Goal: Communication & Community: Answer question/provide support

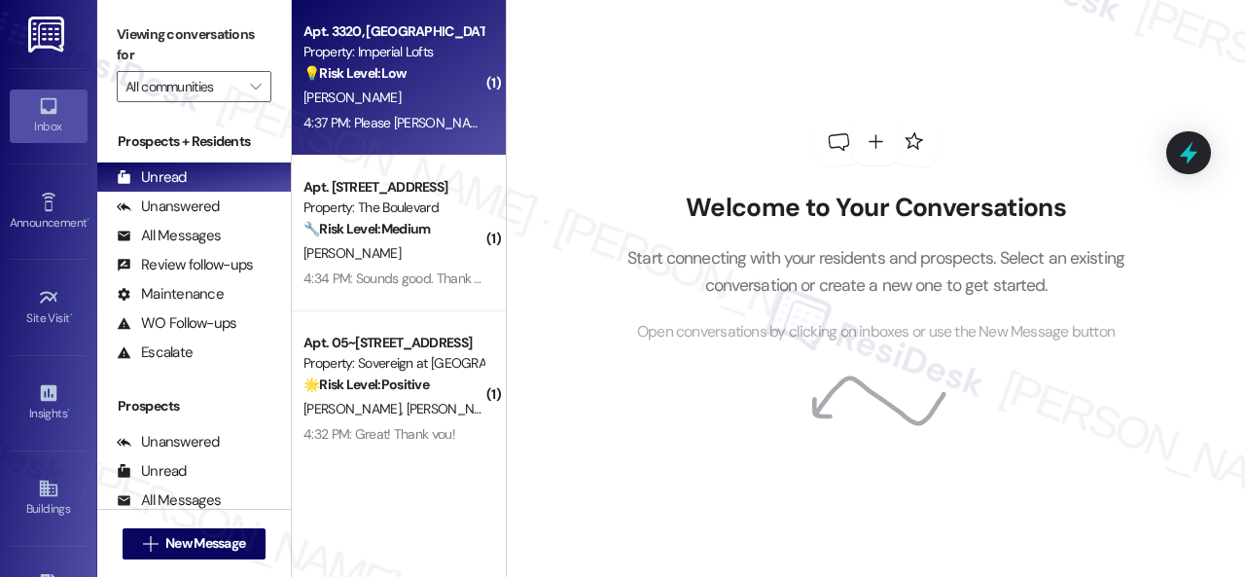
click at [412, 91] on div "[PERSON_NAME]" at bounding box center [394, 98] width 184 height 24
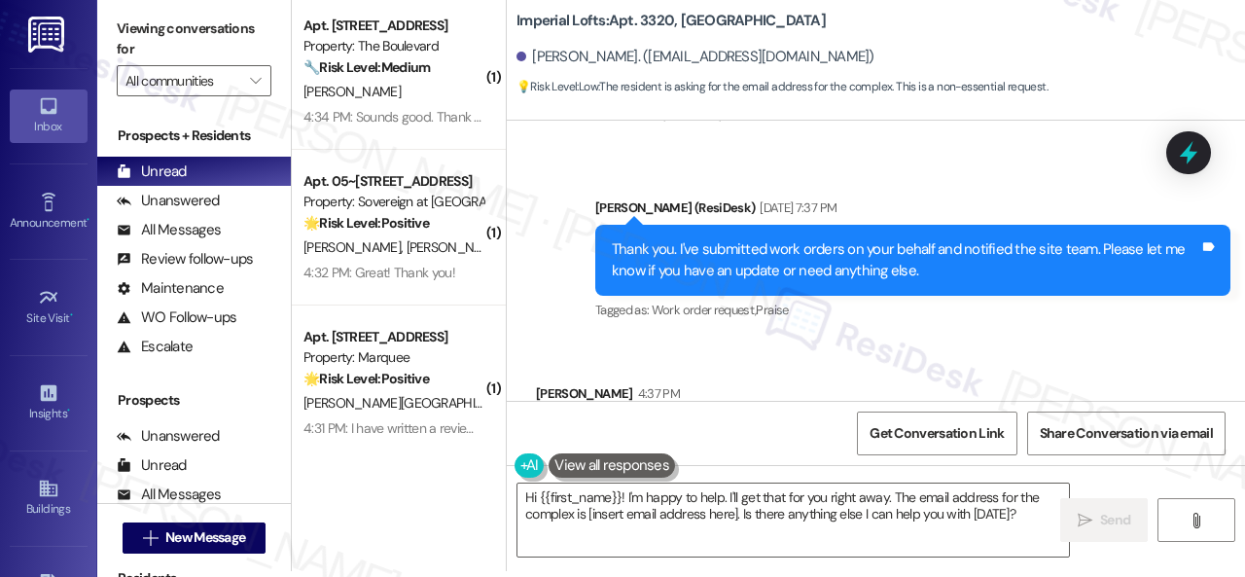
scroll to position [4089, 0]
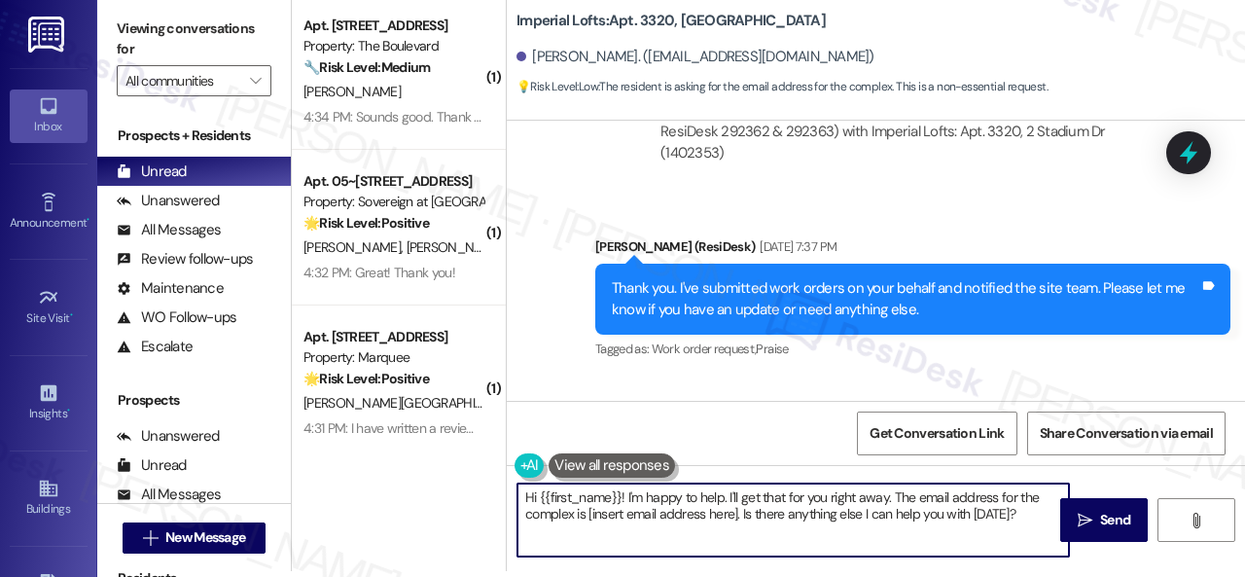
drag, startPoint x: 1018, startPoint y: 511, endPoint x: 479, endPoint y: 458, distance: 541.5
click at [479, 458] on div "( 1 ) Apt. 5148, [STREET_ADDRESS] Property: The Boulevard 🔧 Risk Level: Medium …" at bounding box center [768, 282] width 953 height 577
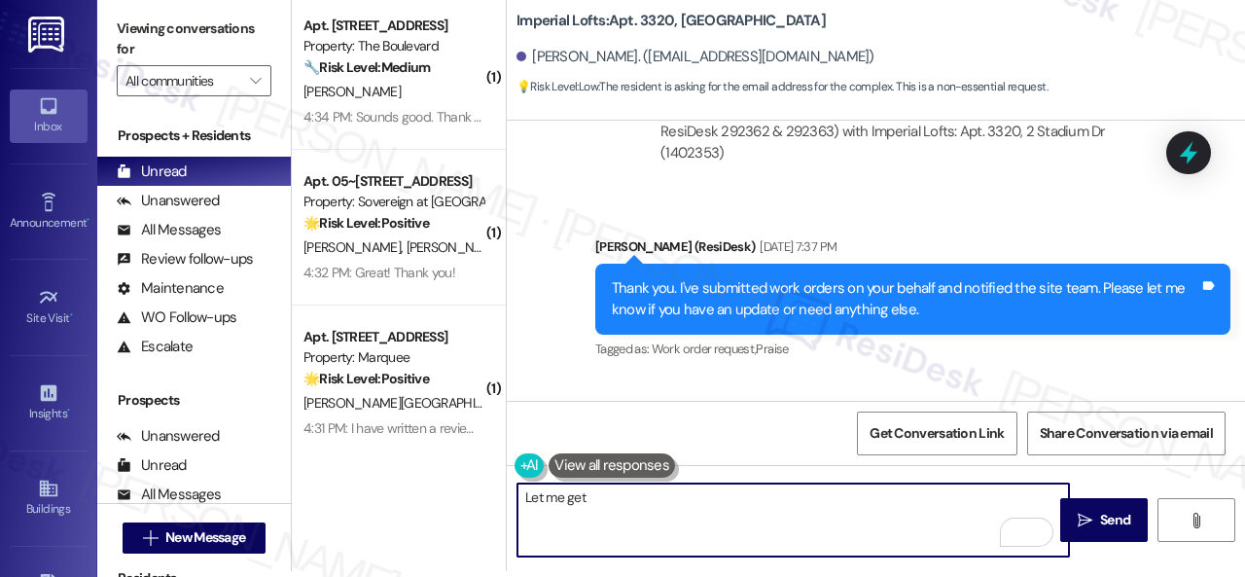
click at [523, 499] on textarea "Let me get" at bounding box center [794, 519] width 552 height 73
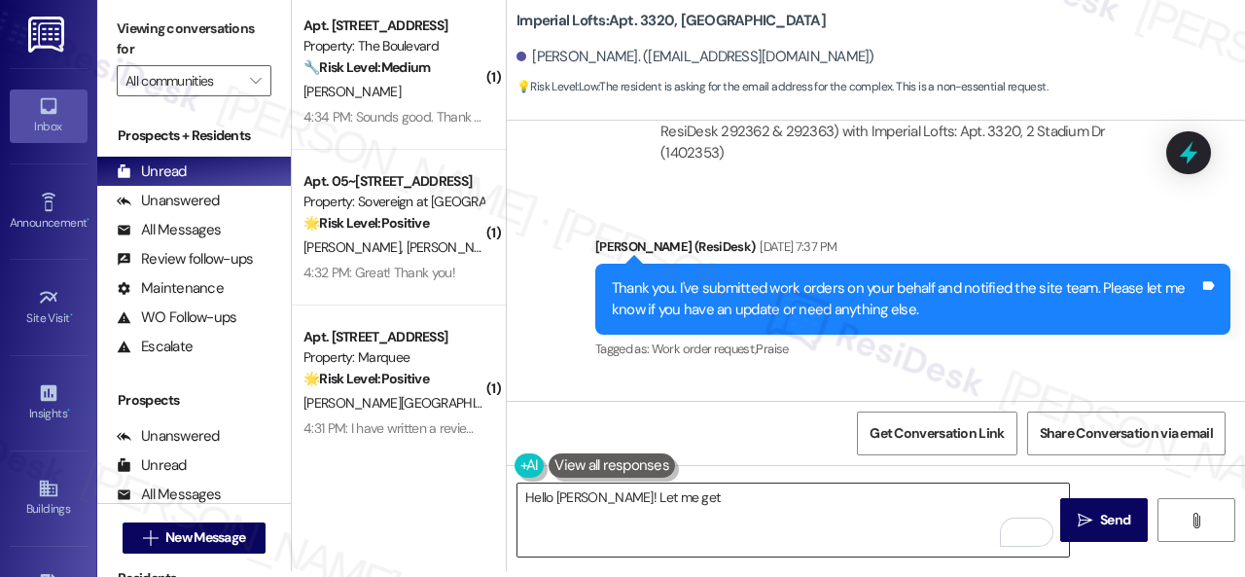
click at [923, 498] on textarea "Hello [PERSON_NAME]! Let me get" at bounding box center [794, 519] width 552 height 73
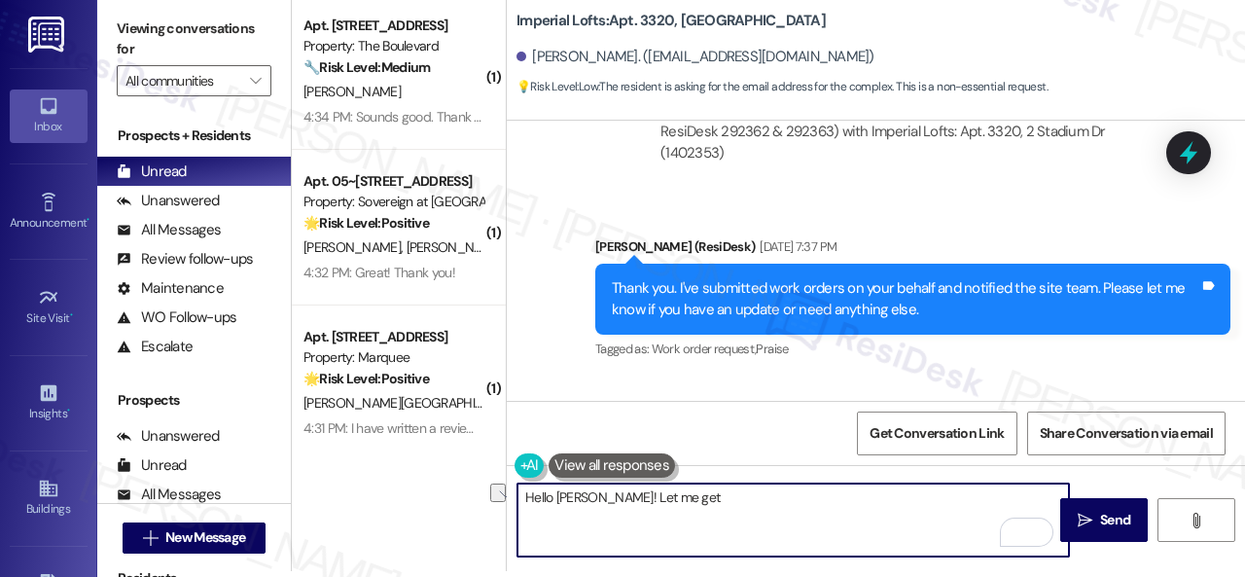
drag, startPoint x: 619, startPoint y: 499, endPoint x: 725, endPoint y: 498, distance: 106.0
click at [725, 498] on textarea "Hello [PERSON_NAME]! Let me get" at bounding box center [794, 519] width 552 height 73
paste textarea "I will forward your inquiry to the site team and get back to you as soon as I r…"
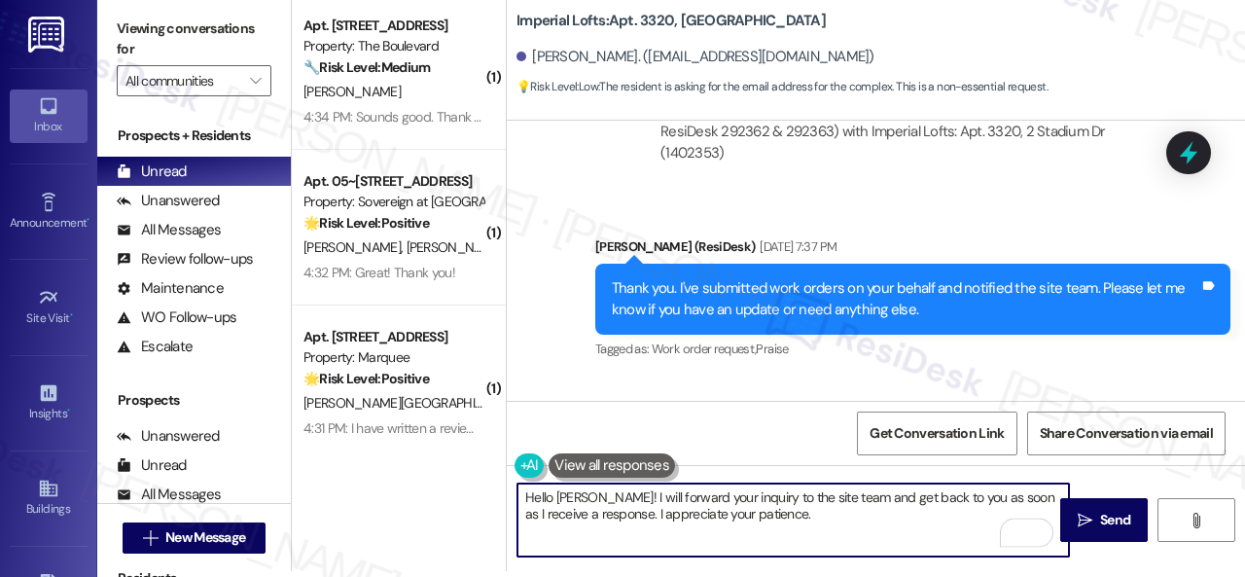
click at [722, 501] on textarea "Hello [PERSON_NAME]! I will forward your inquiry to the site team and get back …" at bounding box center [794, 519] width 552 height 73
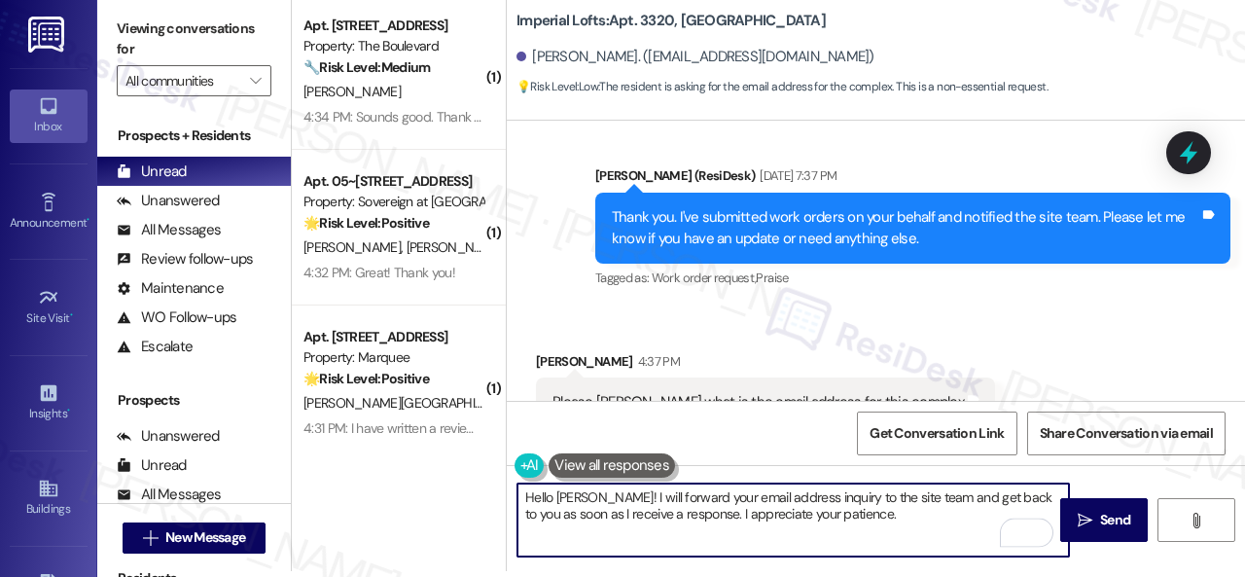
scroll to position [4186, 0]
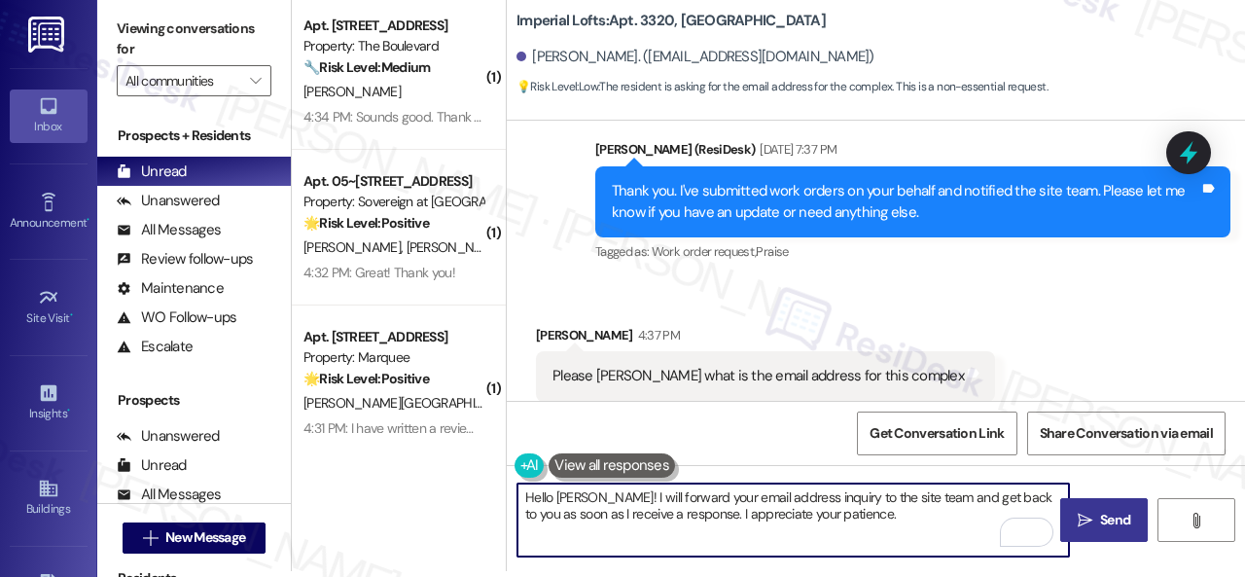
type textarea "Hello [PERSON_NAME]! I will forward your email address inquiry to the site team…"
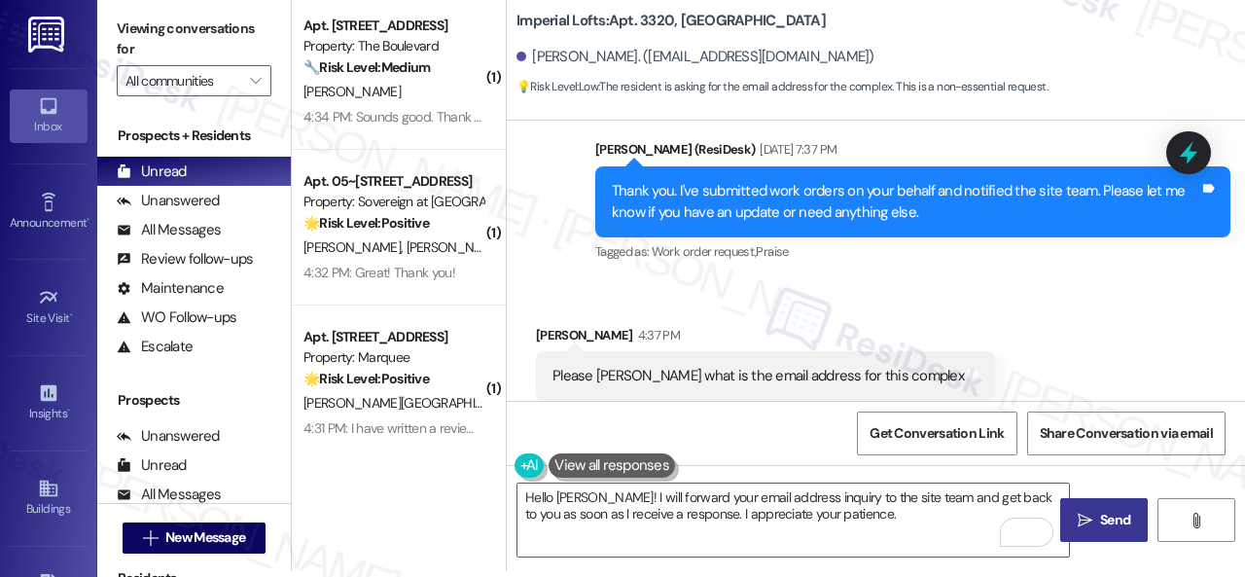
click at [1104, 510] on span "Send" at bounding box center [1115, 520] width 30 height 20
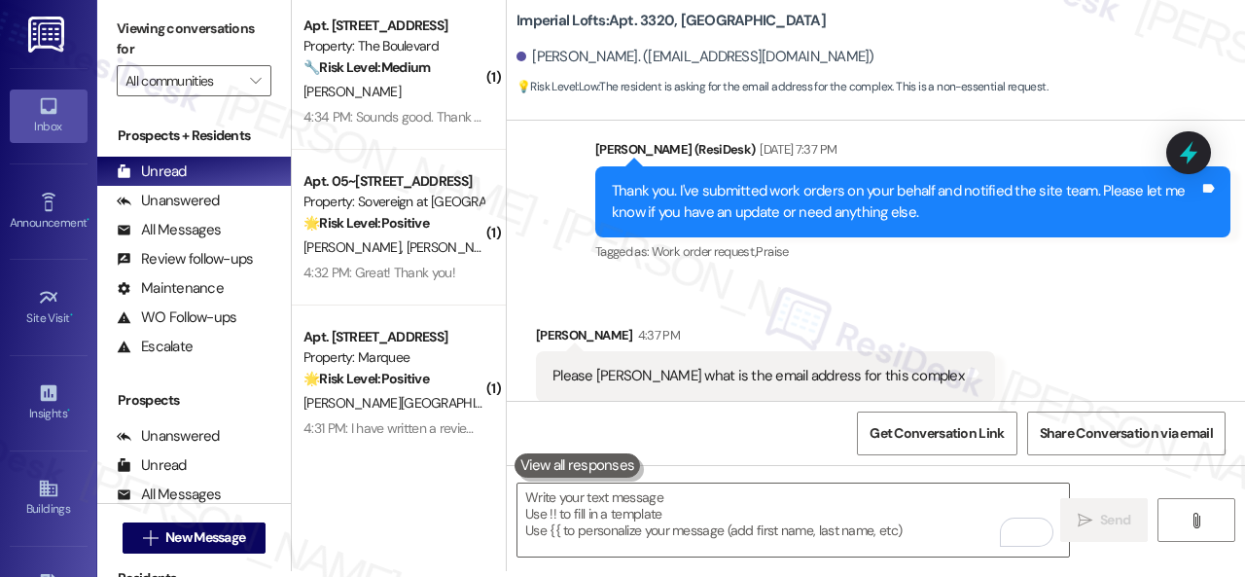
scroll to position [4185, 0]
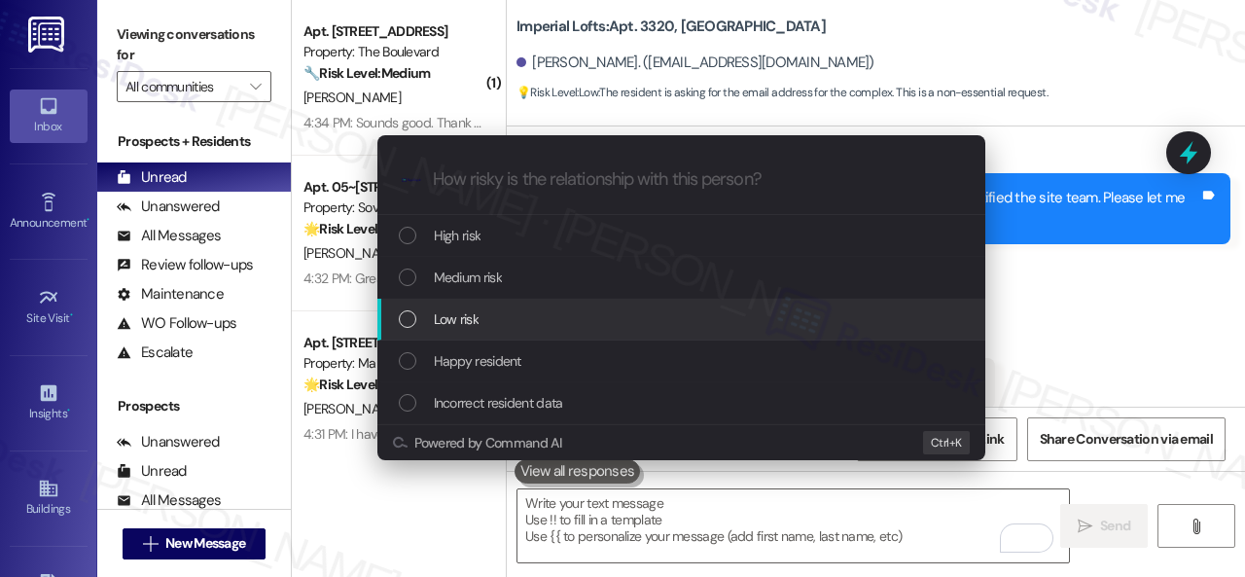
click at [461, 325] on span "Low risk" at bounding box center [456, 318] width 45 height 21
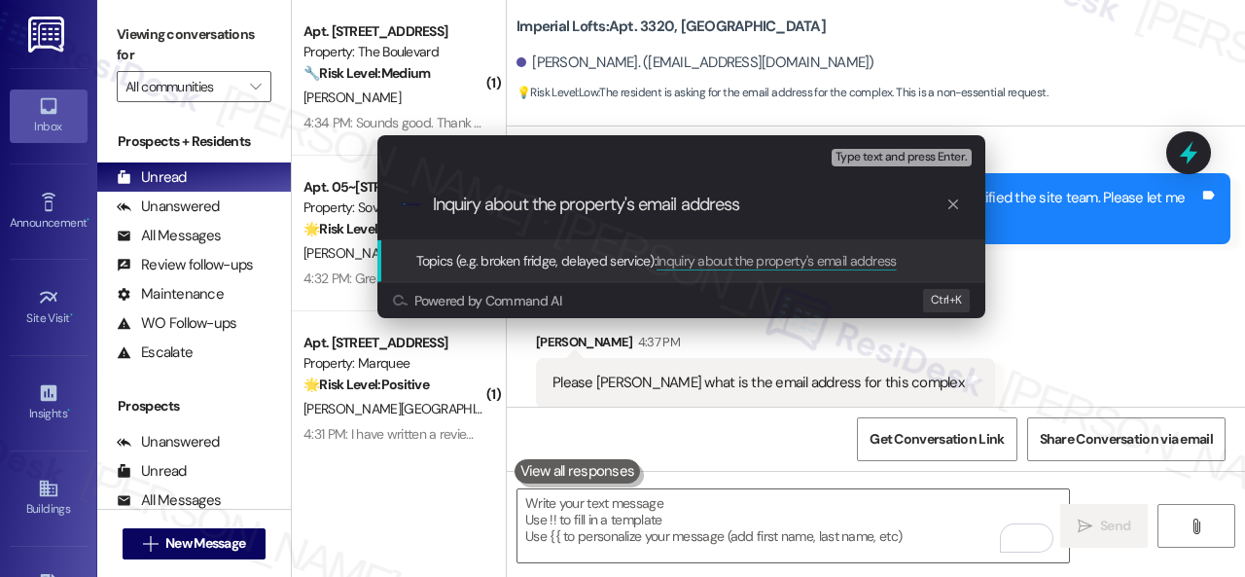
type input "Inquiry about the property's email address."
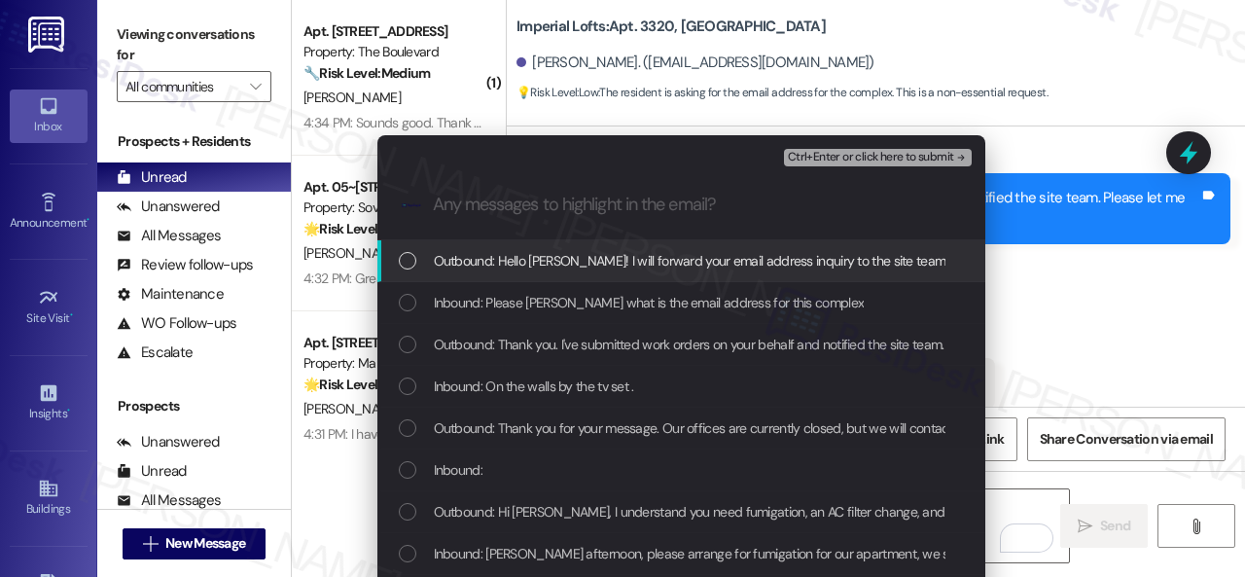
click at [489, 309] on span "Inbound: Please [PERSON_NAME] what is the email address for this complex" at bounding box center [649, 302] width 431 height 21
click at [847, 156] on span "Ctrl+Enter or click here to submit" at bounding box center [871, 158] width 166 height 14
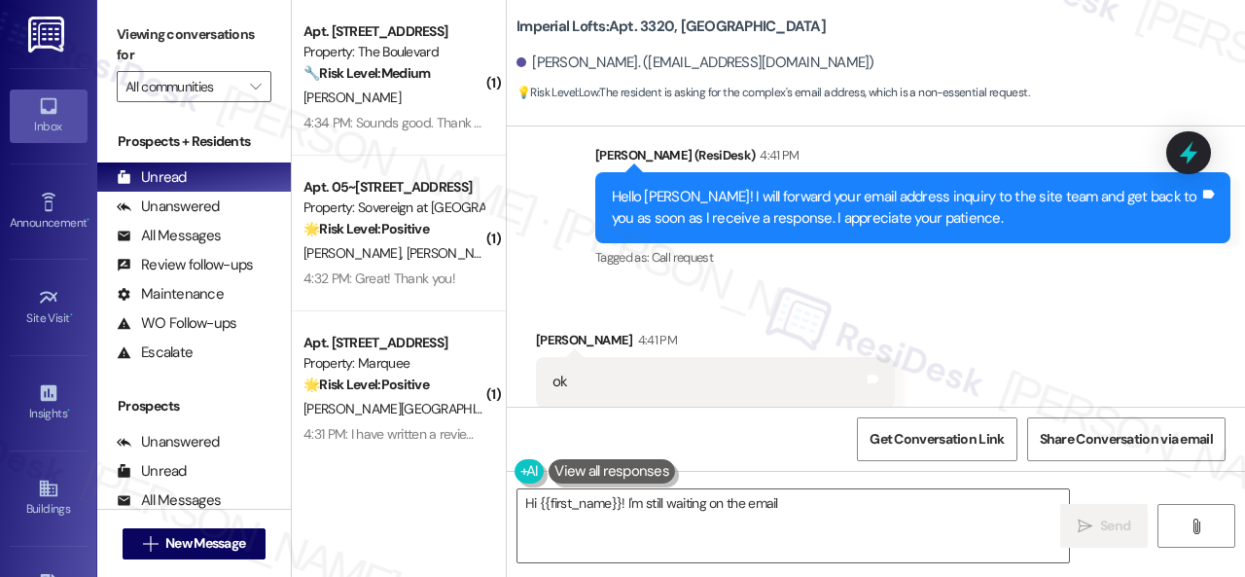
scroll to position [6, 0]
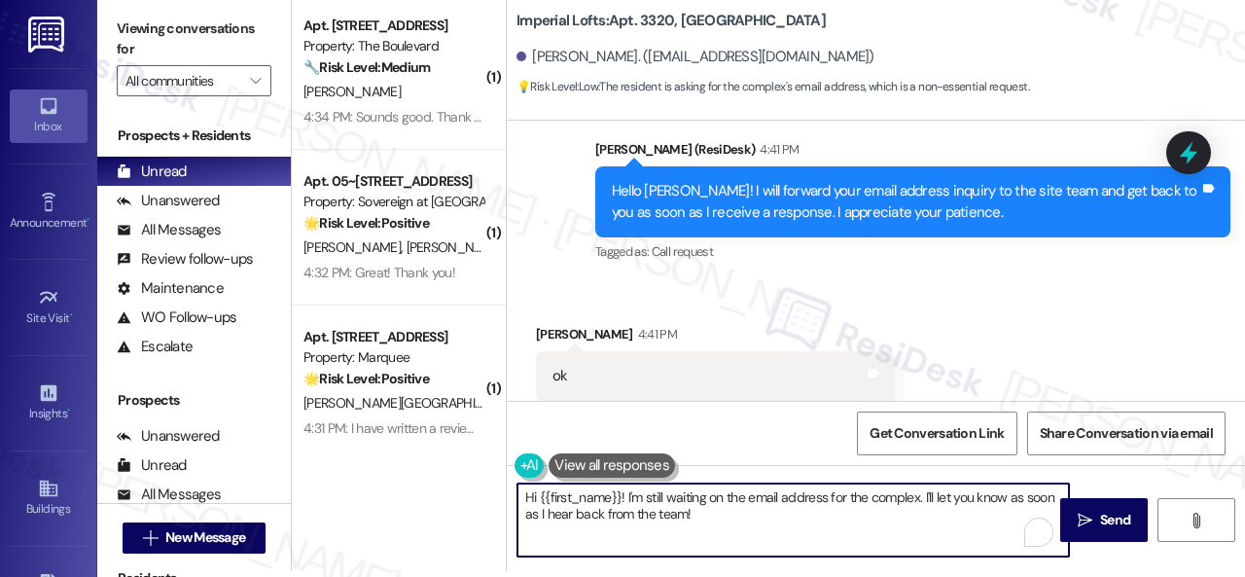
drag, startPoint x: 763, startPoint y: 520, endPoint x: 491, endPoint y: 471, distance: 275.9
click at [486, 471] on div "( 1 ) Apt. 5148, [STREET_ADDRESS] Property: The Boulevard 🔧 Risk Level: Medium …" at bounding box center [768, 282] width 953 height 577
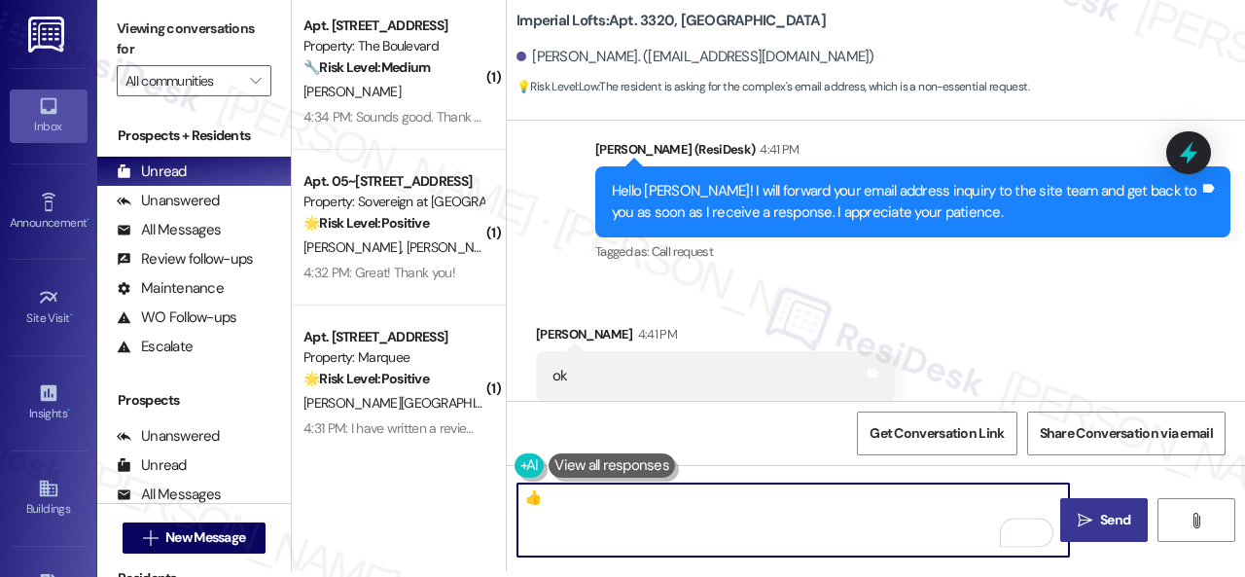
type textarea "👍"
click at [1096, 513] on span "Send" at bounding box center [1115, 520] width 38 height 20
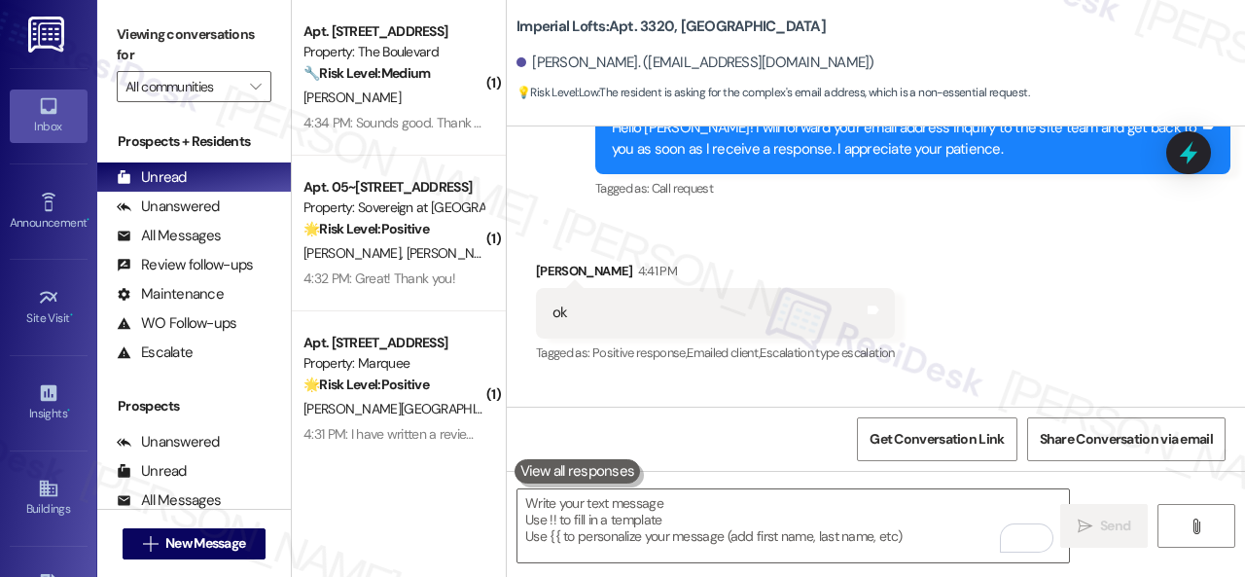
scroll to position [4671, 0]
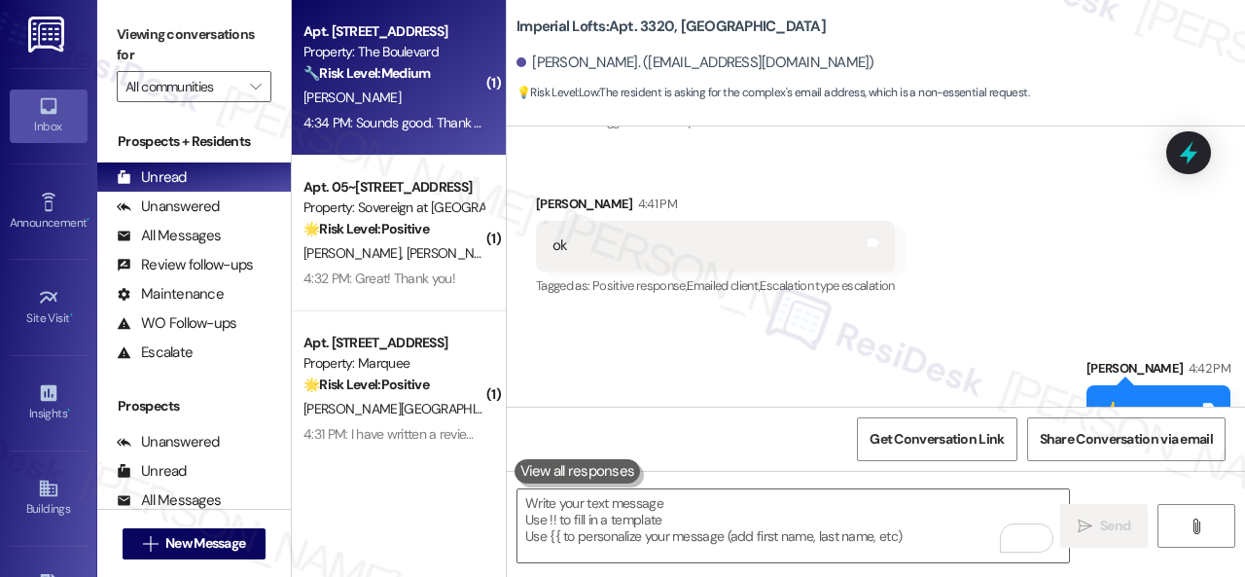
click at [395, 95] on div "[PERSON_NAME]" at bounding box center [394, 98] width 184 height 24
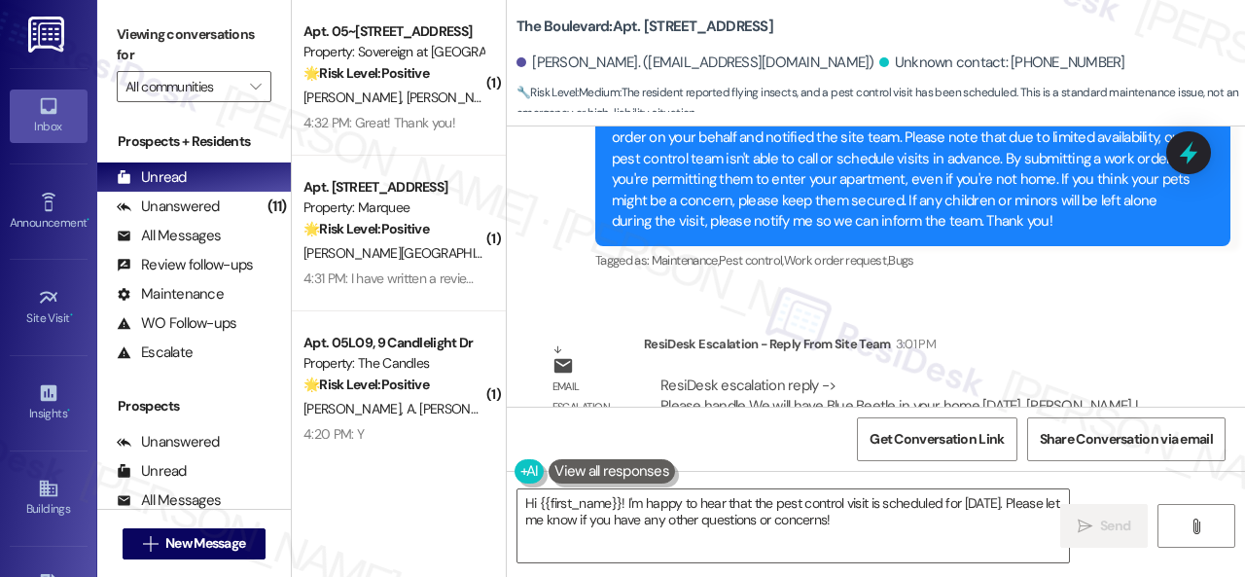
scroll to position [11123, 0]
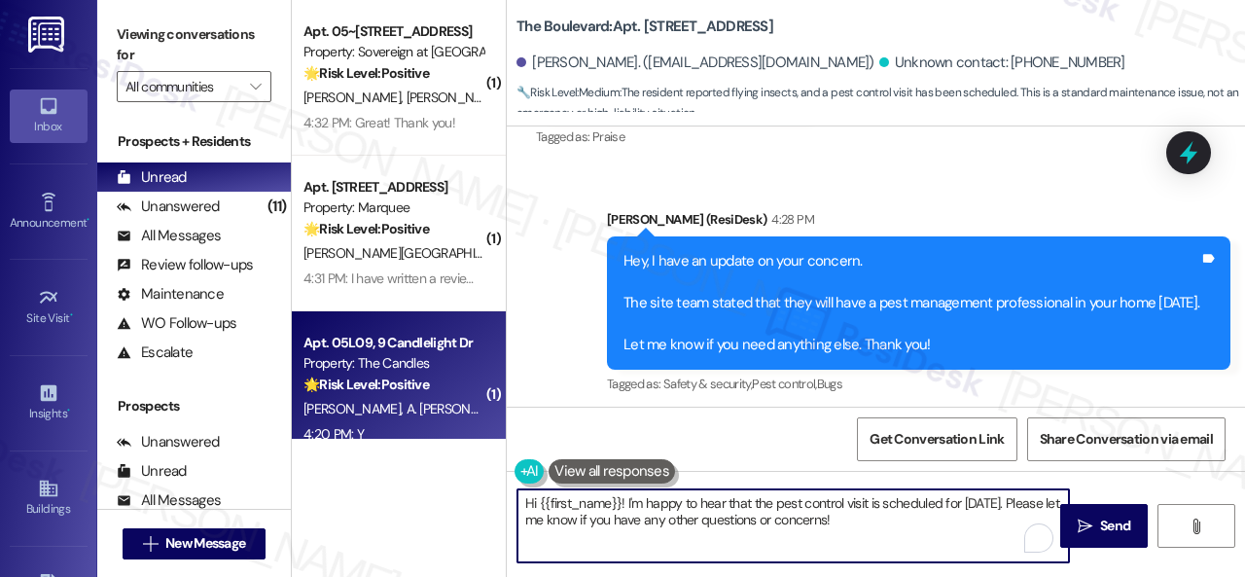
drag, startPoint x: 718, startPoint y: 486, endPoint x: 319, endPoint y: 353, distance: 420.5
click at [411, 379] on div "( 1 ) Apt. 05~207, [STREET_ADDRESS] Property: Sovereign at [GEOGRAPHIC_DATA] 🌟 …" at bounding box center [768, 288] width 953 height 577
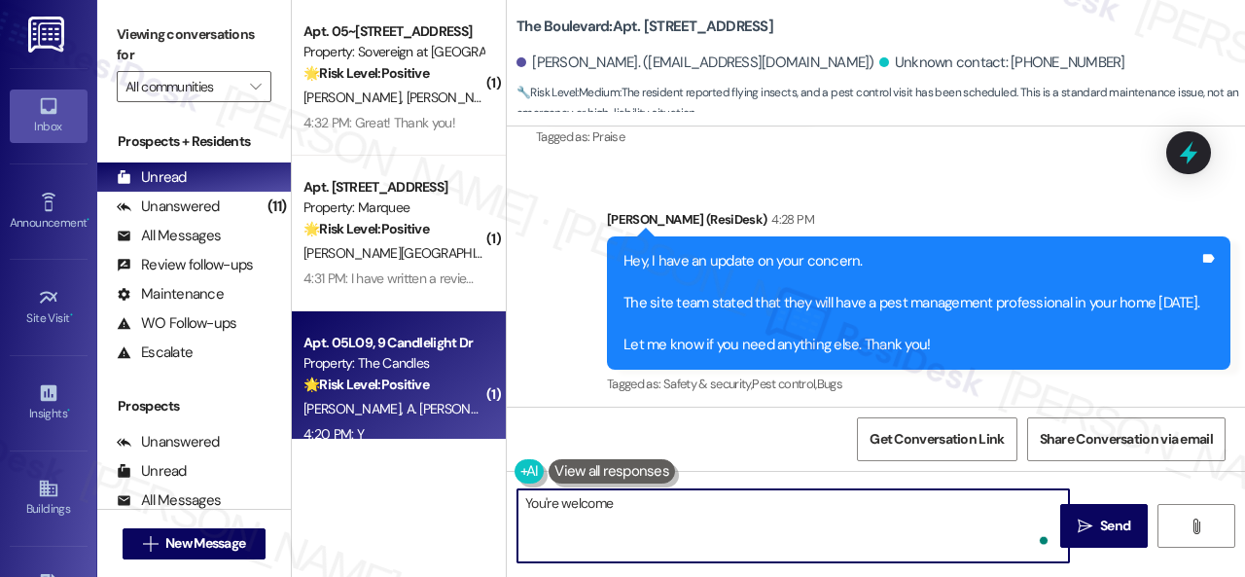
type textarea "You're welcome!"
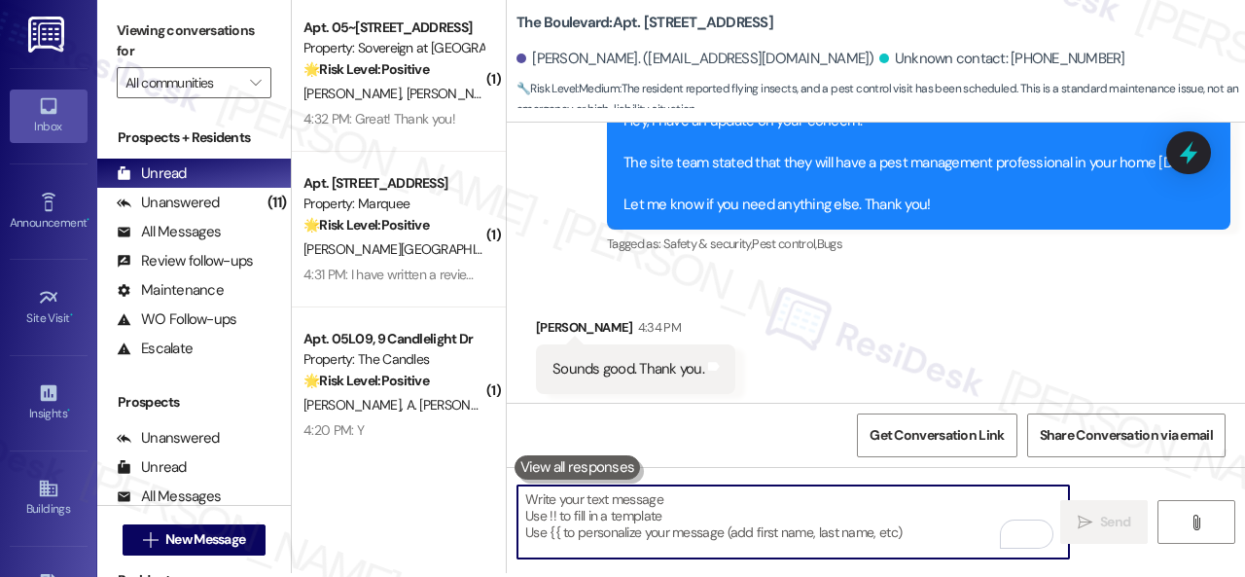
scroll to position [6, 0]
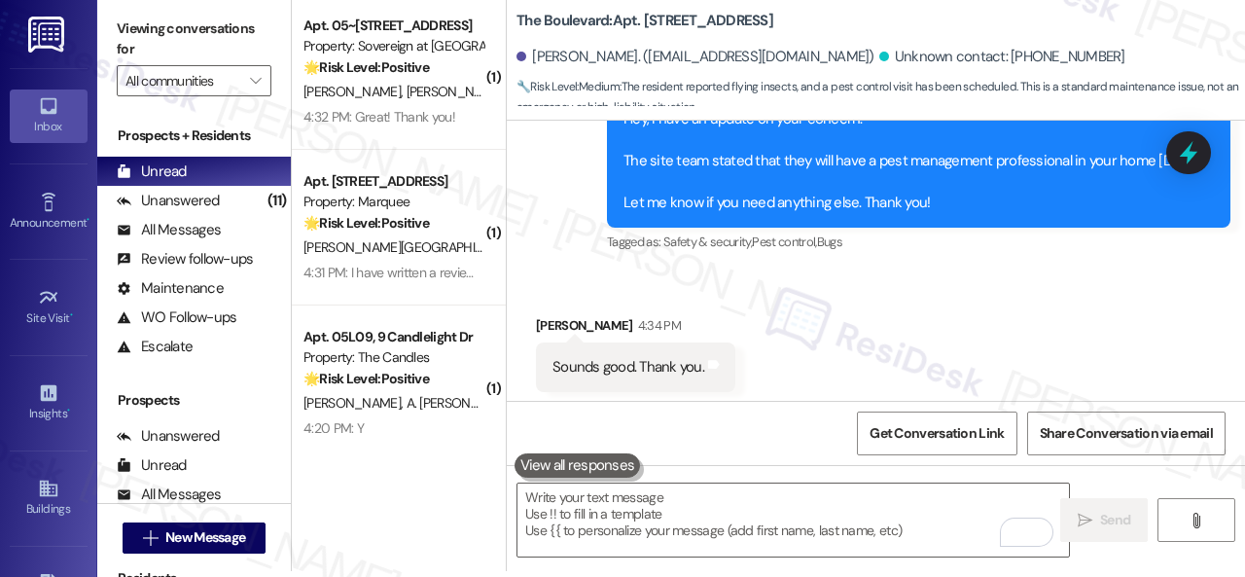
drag, startPoint x: 1087, startPoint y: 349, endPoint x: 1184, endPoint y: 359, distance: 97.8
click at [1184, 520] on div "You're welcome!" at bounding box center [1149, 530] width 104 height 20
copy div "You're welcome!"
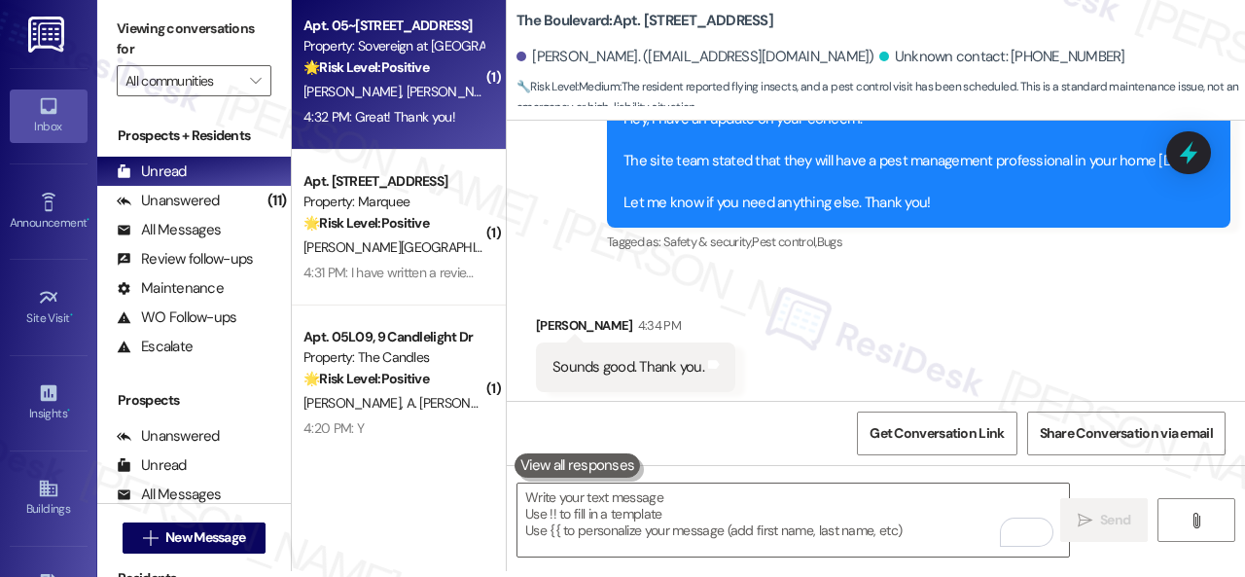
click at [459, 103] on div "[PERSON_NAME] [PERSON_NAME]" at bounding box center [394, 92] width 184 height 24
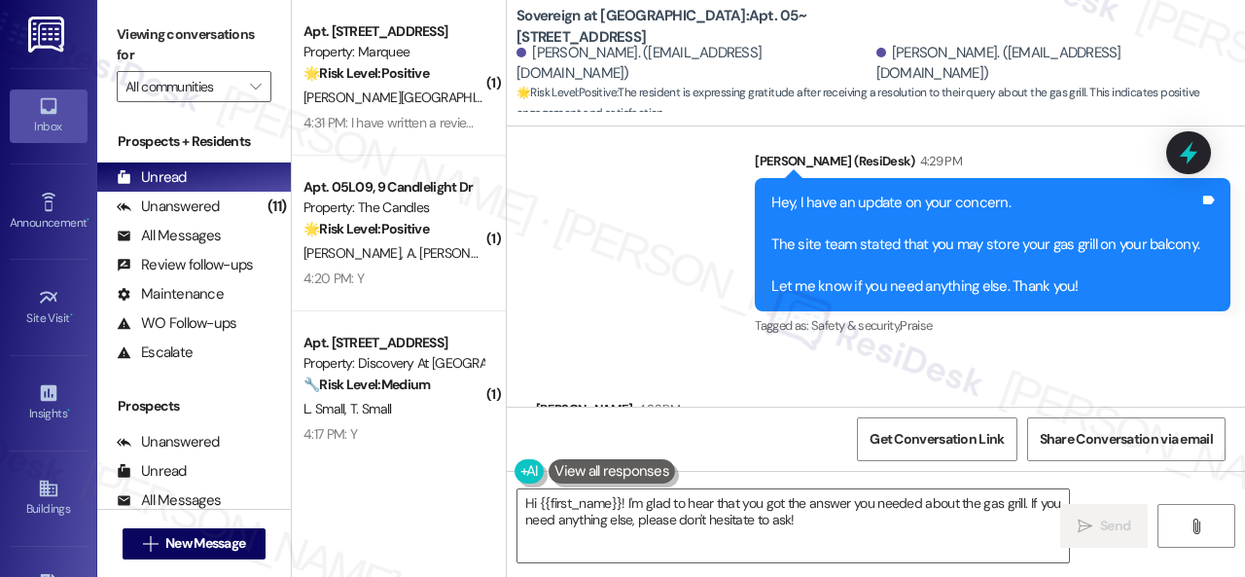
scroll to position [14912, 0]
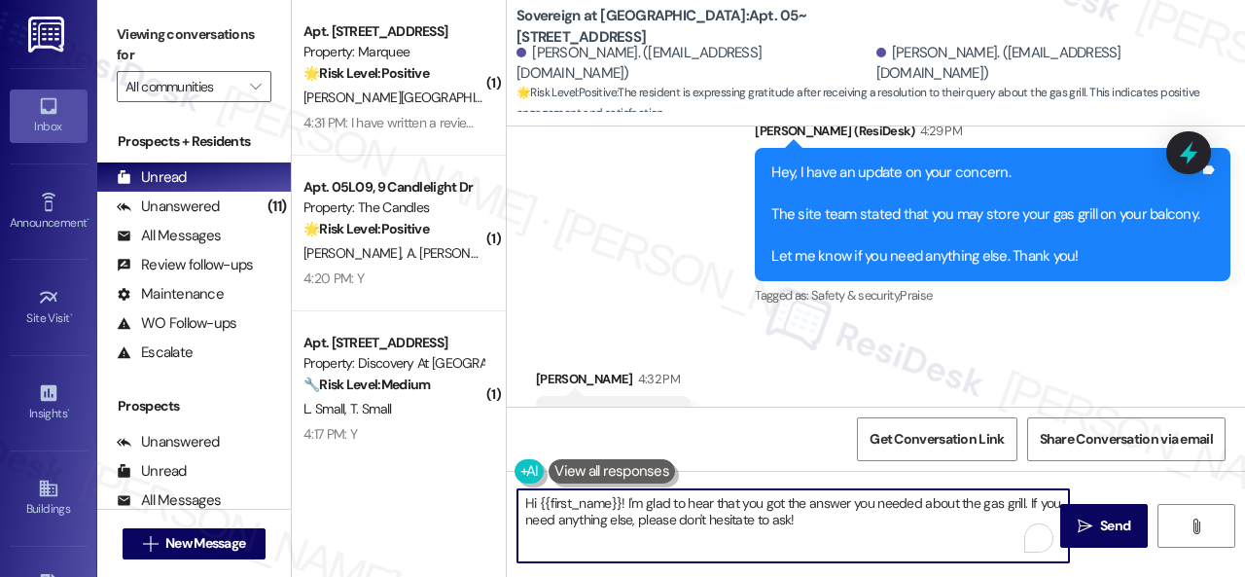
drag, startPoint x: 685, startPoint y: 511, endPoint x: 414, endPoint y: 486, distance: 271.5
click at [405, 486] on div "( 1 ) Apt. [STREET_ADDRESS] Property: Marquee 🌟 Risk Level: Positive The reside…" at bounding box center [768, 288] width 953 height 577
paste textarea "You're welcome"
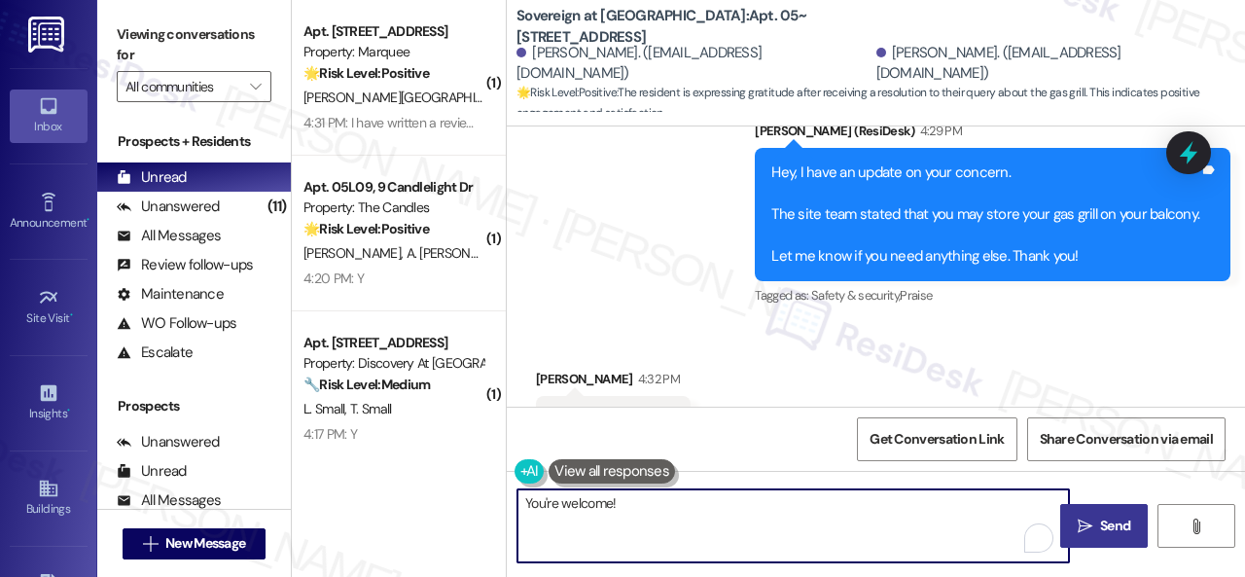
type textarea "You're welcome!"
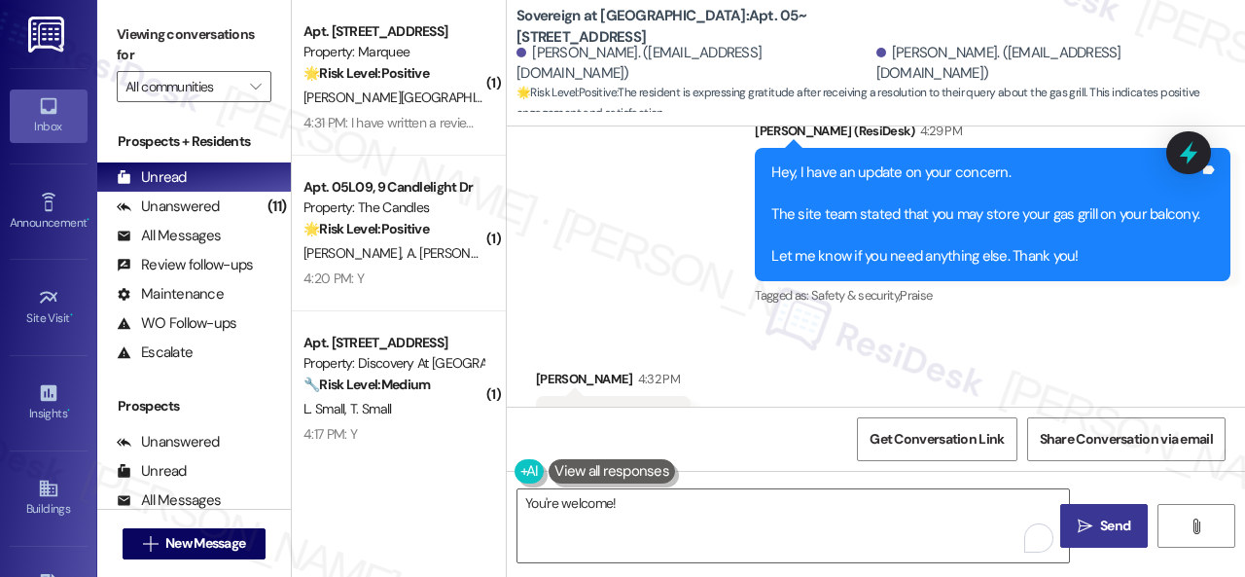
click at [1105, 523] on span "Send" at bounding box center [1115, 526] width 30 height 20
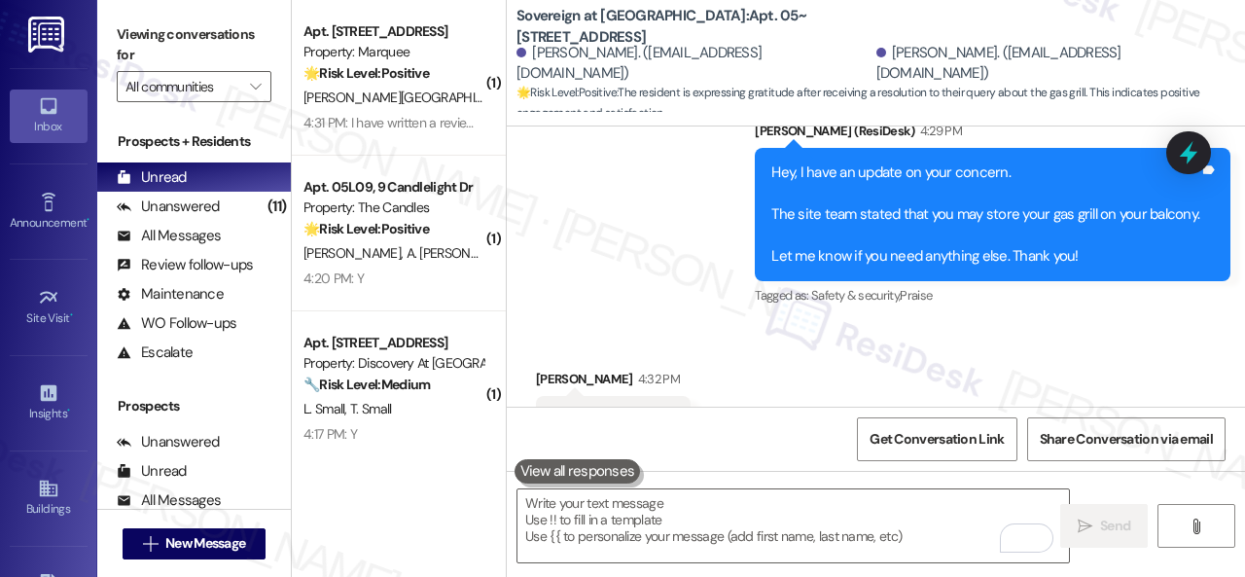
scroll to position [14911, 0]
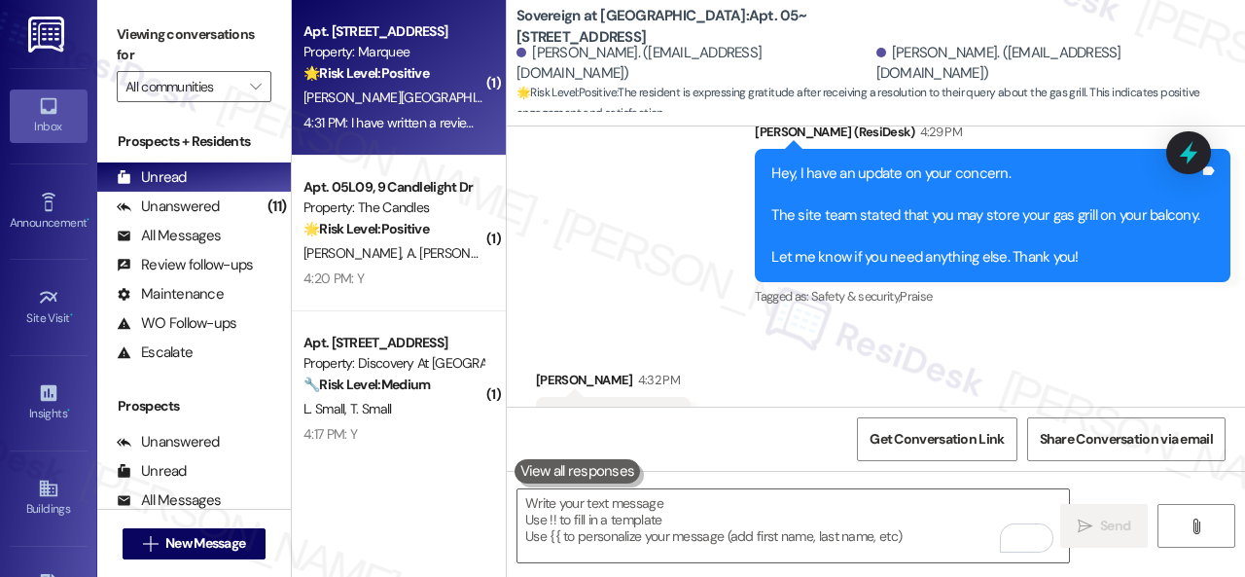
click at [461, 93] on div "[PERSON_NAME] D. Jammidi" at bounding box center [394, 98] width 184 height 24
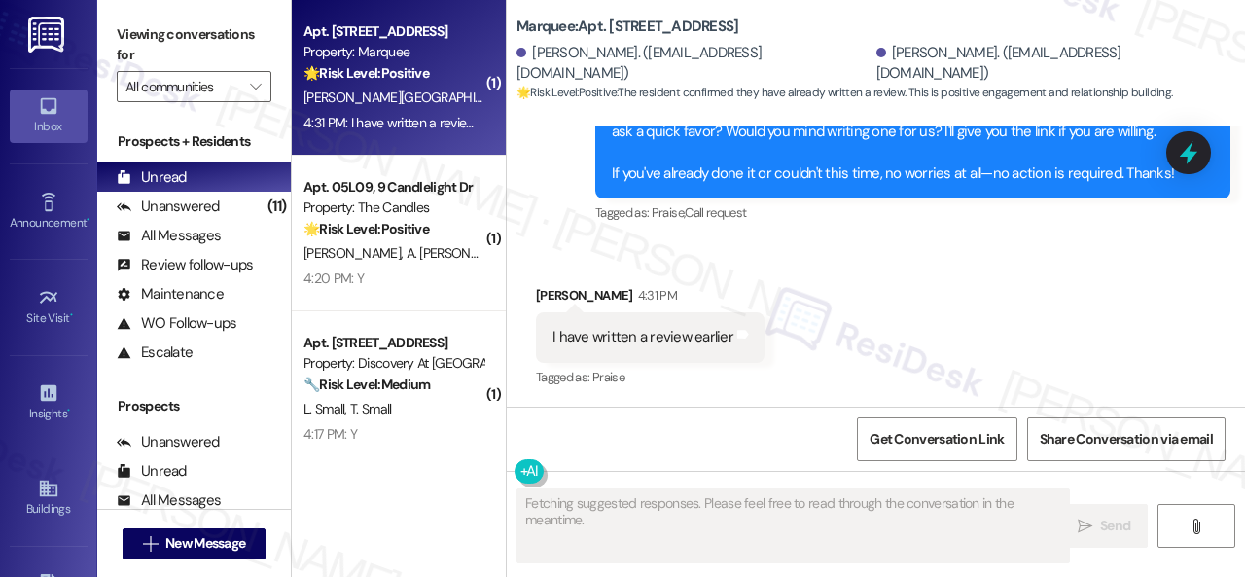
scroll to position [3222, 0]
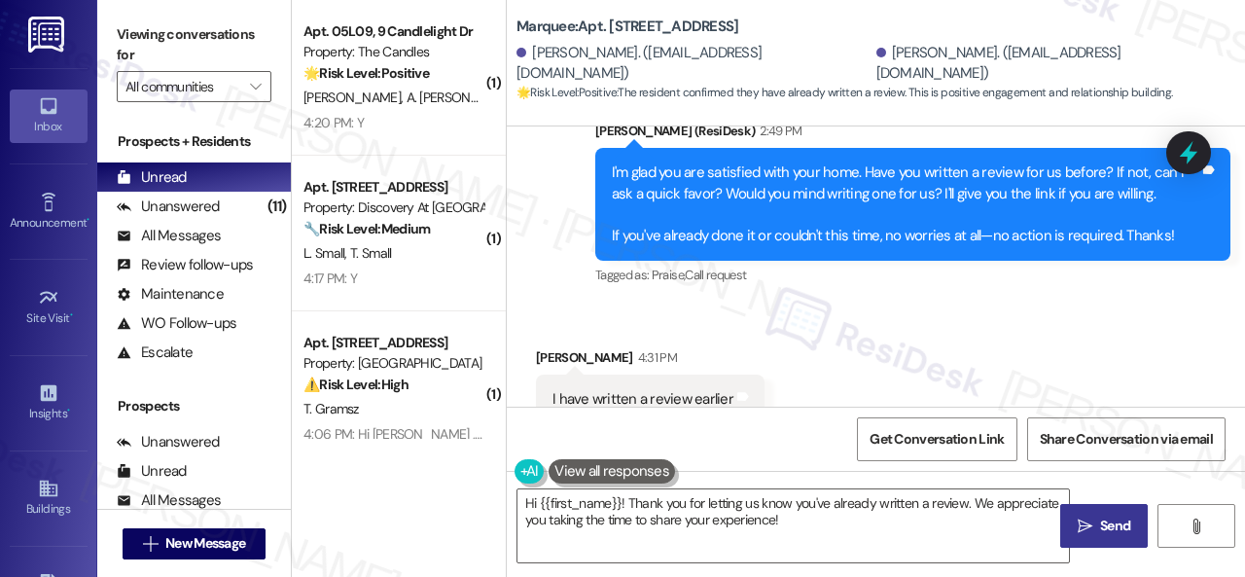
click at [578, 418] on div "Get Conversation Link Share Conversation via email" at bounding box center [876, 439] width 738 height 64
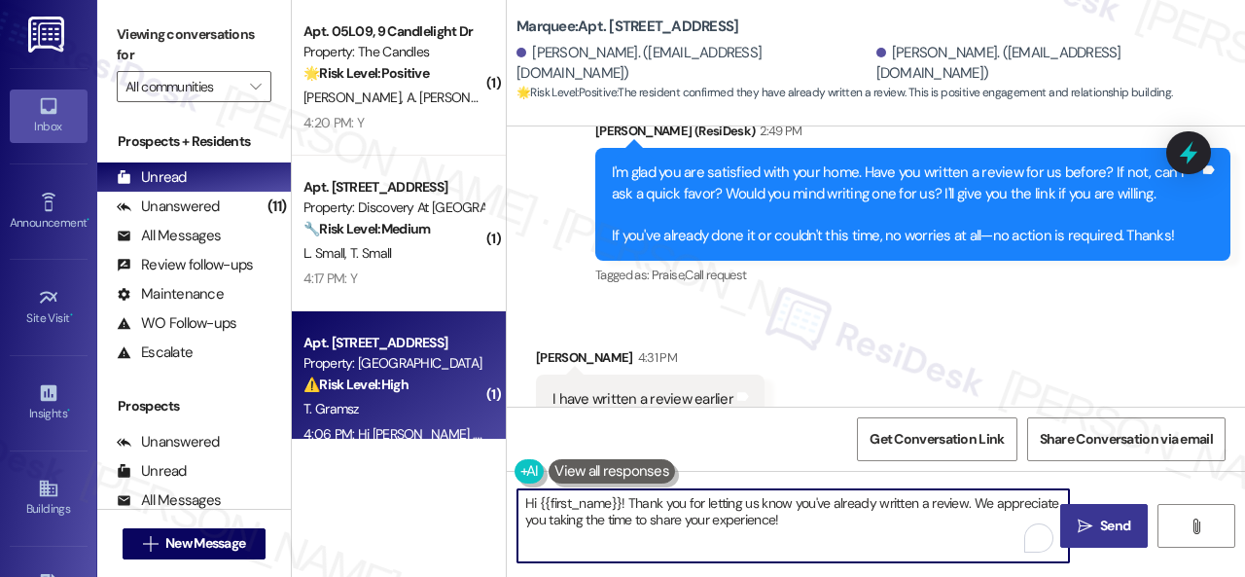
drag, startPoint x: 819, startPoint y: 530, endPoint x: 412, endPoint y: 438, distance: 417.0
click at [412, 438] on div "( 1 ) Apt. 05L09, 9 Candlelight Dr Property: The Candles 🌟 Risk Level: Positive…" at bounding box center [768, 288] width 953 height 577
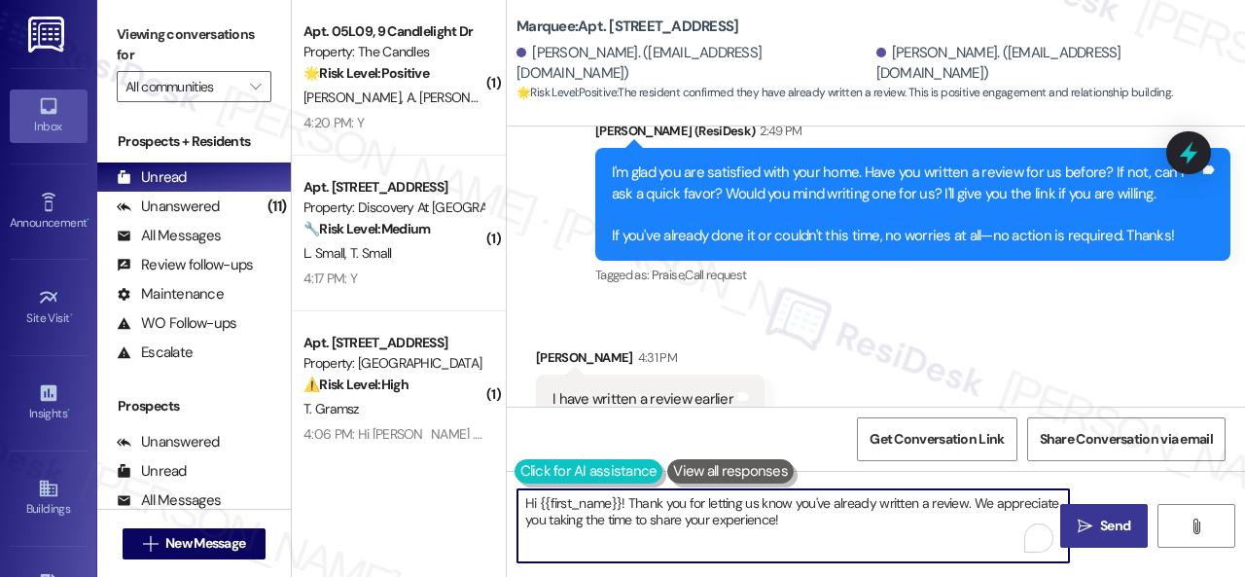
paste textarea "I see. Thank you so much! Enjoy your day"
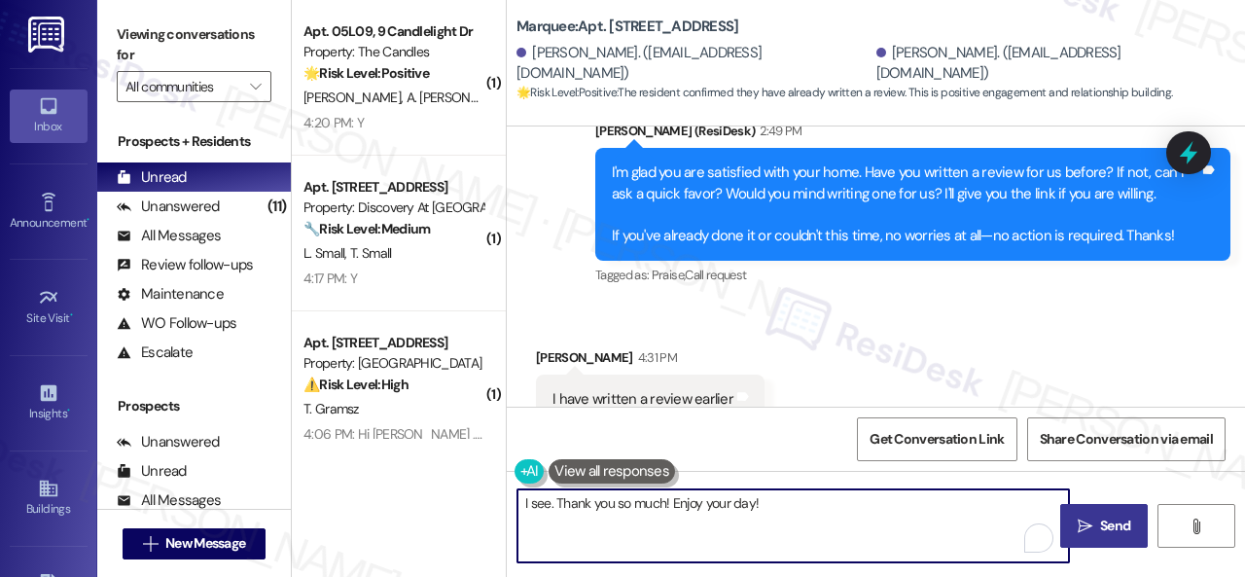
type textarea "I see. Thank you so much! Enjoy your day!"
click at [1078, 520] on icon "" at bounding box center [1085, 527] width 15 height 16
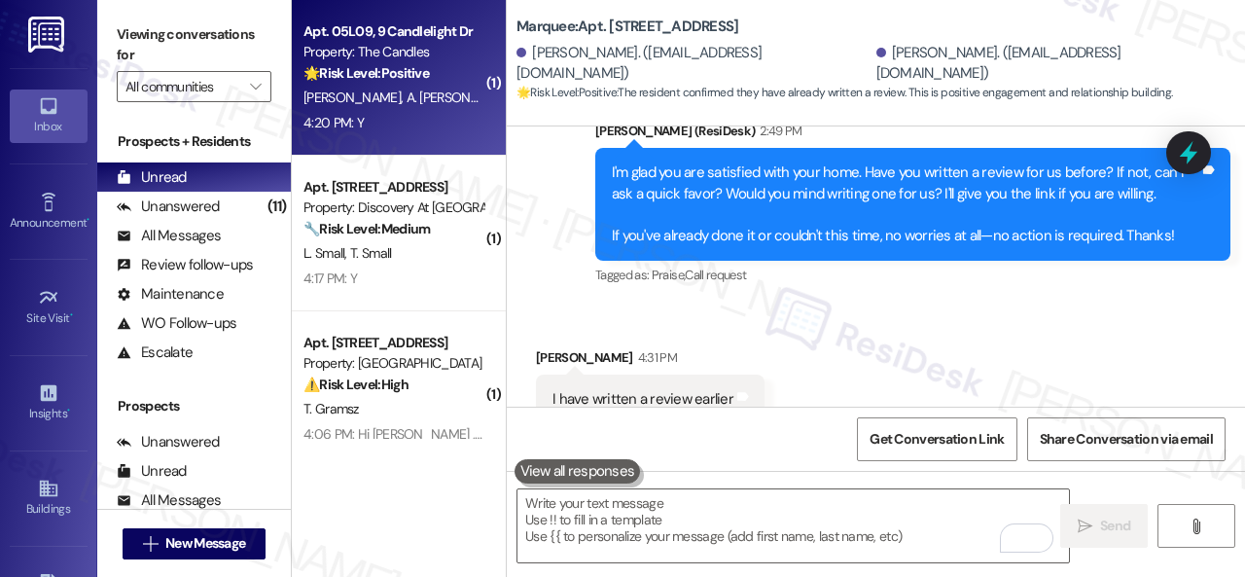
click at [455, 115] on div "4:20 PM: Y 4:20 PM: Y" at bounding box center [394, 123] width 184 height 24
type textarea "Fetching suggested responses. Please feel free to read through the conversation…"
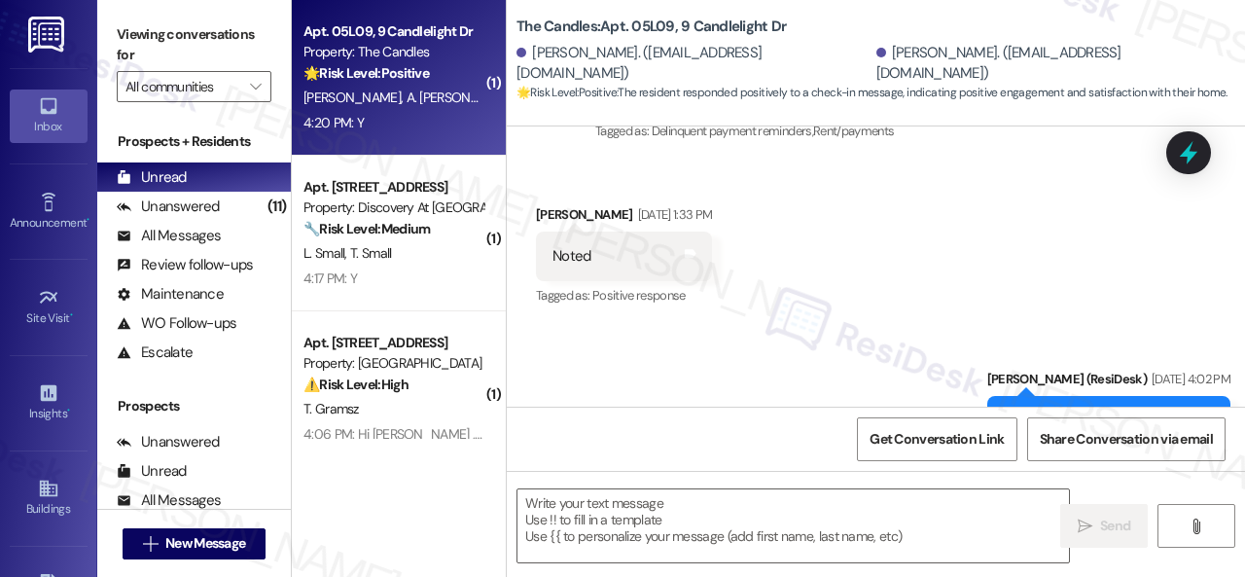
scroll to position [1264, 0]
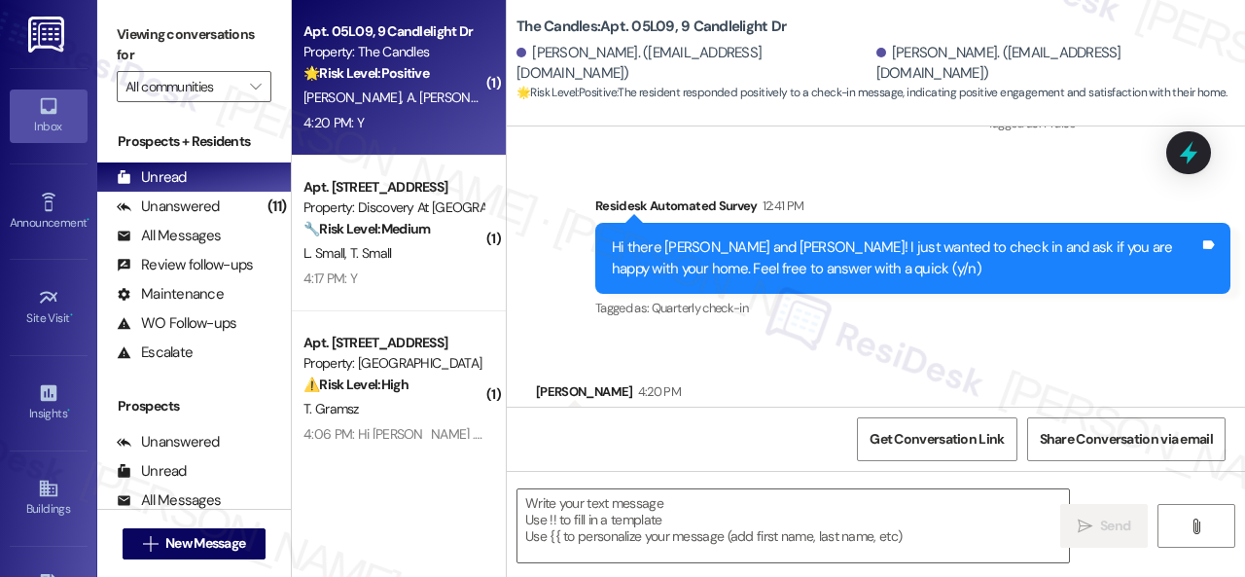
type textarea "Fetching suggested responses. Please feel free to read through the conversation…"
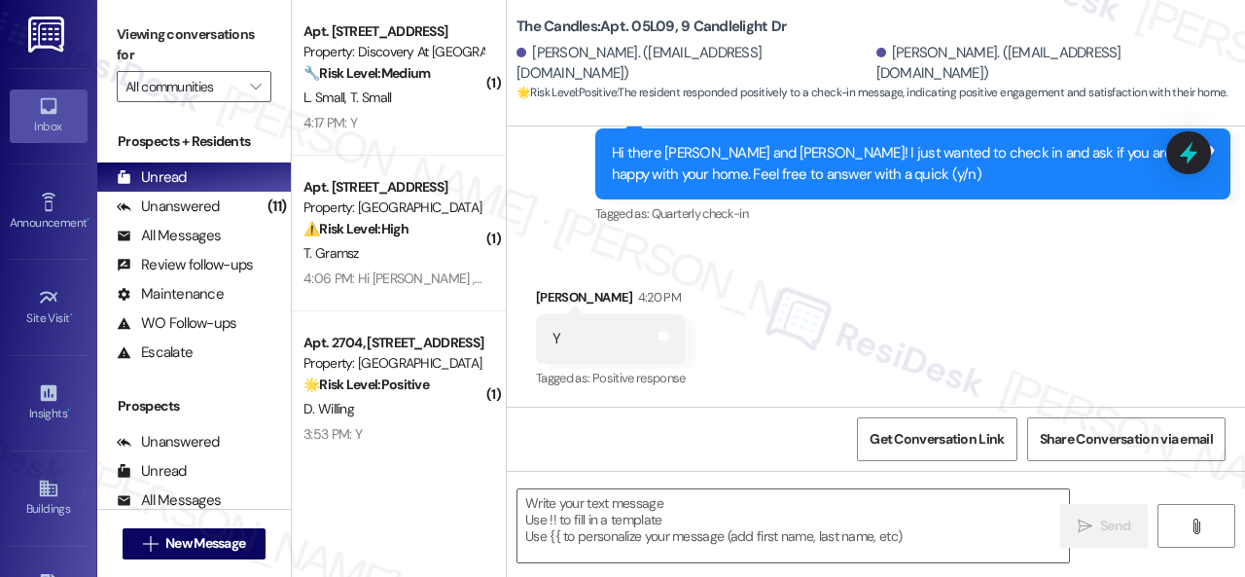
drag, startPoint x: 576, startPoint y: 229, endPoint x: 617, endPoint y: 275, distance: 62.0
click at [576, 229] on div "Sent via SMS [PERSON_NAME] (ResiDesk) [DATE] 4:02 PM Thank you. Tags and notes …" at bounding box center [876, 68] width 738 height 349
click at [669, 501] on textarea at bounding box center [794, 525] width 552 height 73
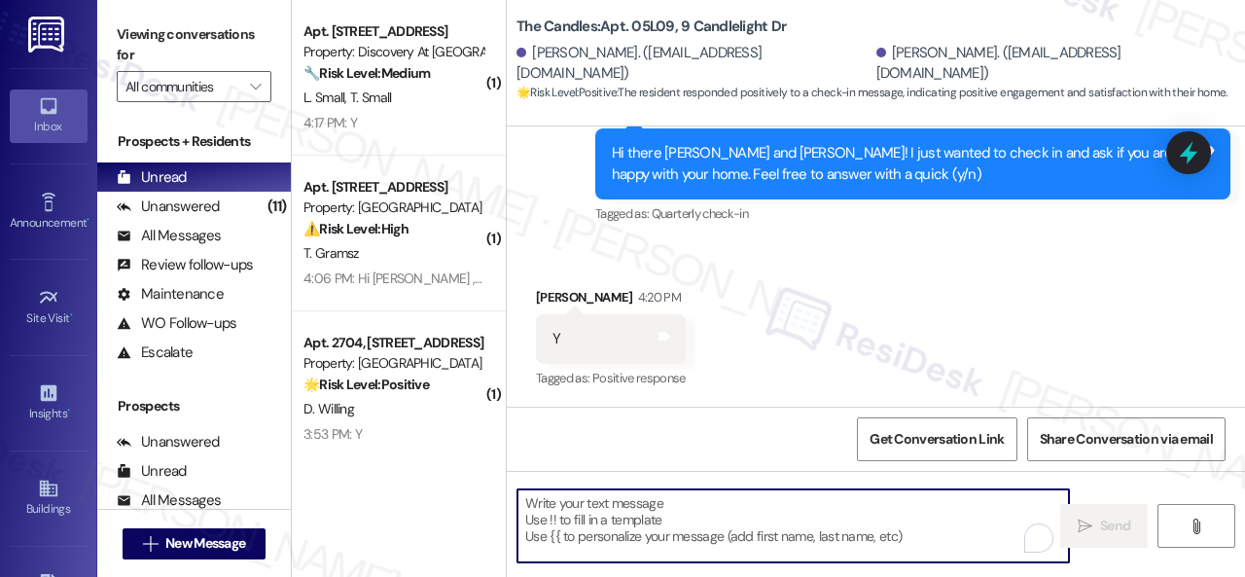
paste textarea "I'm glad you are satisfied with your home. Have you written a review for us bef…"
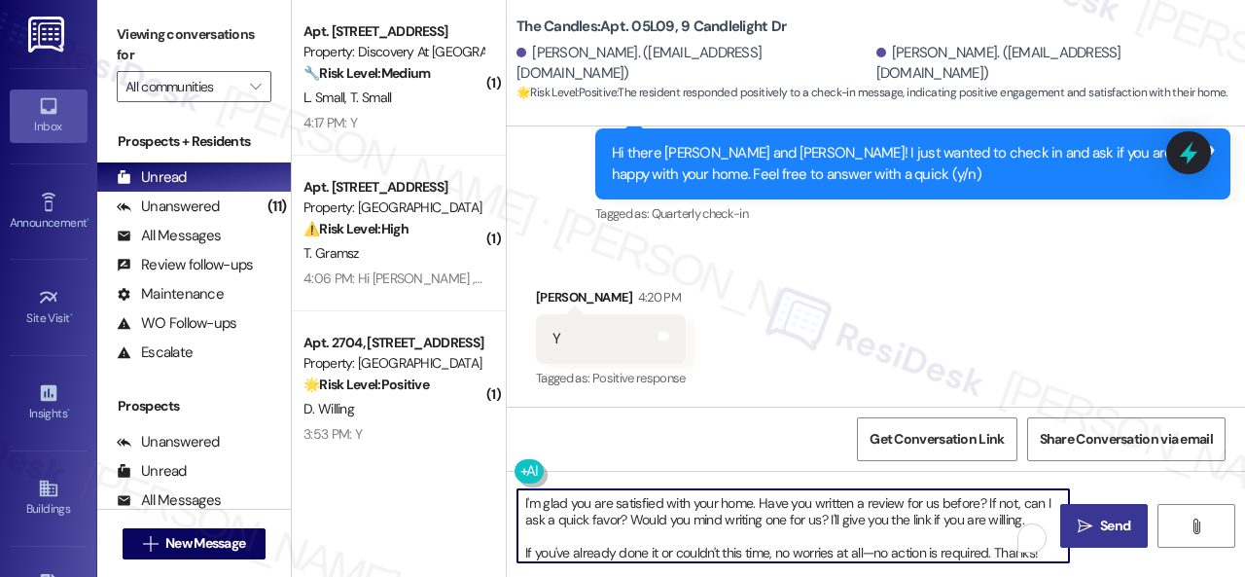
type textarea "I'm glad you are satisfied with your home. Have you written a review for us bef…"
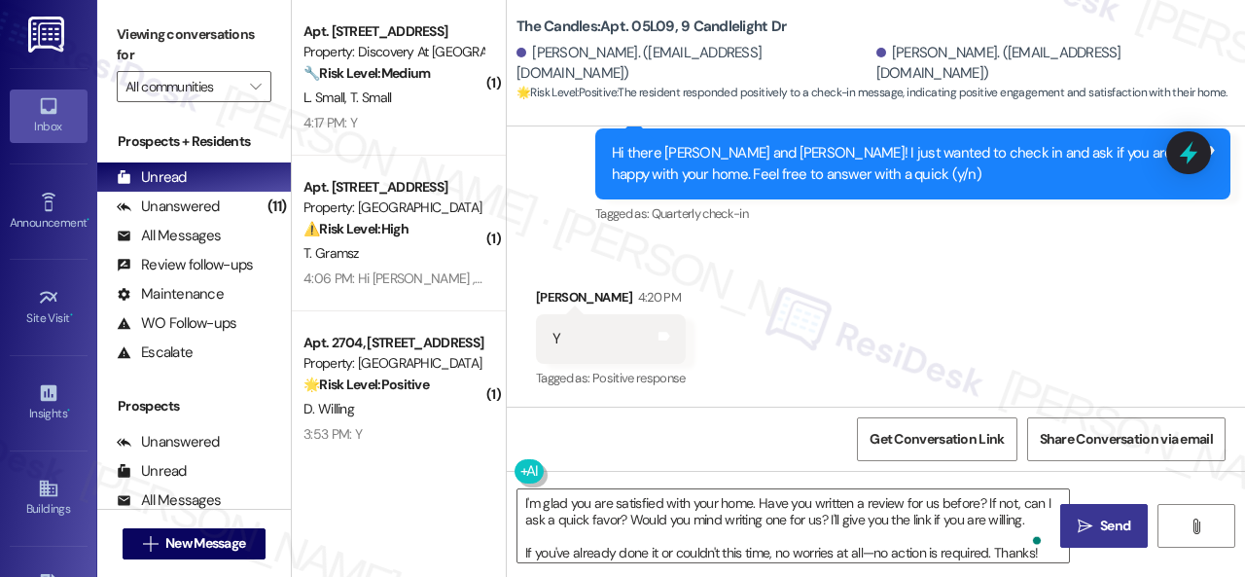
click at [1100, 522] on span "Send" at bounding box center [1115, 526] width 30 height 20
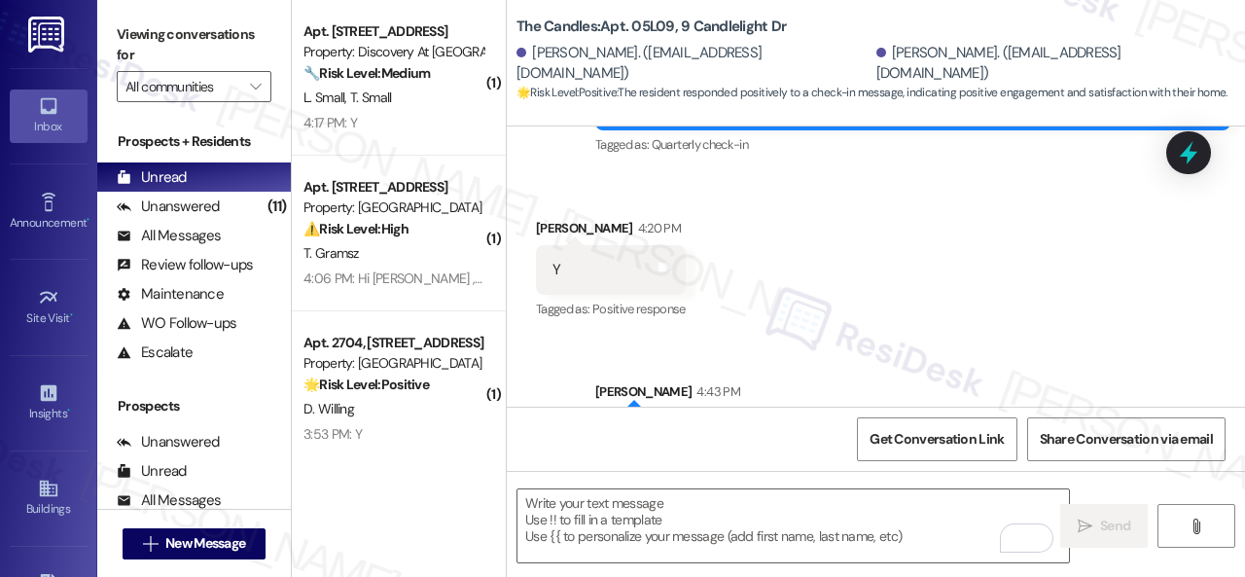
scroll to position [1463, 0]
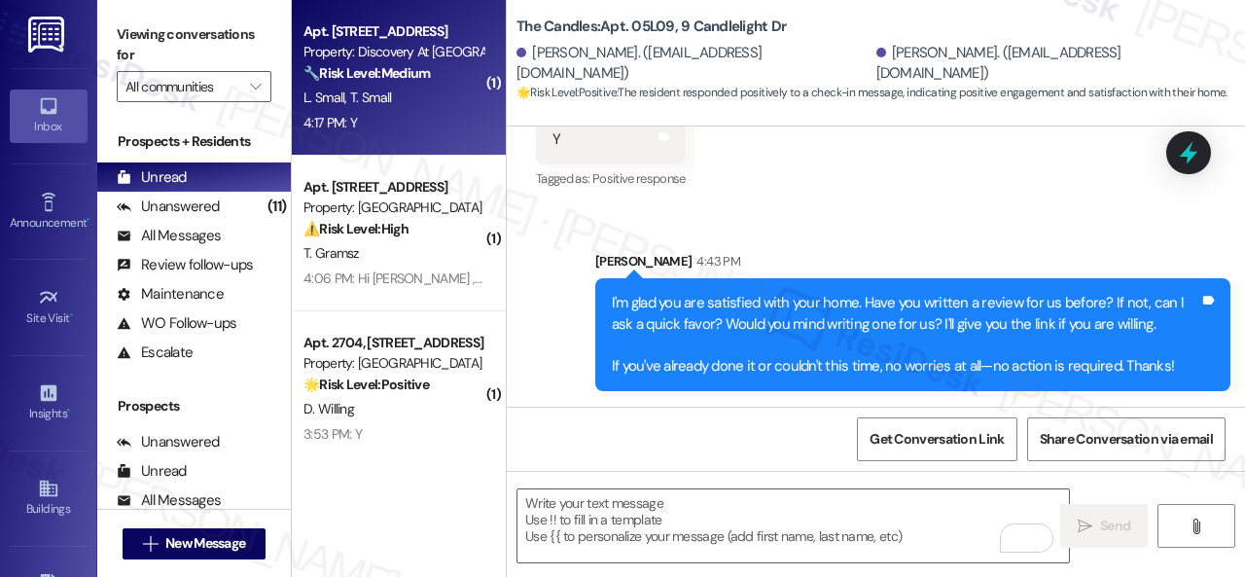
click at [428, 113] on div "4:17 PM: Y 4:17 PM: Y" at bounding box center [394, 123] width 184 height 24
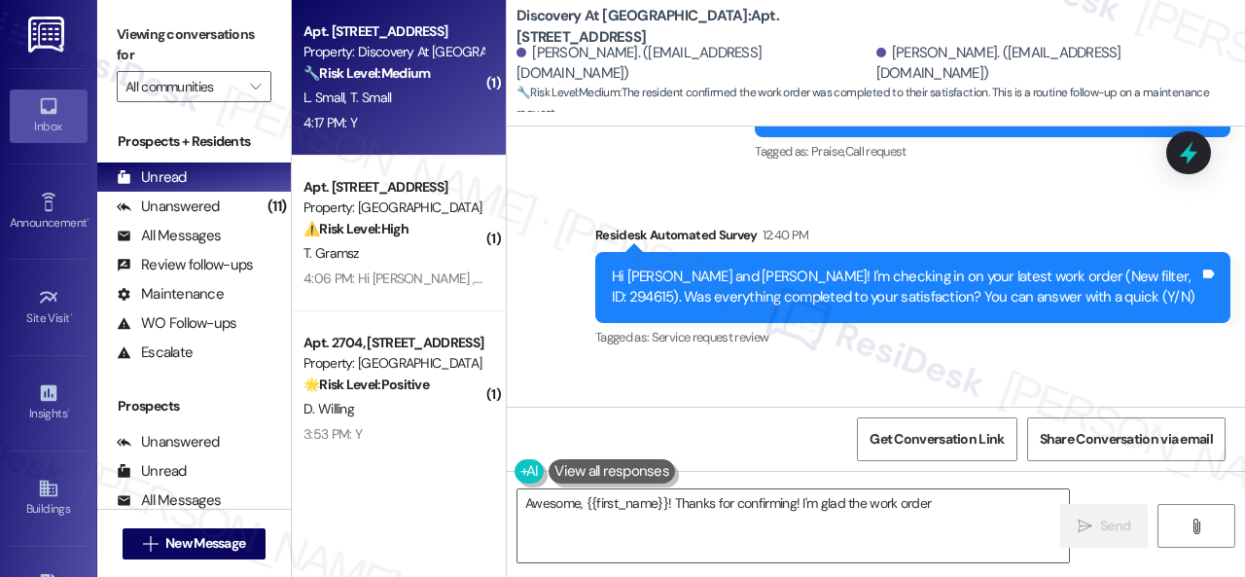
scroll to position [2854, 0]
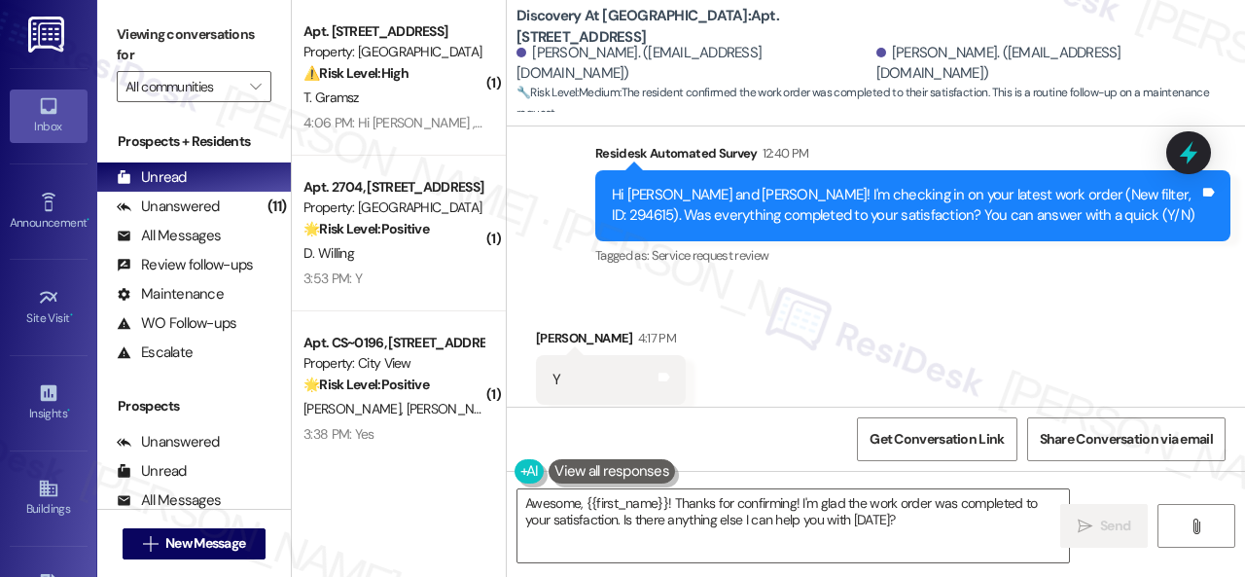
click at [556, 201] on div "Sent via SMS ResiDesk After Hours Assistant [DATE] 8:37 PM Thank you for your m…" at bounding box center [876, 6] width 738 height 555
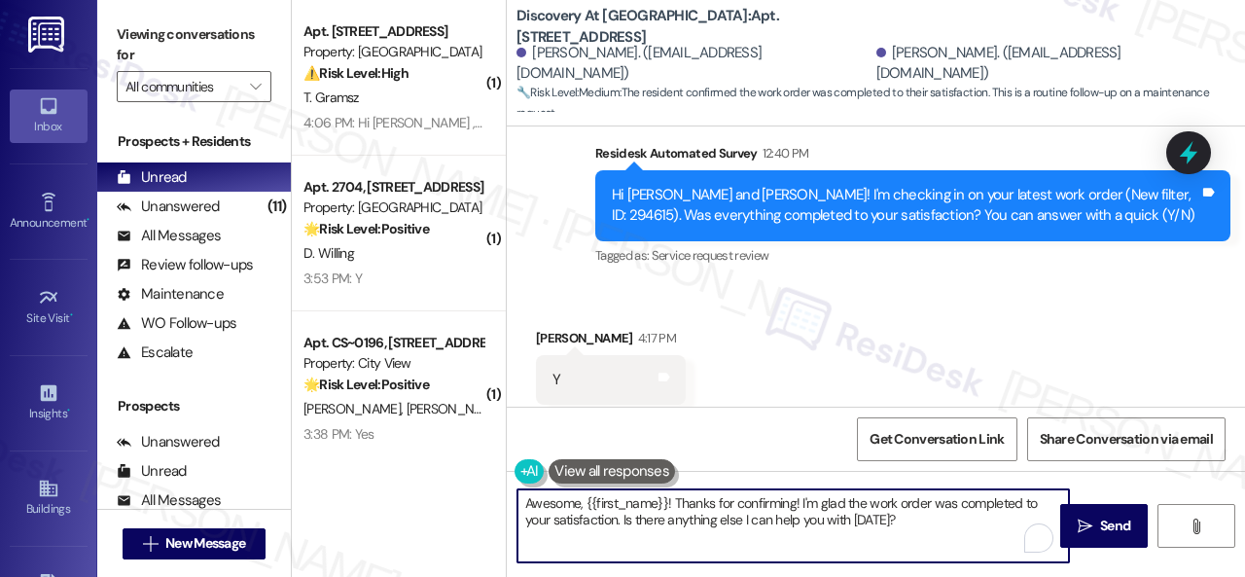
drag, startPoint x: 911, startPoint y: 520, endPoint x: 412, endPoint y: 467, distance: 500.9
click at [412, 467] on div "( 1 ) Apt. [STREET_ADDRESS] Property: [GEOGRAPHIC_DATA] ⚠️ Risk Level: High The…" at bounding box center [768, 288] width 953 height 577
paste textarea "We're glad to hear everything’s taken care of. If your experience at {{property…"
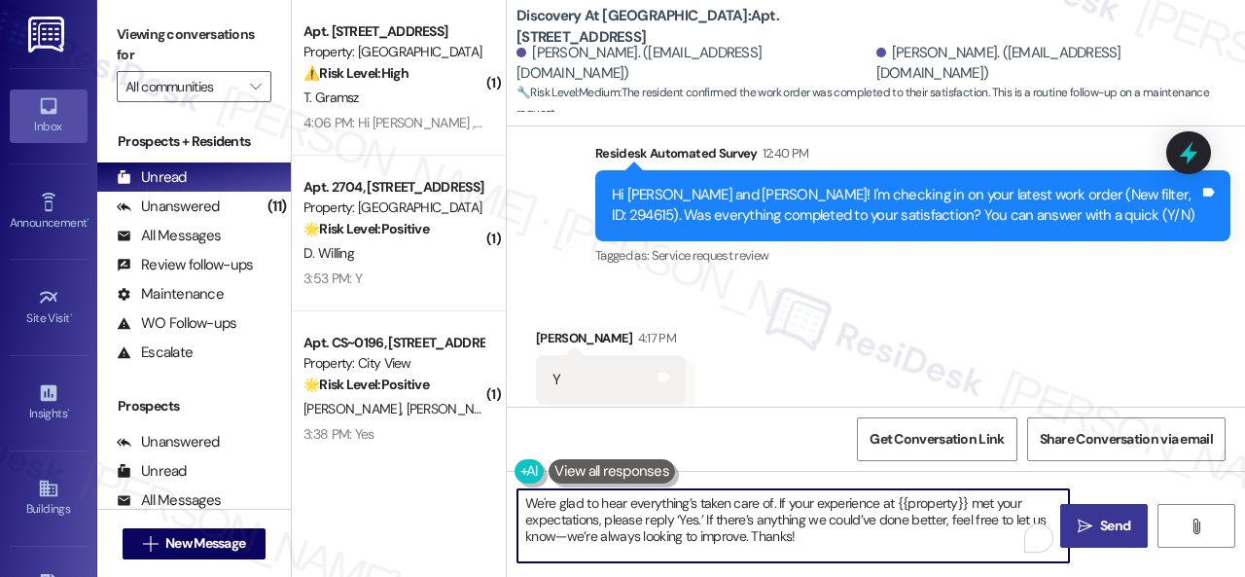
type textarea "We're glad to hear everything’s taken care of. If your experience at {{property…"
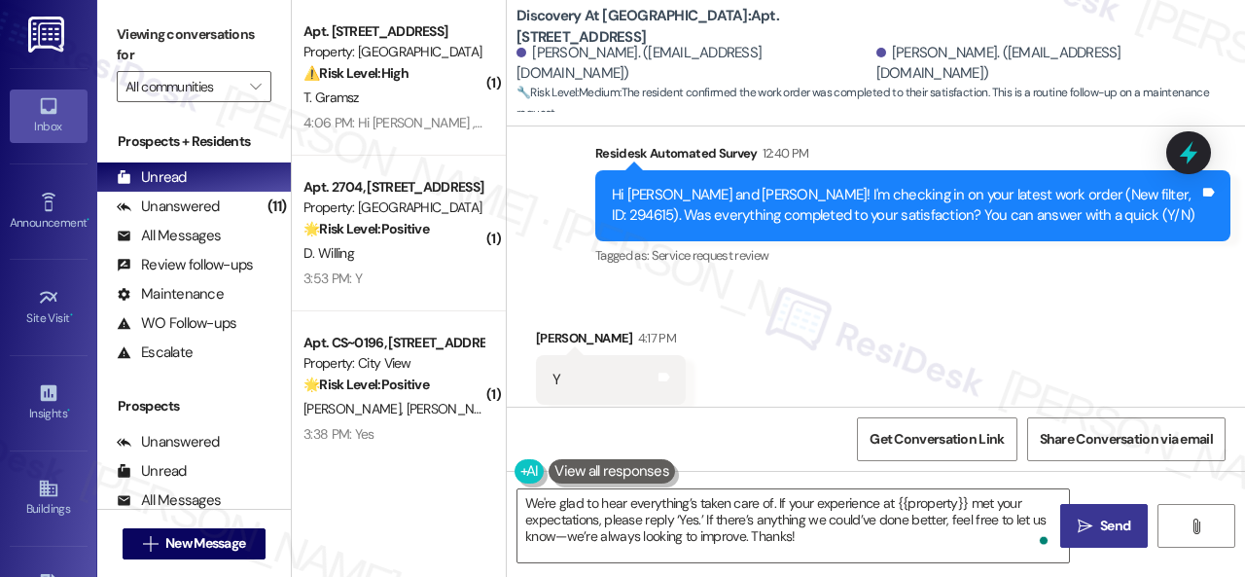
click at [1100, 519] on span "Send" at bounding box center [1115, 526] width 30 height 20
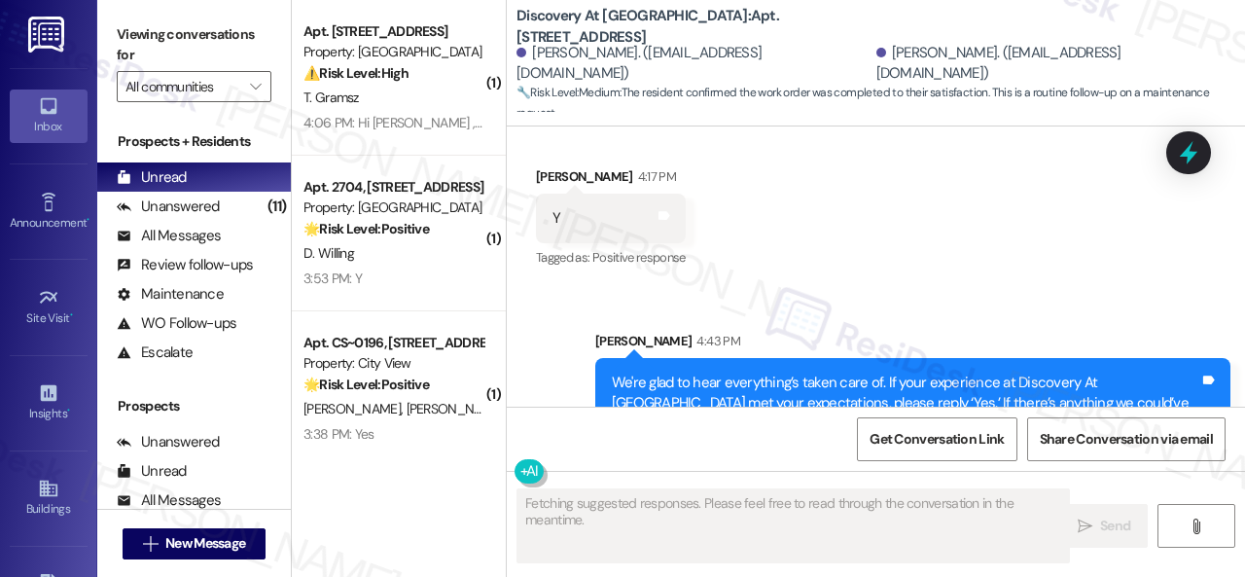
scroll to position [3032, 0]
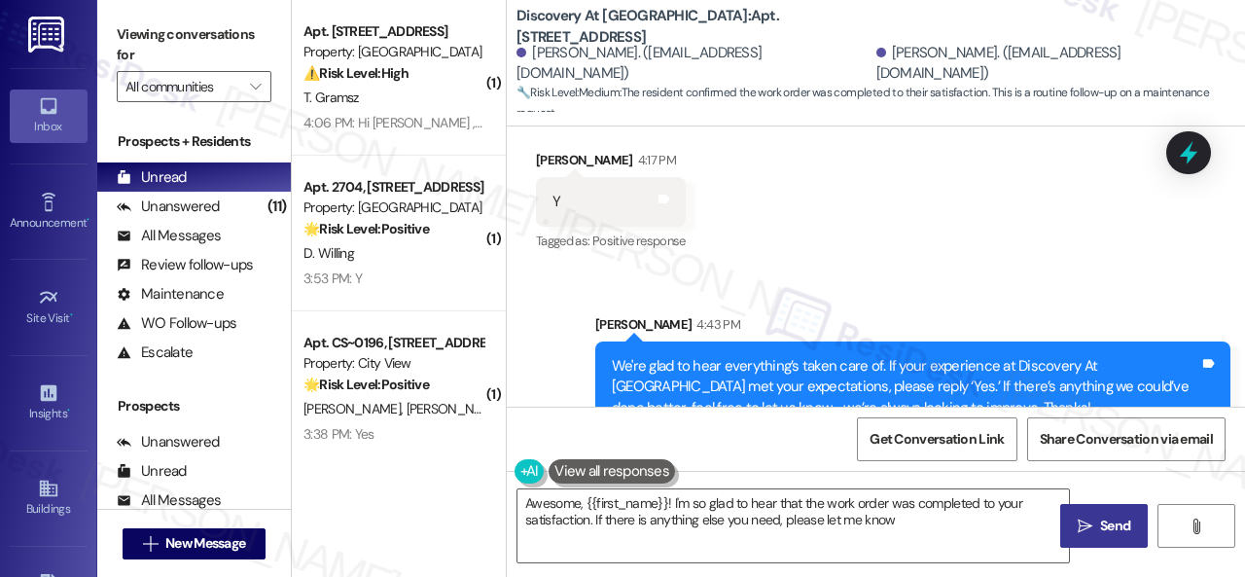
type textarea "Awesome, {{first_name}}! I'm so glad to hear that the work order was completed …"
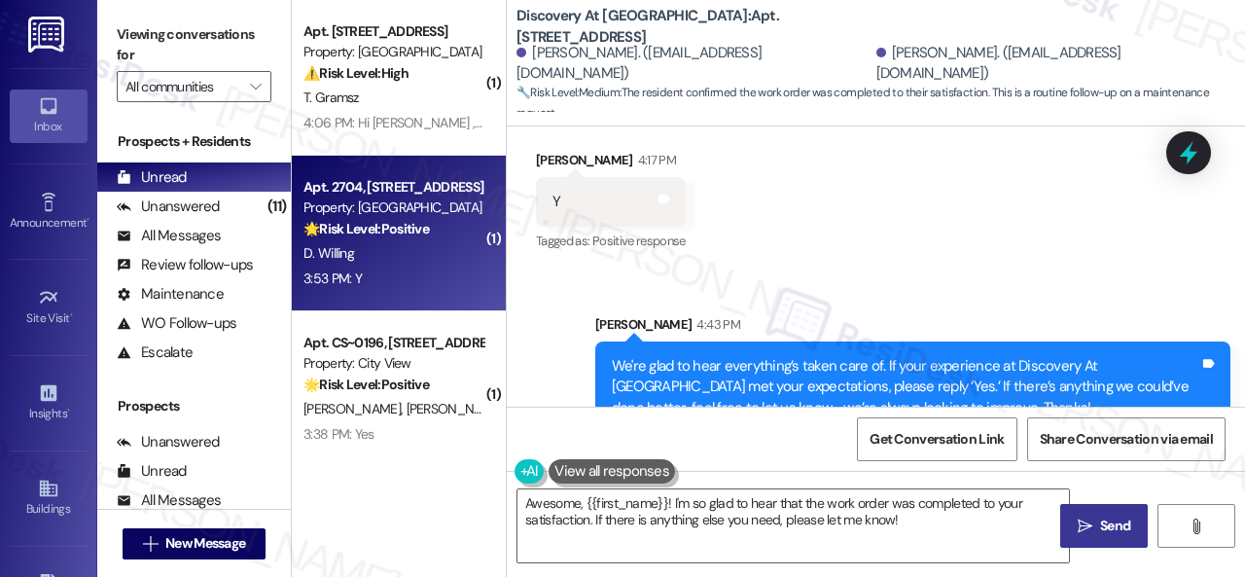
click at [429, 236] on strong "🌟 Risk Level: Positive" at bounding box center [366, 229] width 125 height 18
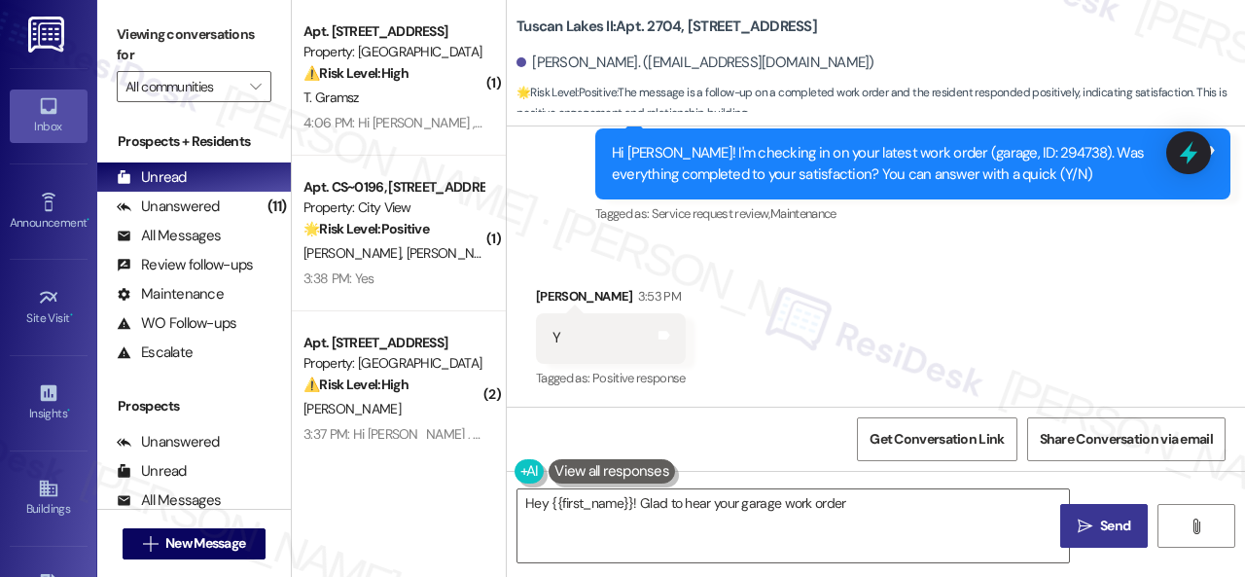
scroll to position [7525, 0]
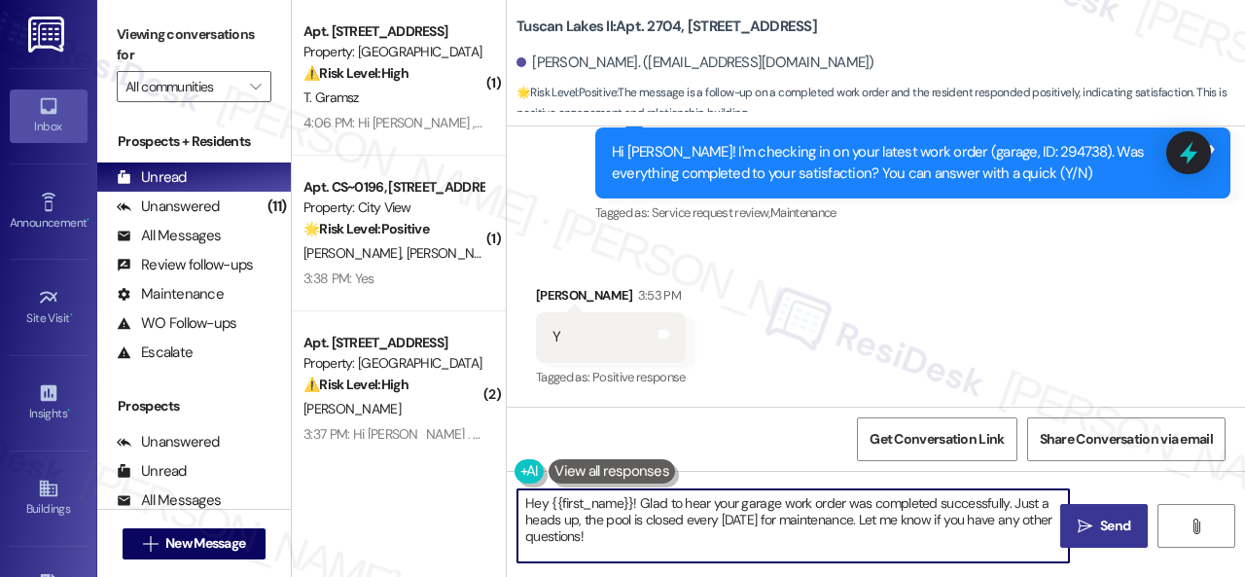
drag, startPoint x: 639, startPoint y: 545, endPoint x: 486, endPoint y: 498, distance: 159.7
click at [490, 501] on div "( 1 ) Apt. [STREET_ADDRESS] Property: [GEOGRAPHIC_DATA] ⚠️ Risk Level: High The…" at bounding box center [768, 288] width 953 height 577
paste textarea "We're glad to hear everything’s taken care of. If your experience at {{property…"
type textarea "We're glad to hear everything’s taken care of. If your experience at {{property…"
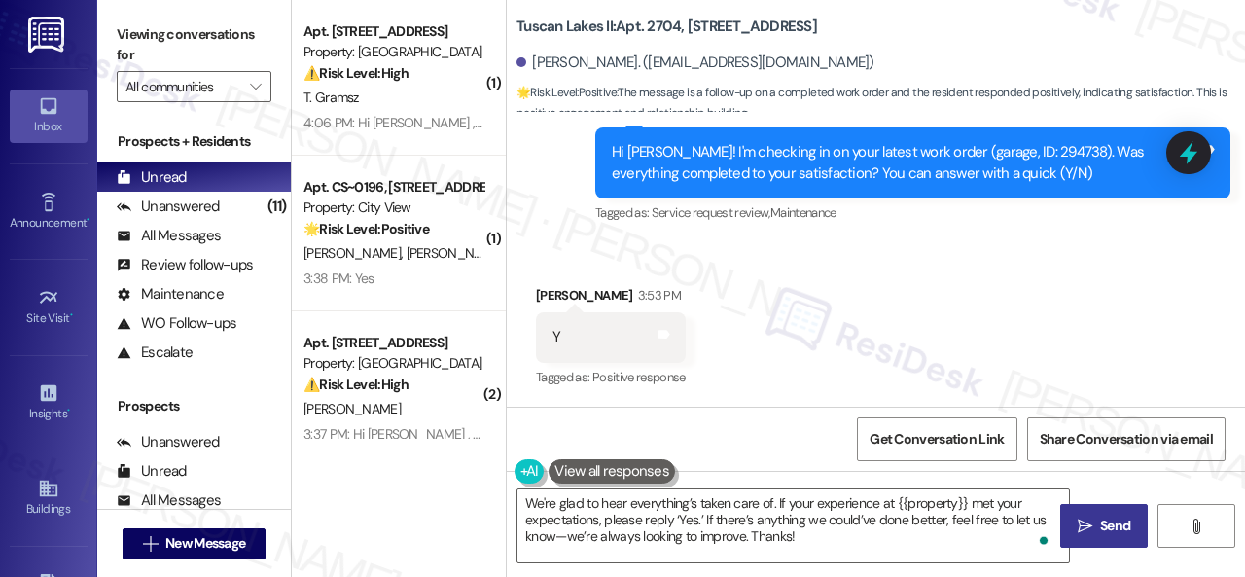
click at [1064, 522] on button " Send" at bounding box center [1104, 526] width 88 height 44
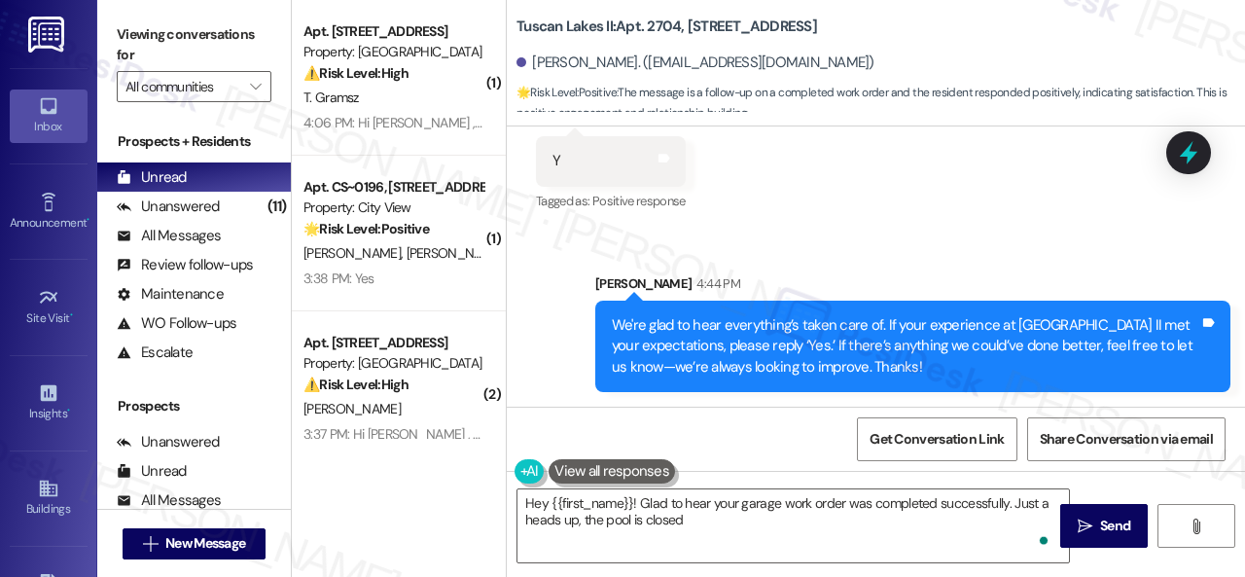
scroll to position [7702, 0]
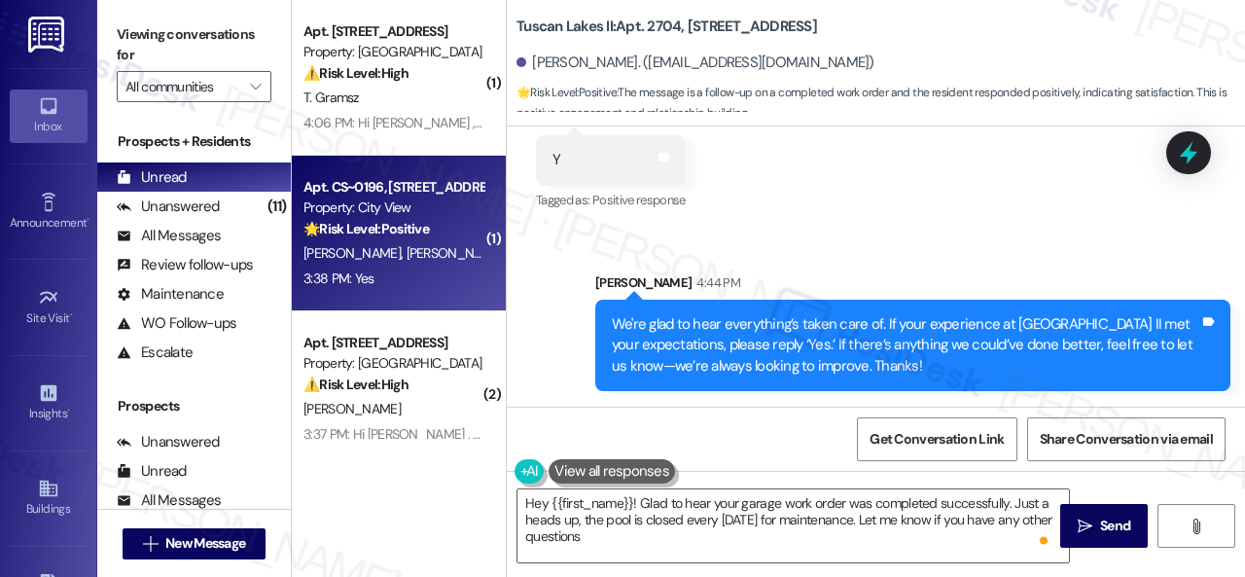
type textarea "Hey {{first_name}}! Glad to hear your garage work order was completed successfu…"
click at [449, 268] on div "3:38 PM: Yes 3:38 PM: Yes" at bounding box center [394, 279] width 184 height 24
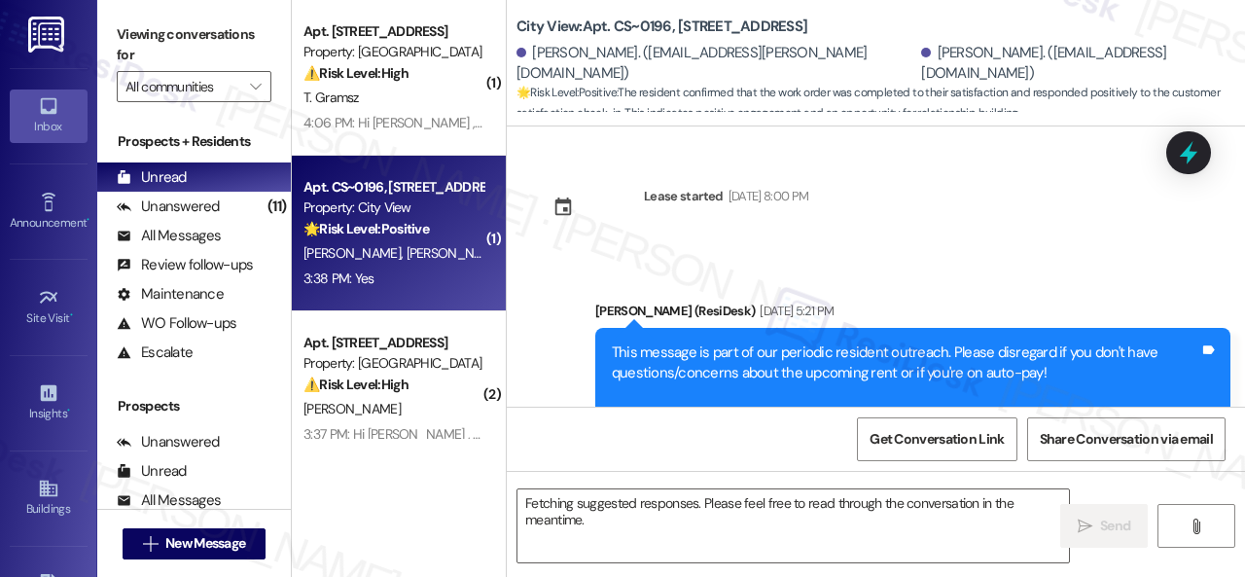
scroll to position [6512, 0]
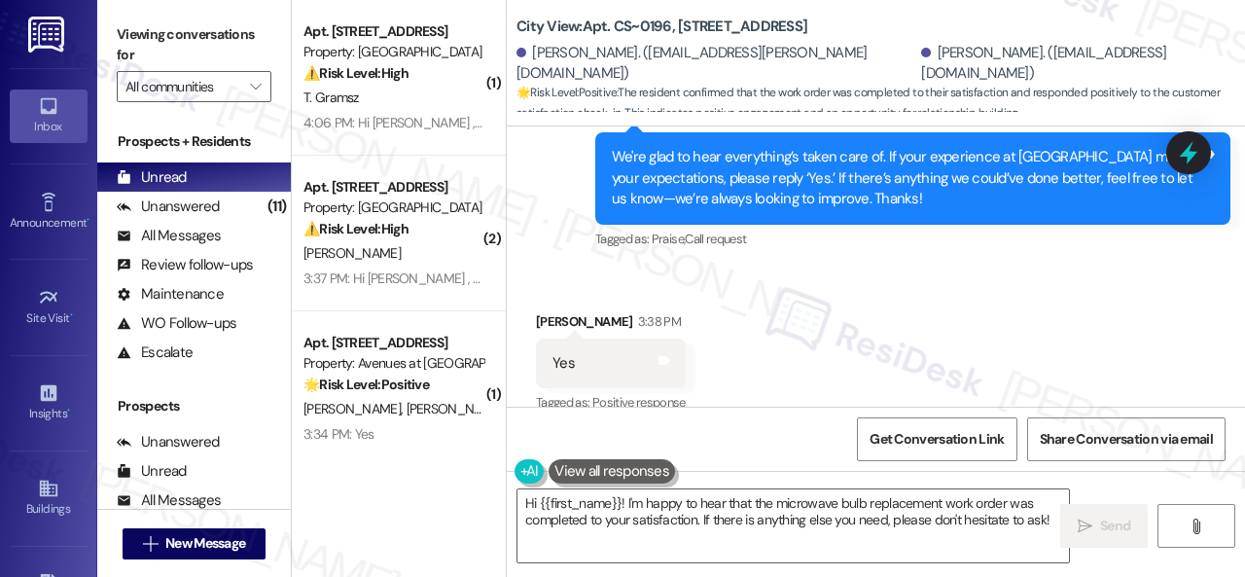
click at [556, 268] on div "Received via SMS [PERSON_NAME] 3:38 PM Yes Tags and notes Tagged as: Positive r…" at bounding box center [876, 350] width 738 height 164
click at [831, 519] on textarea "Hi {{first_name}}! I'm happy to hear that the microwave bulb replacement work o…" at bounding box center [794, 525] width 552 height 73
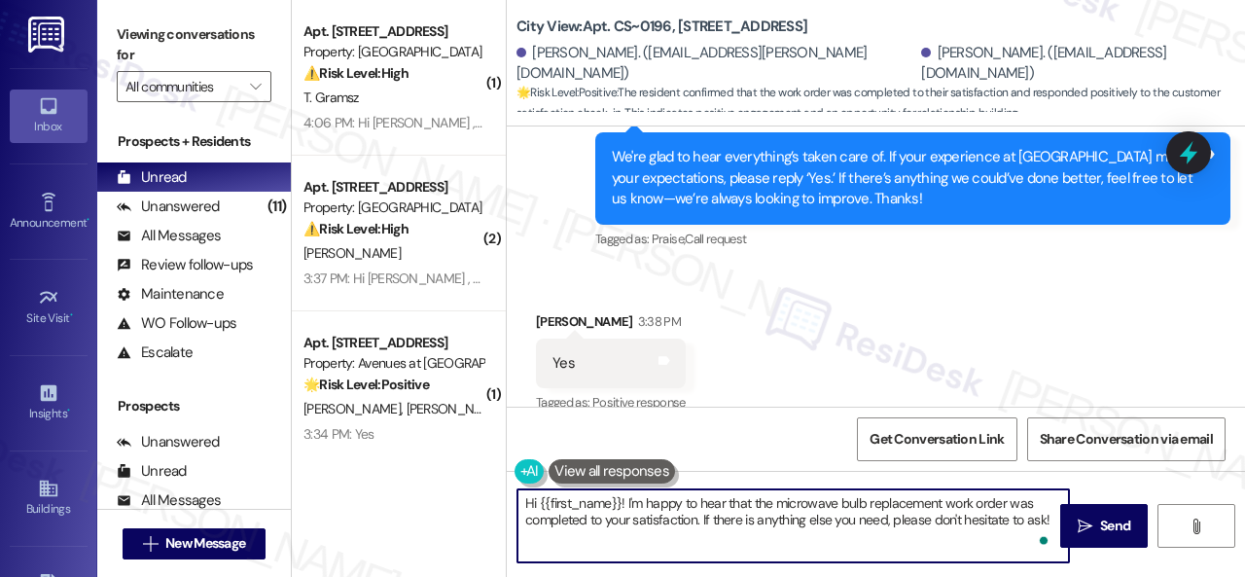
paste textarea "I'm glad you are satisfied with your home. Have you written a review for us bef…"
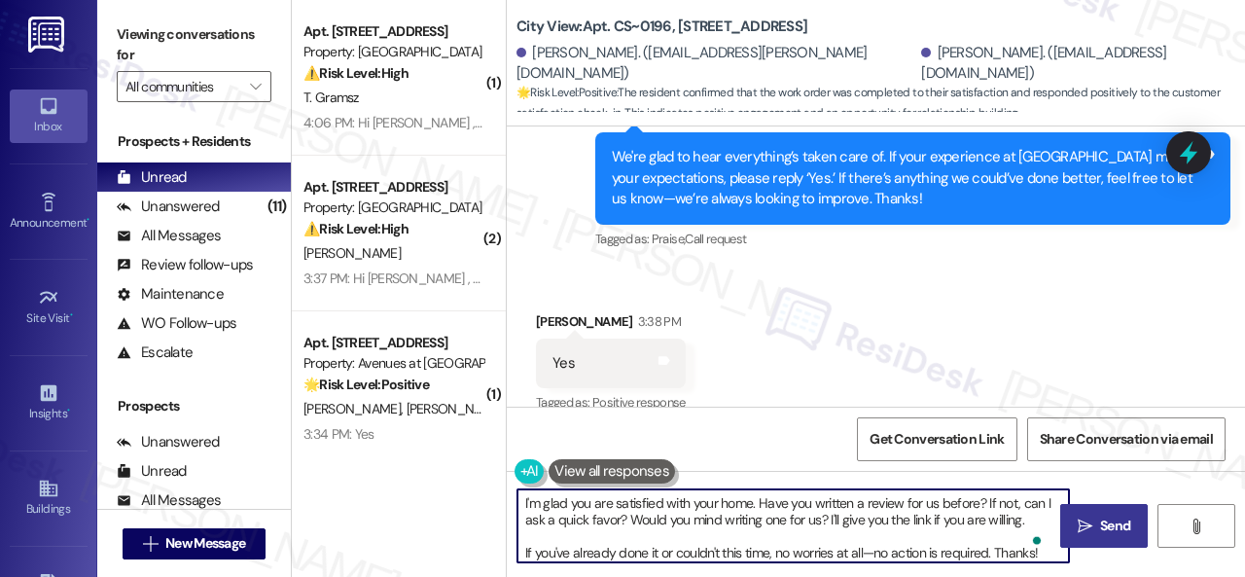
type textarea "I'm glad you are satisfied with your home. Have you written a review for us bef…"
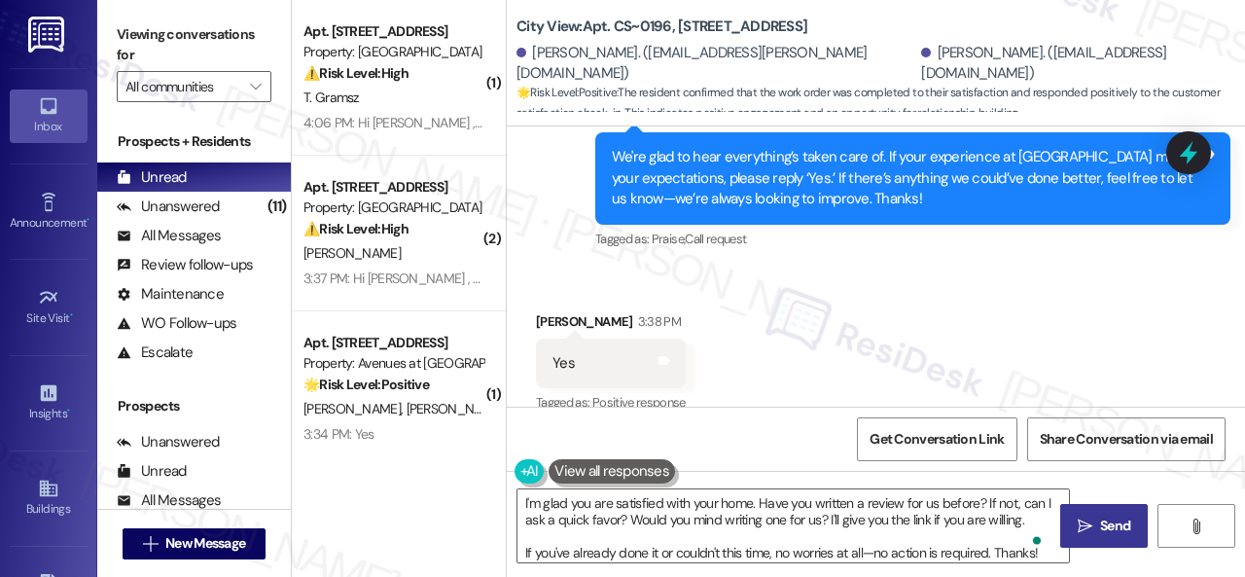
click at [1100, 520] on span "Send" at bounding box center [1115, 526] width 30 height 20
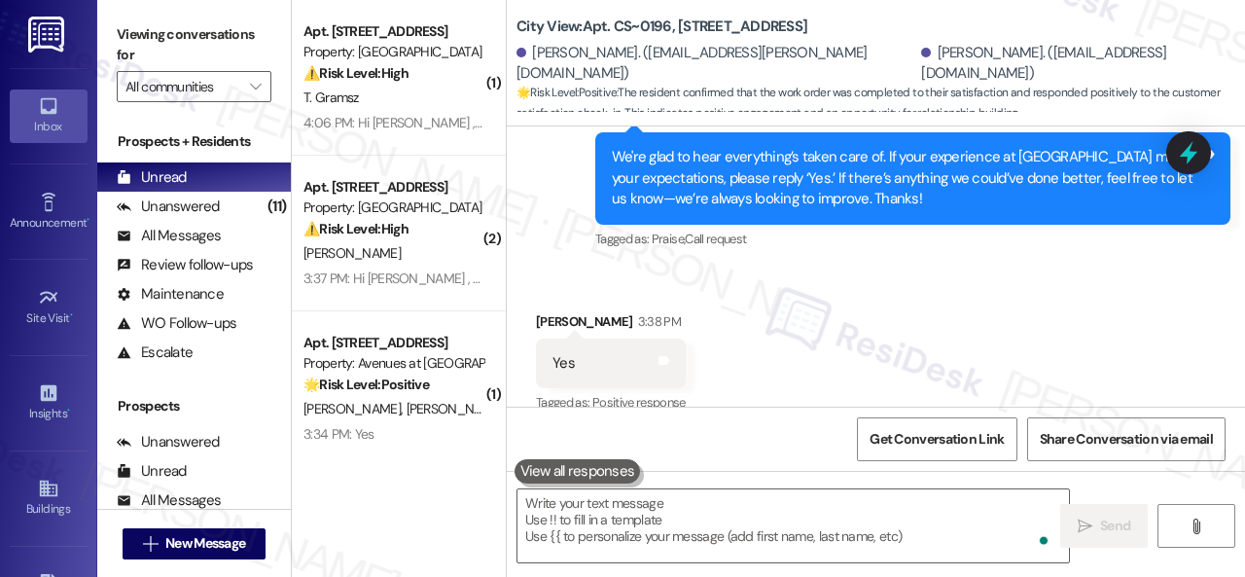
scroll to position [6511, 0]
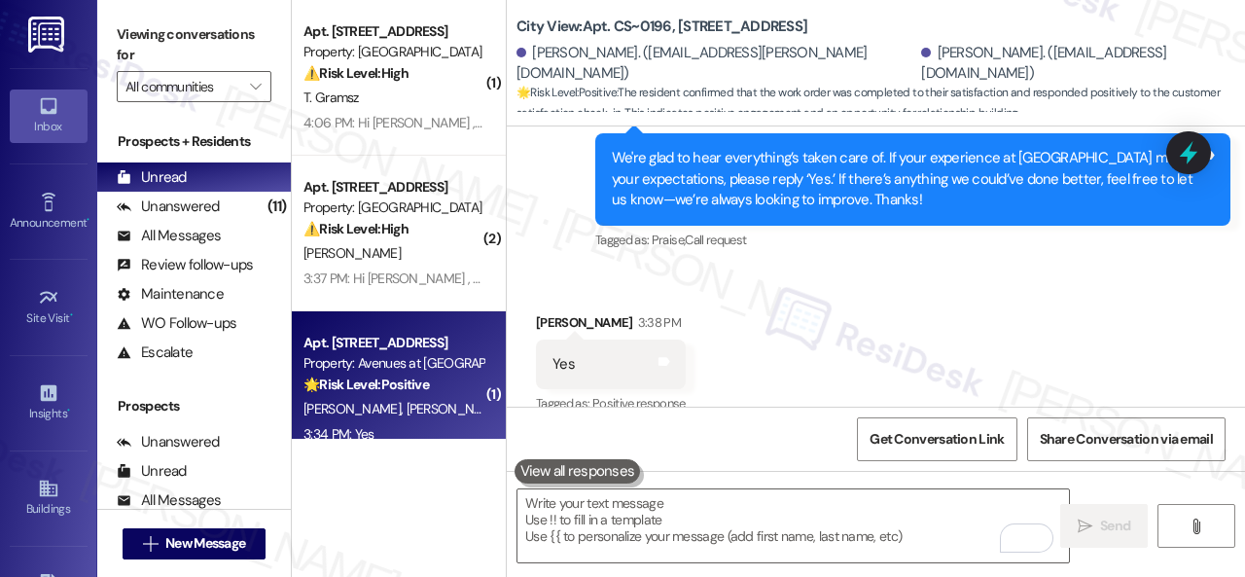
click at [422, 400] on div "[PERSON_NAME] [PERSON_NAME] [PERSON_NAME]" at bounding box center [394, 409] width 184 height 24
type textarea "Fetching suggested responses. Please feel free to read through the conversation…"
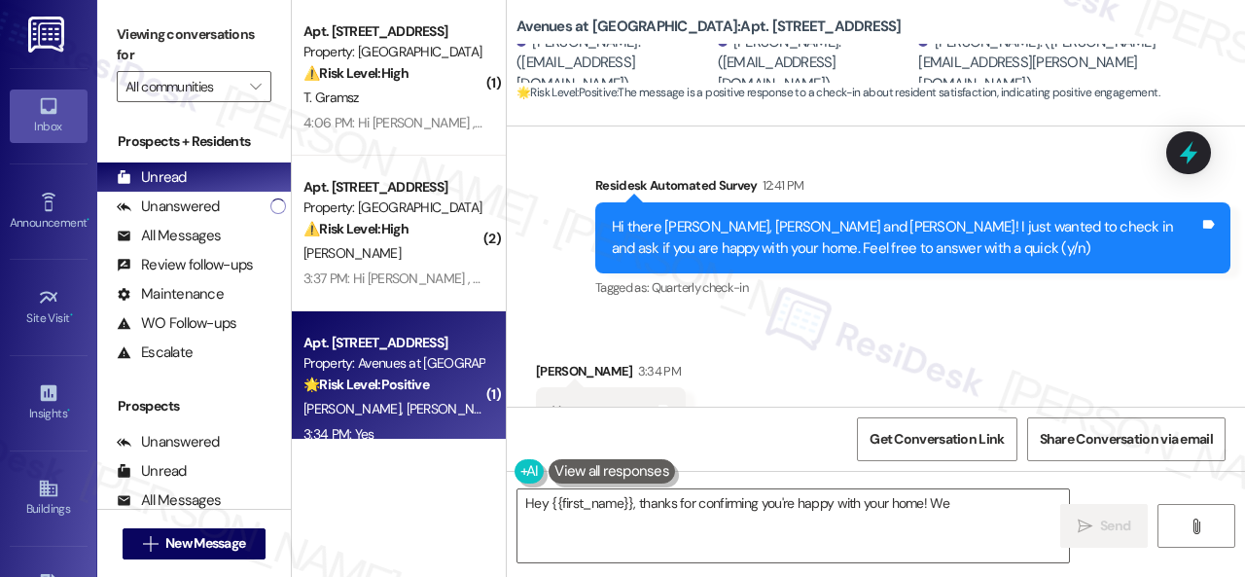
scroll to position [2339, 0]
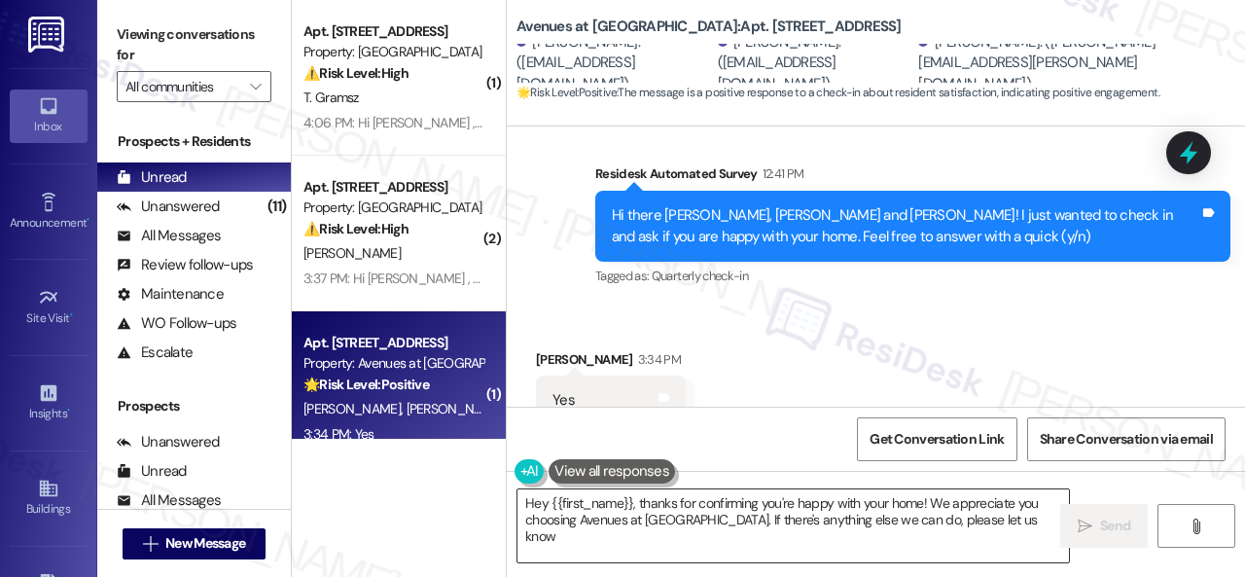
type textarea "Hey {{first_name}}, thanks for confirming you're happy with your home! We appre…"
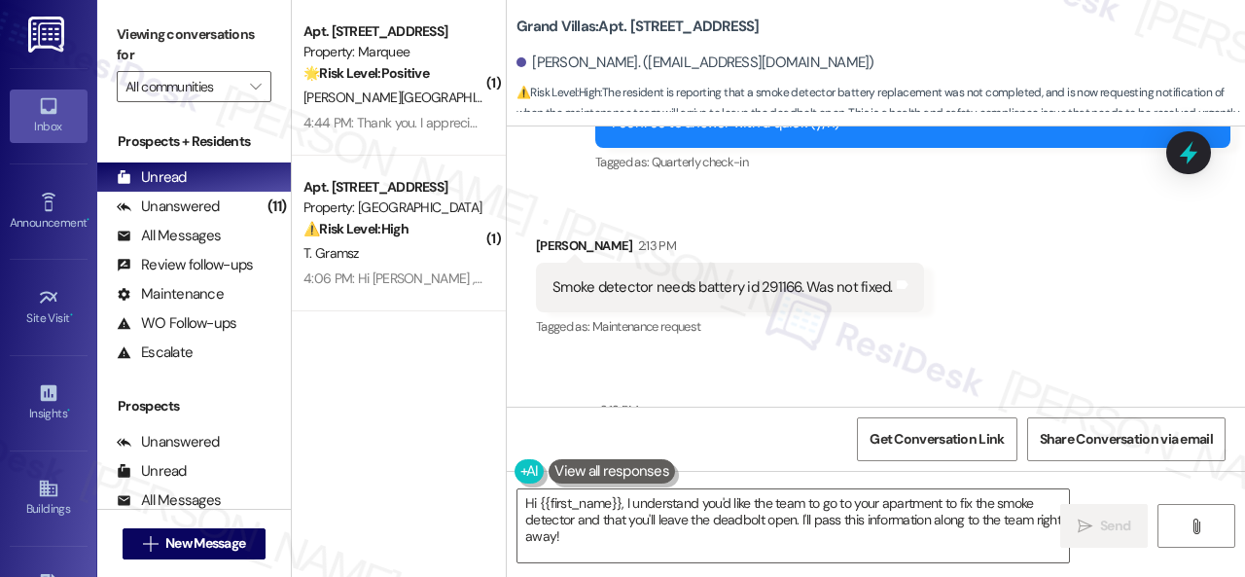
scroll to position [7825, 0]
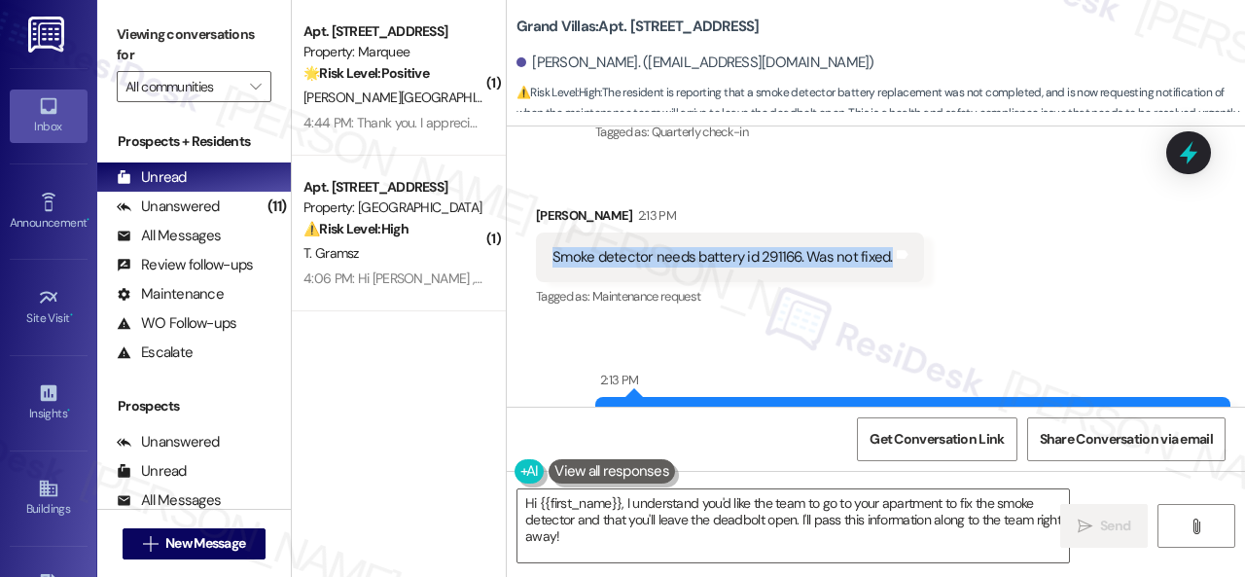
drag, startPoint x: 553, startPoint y: 275, endPoint x: 886, endPoint y: 277, distance: 333.7
click at [886, 268] on div "Smoke detector needs battery id 291166. Was not fixed." at bounding box center [723, 257] width 344 height 20
copy div "Smoke detector needs battery id 291166. Was not fixed."
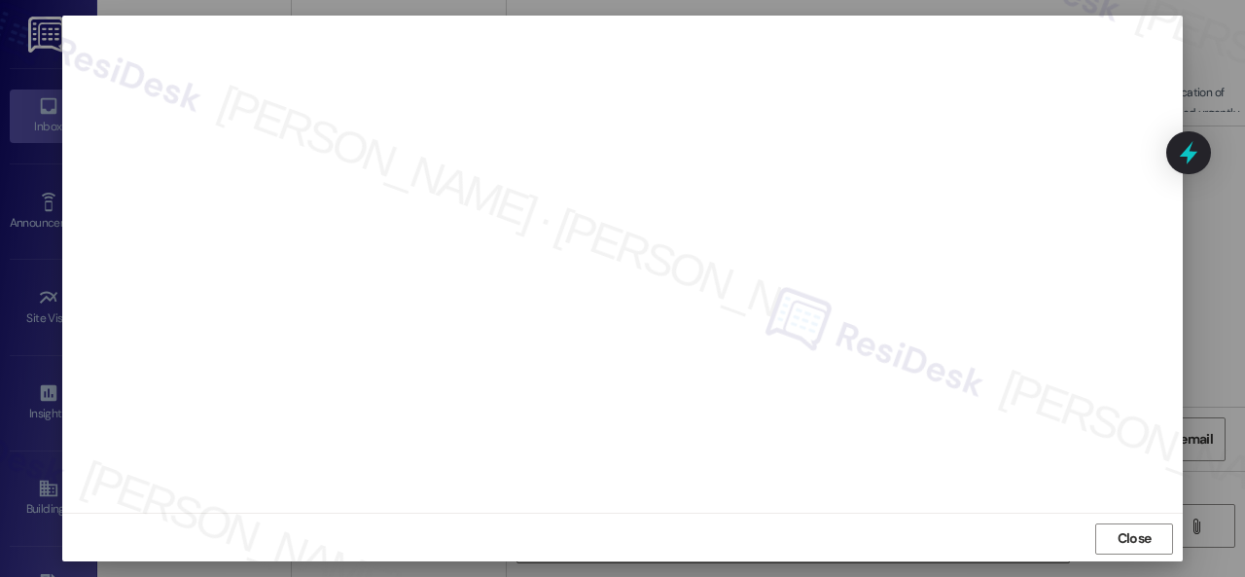
scroll to position [24, 0]
click at [1108, 534] on button "Close" at bounding box center [1134, 536] width 78 height 31
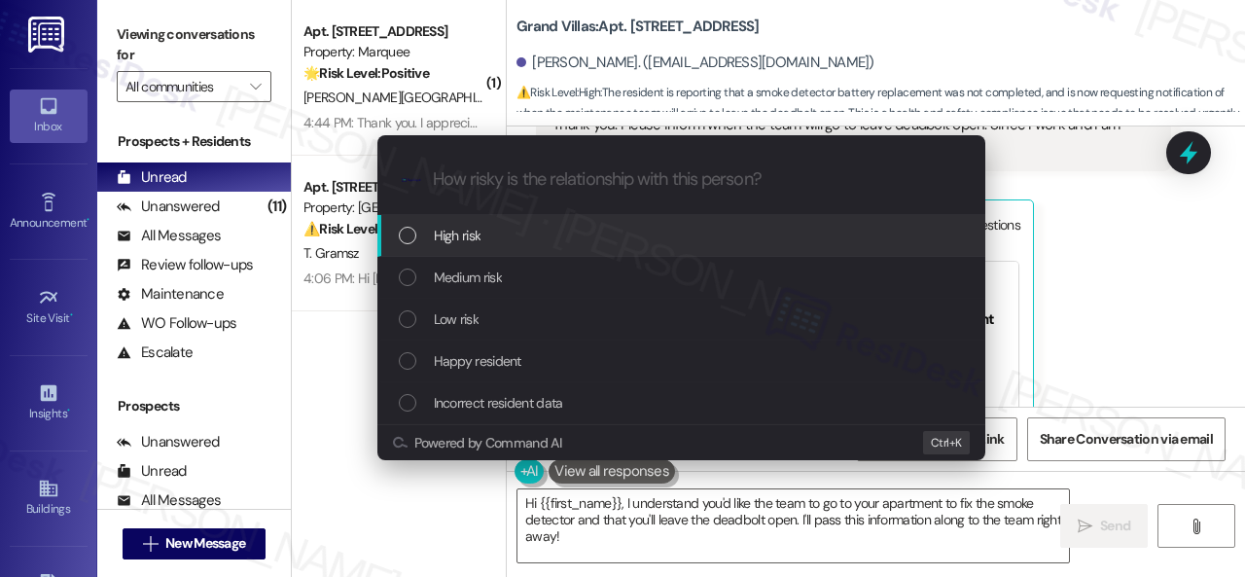
click at [442, 238] on span "High risk" at bounding box center [458, 235] width 48 height 21
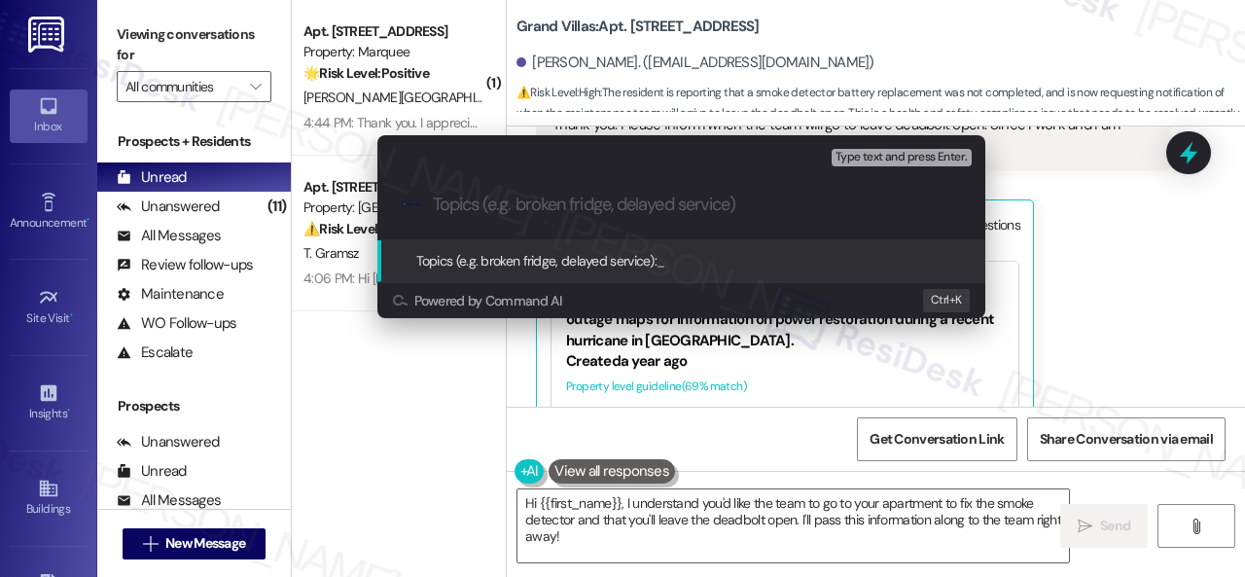
paste input "Work Order filed by ResiDesk 294891"
type input "Work Order filed by ResiDesk 294891"
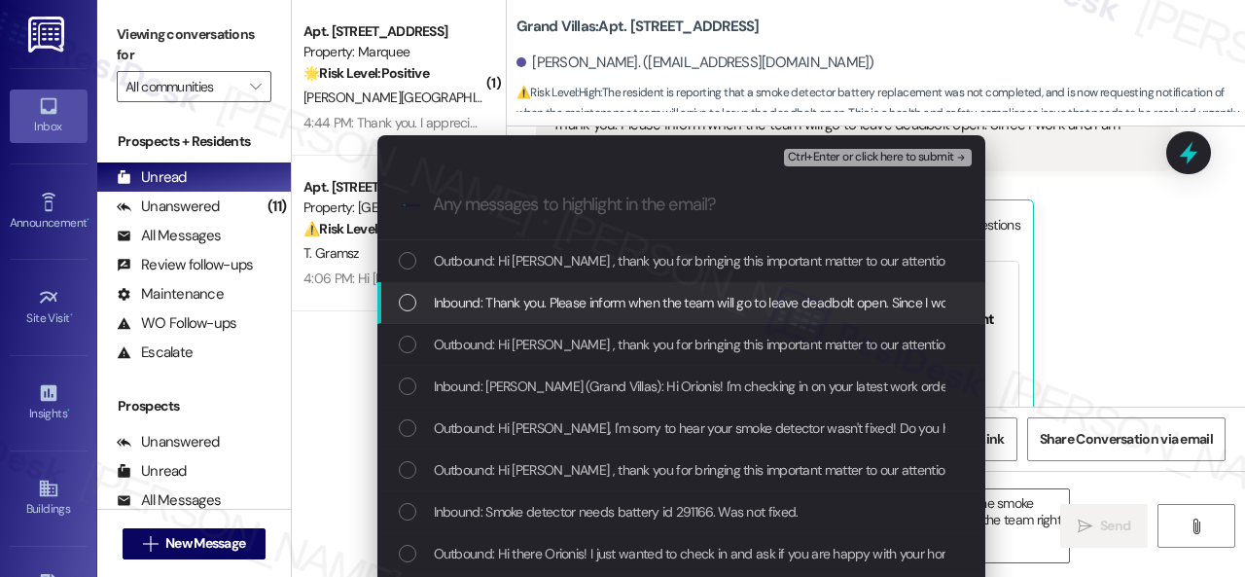
click at [477, 306] on span "Inbound: Thank you. Please inform when the team will go to leave deadbolt open.…" at bounding box center [803, 302] width 739 height 21
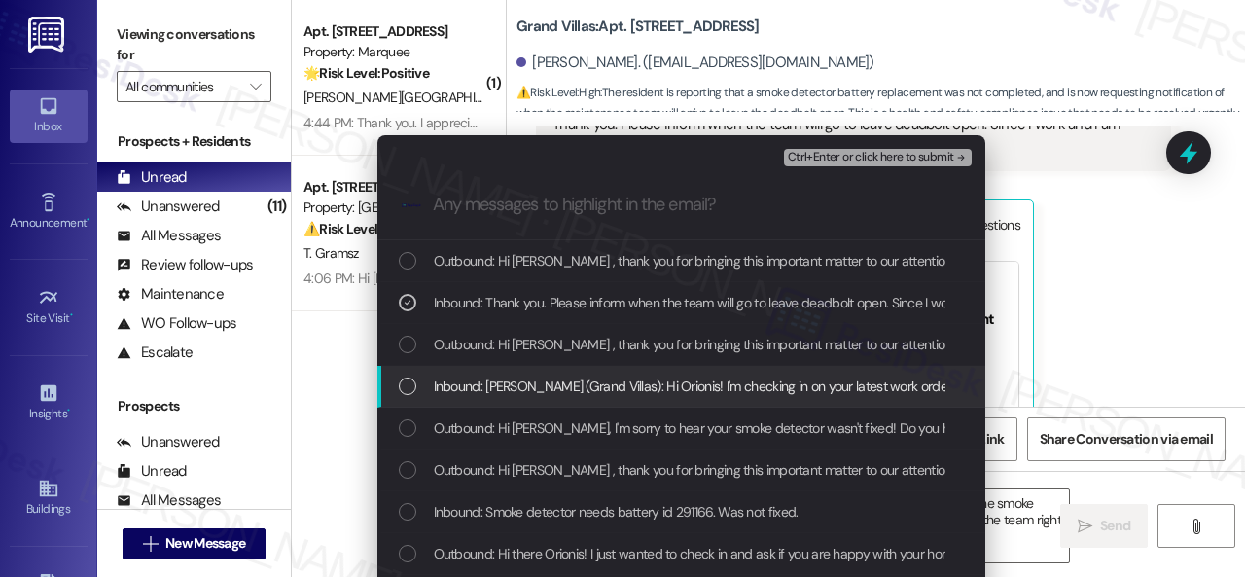
click at [508, 394] on span "Inbound: Sarah (Grand Villas): Hi Orionis! I'm checking in on your latest work …" at bounding box center [1054, 386] width 1241 height 21
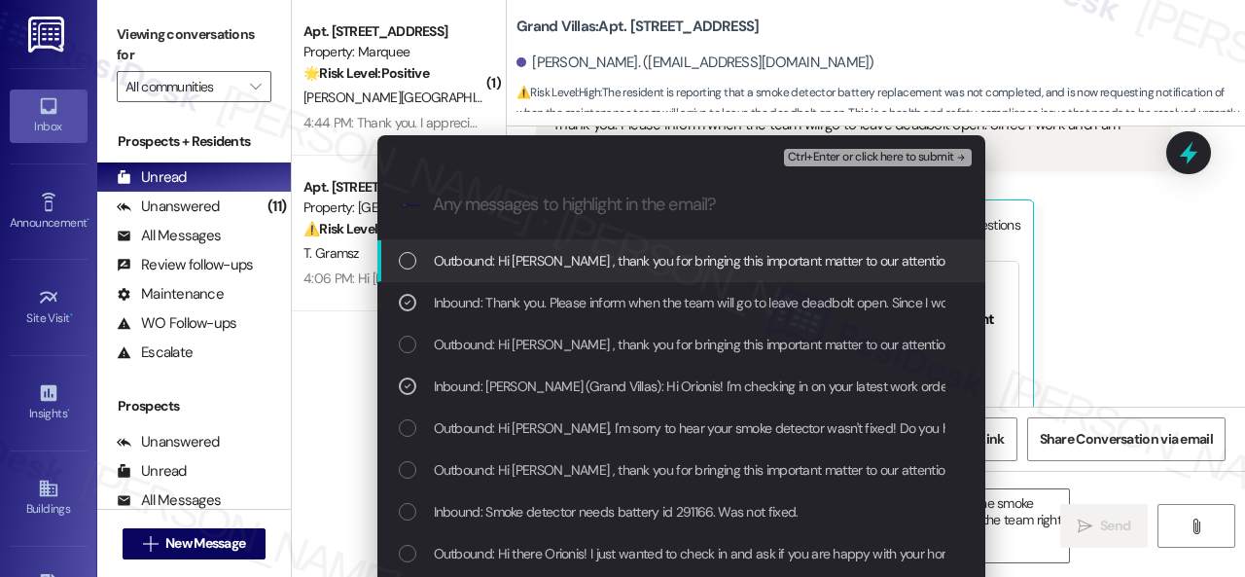
click at [819, 155] on span "Ctrl+Enter or click here to submit" at bounding box center [871, 158] width 166 height 14
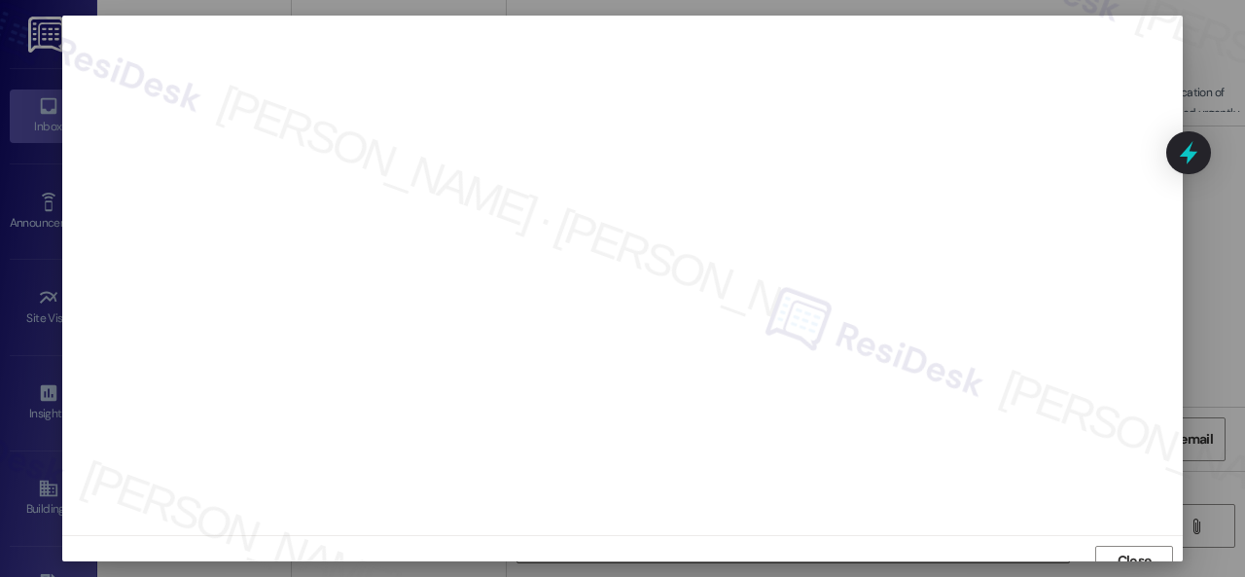
scroll to position [15, 0]
click at [1132, 548] on span "Close" at bounding box center [1135, 546] width 34 height 20
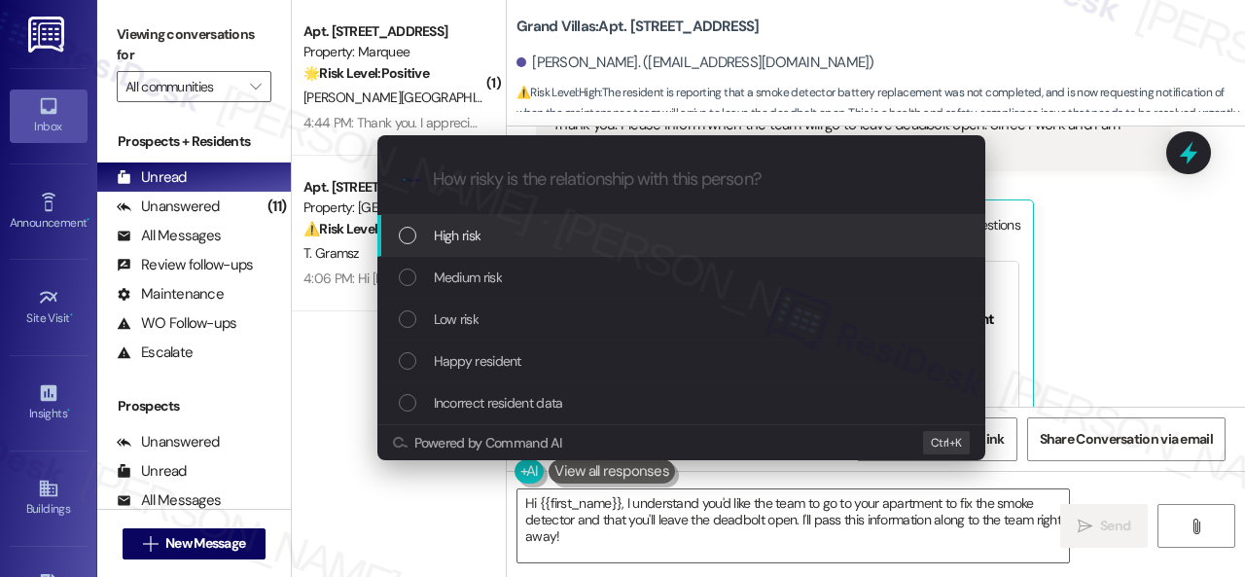
click at [471, 231] on span "High risk" at bounding box center [458, 235] width 48 height 21
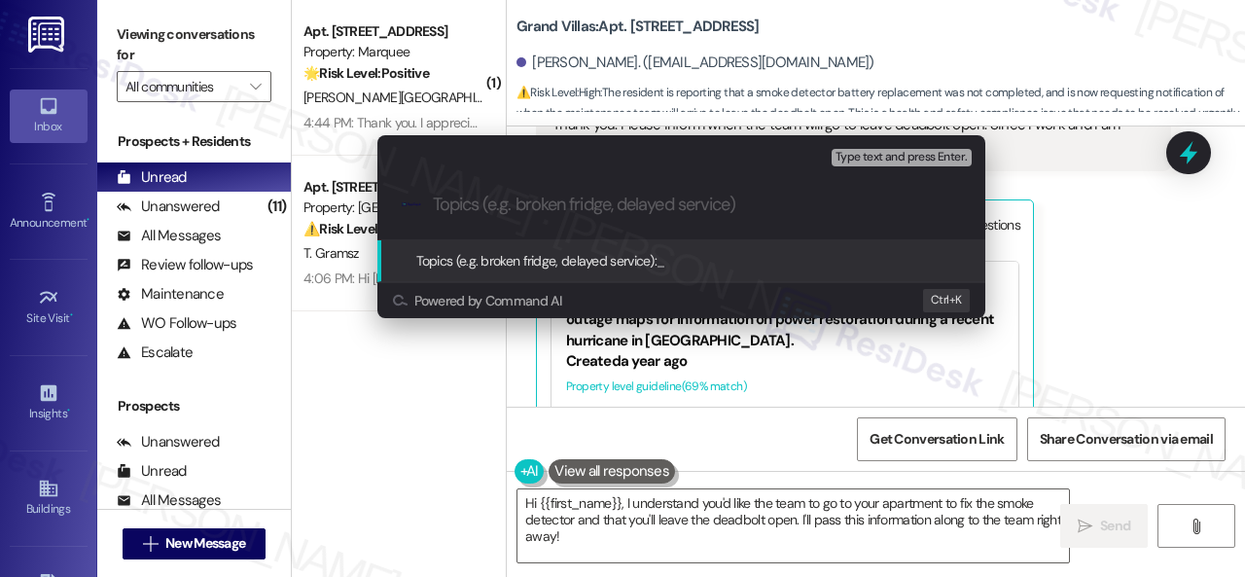
paste input "Work Order filed by ResiDesk 294891"
type input "Work Order filed by ResiDesk 294891"
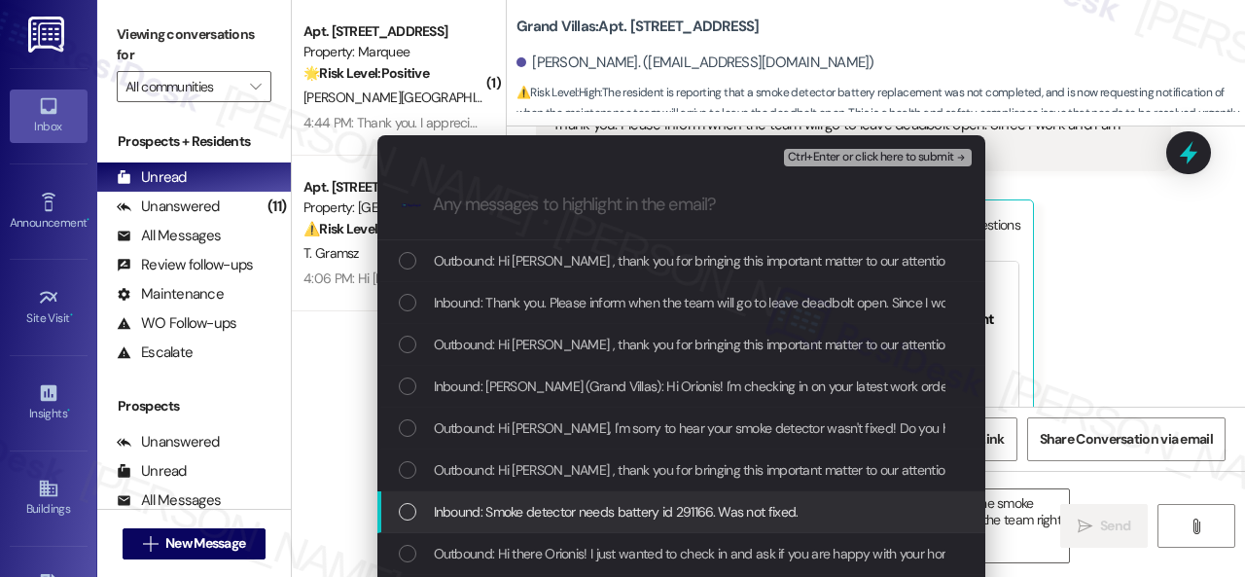
click at [604, 513] on span "Inbound: Smoke detector needs battery id 291166. Was not fixed." at bounding box center [616, 511] width 365 height 21
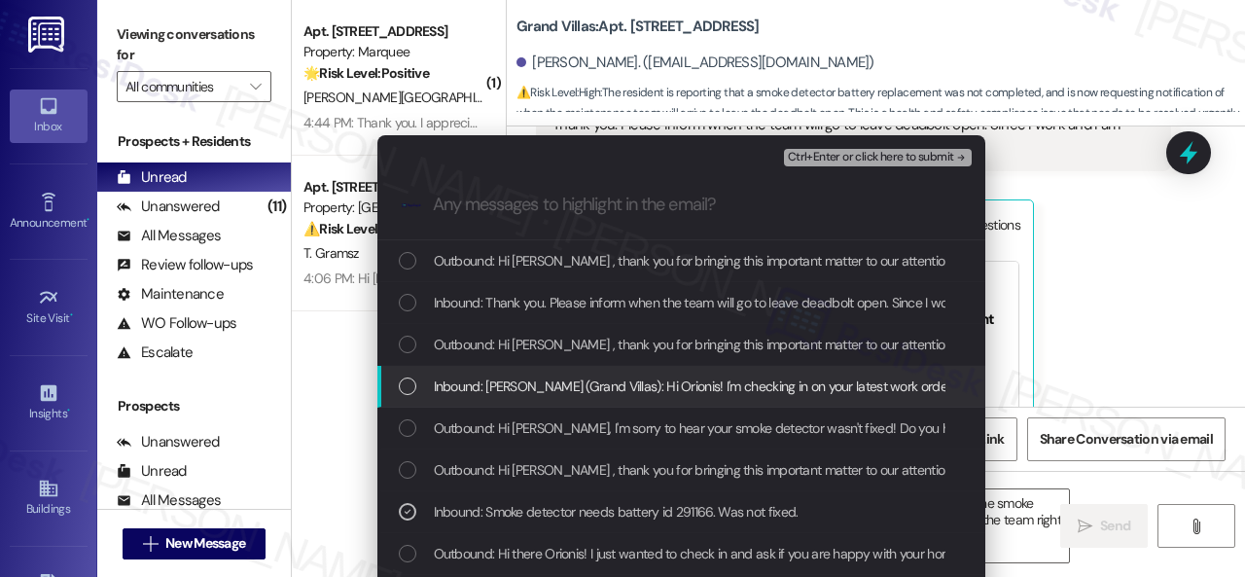
click at [452, 382] on span "Inbound: Sarah (Grand Villas): Hi Orionis! I'm checking in on your latest work …" at bounding box center [1054, 386] width 1241 height 21
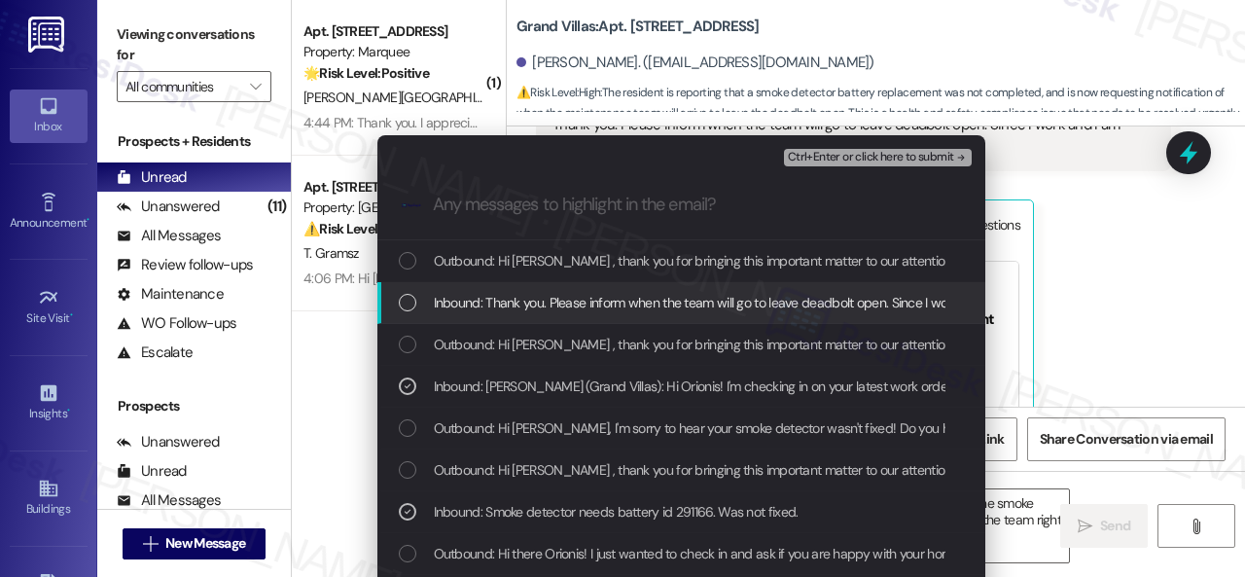
click at [504, 301] on span "Inbound: Thank you. Please inform when the team will go to leave deadbolt open.…" at bounding box center [803, 302] width 739 height 21
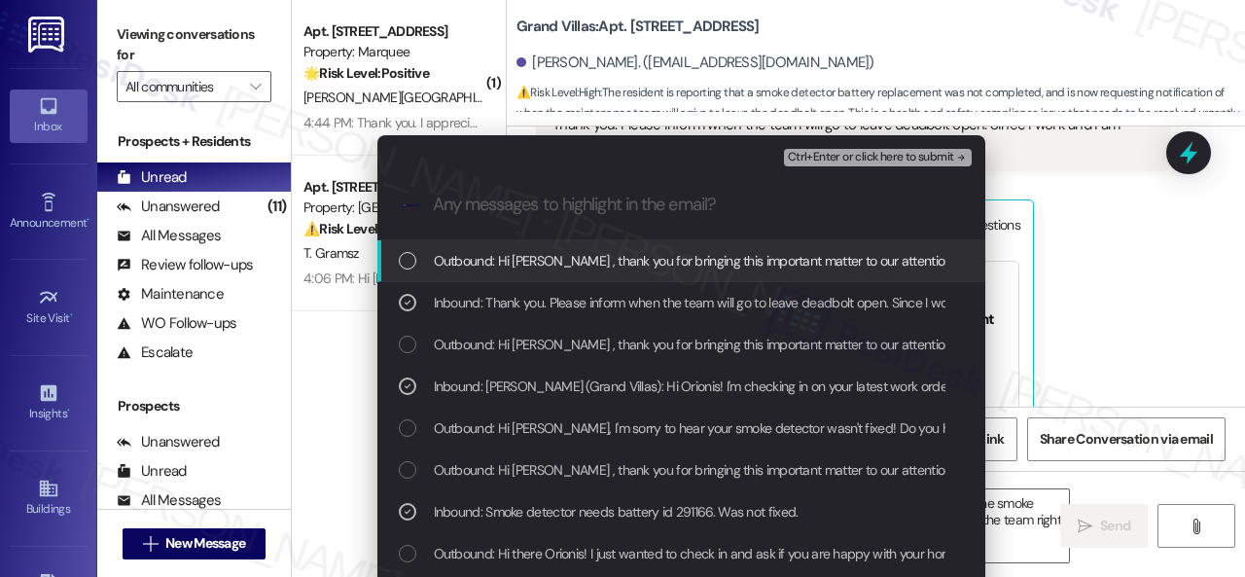
click at [815, 159] on span "Ctrl+Enter or click here to submit" at bounding box center [871, 158] width 166 height 14
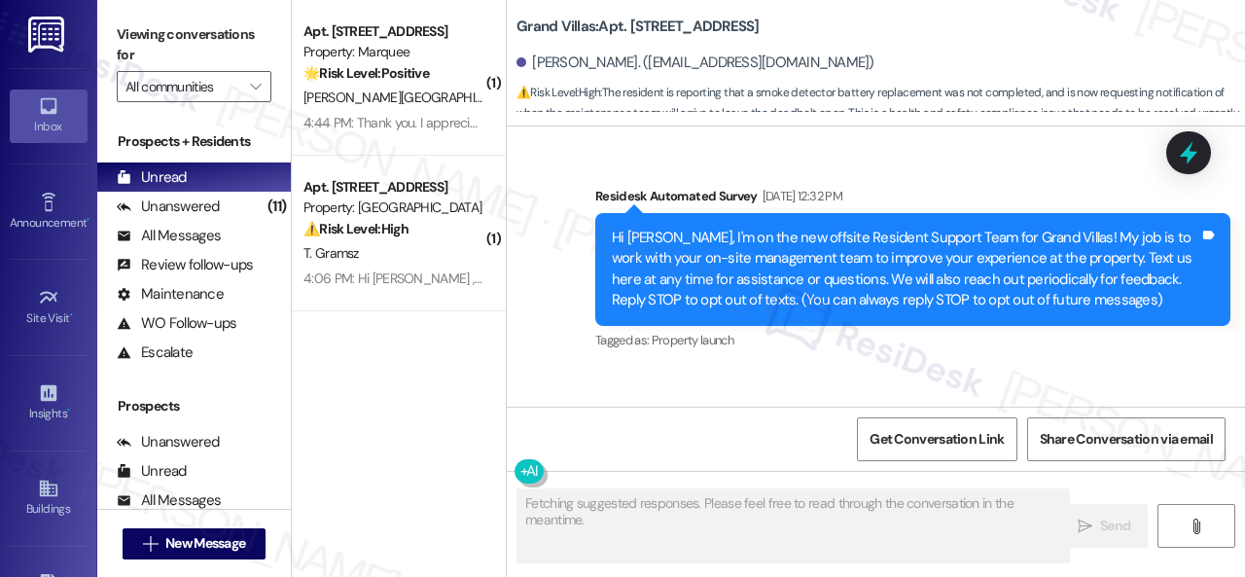
scroll to position [10456, 0]
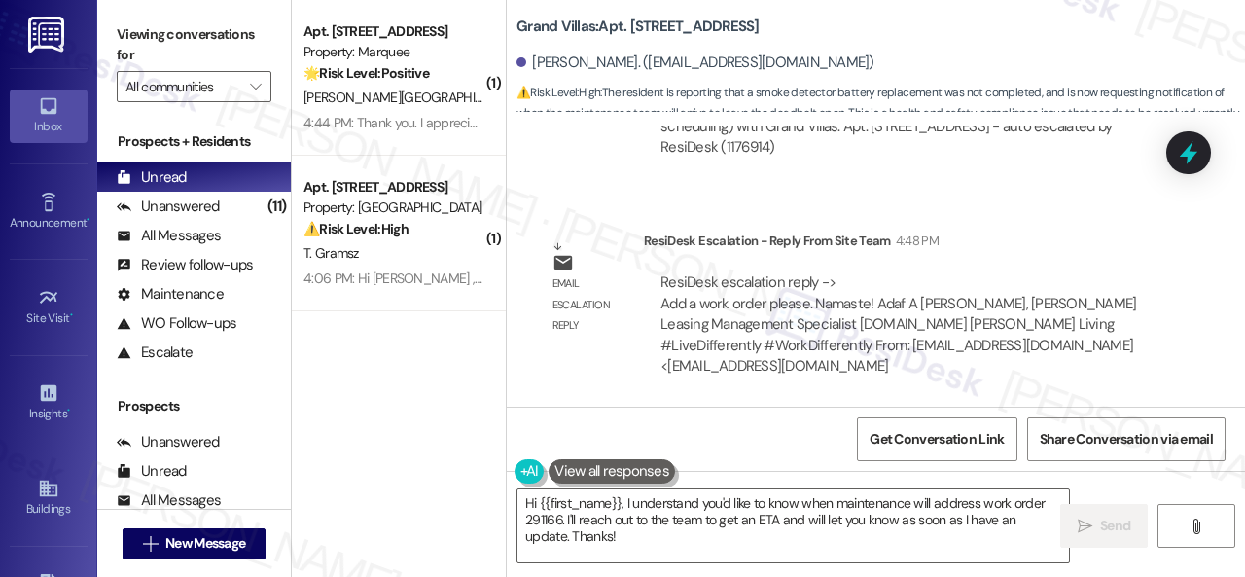
click at [841, 222] on div "Survey, sent via SMS Residesk Automated Survey May 15, 2024 at 12:32 PM Hi Orio…" at bounding box center [876, 266] width 738 height 280
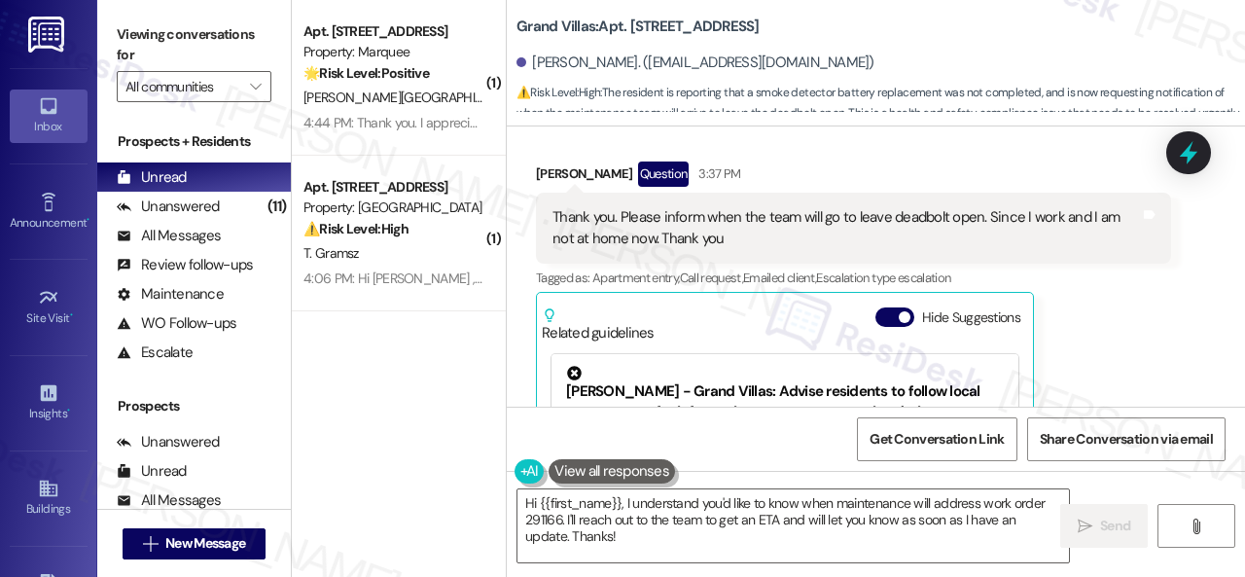
scroll to position [9580, 0]
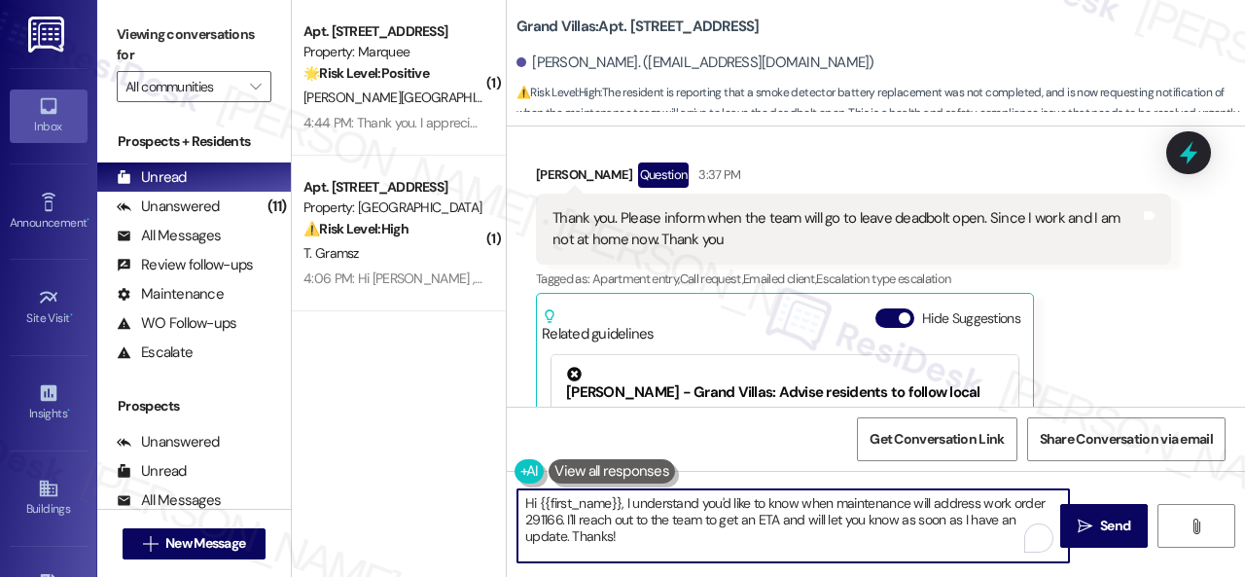
drag, startPoint x: 683, startPoint y: 552, endPoint x: 465, endPoint y: 450, distance: 240.2
click at [465, 450] on div "( 1 ) Apt. 617, 1400 Nicollet Ave Property: Marquee 🌟 Risk Level: Positive The …" at bounding box center [768, 288] width 953 height 577
paste textarea "Thank you. I've submitted a work order on your behalf and notified the site tea…"
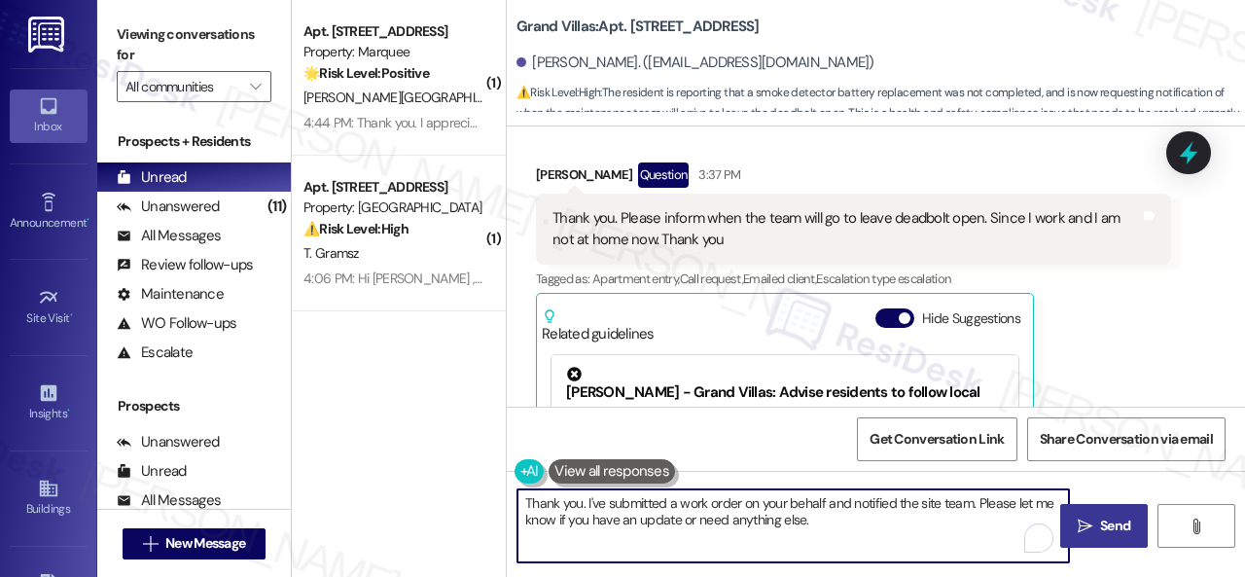
type textarea "Thank you. I've submitted a work order on your behalf and notified the site tea…"
click at [1084, 522] on icon "" at bounding box center [1085, 527] width 15 height 16
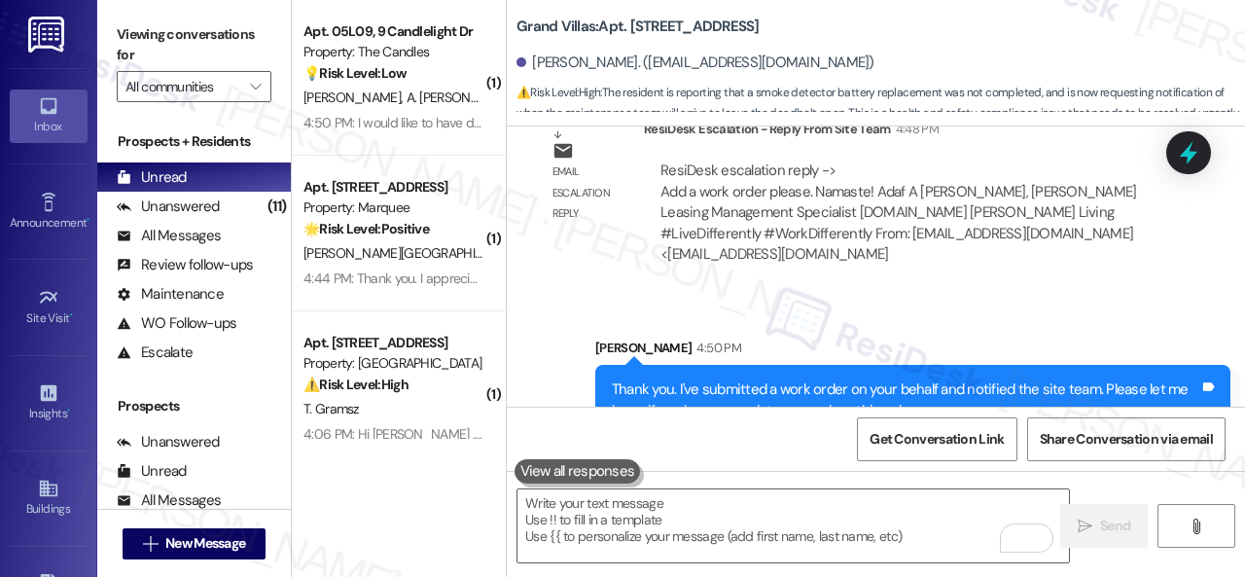
scroll to position [10611, 0]
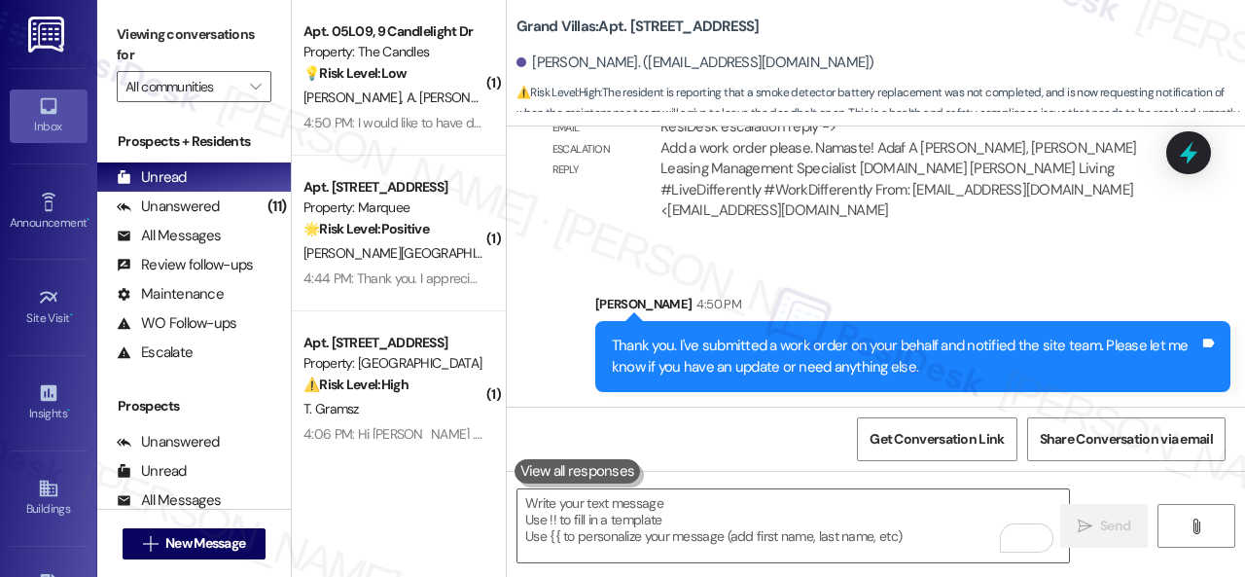
click at [453, 95] on div "S. Soni A. Andrew" at bounding box center [394, 98] width 184 height 24
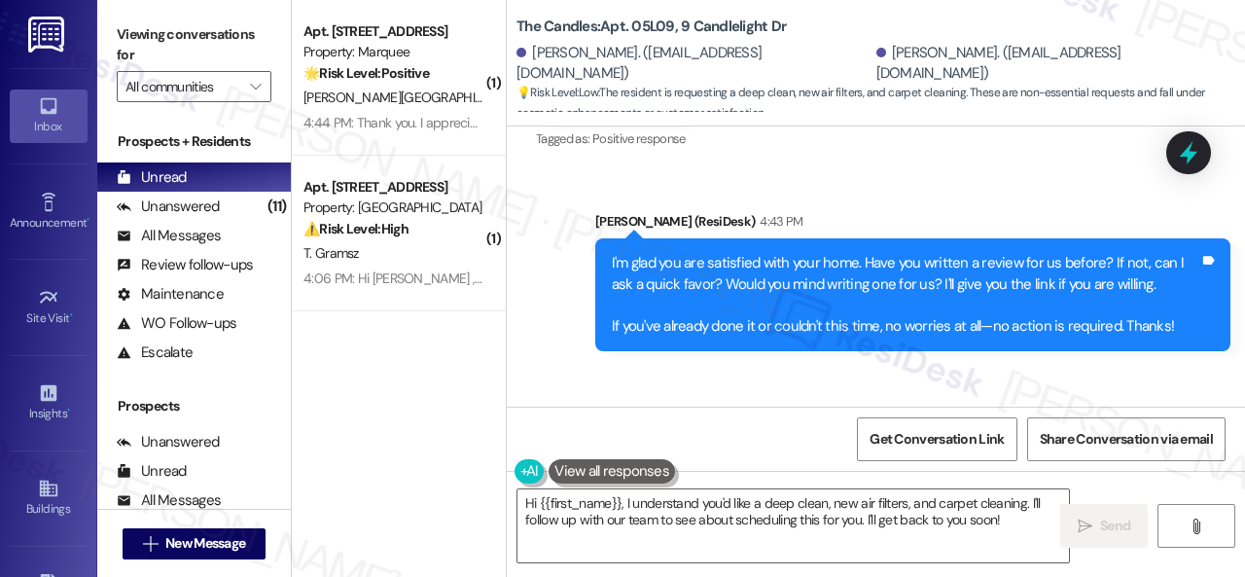
scroll to position [1626, 0]
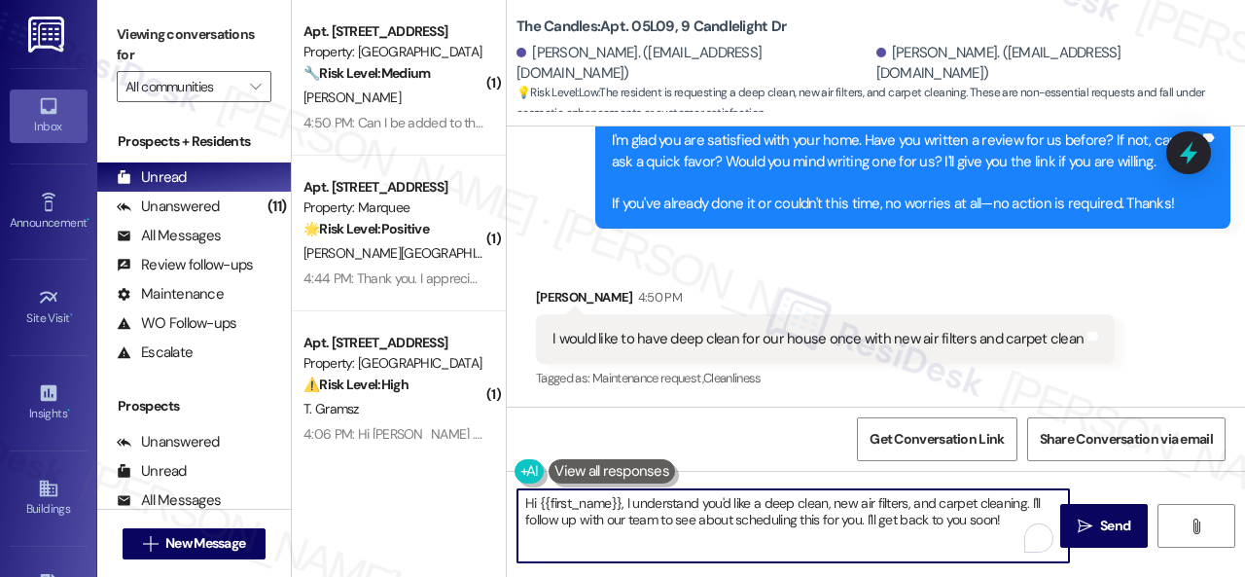
click at [831, 501] on textarea "Hi {{first_name}}, I understand you'd like a deep clean, new air filters, and c…" at bounding box center [794, 525] width 552 height 73
click at [1018, 506] on textarea "Hi {{first_name}}, I understand you'd like a deep clean once you have new air f…" at bounding box center [794, 525] width 552 height 73
drag, startPoint x: 566, startPoint y: 523, endPoint x: 610, endPoint y: 515, distance: 44.6
click at [610, 515] on textarea "Hi {{first_name}}, I understand you'd like a deep clean once you have new air f…" at bounding box center [794, 525] width 552 height 73
drag, startPoint x: 628, startPoint y: 519, endPoint x: 634, endPoint y: 538, distance: 19.4
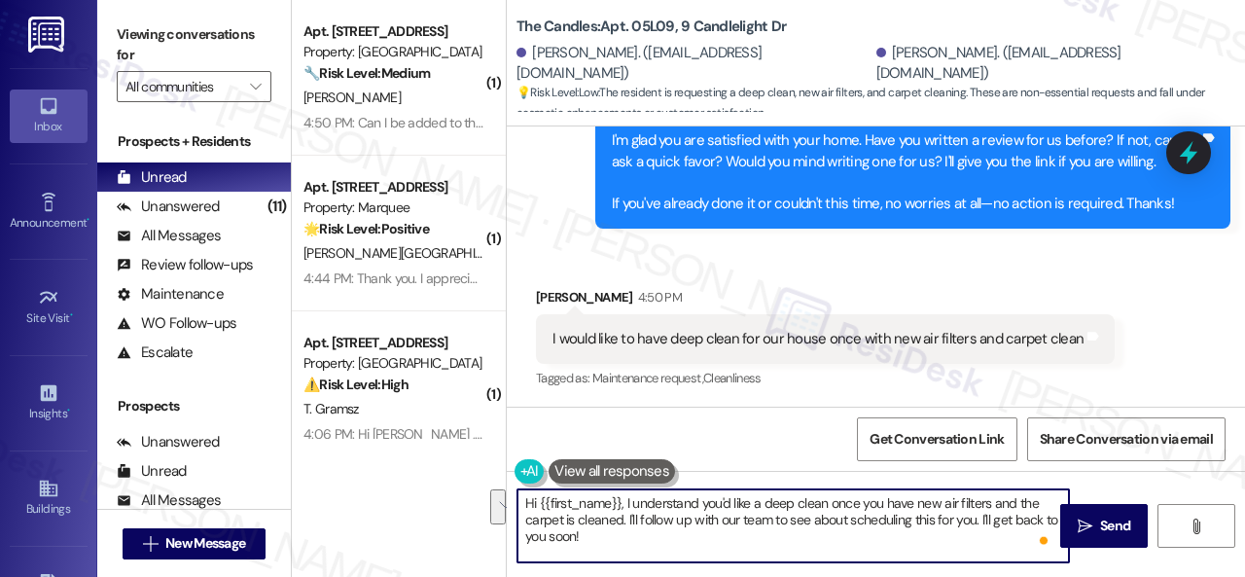
click at [634, 538] on textarea "Hi {{first_name}}, I understand you'd like a deep clean once you have new air f…" at bounding box center [794, 525] width 552 height 73
click at [649, 521] on textarea "Hi {{first_name}}, I understand you'd like a deep clean once you have new air f…" at bounding box center [794, 525] width 552 height 73
click at [615, 534] on textarea "Hi {{first_name}}, I understand you'd like a deep clean once you have new air f…" at bounding box center [794, 525] width 552 height 73
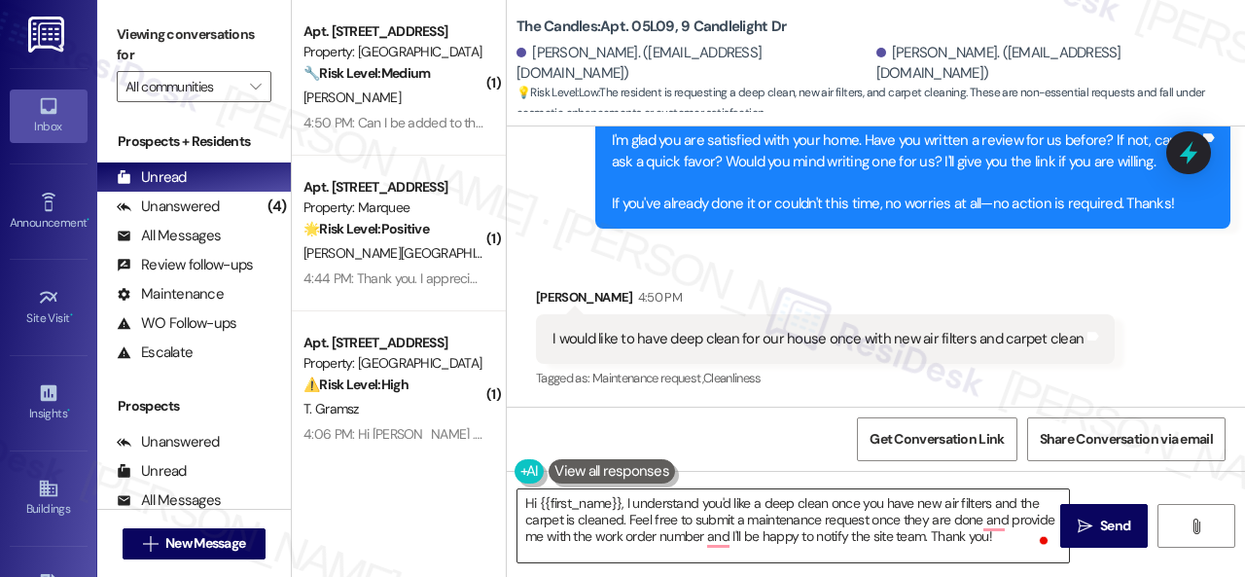
drag, startPoint x: 1090, startPoint y: 517, endPoint x: 600, endPoint y: 500, distance: 489.6
click at [595, 519] on div "Hi {{first_name}}, I understand you'd like a deep clean once you have new air f…" at bounding box center [876, 544] width 738 height 146
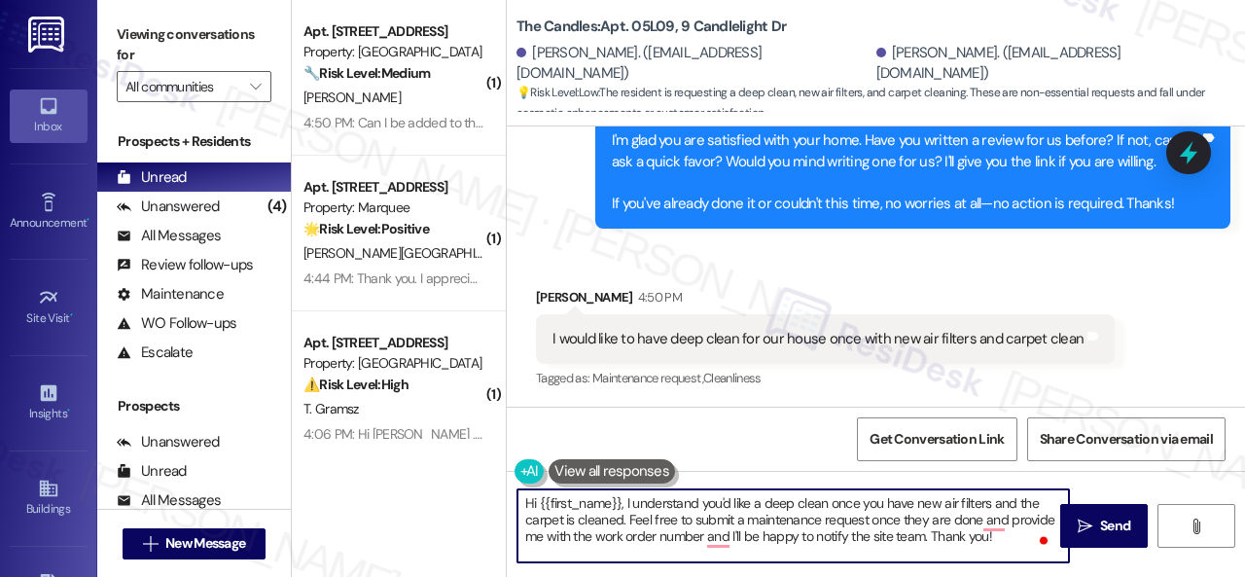
drag, startPoint x: 539, startPoint y: 504, endPoint x: 621, endPoint y: 506, distance: 81.7
click at [621, 506] on textarea "Hi {{first_name}}, I understand you'd like a deep clean once you have new air f…" at bounding box center [794, 525] width 552 height 73
type textarea "Hi Arnold, I understand you'd like a deep clean once you have new air filters a…"
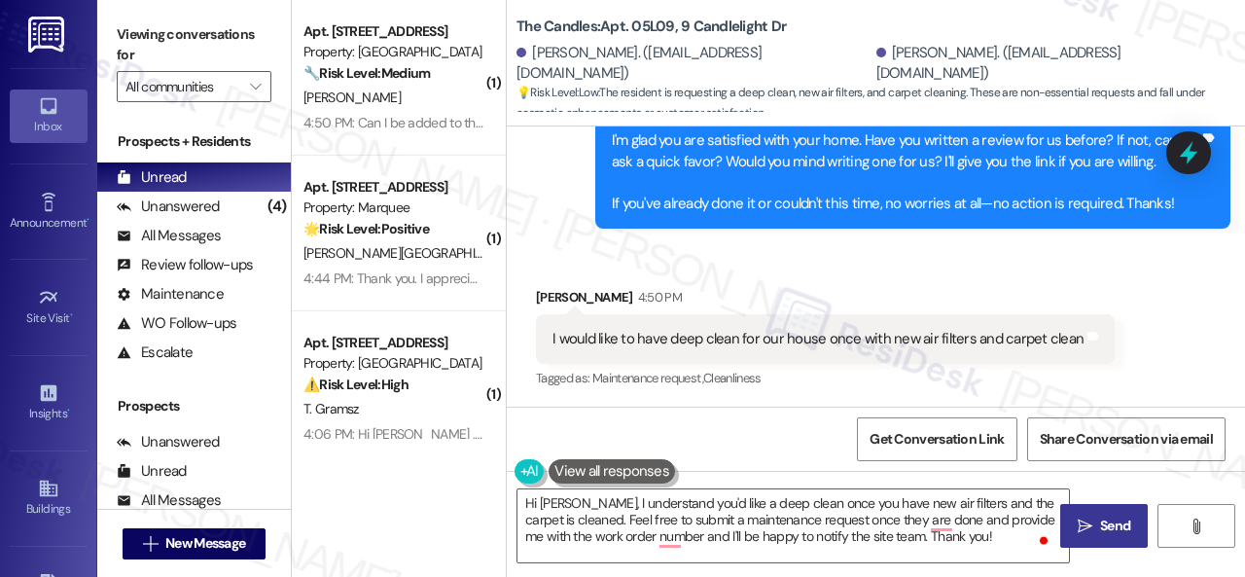
click at [1102, 520] on span "Send" at bounding box center [1115, 526] width 30 height 20
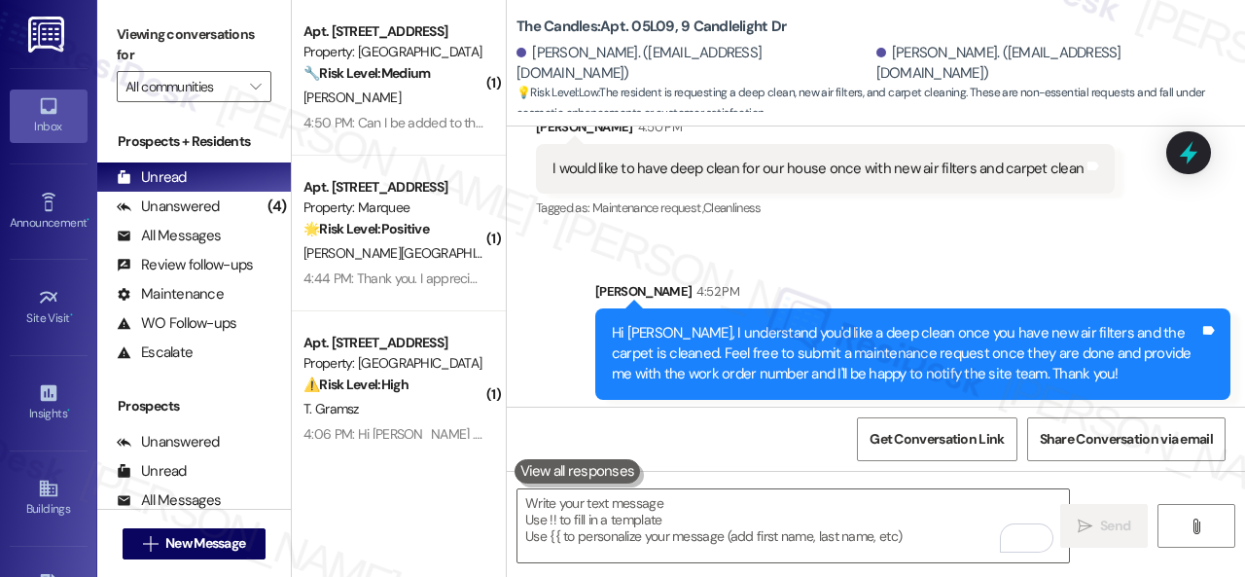
scroll to position [1805, 0]
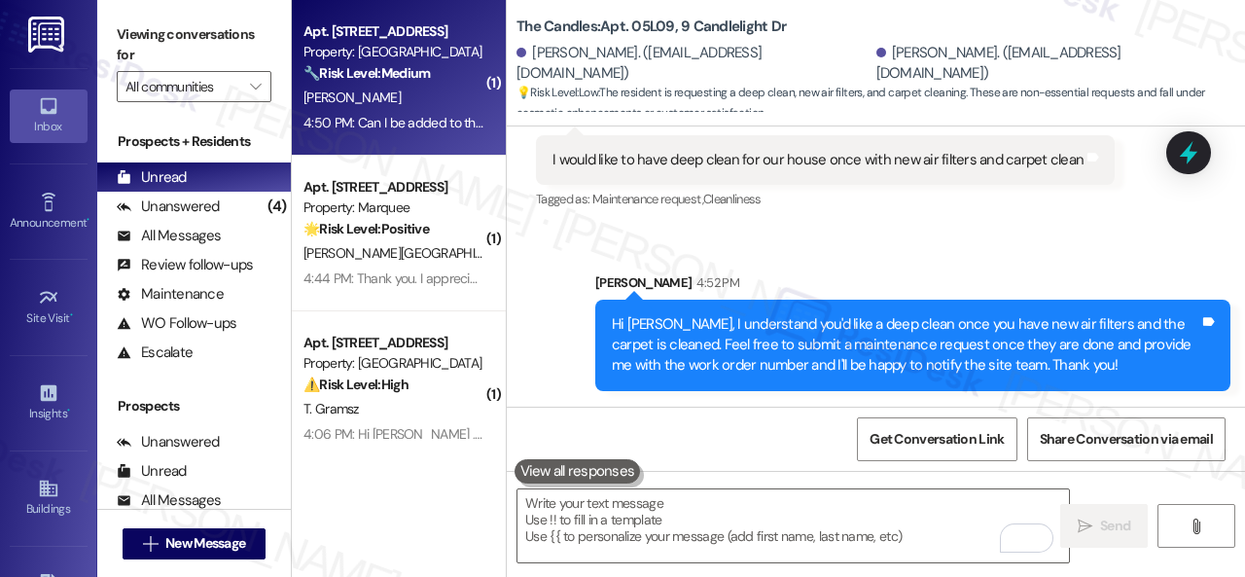
click at [414, 106] on div "V. Phillips" at bounding box center [394, 98] width 184 height 24
type textarea "Fetching suggested responses. Please feel free to read through the conversation…"
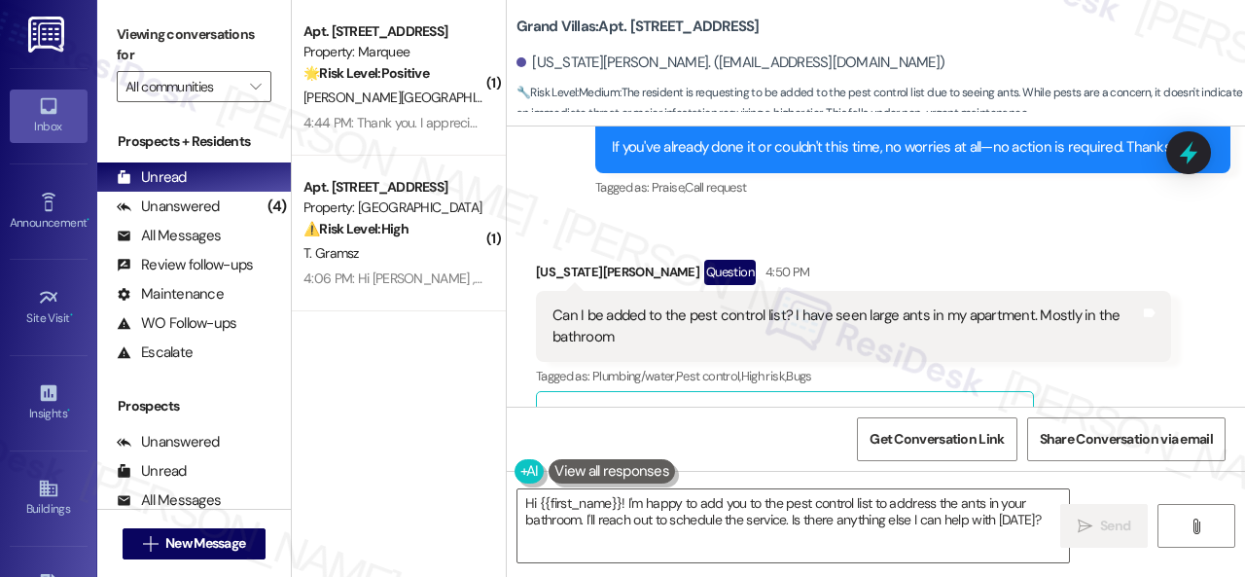
scroll to position [8469, 0]
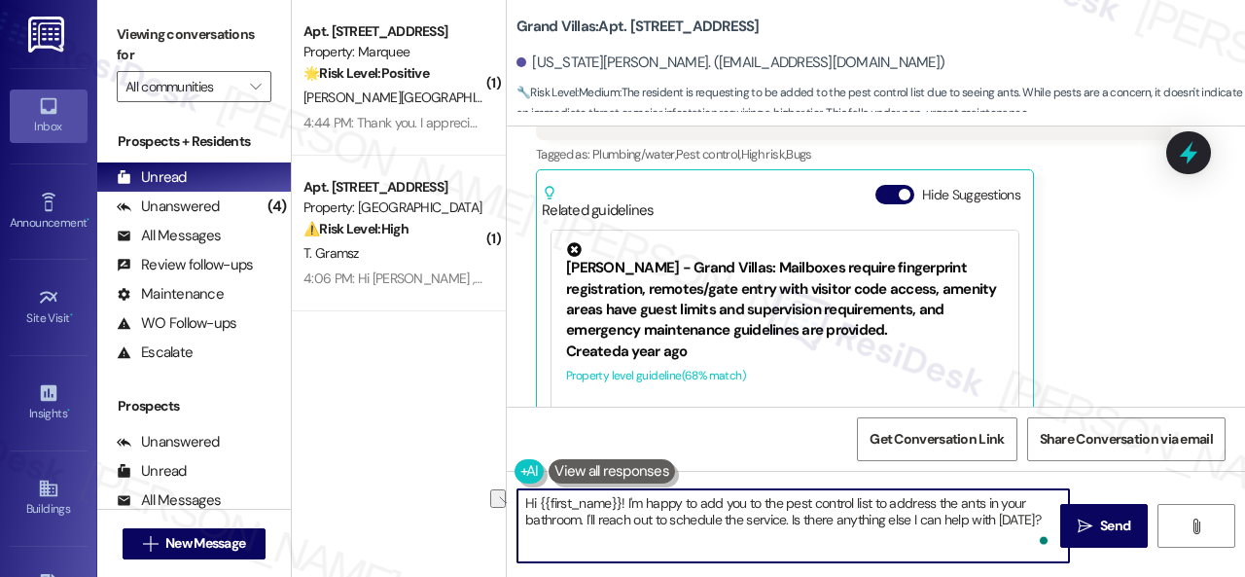
drag, startPoint x: 698, startPoint y: 505, endPoint x: 743, endPoint y: 507, distance: 44.8
click at [743, 507] on textarea "Hi {{first_name}}! I'm happy to add you to the pest control list to address the…" at bounding box center [794, 525] width 552 height 73
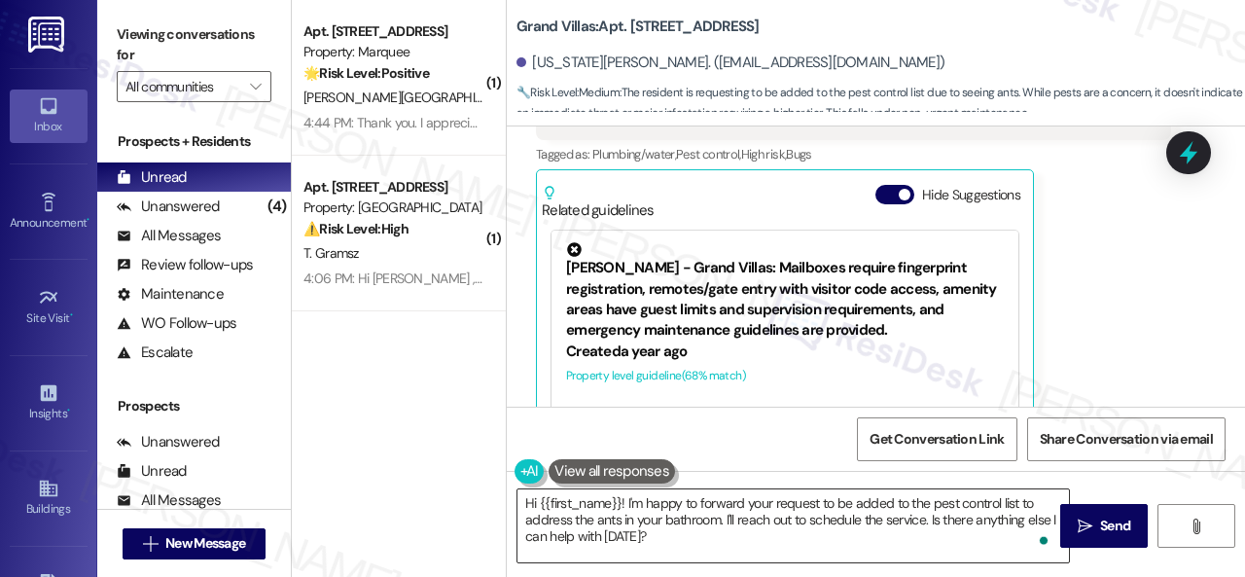
drag, startPoint x: 942, startPoint y: 517, endPoint x: 897, endPoint y: 515, distance: 44.8
click at [943, 517] on textarea "Hi {{first_name}}! I'm happy to forward your request to be added to the pest co…" at bounding box center [794, 525] width 552 height 73
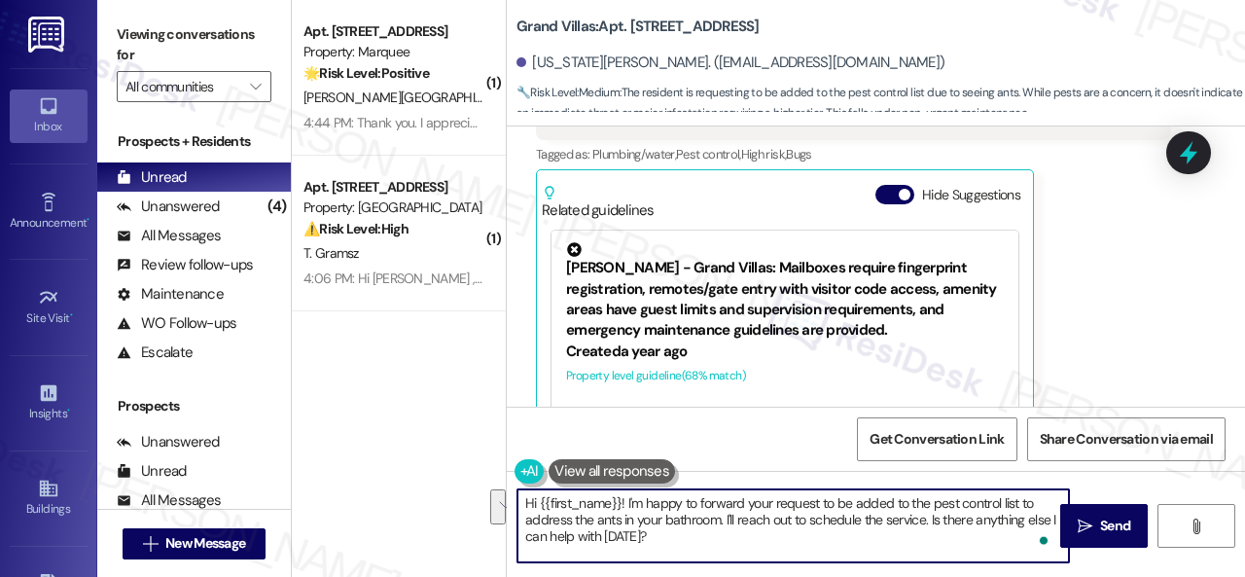
drag, startPoint x: 735, startPoint y: 517, endPoint x: 741, endPoint y: 544, distance: 27.9
click at [741, 544] on textarea "Hi {{first_name}}! I'm happy to forward your request to be added to the pest co…" at bounding box center [794, 525] width 552 height 73
paste textarea "get back to you as soon as I receive a response. I appreciate your patience."
type textarea "Hi {{first_name}}! I'm happy to forward your request to be added to the pest co…"
click at [1100, 528] on span "Send" at bounding box center [1115, 526] width 30 height 20
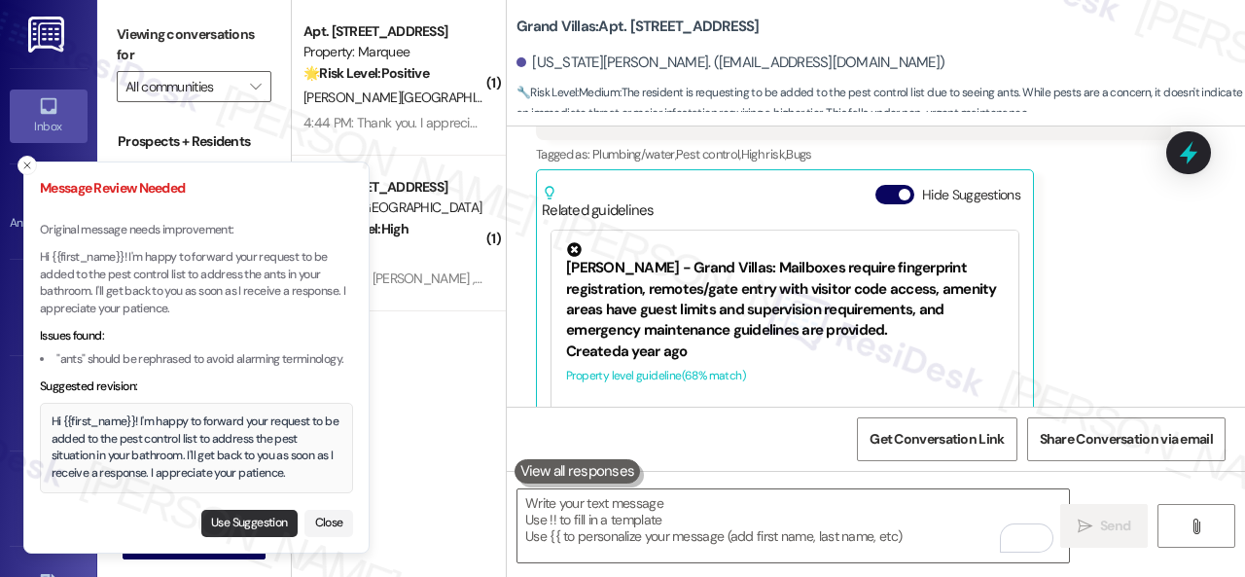
click at [233, 519] on button "Use Suggestion" at bounding box center [249, 523] width 96 height 27
type textarea "Hi {{first_name}}! I'm happy to forward your request to be added to the pest co…"
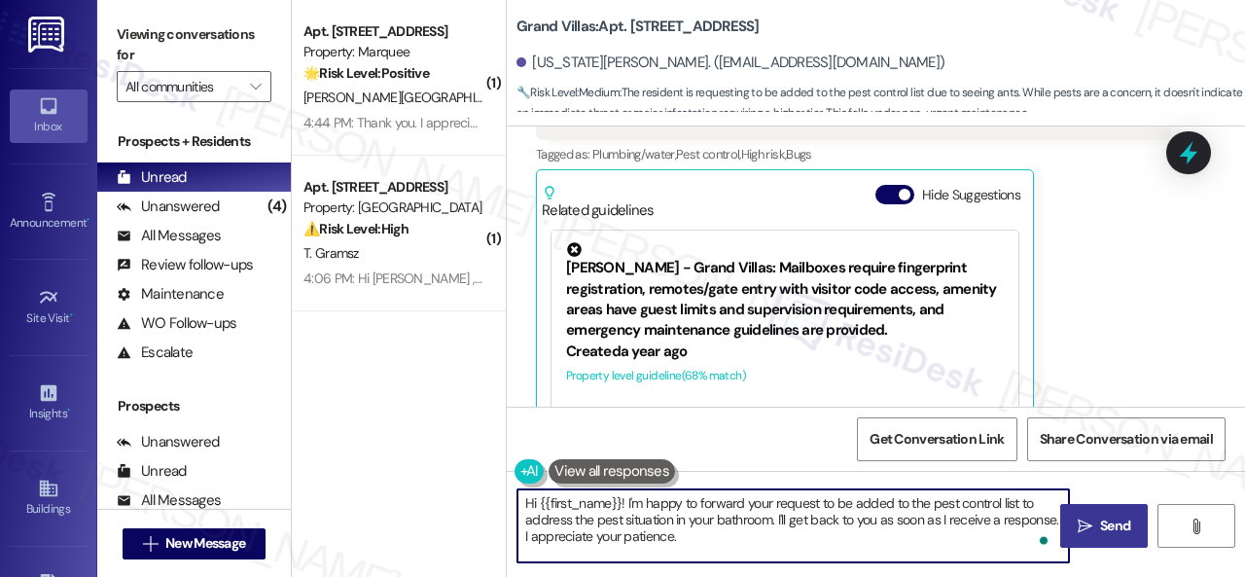
click at [747, 520] on textarea "Hi {{first_name}}! I'm happy to forward your request to be added to the pest co…" at bounding box center [794, 525] width 552 height 73
click at [765, 520] on textarea "Hi {{first_name}}! I'm happy to forward your request to be added to the pest co…" at bounding box center [794, 525] width 552 height 73
click at [1100, 534] on span "Send" at bounding box center [1115, 526] width 30 height 20
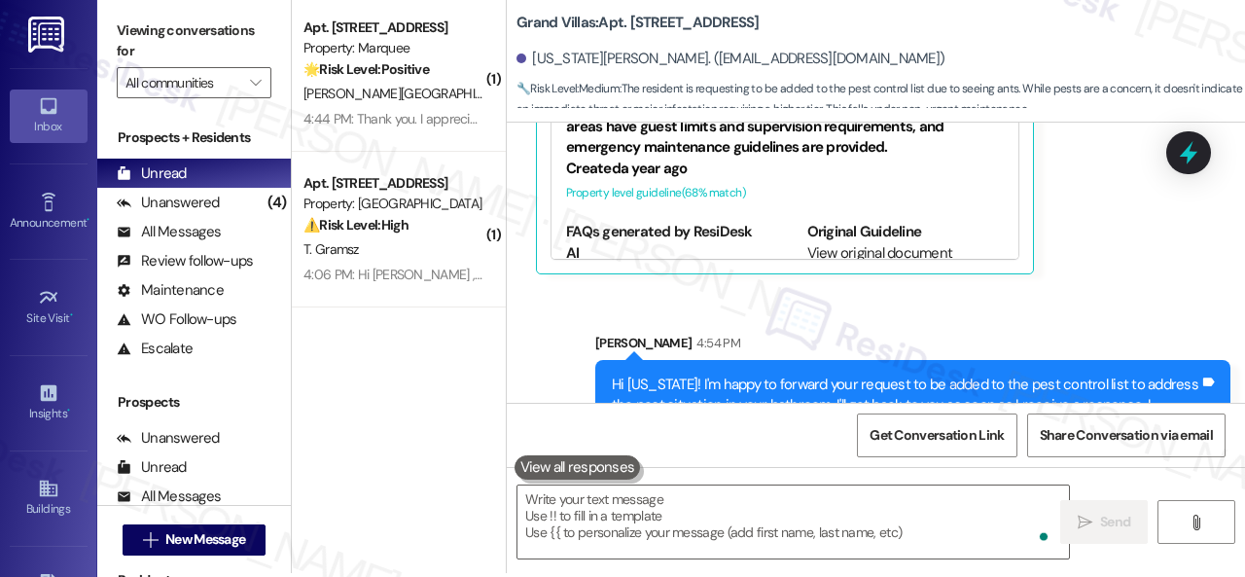
scroll to position [6, 0]
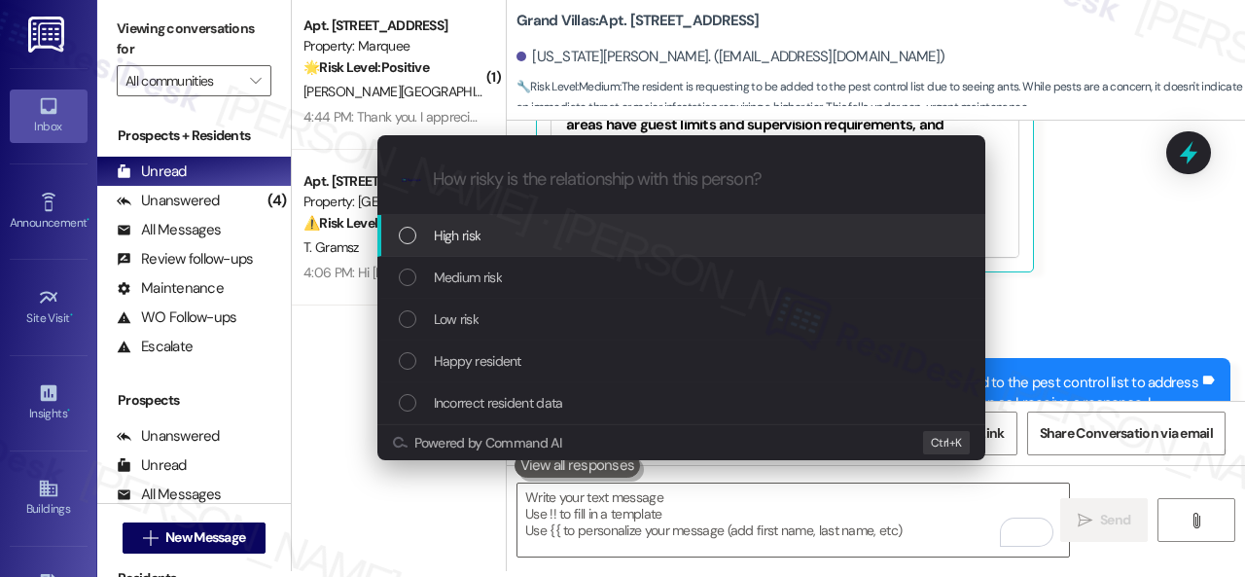
click at [473, 234] on span "High risk" at bounding box center [458, 235] width 48 height 21
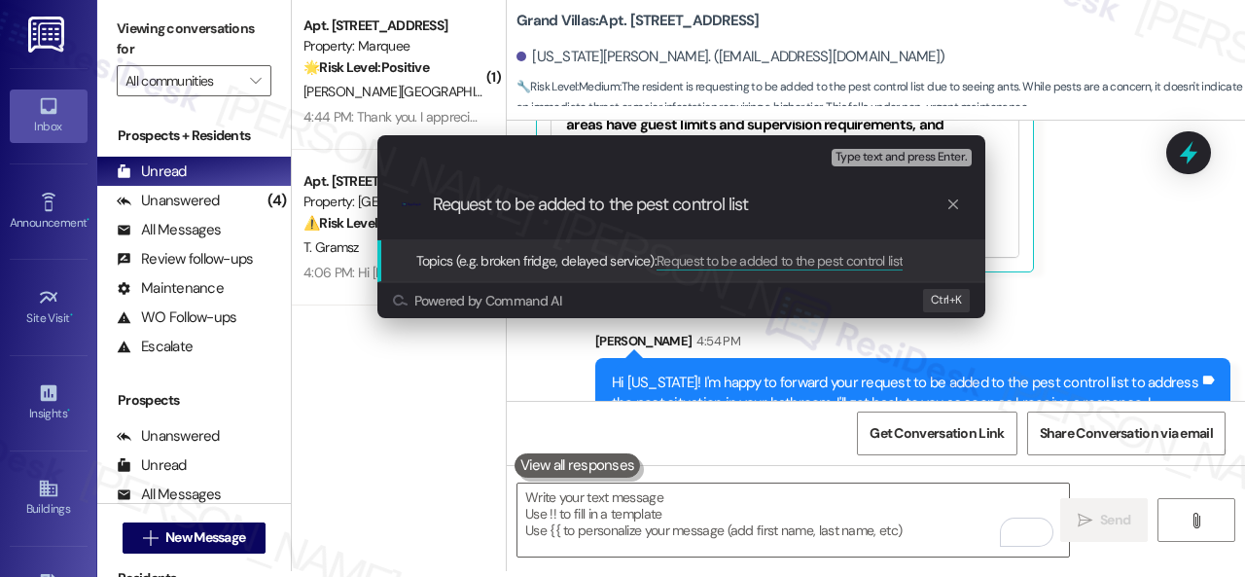
type input "Request to be added to the pest control list."
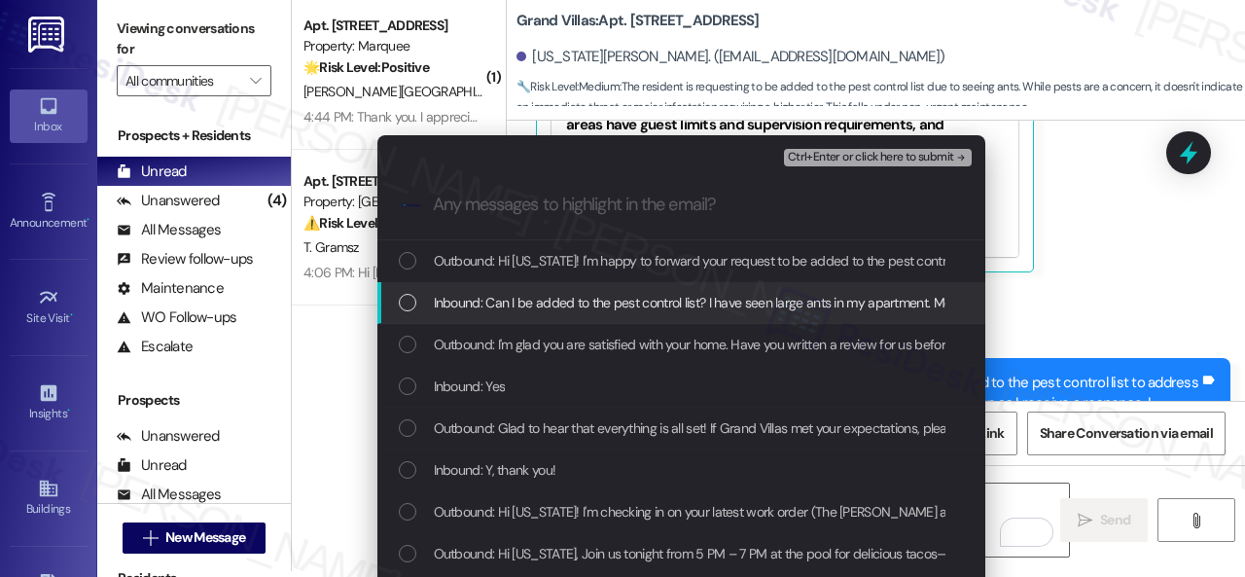
click at [542, 314] on div "Inbound: Can I be added to the pest control list? I have seen large ants in my …" at bounding box center [681, 303] width 608 height 42
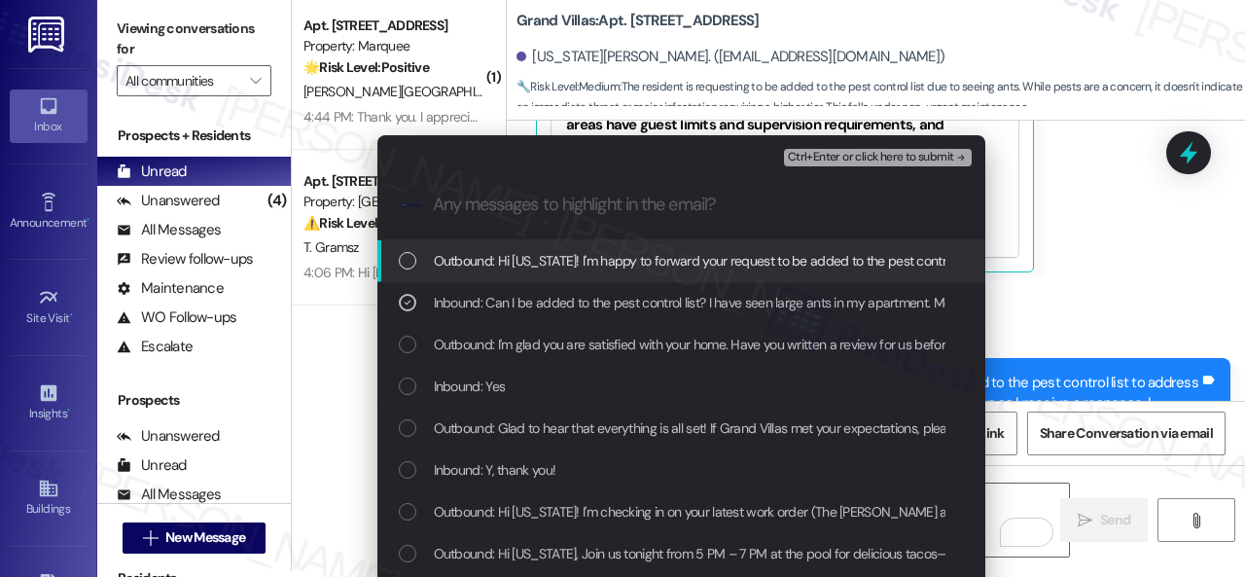
click at [853, 164] on button "Ctrl+Enter or click here to submit" at bounding box center [878, 158] width 188 height 18
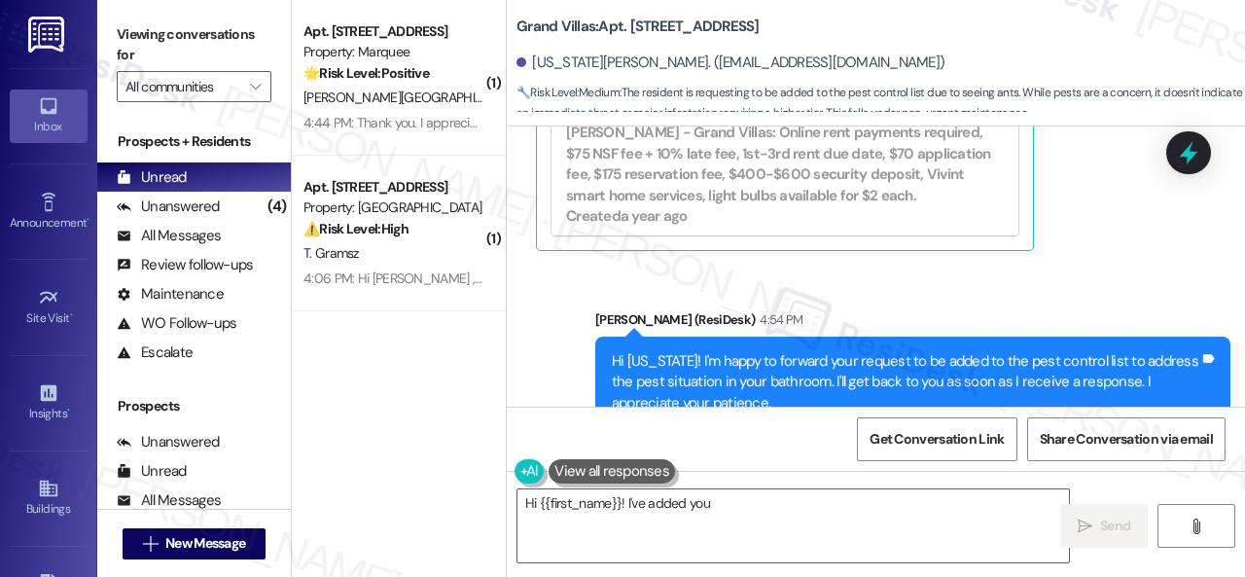
scroll to position [8676, 0]
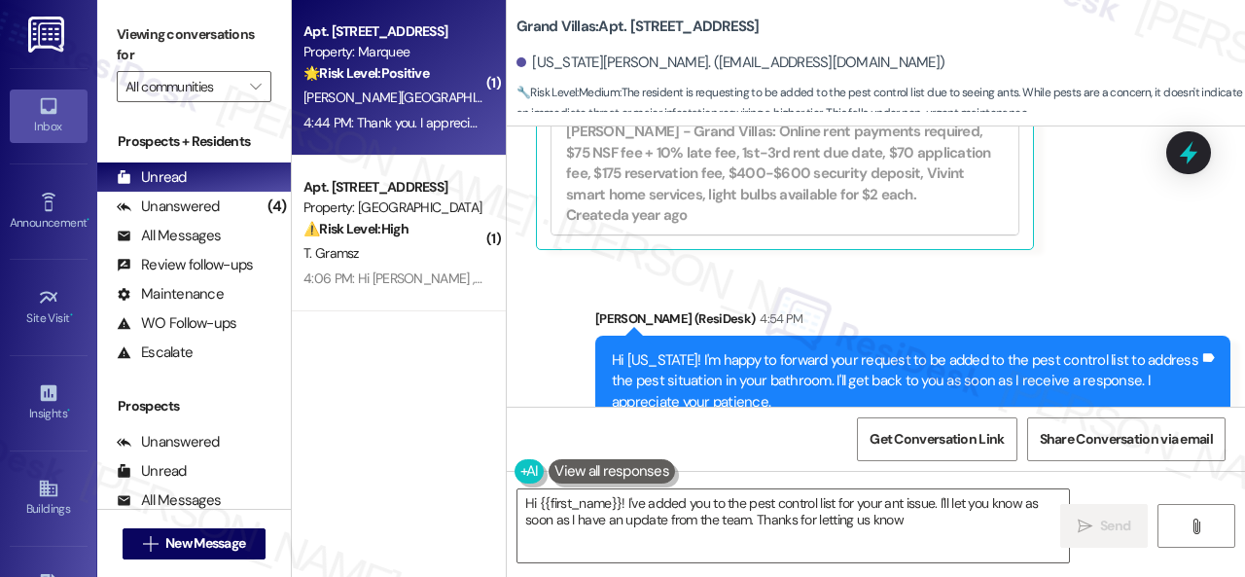
type textarea "Hi {{first_name}}! I've added you to the pest control list for your ant issue. …"
click at [469, 116] on div "4:44 PM: Thank you. I appreciate your work. Have a good one 4:44 PM: Thank you.…" at bounding box center [476, 123] width 345 height 18
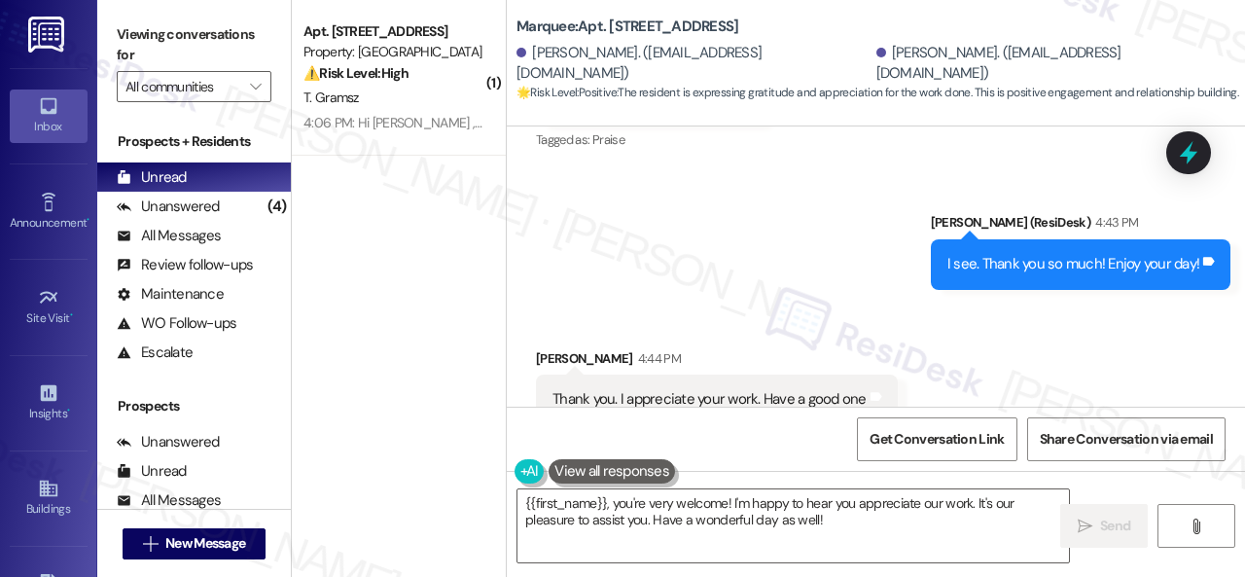
scroll to position [3522, 0]
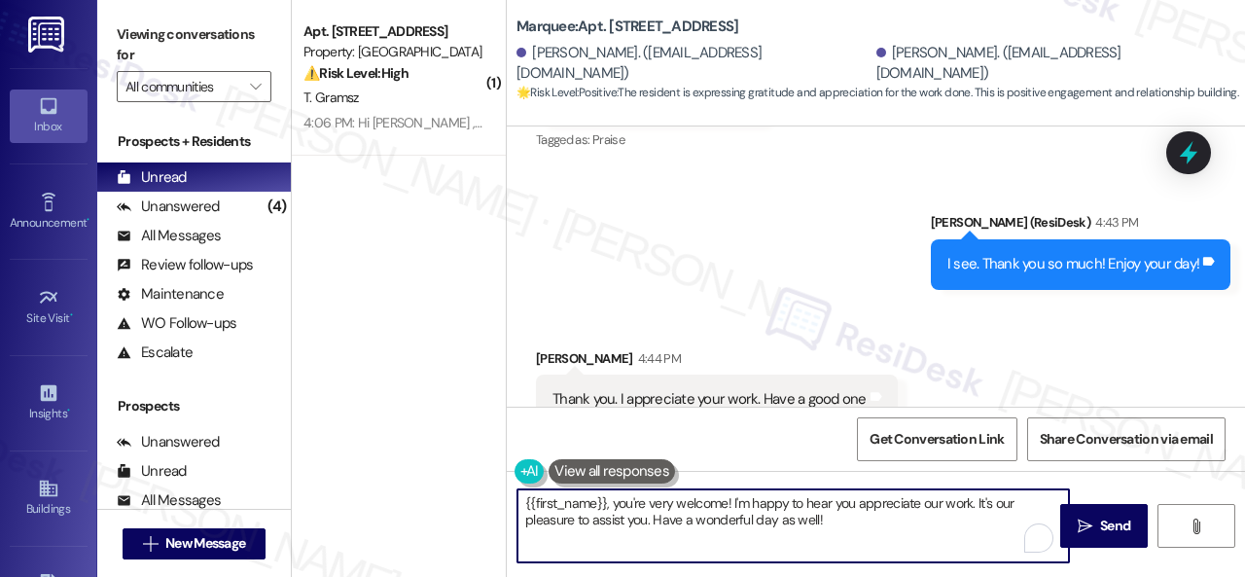
drag, startPoint x: 831, startPoint y: 520, endPoint x: 292, endPoint y: 363, distance: 561.5
click at [323, 419] on div "( 1 ) Apt. 5680B2, 5800 Great Northern Boulevard Property: Butternut Ridge ⚠️ R…" at bounding box center [768, 288] width 953 height 577
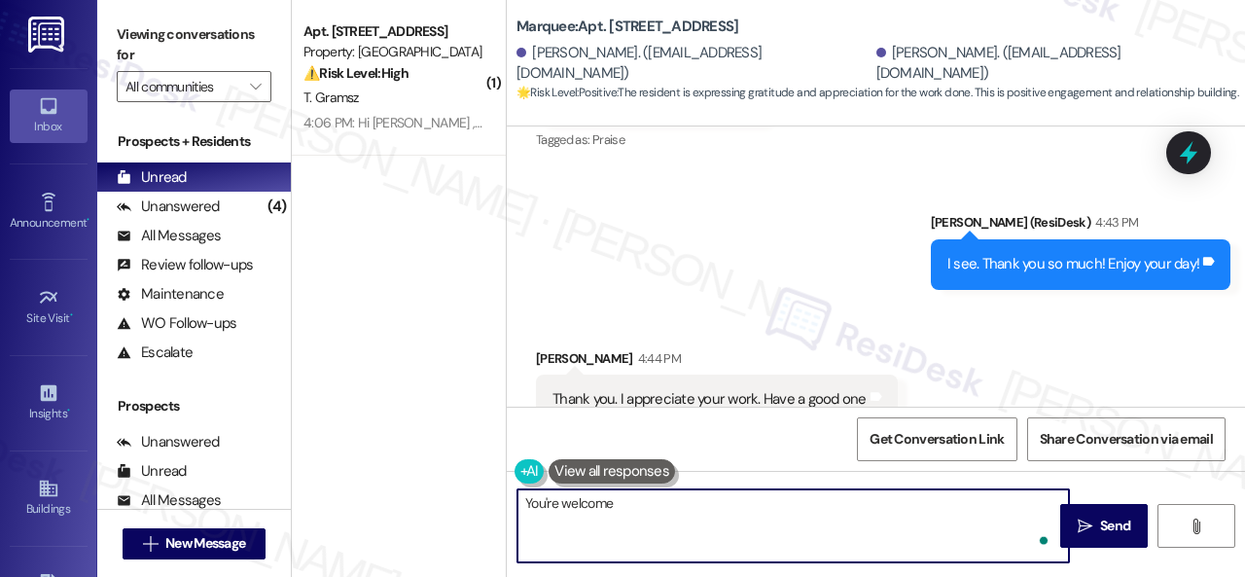
type textarea "You're welcome!"
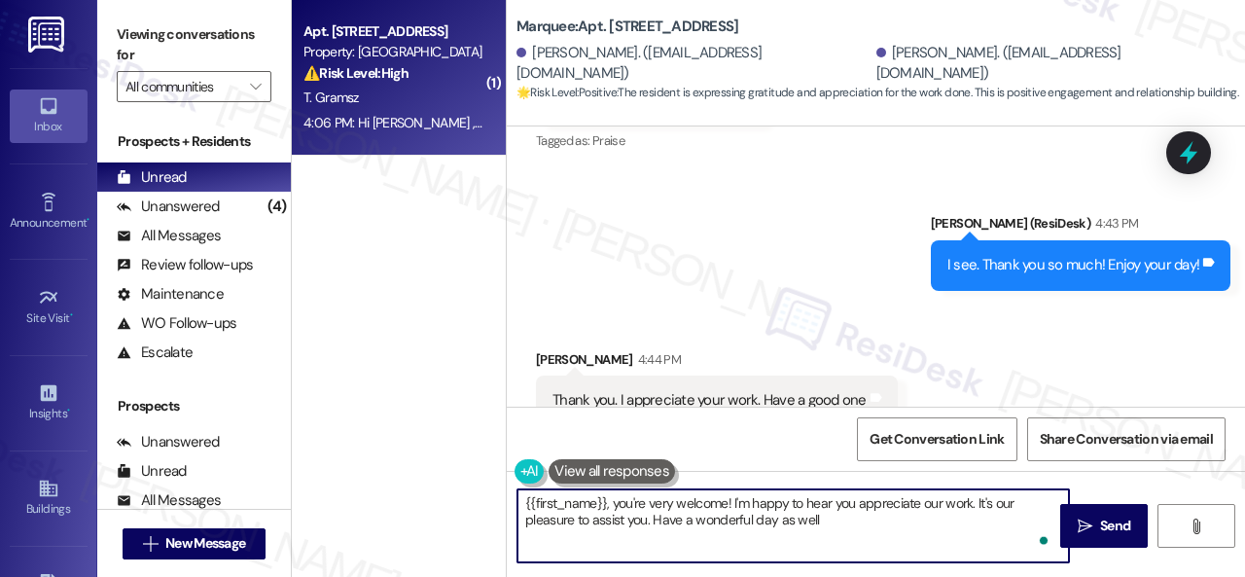
type textarea "{{first_name}}, you're very welcome! I'm happy to hear you appreciate our work.…"
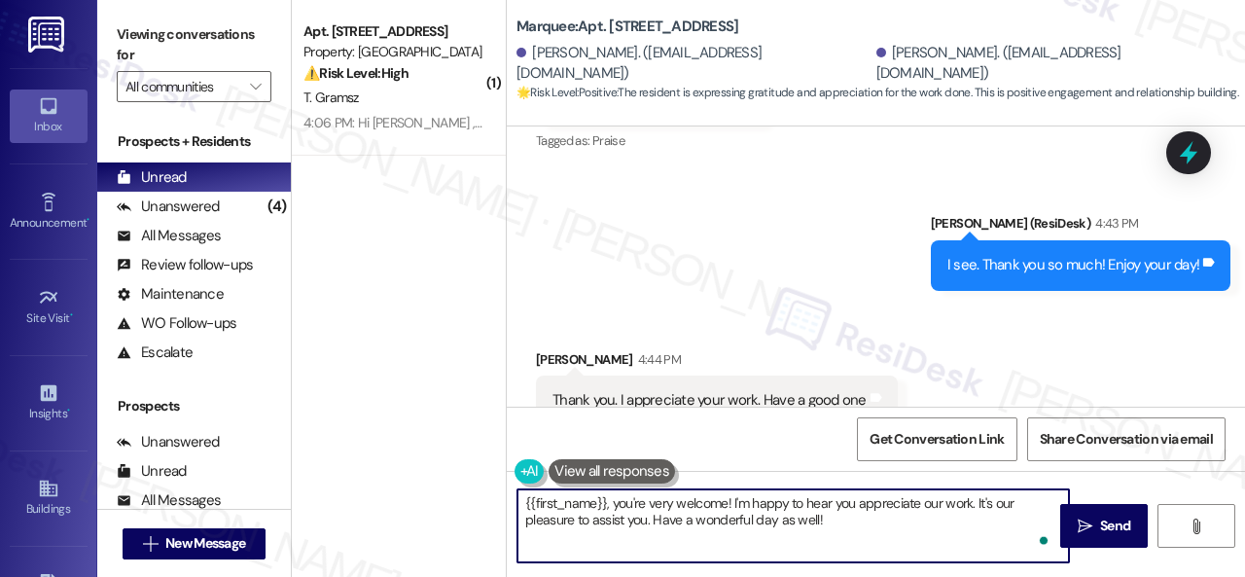
click at [438, 106] on div "T. Gramsz" at bounding box center [394, 98] width 184 height 24
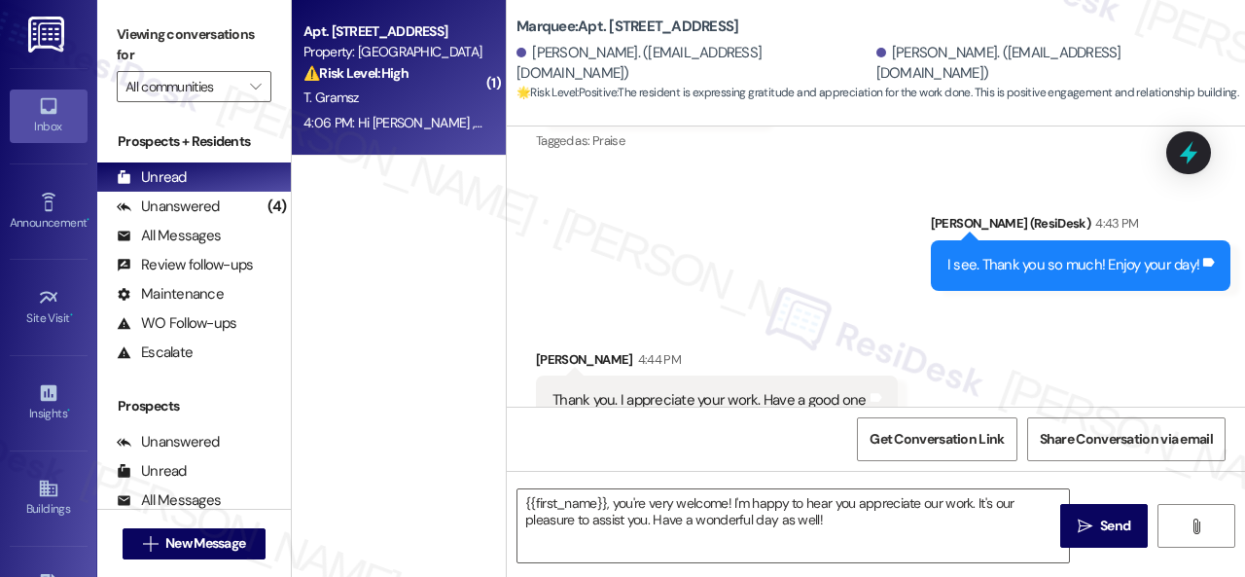
type textarea "Fetching suggested responses. Please feel free to read through the conversation…"
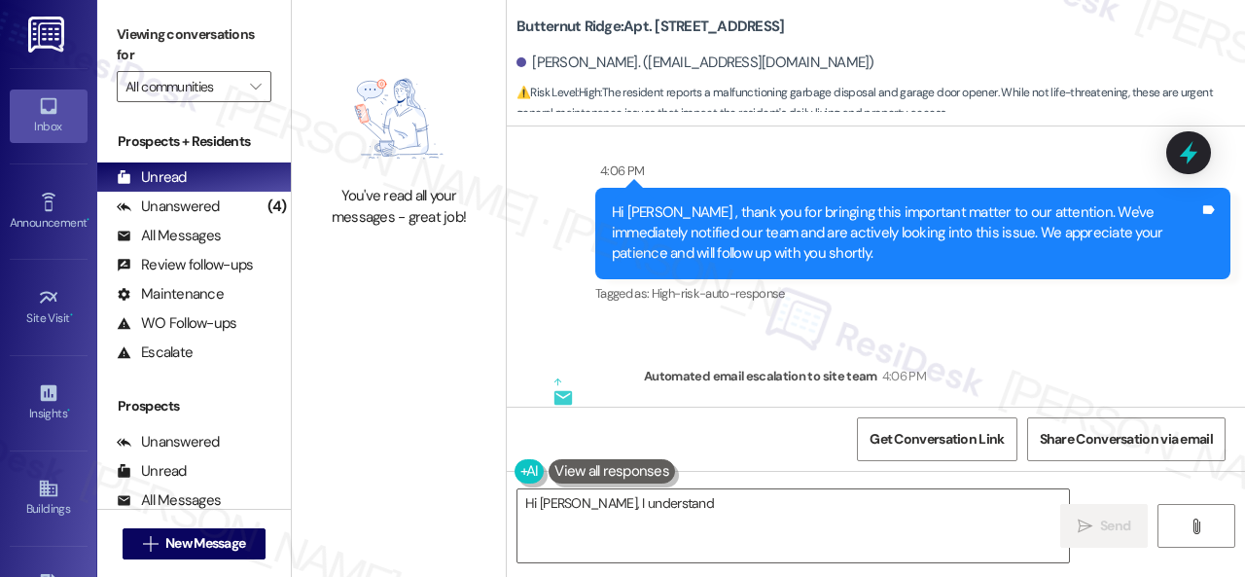
scroll to position [811, 0]
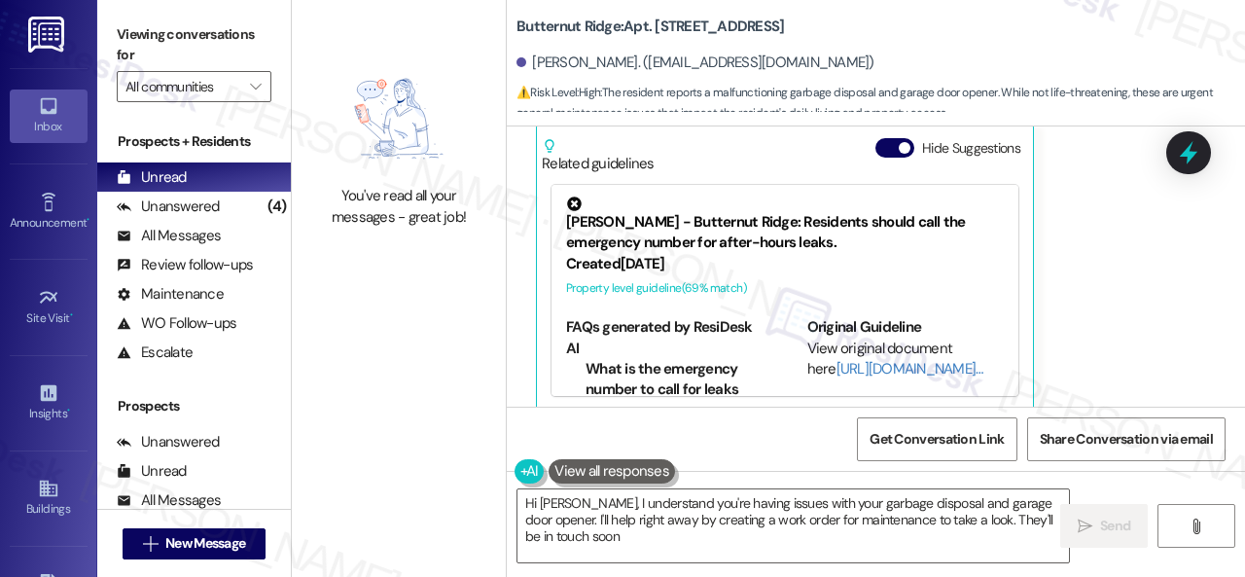
type textarea "Hi Tyler, I understand you're having issues with your garbage disposal and gara…"
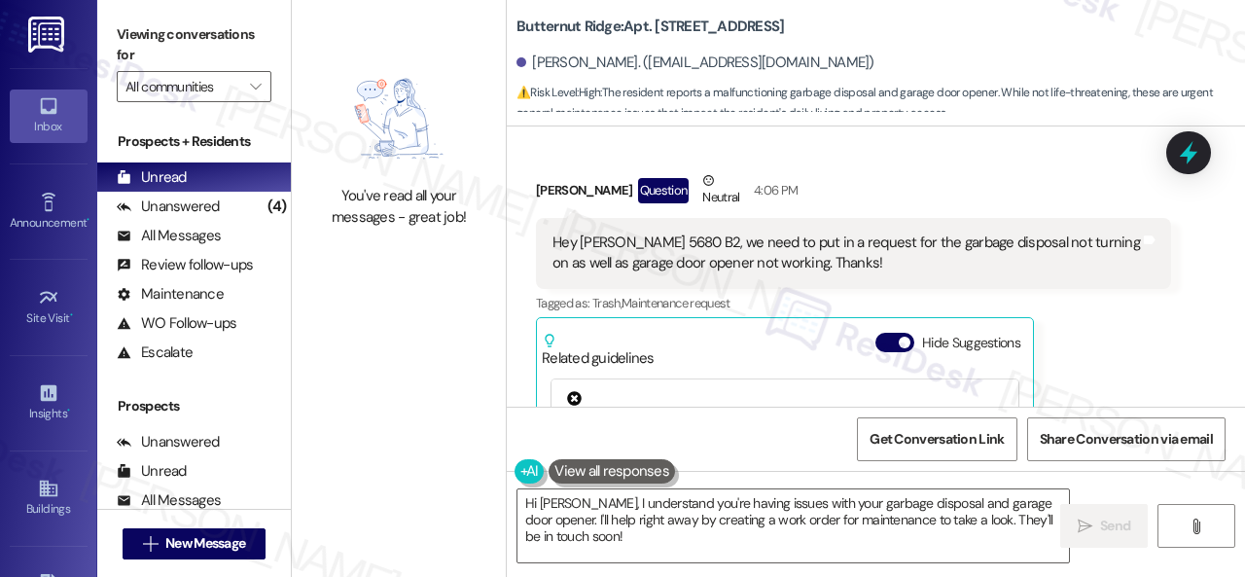
scroll to position [33, 0]
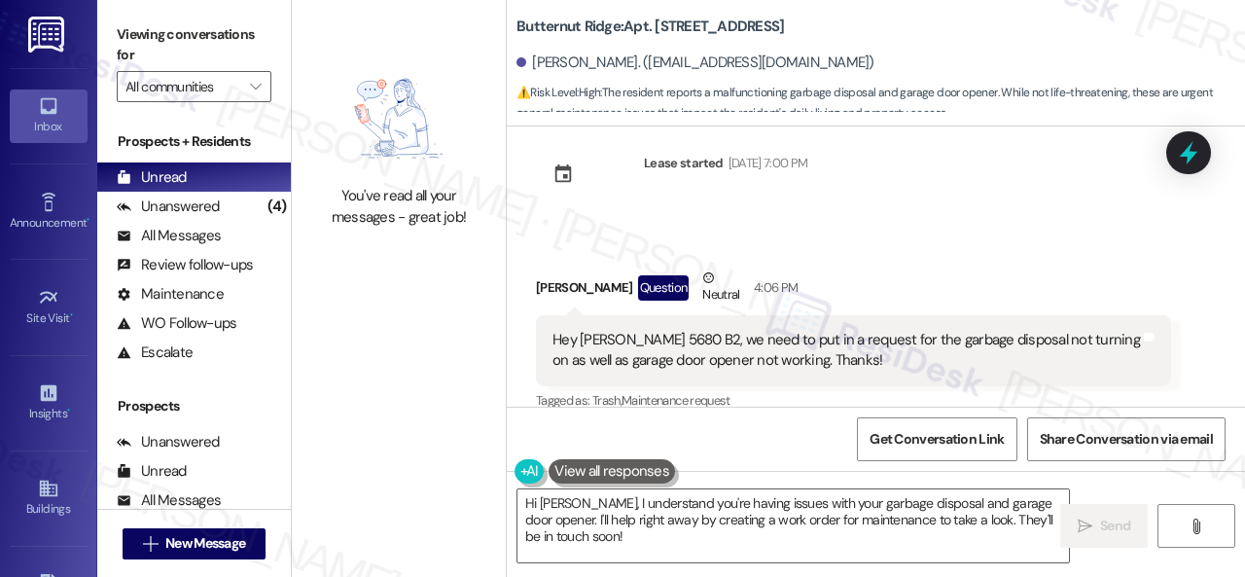
click at [948, 229] on div "Received via SMS Tyler Gramsz Question Neutral 4:06 PM Hey Sarah 5680 B2, we ne…" at bounding box center [876, 471] width 738 height 494
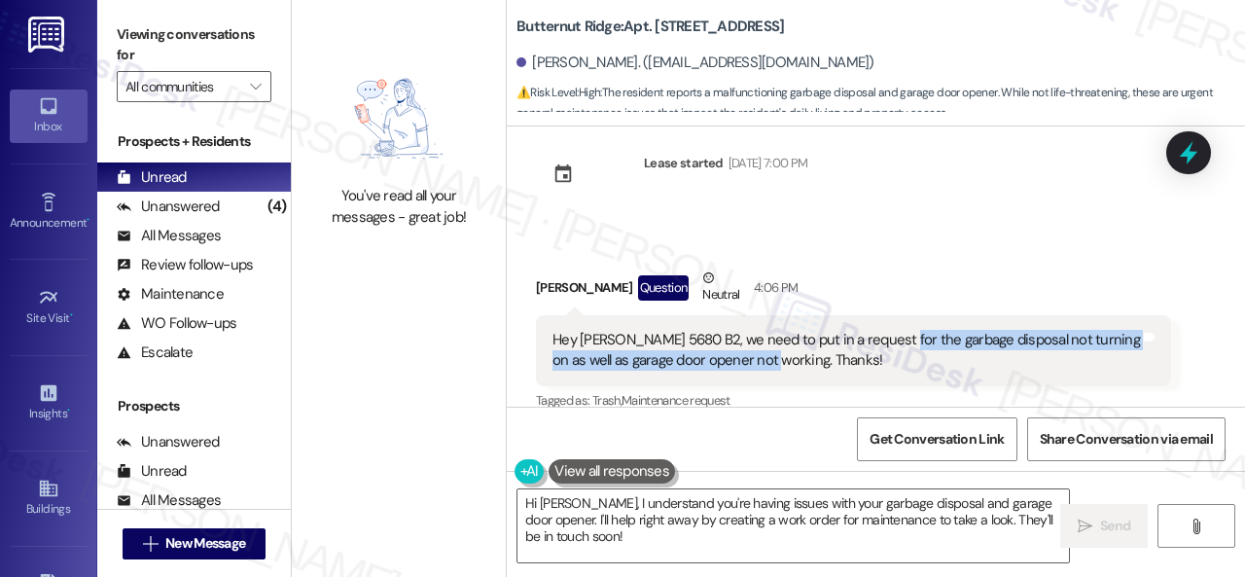
drag, startPoint x: 888, startPoint y: 338, endPoint x: 767, endPoint y: 357, distance: 123.1
click at [767, 357] on div "Hey Sarah 5680 B2, we need to put in a request for the garbage disposal not tur…" at bounding box center [847, 351] width 588 height 42
copy div "garbage disposal not turning on as well as garage door opener not working."
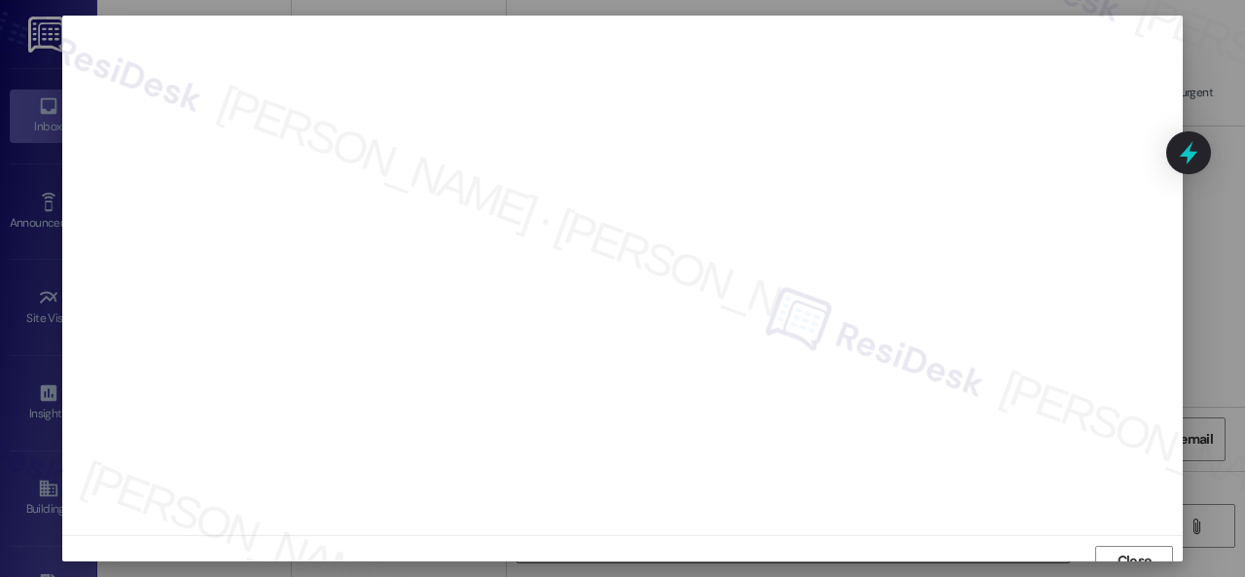
scroll to position [15, 0]
click at [1108, 540] on button "Close" at bounding box center [1134, 546] width 78 height 31
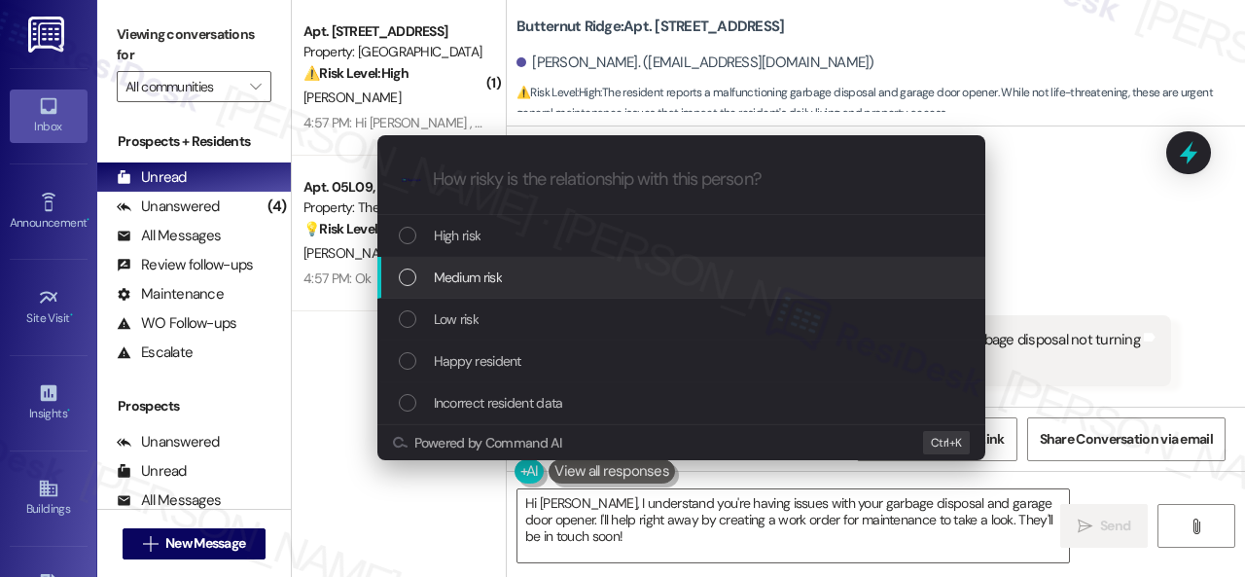
click at [1012, 253] on div "Escalate Conversation How risky is the relationship with this person? Topics (e…" at bounding box center [622, 288] width 1245 height 577
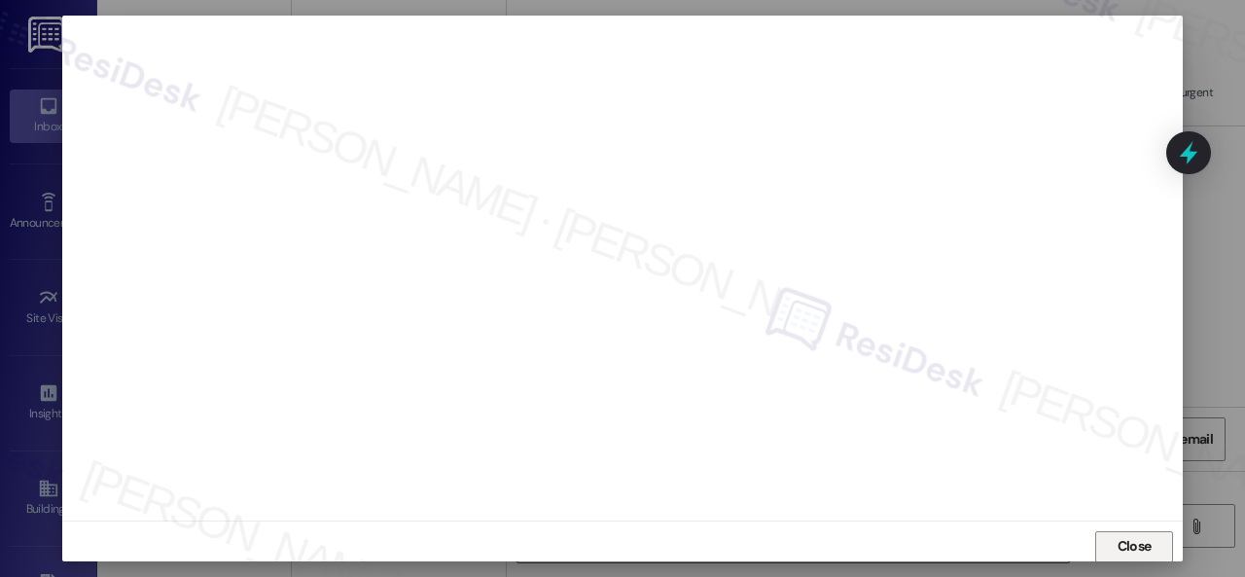
click at [1118, 550] on span "Close" at bounding box center [1135, 546] width 34 height 20
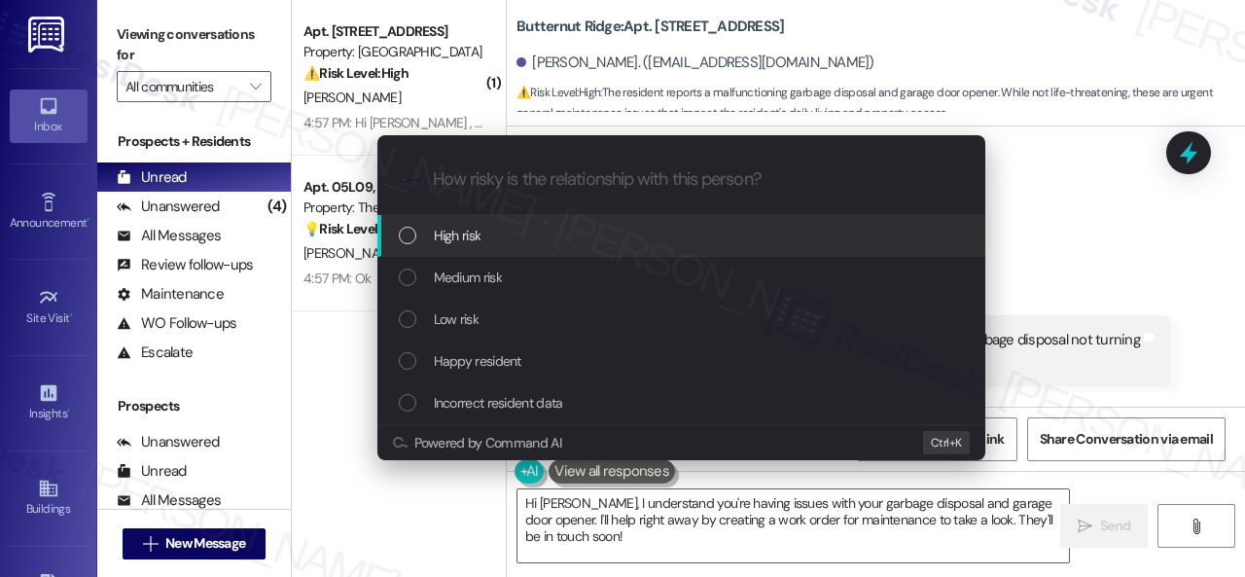
click at [467, 238] on span "High risk" at bounding box center [458, 235] width 48 height 21
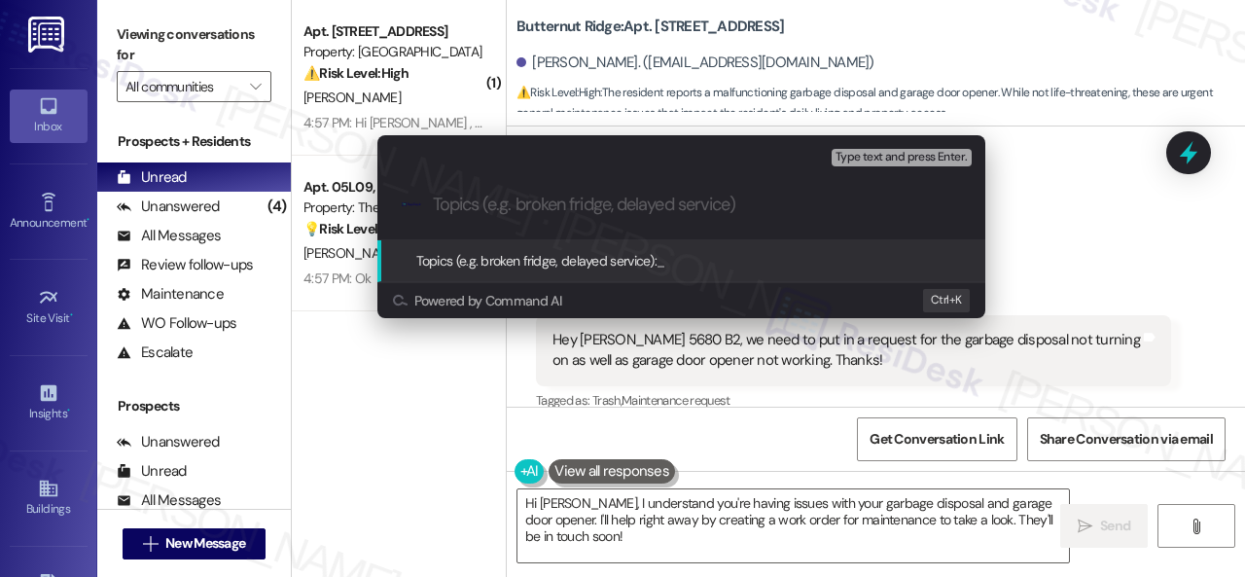
paste input "Work Orders filed by ResiDesk 294893 & 294894"
type input "Work Orders filed by ResiDesk 294893 & 294894"
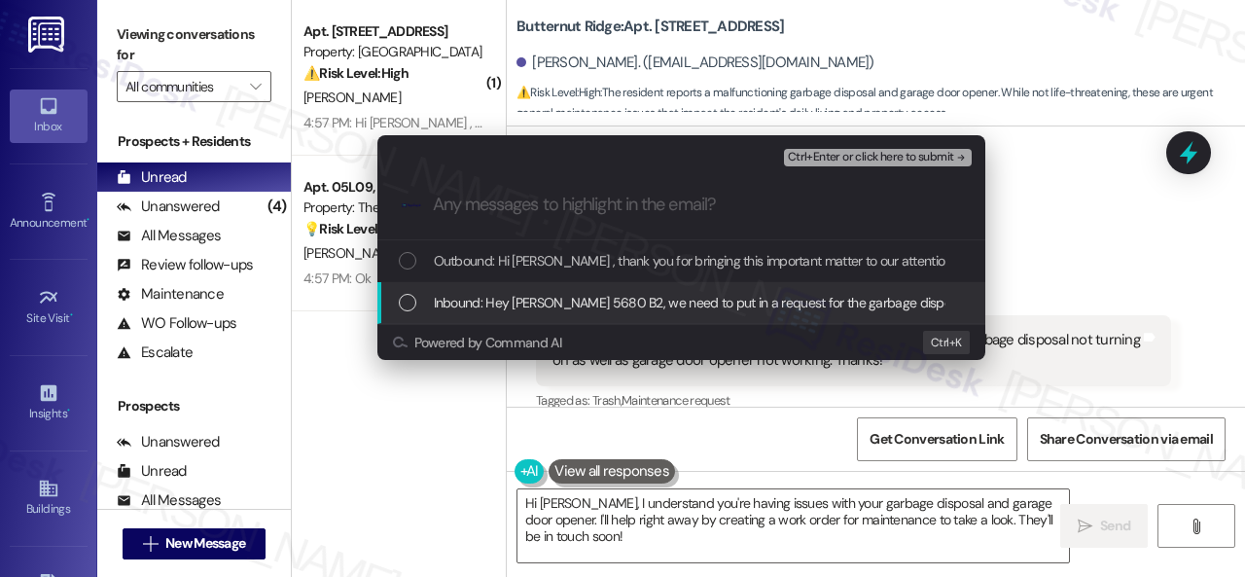
click at [497, 304] on span "Inbound: Hey Sarah 5680 B2, we need to put in a request for the garbage disposa…" at bounding box center [887, 302] width 907 height 21
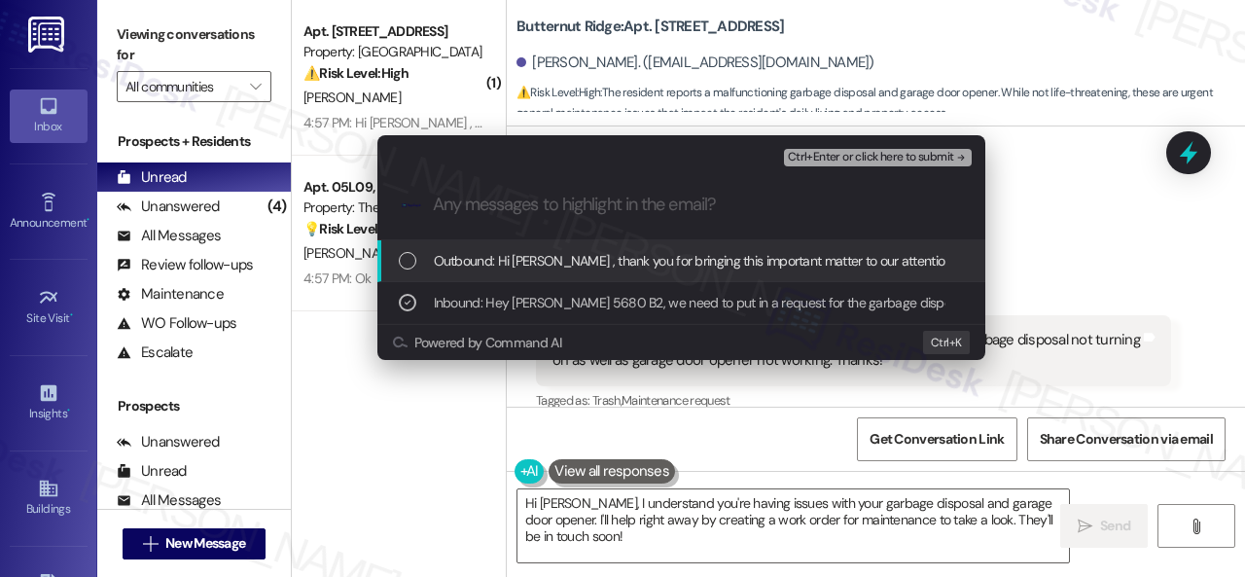
click at [826, 154] on span "Ctrl+Enter or click here to submit" at bounding box center [871, 158] width 166 height 14
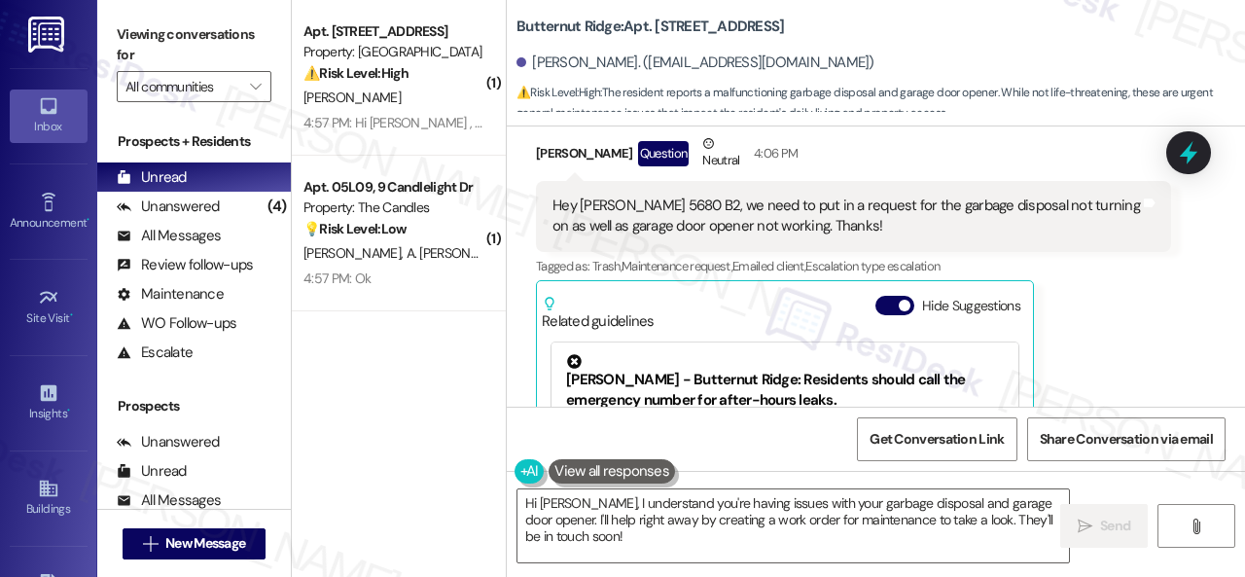
scroll to position [148, 0]
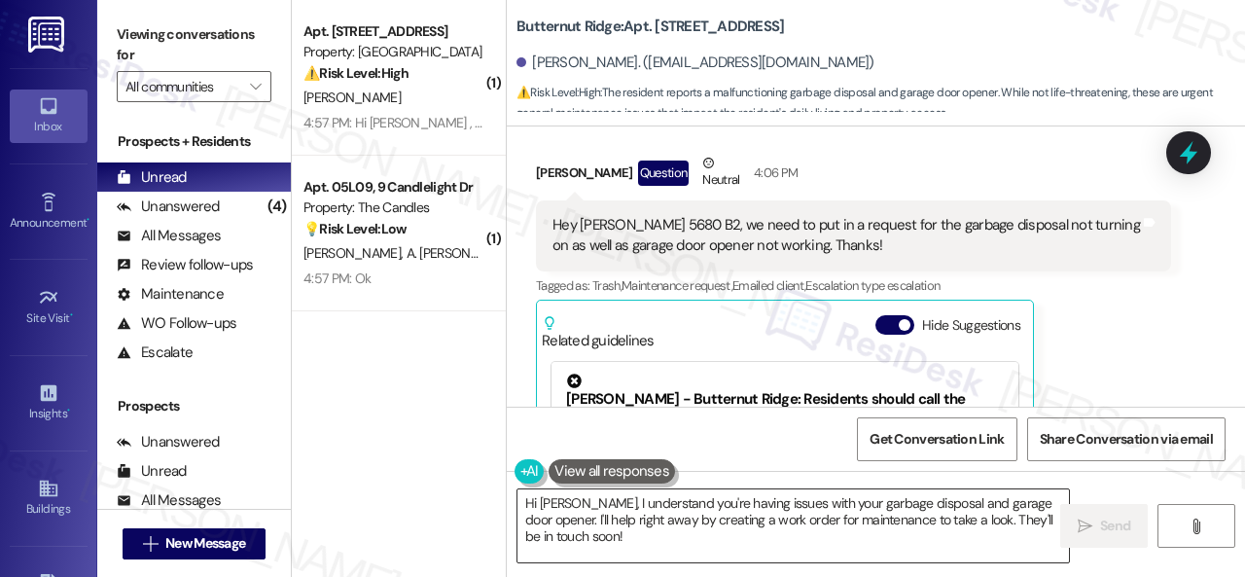
click at [860, 499] on textarea "Hi Tyler, I understand you're having issues with your garbage disposal and gara…" at bounding box center [794, 525] width 552 height 73
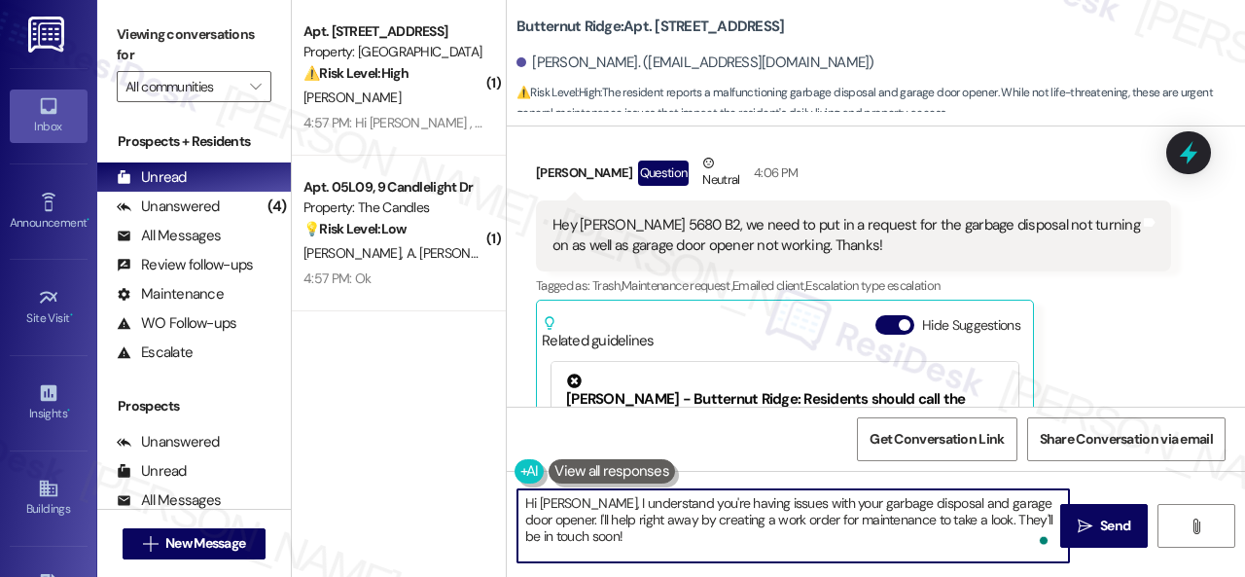
drag, startPoint x: 521, startPoint y: 519, endPoint x: 562, endPoint y: 534, distance: 43.7
click at [562, 534] on textarea "Hi Tyler, I understand you're having issues with your garbage disposal and gara…" at bounding box center [794, 525] width 552 height 73
paste textarea "ve submitted work orders on your behalf and notified the site team. Please note…"
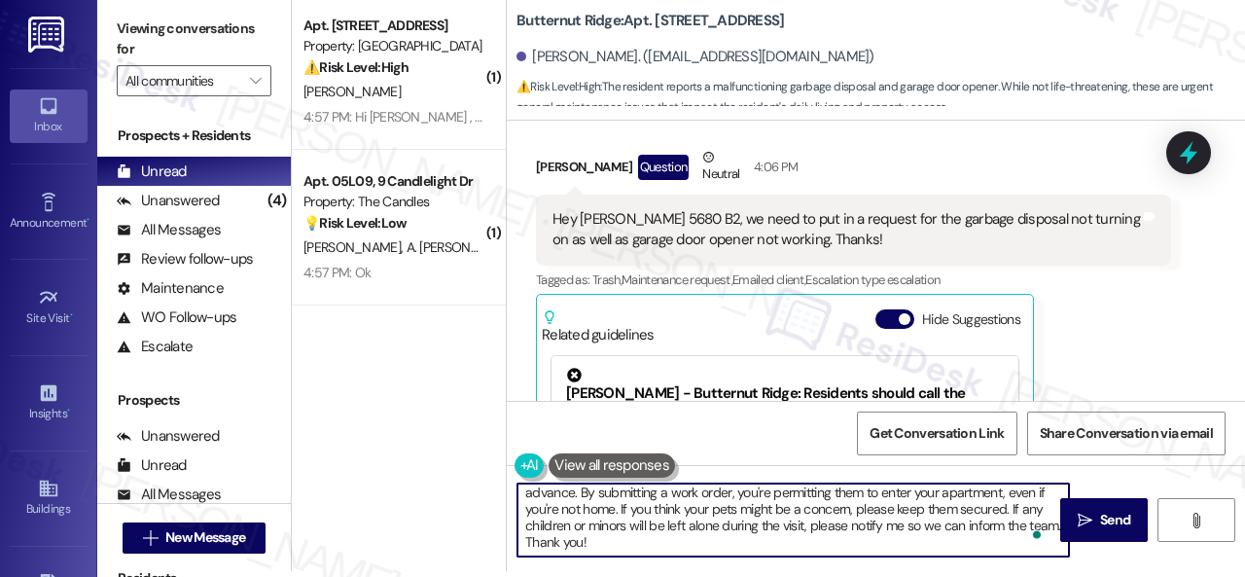
scroll to position [54, 0]
type textarea "Hi Tyler, I understand you're having issues with your garbage disposal and gara…"
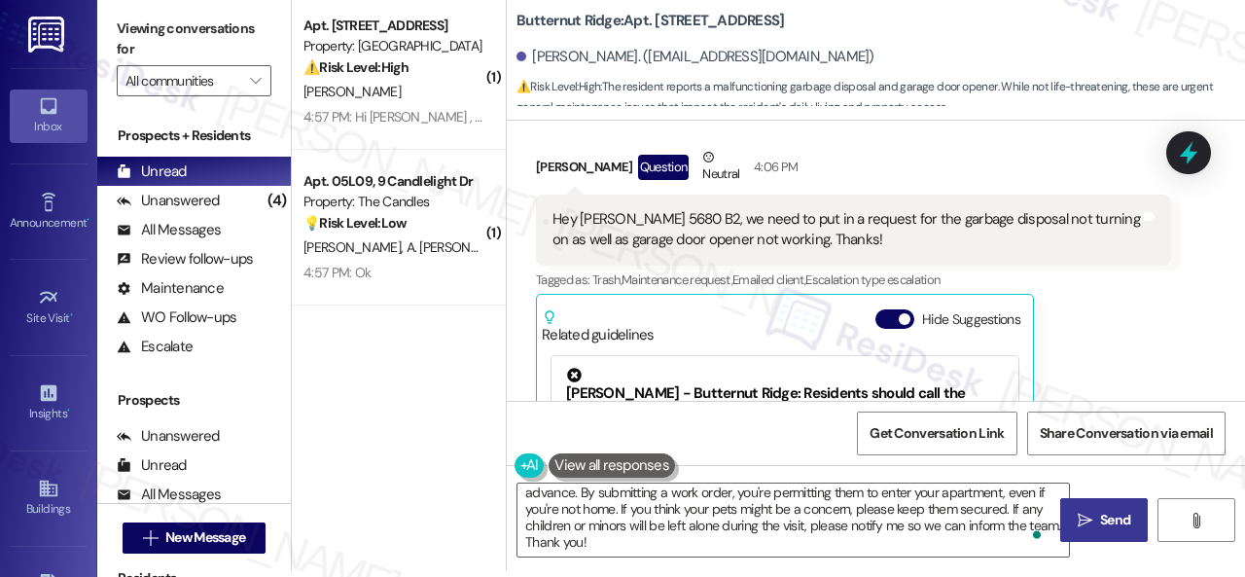
click at [1078, 515] on icon "" at bounding box center [1085, 521] width 15 height 16
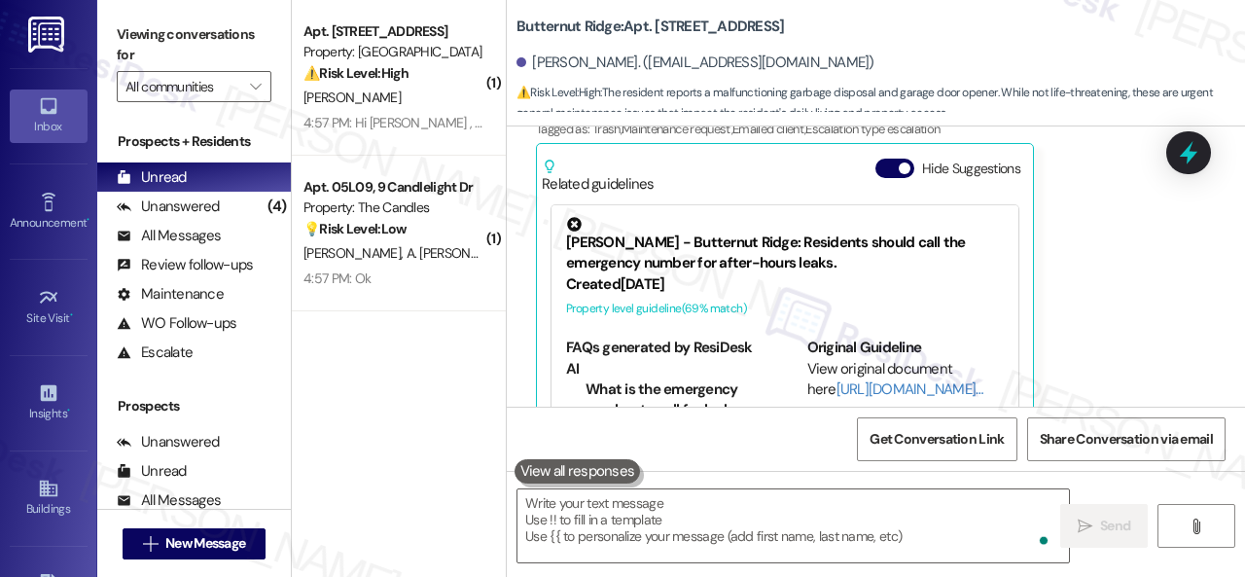
scroll to position [342, 0]
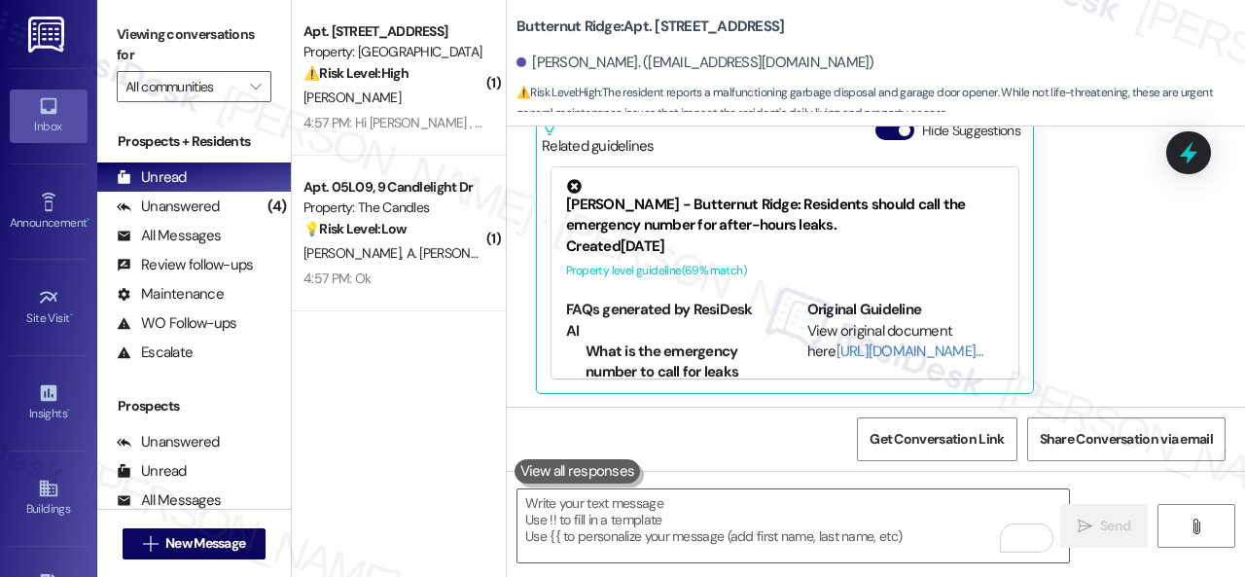
click at [440, 267] on div "4:57 PM: Ok 4:57 PM: Ok" at bounding box center [394, 279] width 184 height 24
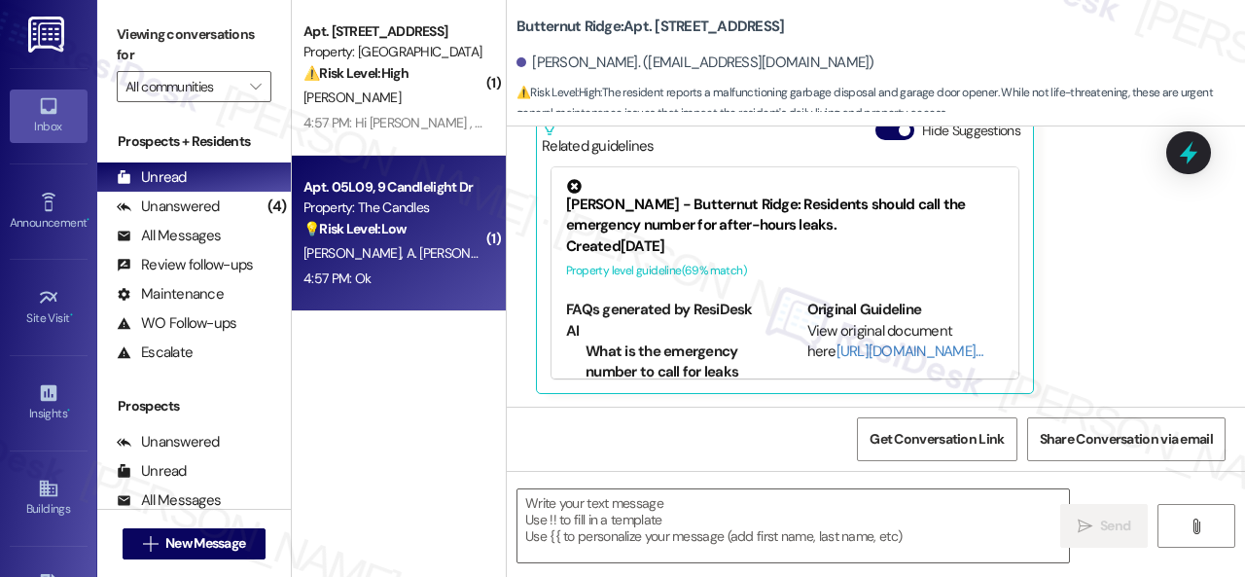
type textarea "Fetching suggested responses. Please feel free to read through the conversation…"
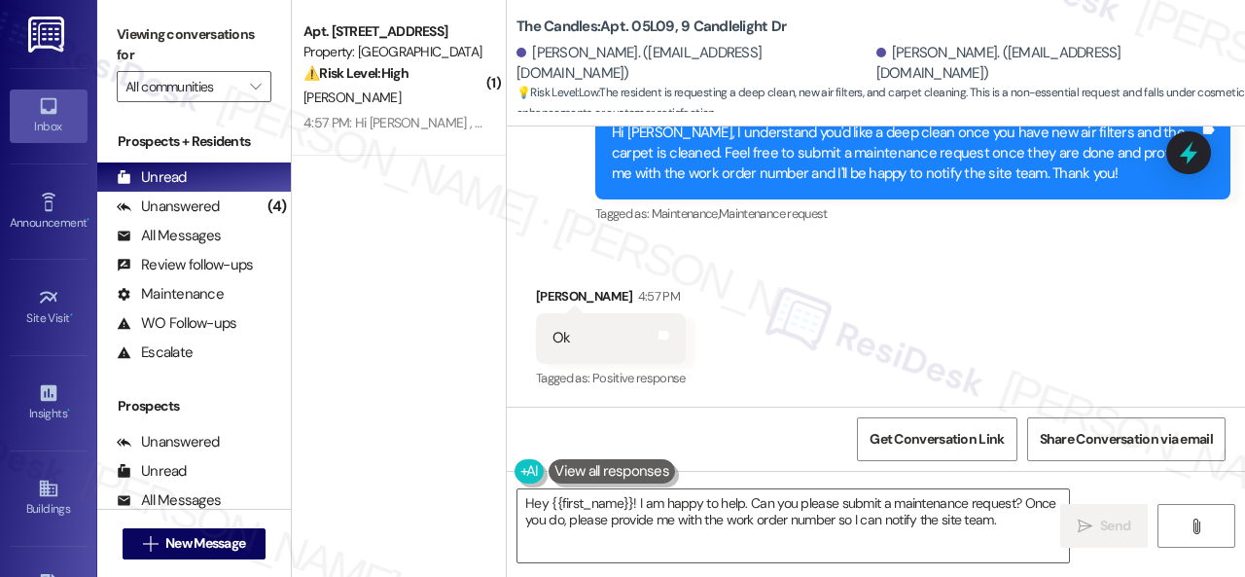
scroll to position [1997, 0]
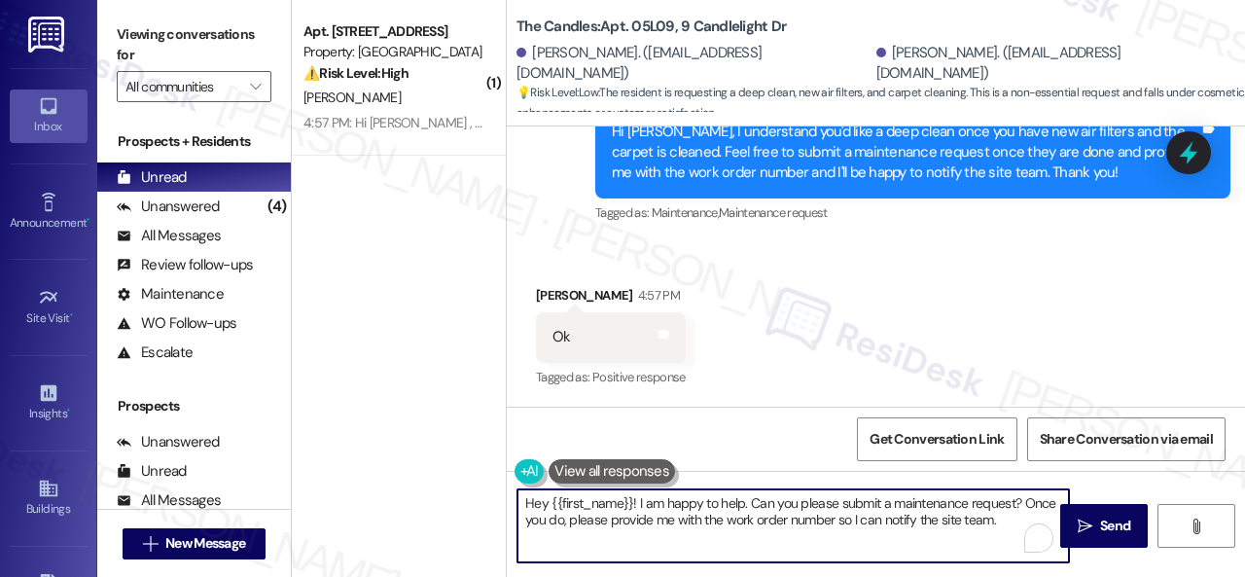
drag, startPoint x: 1029, startPoint y: 526, endPoint x: 202, endPoint y: 405, distance: 835.8
click at [284, 433] on div "Viewing conversations for All communities  Prospects + Residents Unread (0) Un…" at bounding box center [671, 288] width 1148 height 577
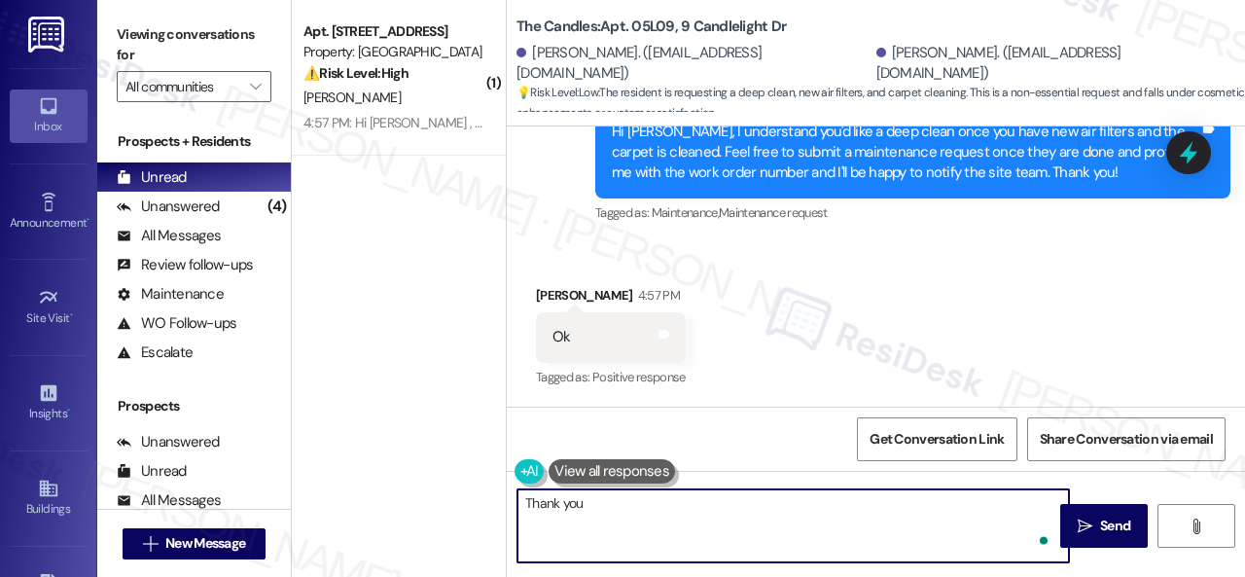
type textarea "Thank you!"
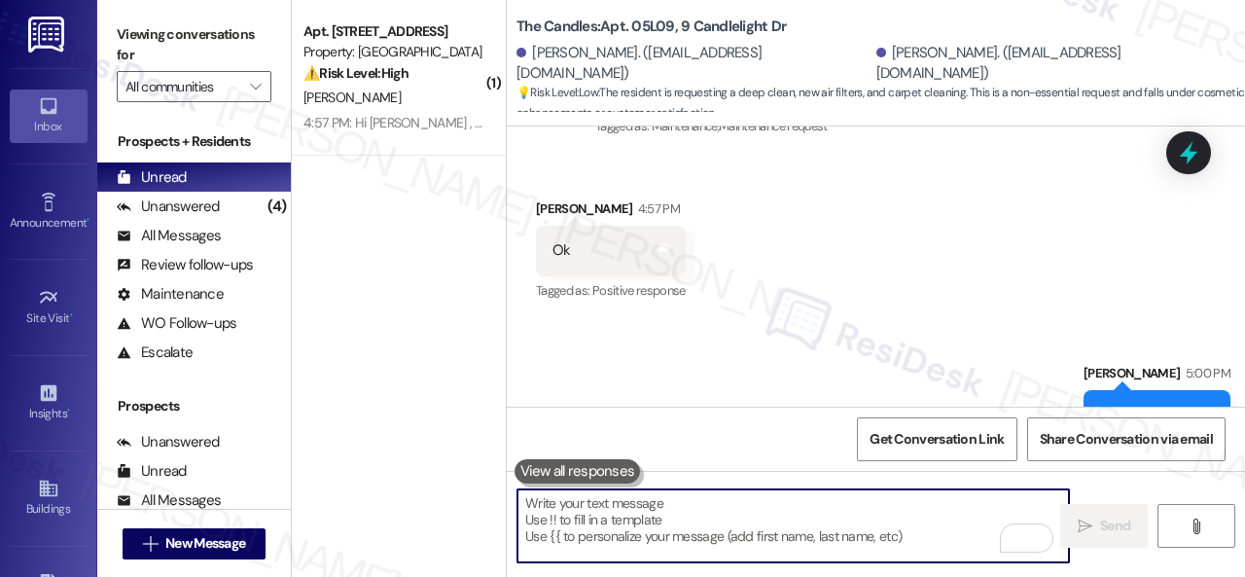
scroll to position [2132, 0]
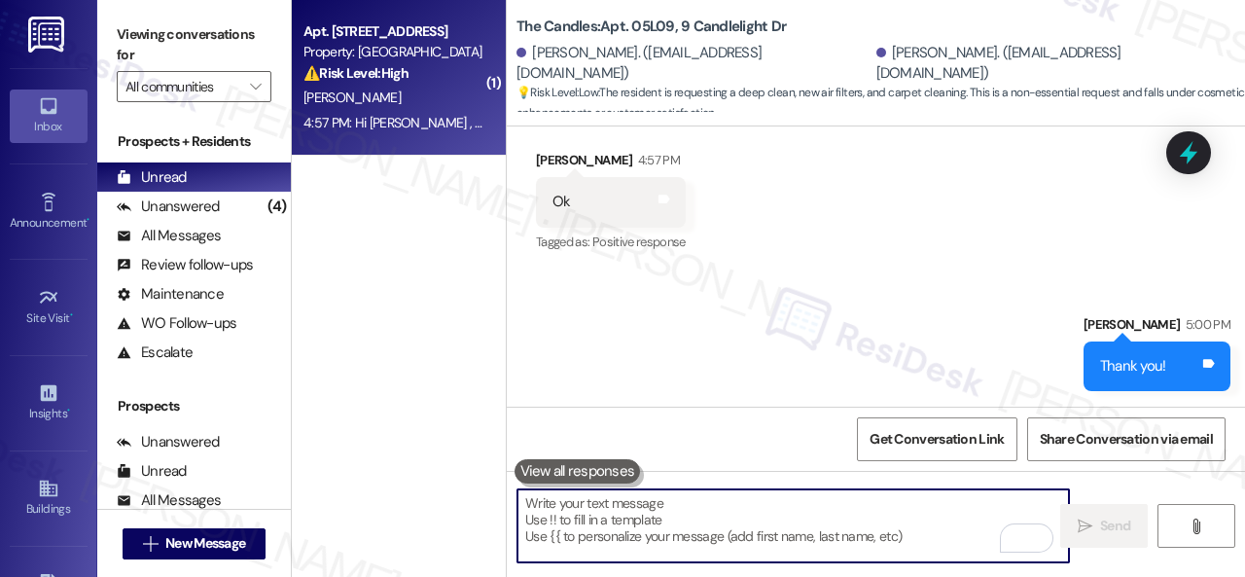
click at [422, 95] on div "[PERSON_NAME]" at bounding box center [394, 98] width 184 height 24
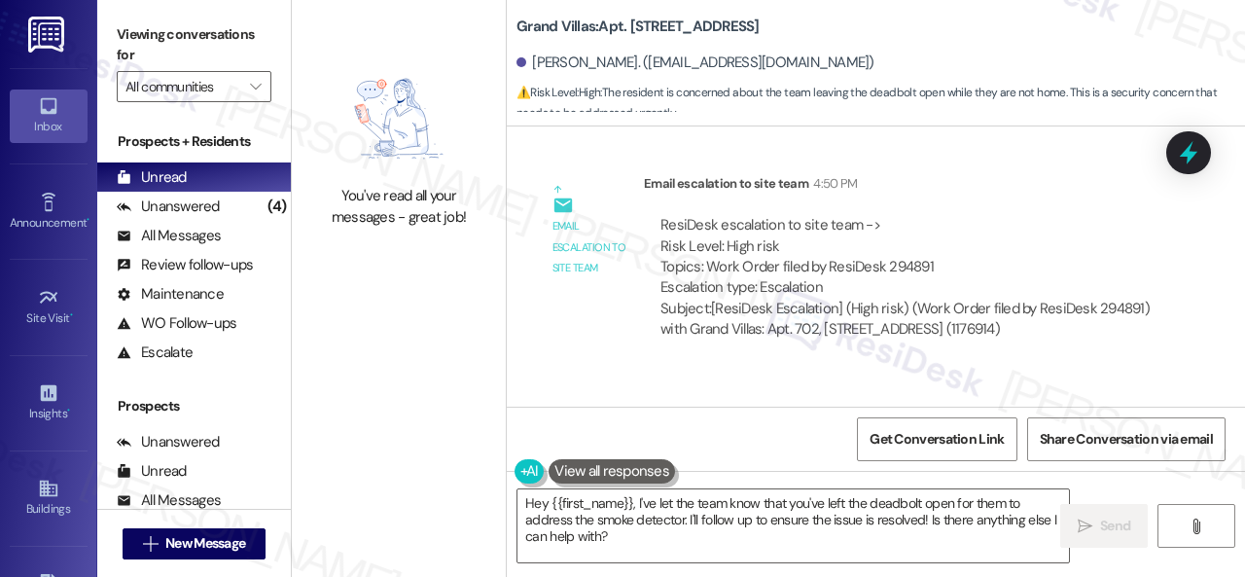
scroll to position [0, 0]
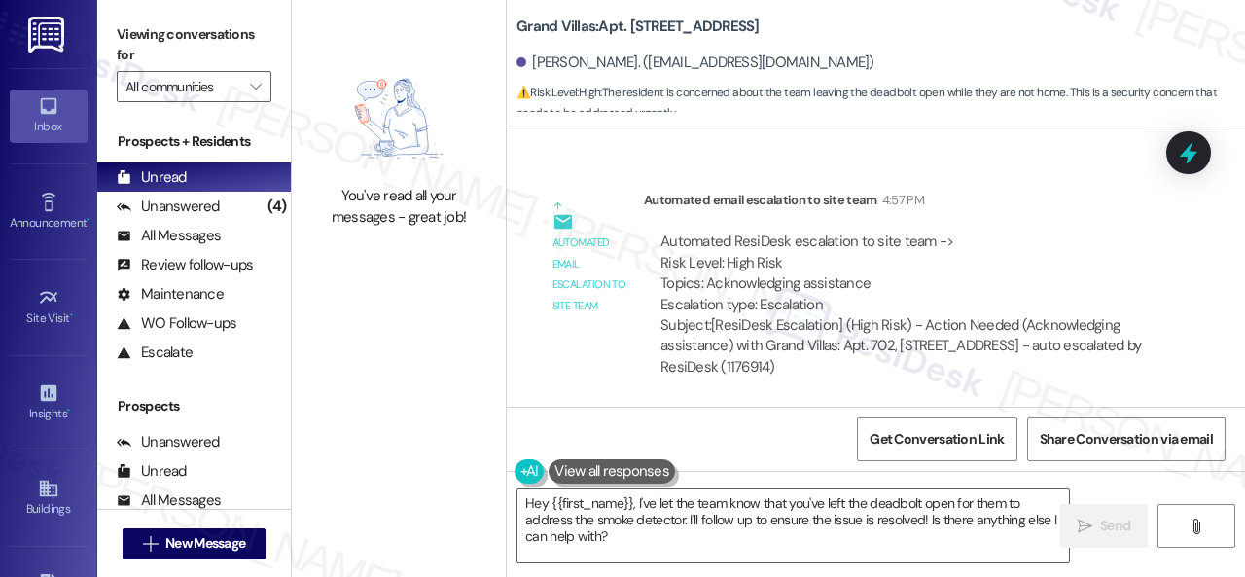
click at [424, 475] on div "You've read all your messages - great job! Grand Villas: Apt. 702, 1550 Katy Ga…" at bounding box center [768, 288] width 953 height 577
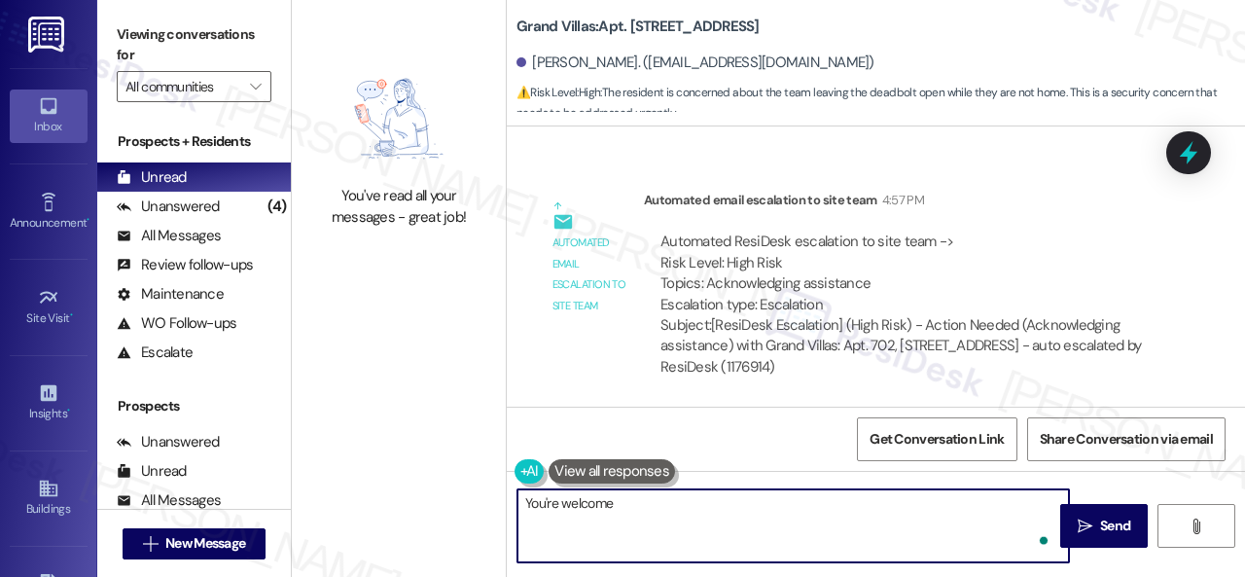
type textarea "You're welcome!"
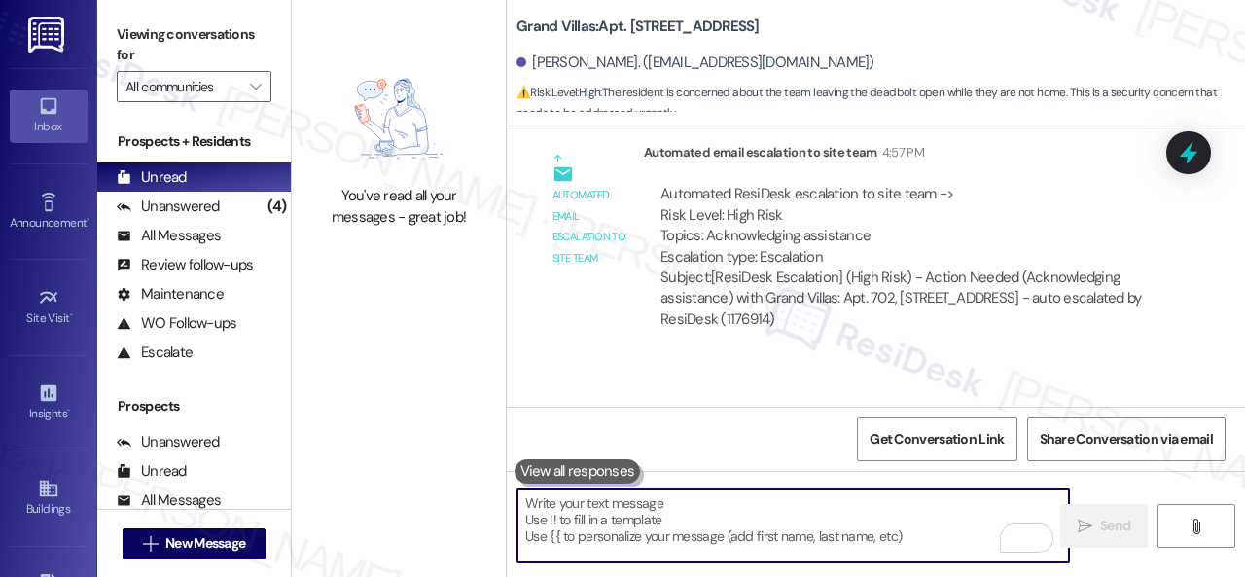
scroll to position [11415, 0]
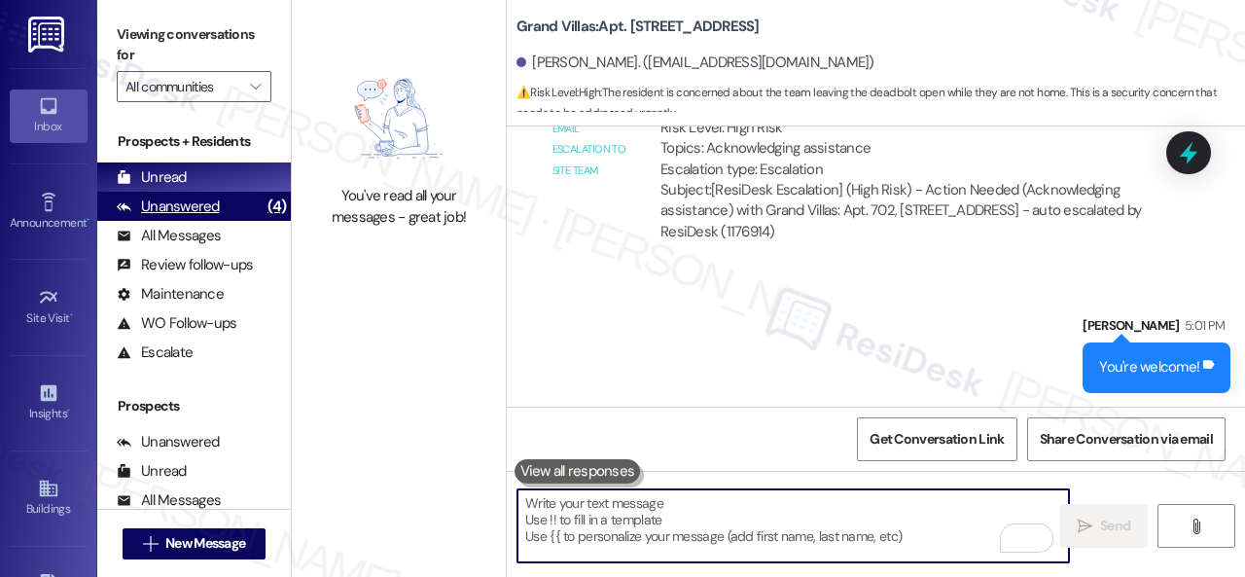
click at [193, 208] on div "Unanswered" at bounding box center [168, 207] width 103 height 20
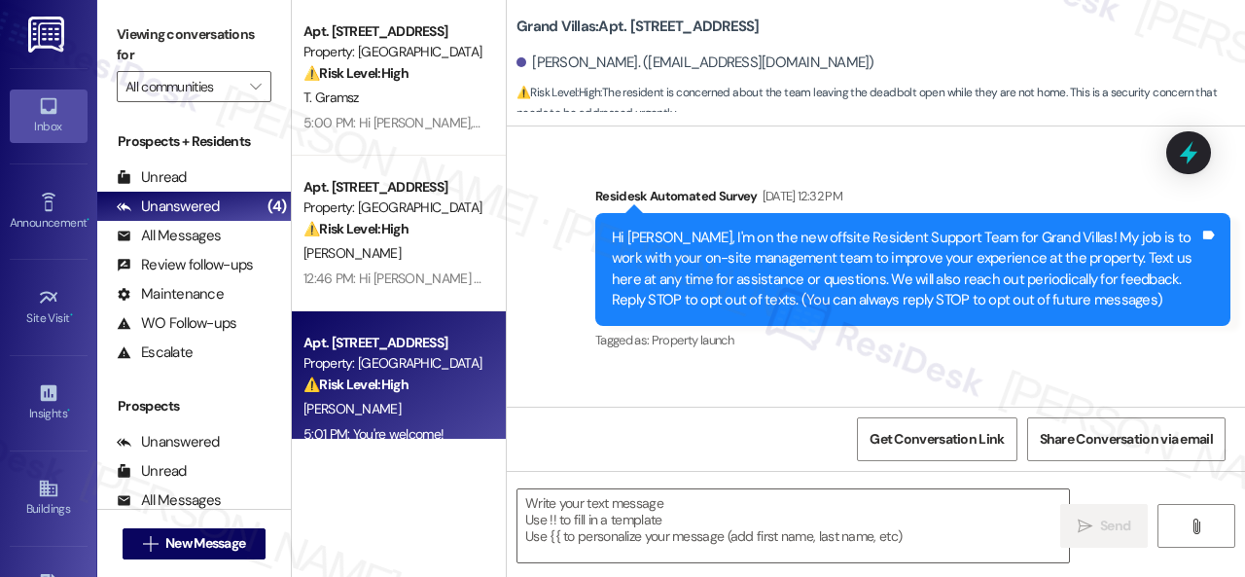
type textarea "Fetching suggested responses. Please feel free to read through the conversation…"
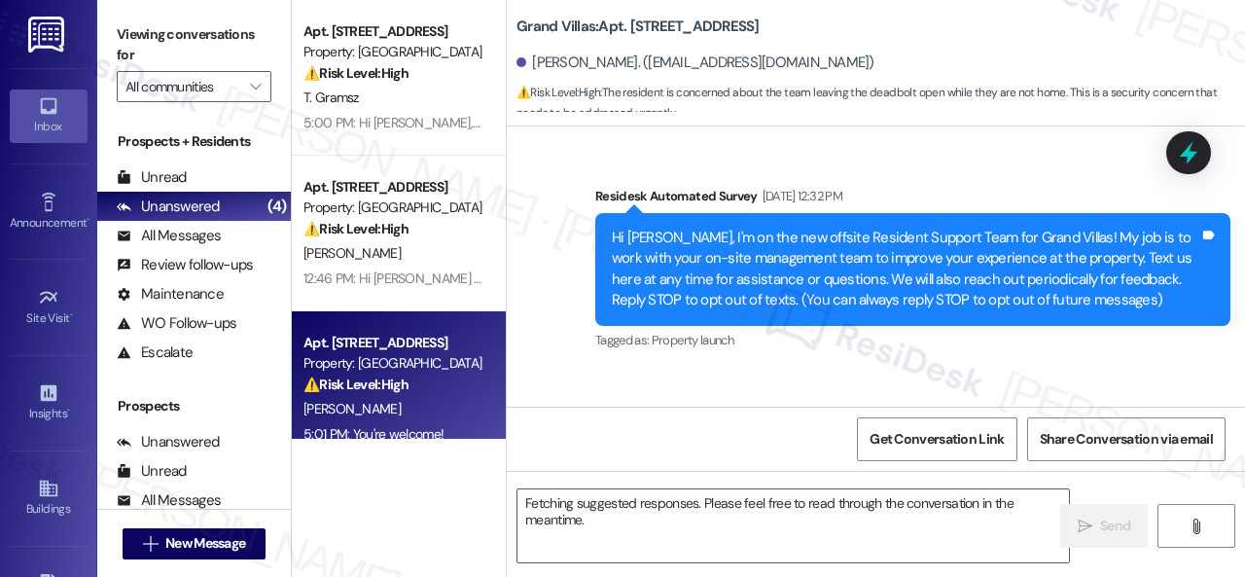
scroll to position [11444, 0]
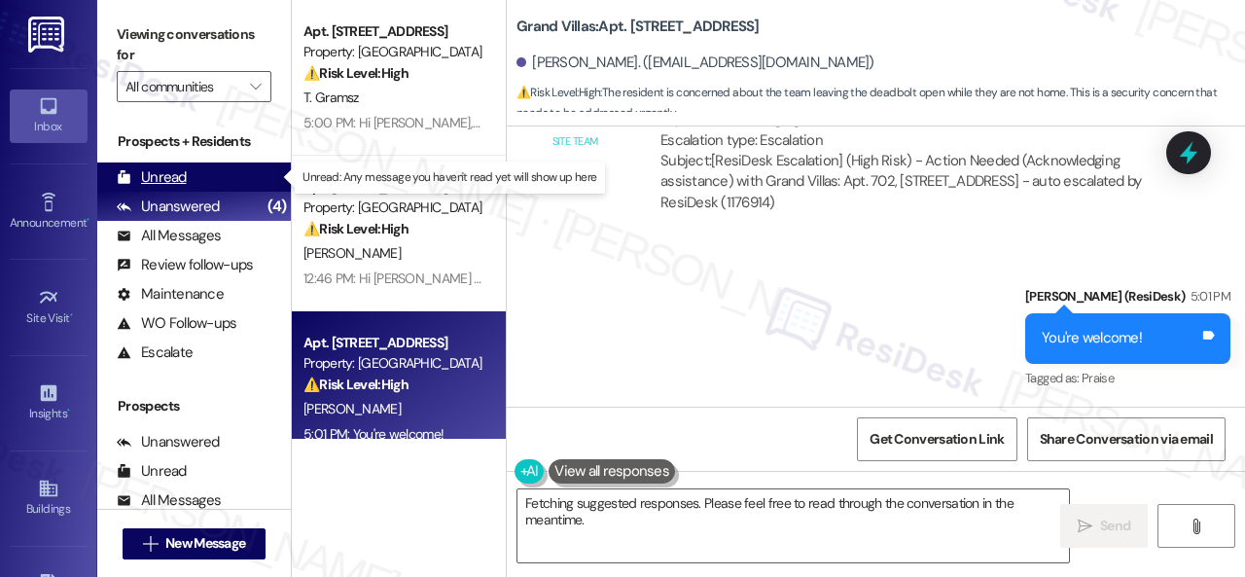
click at [177, 180] on div "Unread" at bounding box center [152, 177] width 70 height 20
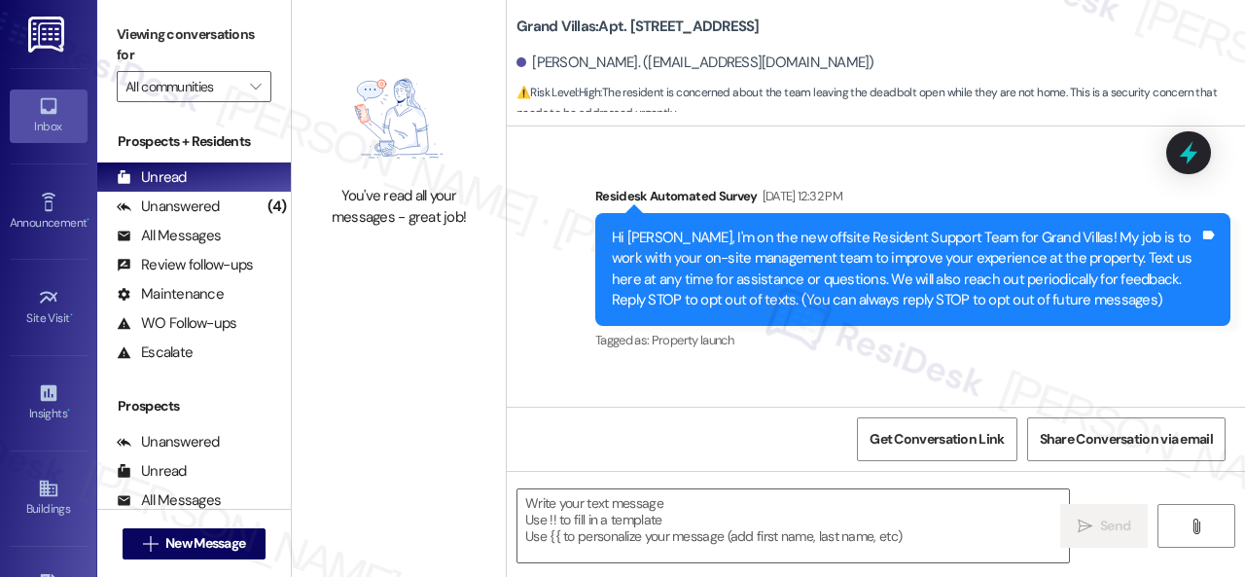
scroll to position [11444, 0]
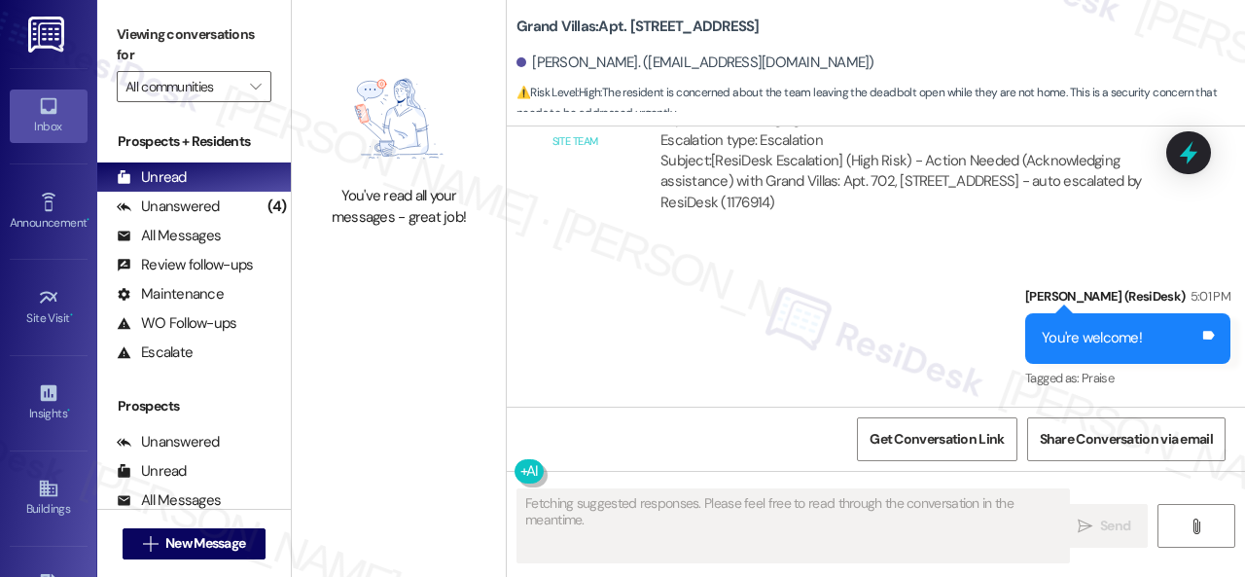
type textarea "Fetching suggested responses. Please feel free to read through the conversation…"
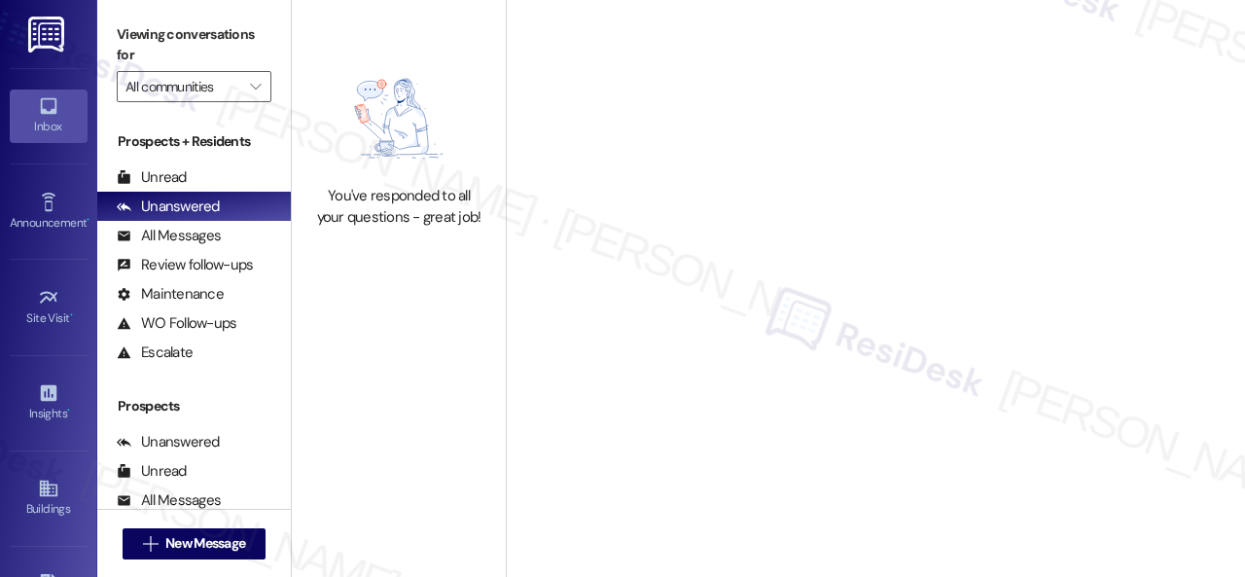
click at [561, 278] on div "Welcome to Your Conversations Start connecting with your residents and prospect…" at bounding box center [875, 288] width 739 height 577
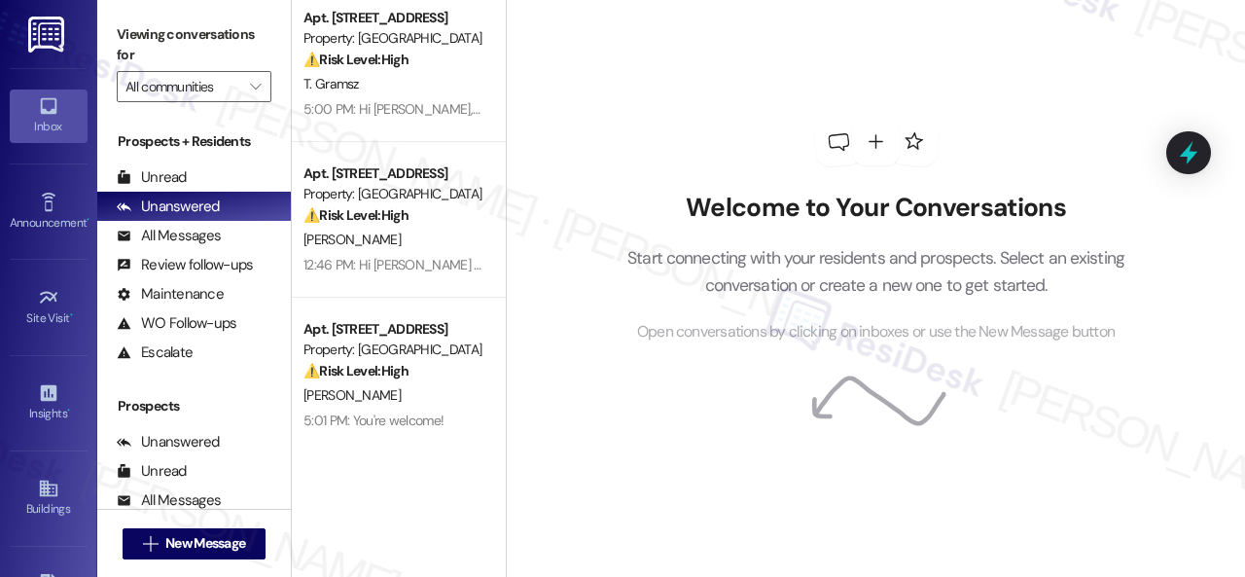
scroll to position [27, 0]
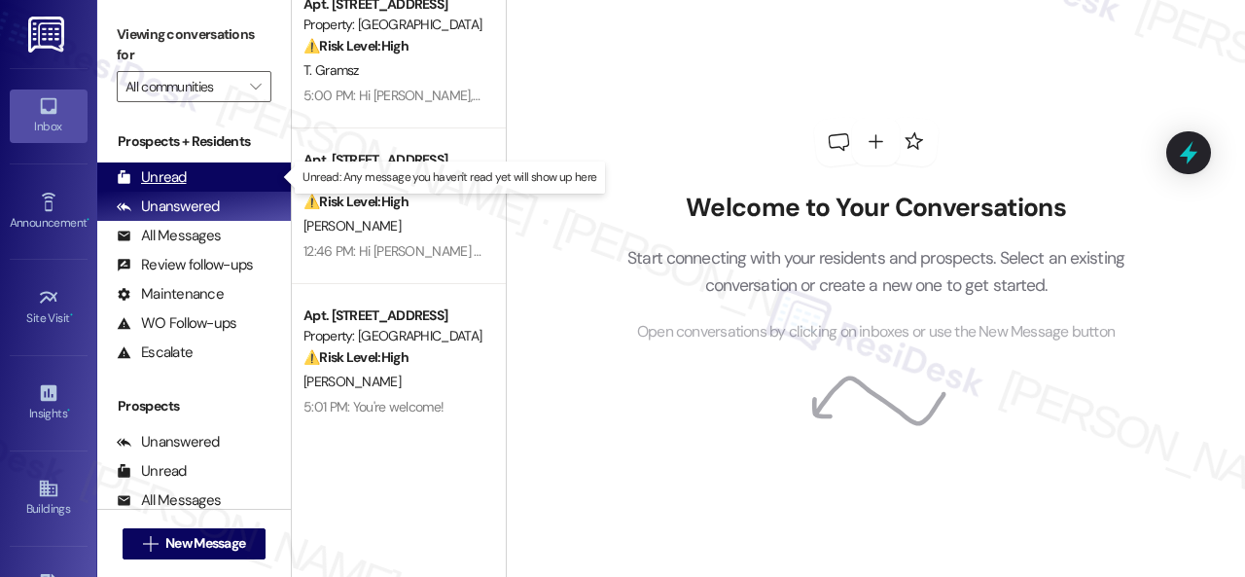
click at [167, 183] on div "Unread" at bounding box center [152, 177] width 70 height 20
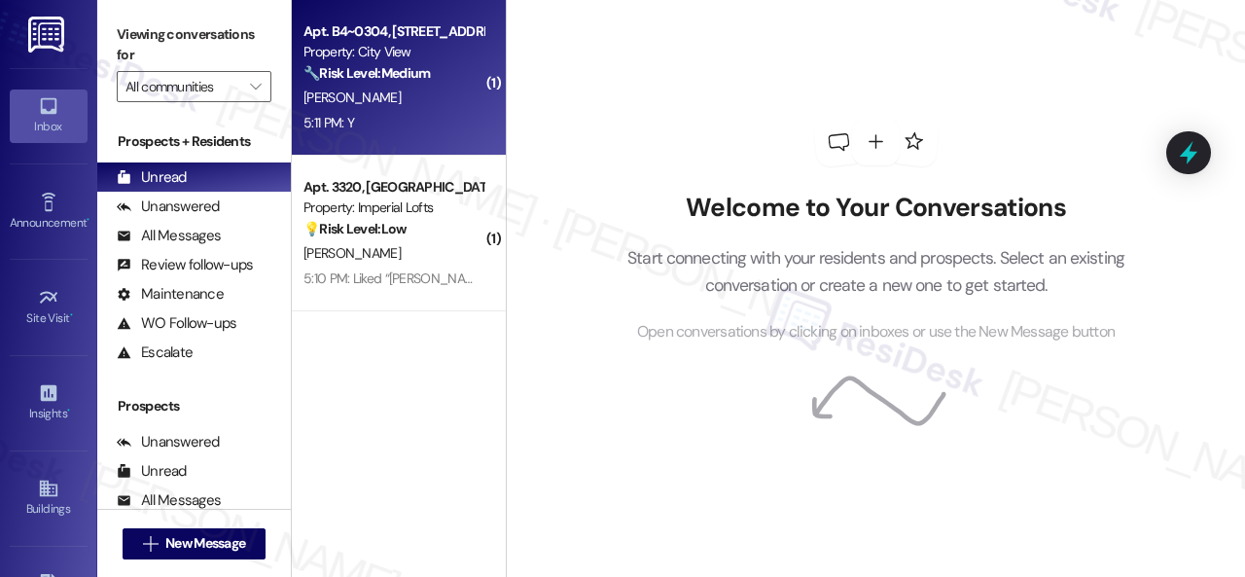
click at [373, 116] on div "5:11 PM: Y 5:11 PM: Y" at bounding box center [394, 123] width 184 height 24
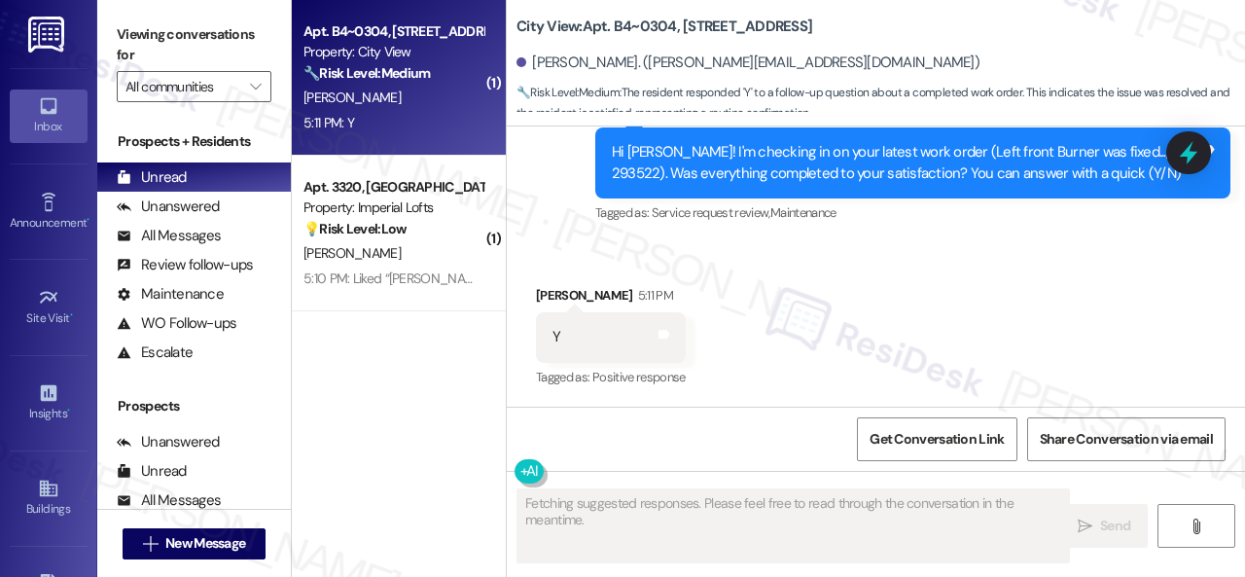
scroll to position [3455, 0]
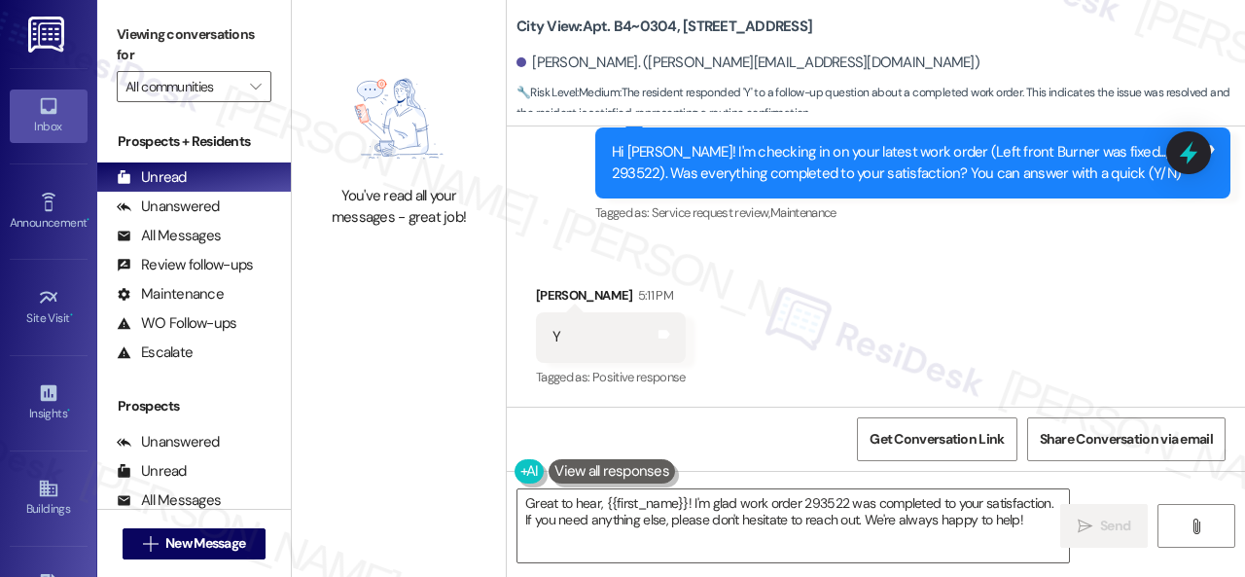
click at [532, 197] on div "Survey, sent via SMS Residesk Automated Survey Aug 20, 2025 at 12:30 PM Hi Clin…" at bounding box center [876, 148] width 738 height 185
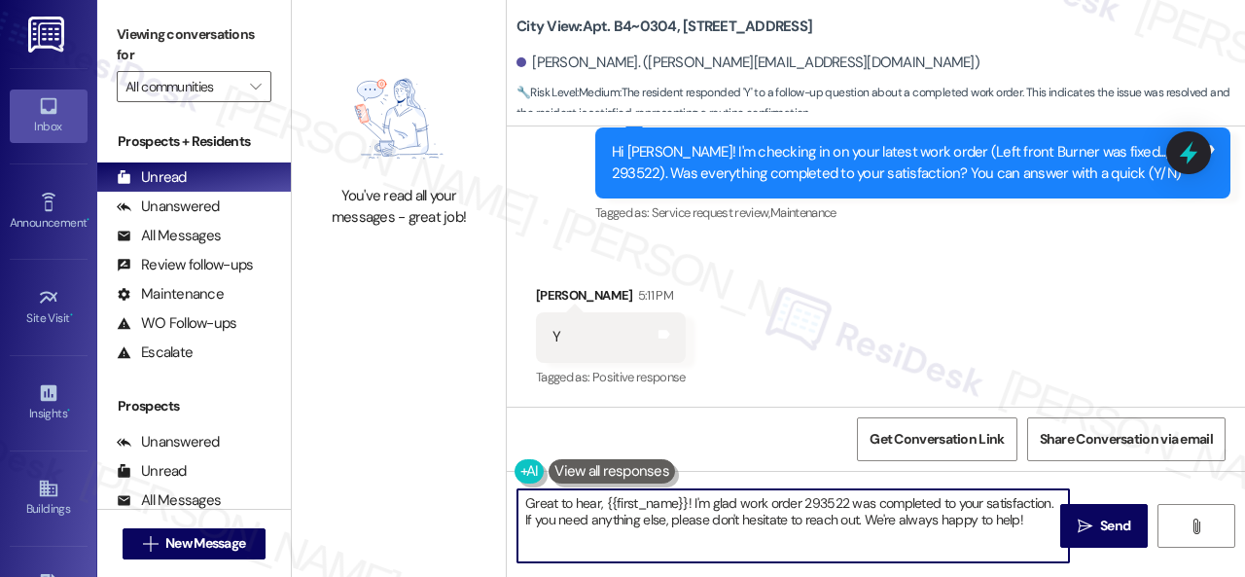
drag, startPoint x: 1021, startPoint y: 519, endPoint x: 432, endPoint y: 487, distance: 590.3
click at [432, 487] on div "You've read all your messages - great job! City View: Apt. B4~0304, 2600 Cityvi…" at bounding box center [768, 288] width 953 height 577
paste textarea "We're glad to hear everything’s taken care of. If your experience at {{property…"
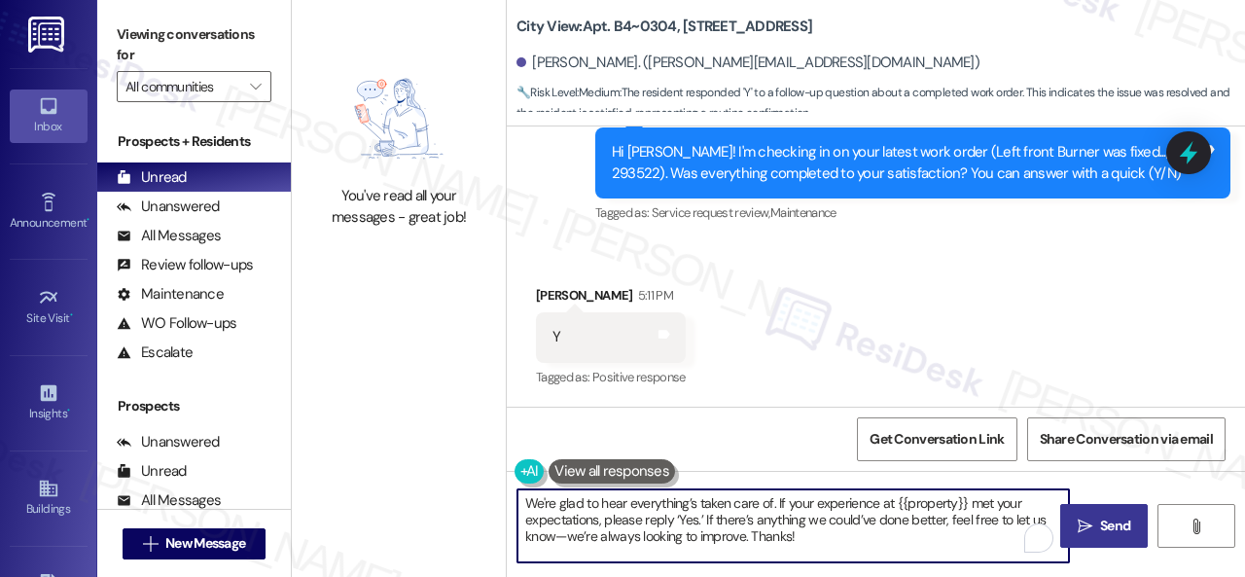
type textarea "We're glad to hear everything’s taken care of. If your experience at {{property…"
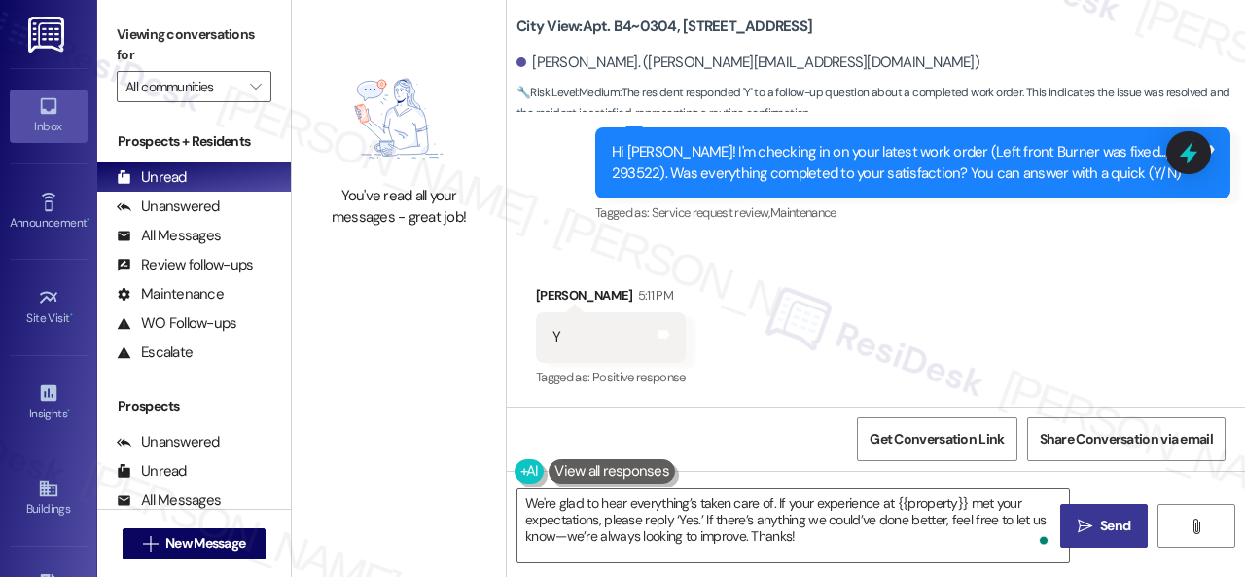
click at [1100, 517] on span "Send" at bounding box center [1115, 526] width 30 height 20
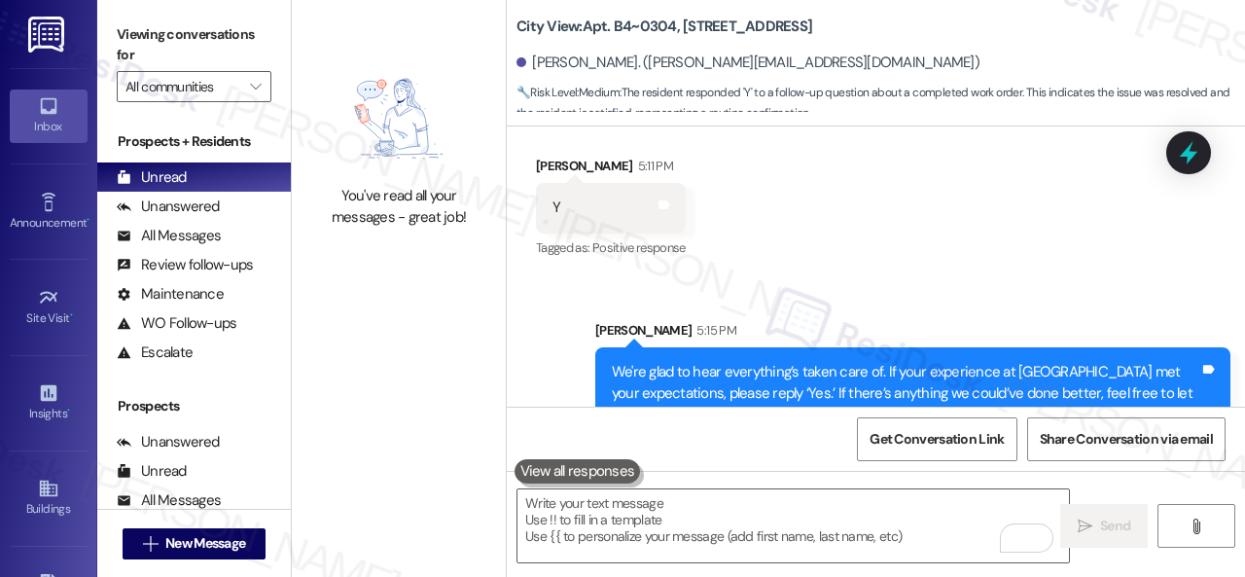
scroll to position [3633, 0]
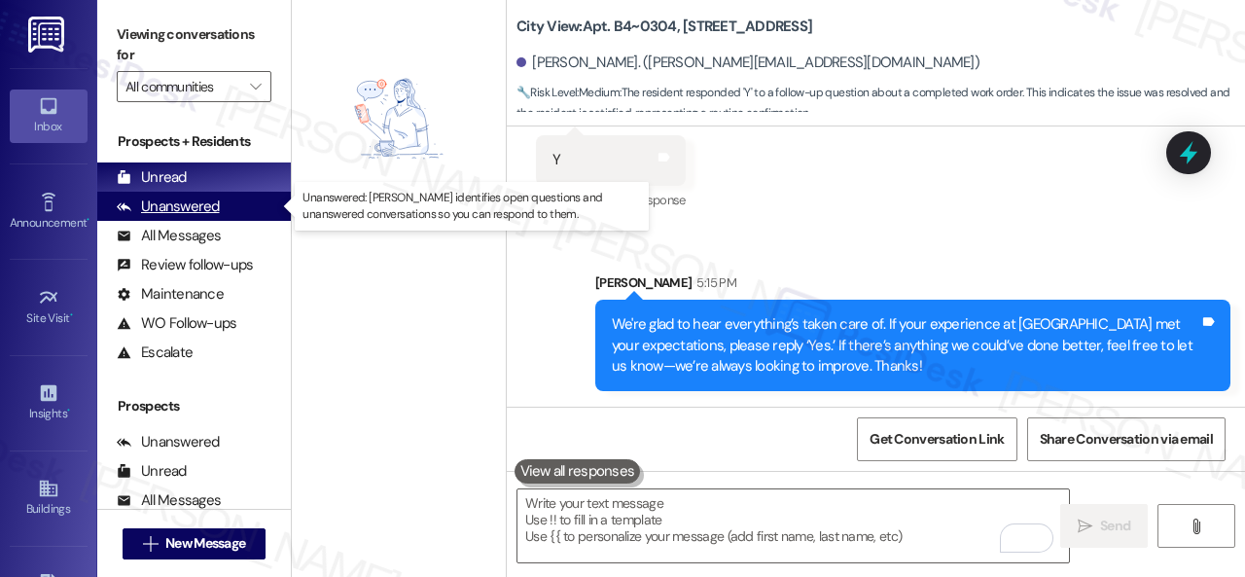
click at [180, 207] on div "Unanswered" at bounding box center [168, 207] width 103 height 20
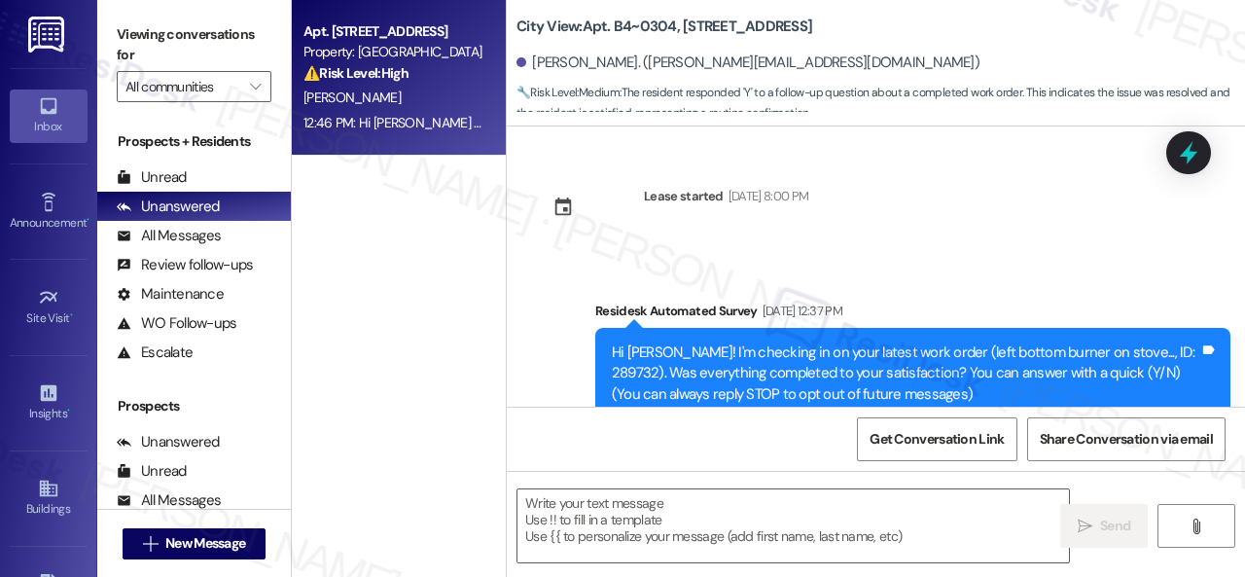
type textarea "Fetching suggested responses. Please feel free to read through the conversation…"
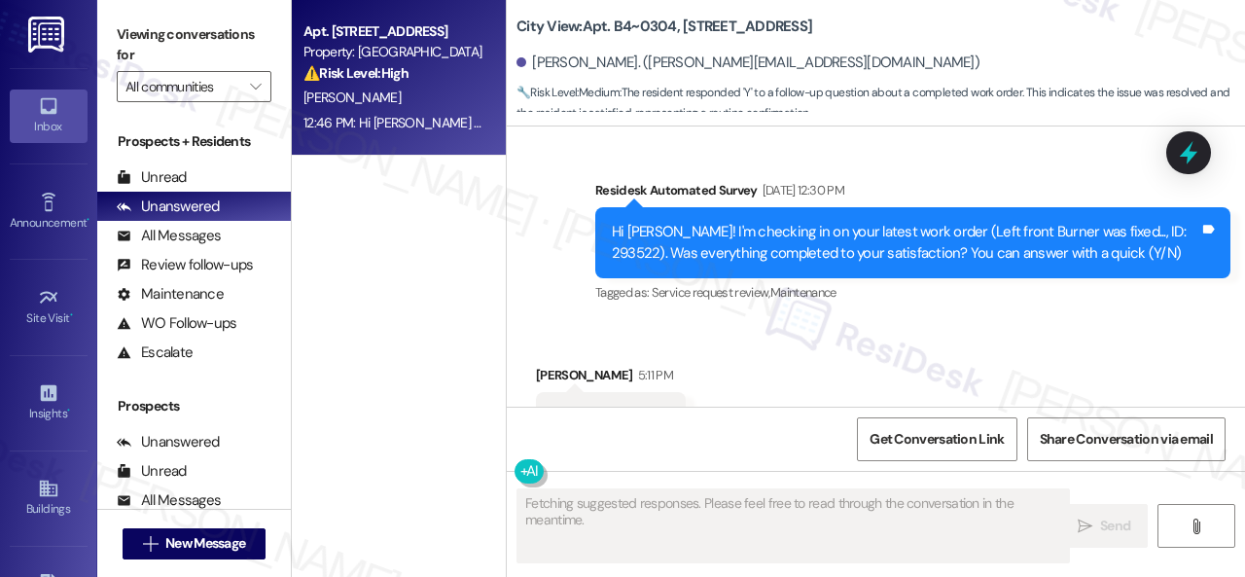
scroll to position [3455, 0]
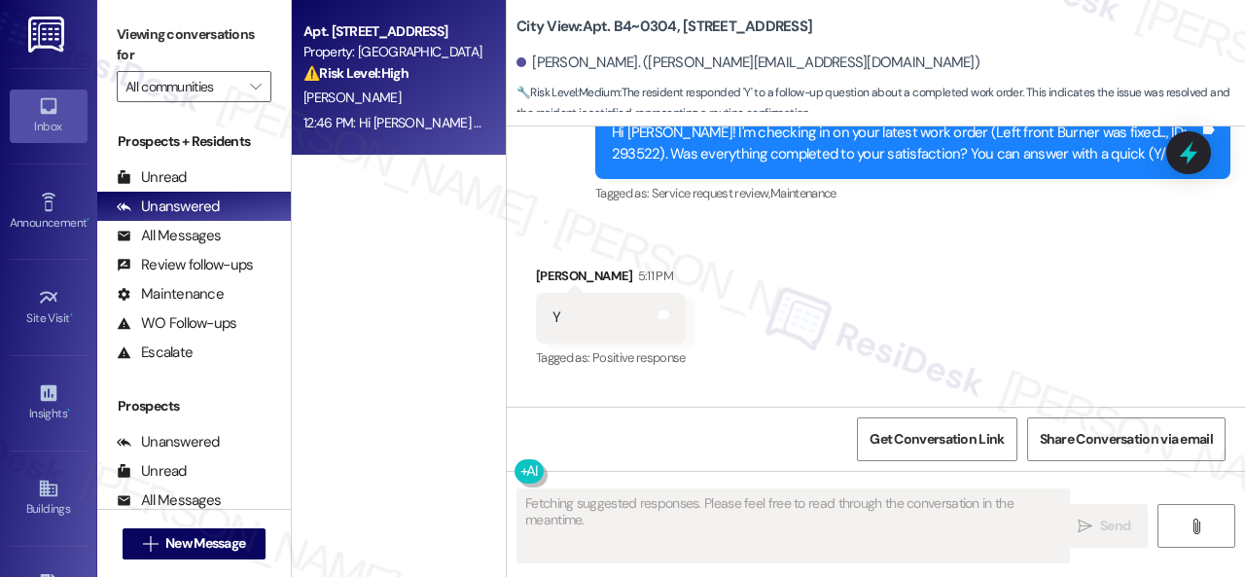
click at [450, 97] on div "J. Huang" at bounding box center [394, 98] width 184 height 24
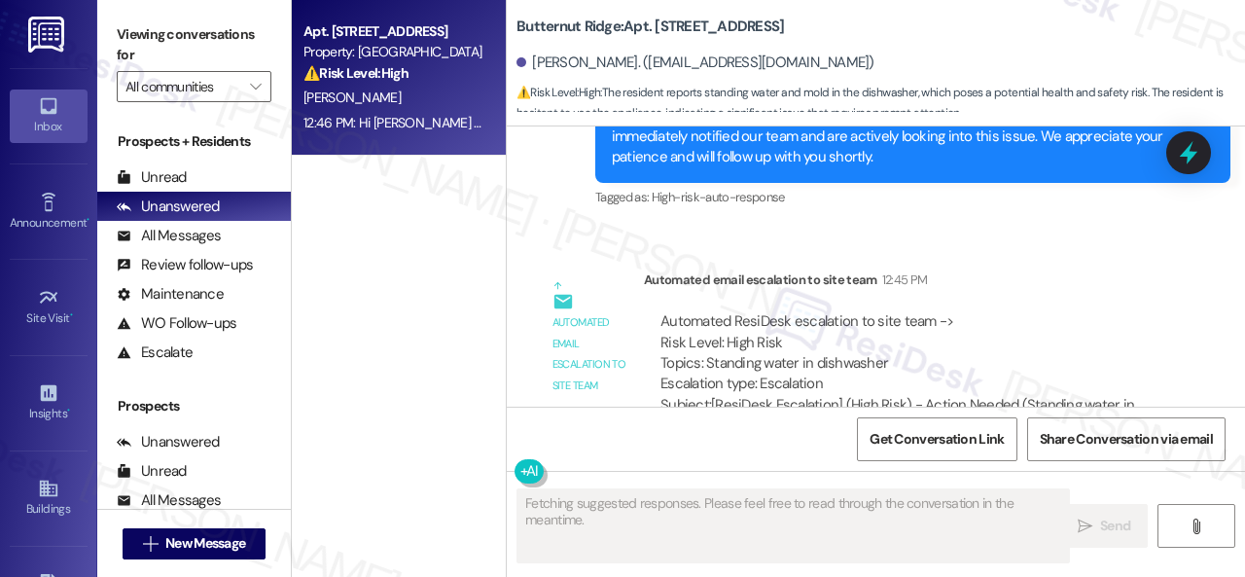
scroll to position [5471, 0]
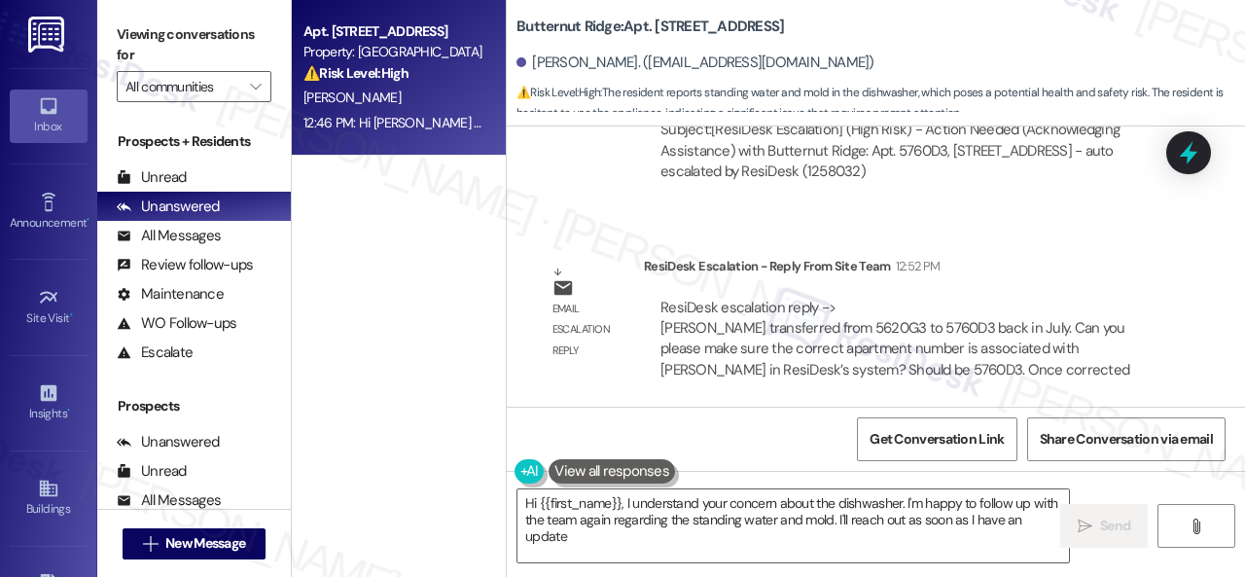
type textarea "Hi {{first_name}}, I understand your concern about the dishwasher. I'm happy to…"
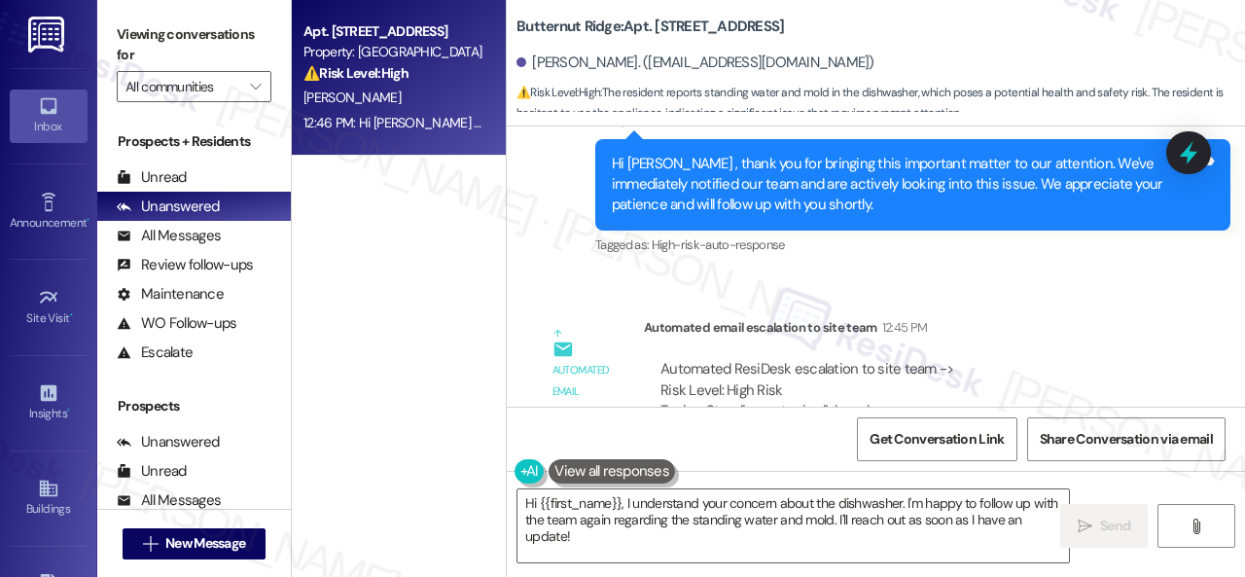
scroll to position [3234, 0]
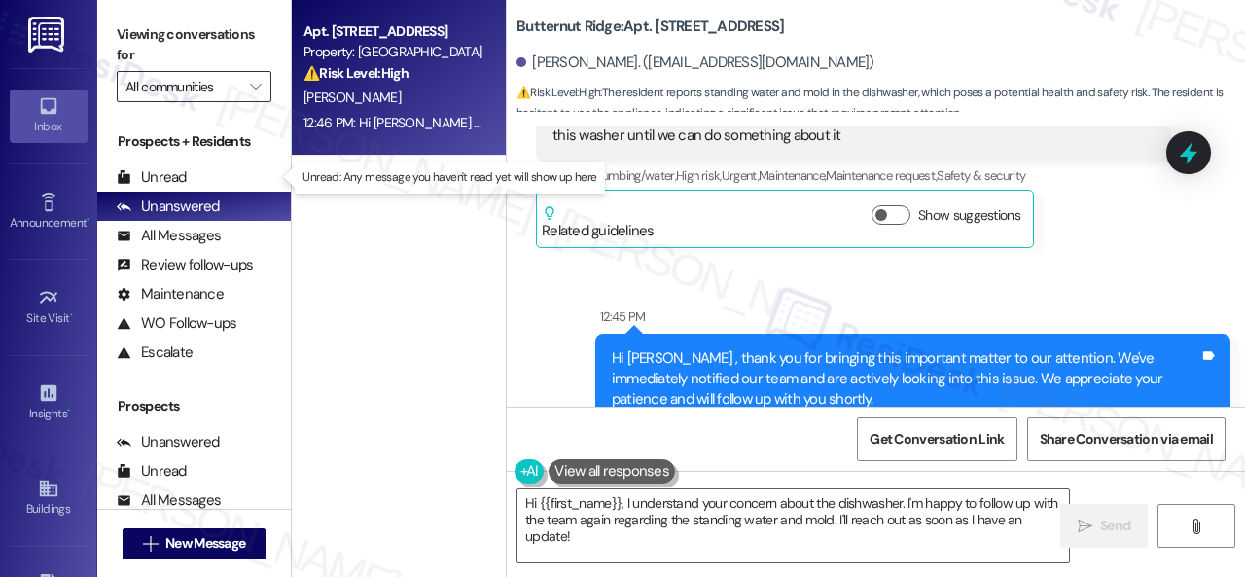
drag, startPoint x: 171, startPoint y: 180, endPoint x: 143, endPoint y: 83, distance: 101.3
click at [171, 178] on div "Unread" at bounding box center [152, 177] width 70 height 20
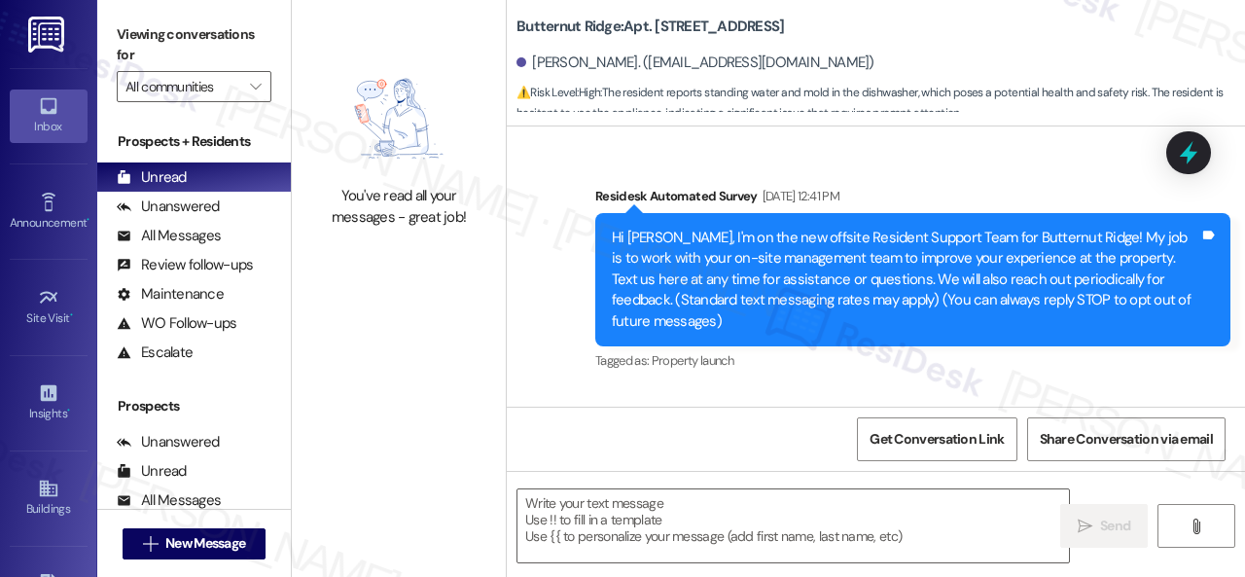
scroll to position [5471, 0]
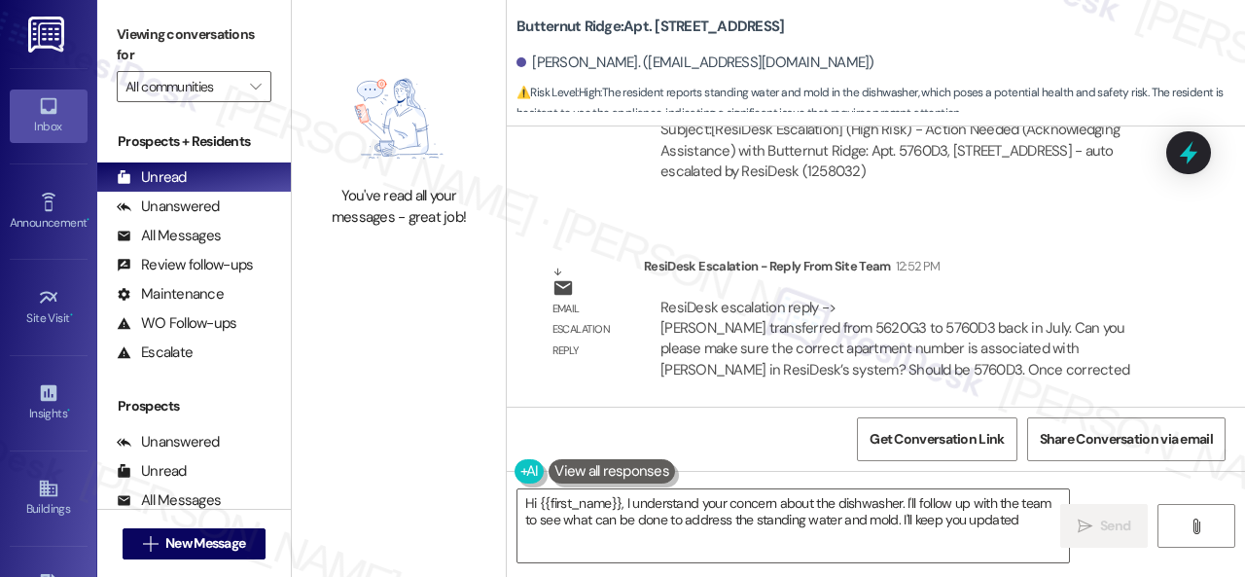
type textarea "Hi {{first_name}}, I understand your concern about the dishwasher. I'll follow …"
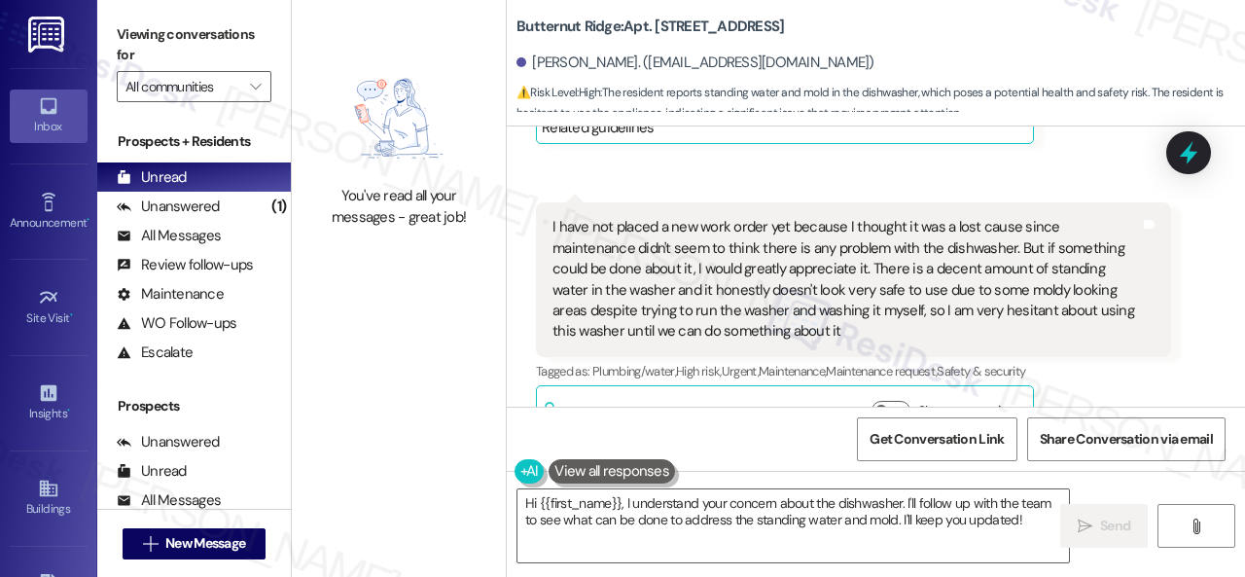
scroll to position [3039, 0]
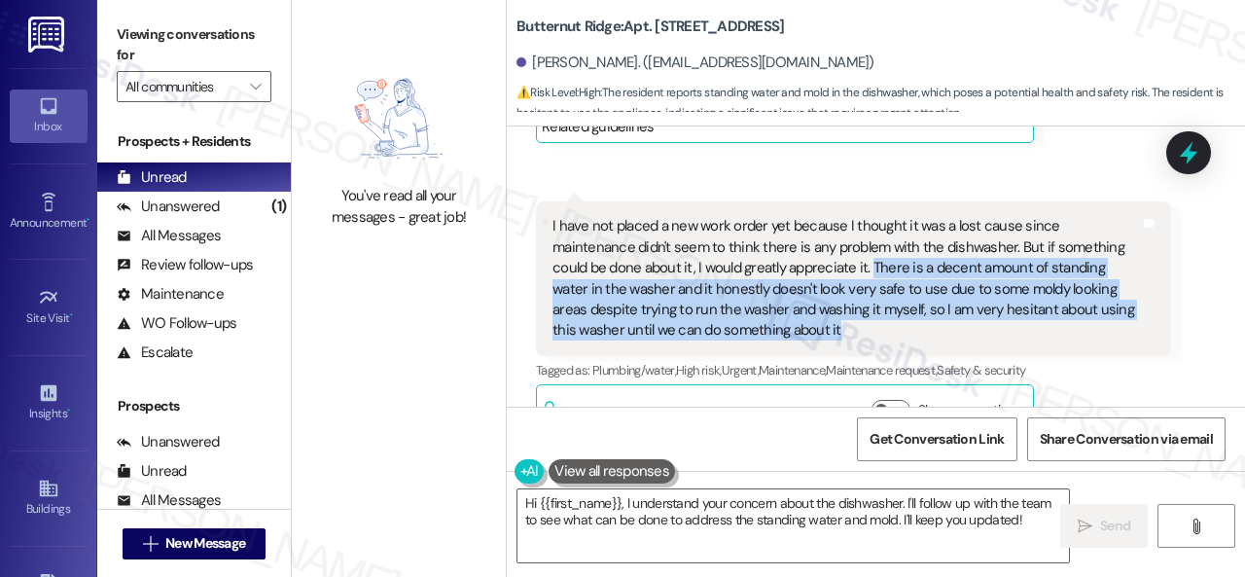
drag, startPoint x: 868, startPoint y: 265, endPoint x: 874, endPoint y: 326, distance: 61.6
click at [874, 326] on div "I have not placed a new work order yet because I thought it was a lost cause si…" at bounding box center [847, 278] width 588 height 125
copy div "There is a decent amount of standing water in the washer and it honestly doesn'…"
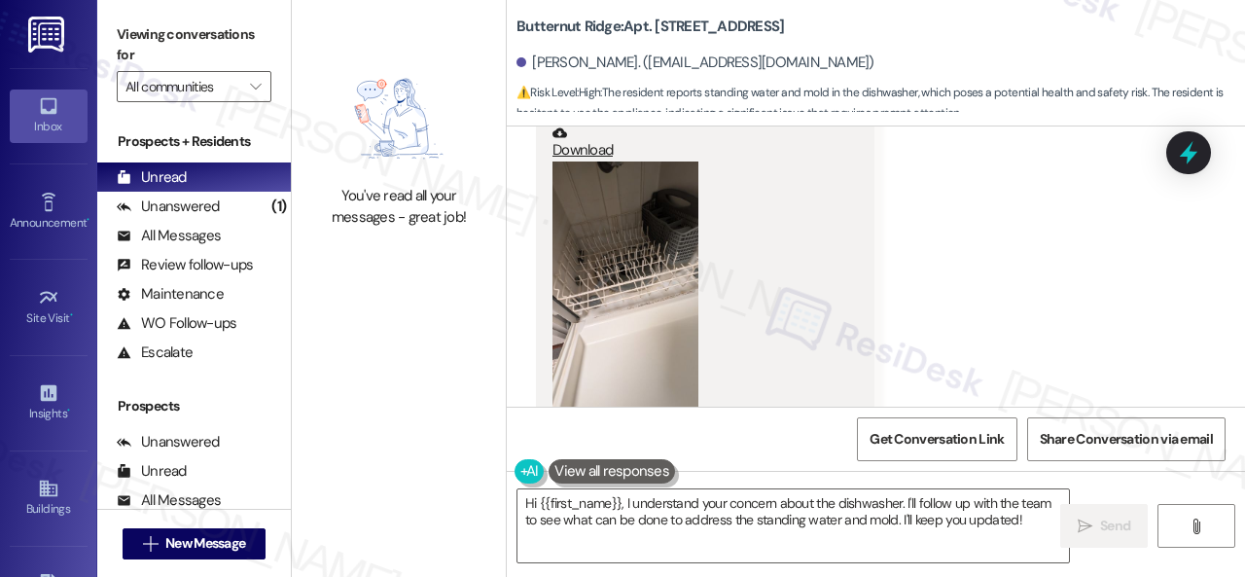
scroll to position [4109, 0]
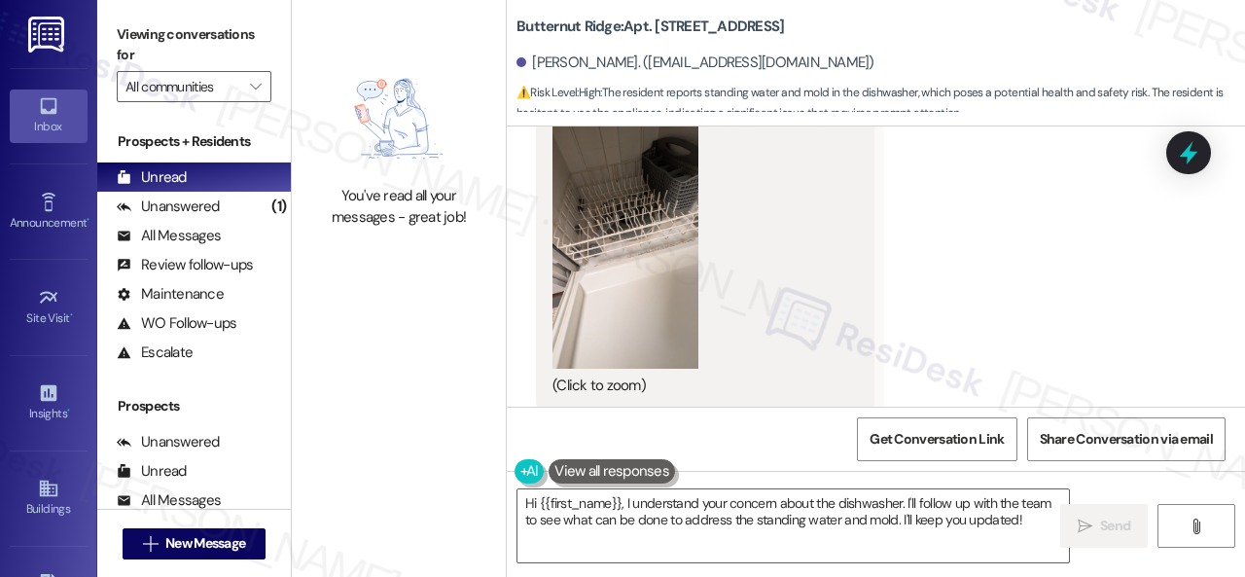
click at [609, 236] on button "Zoom image" at bounding box center [626, 240] width 146 height 260
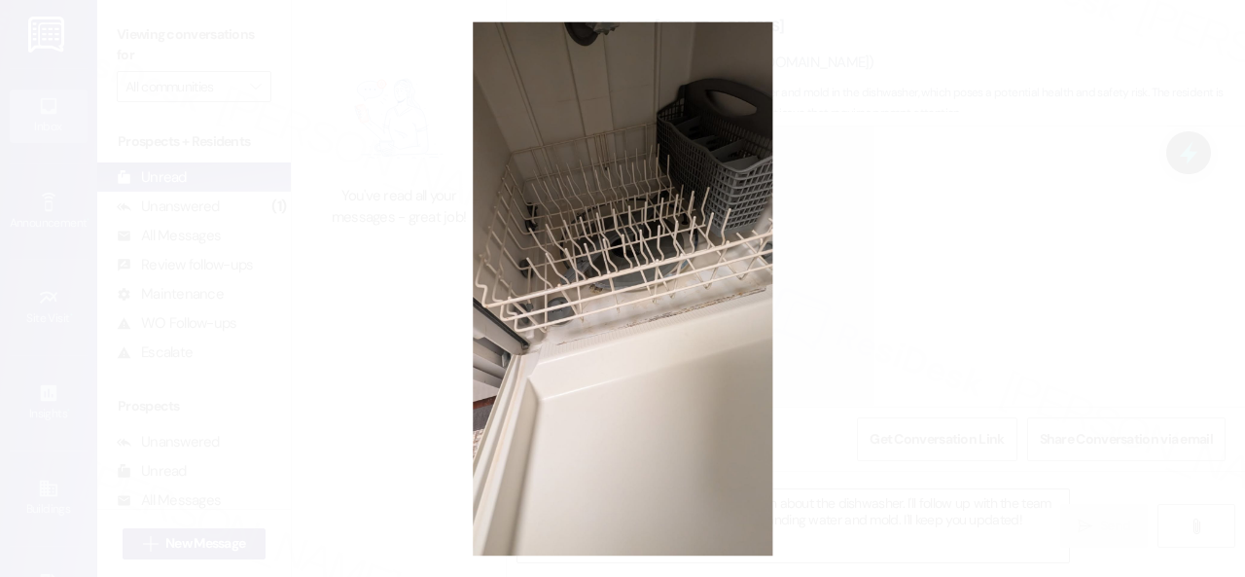
click at [711, 258] on button "Unzoom image" at bounding box center [622, 288] width 1245 height 577
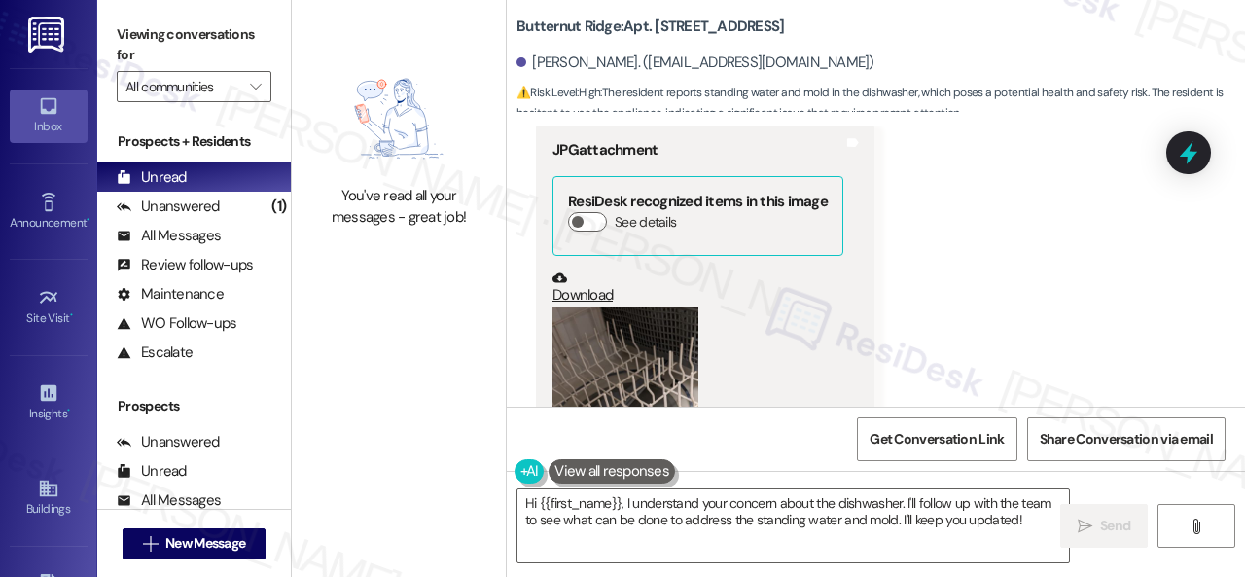
scroll to position [4498, 0]
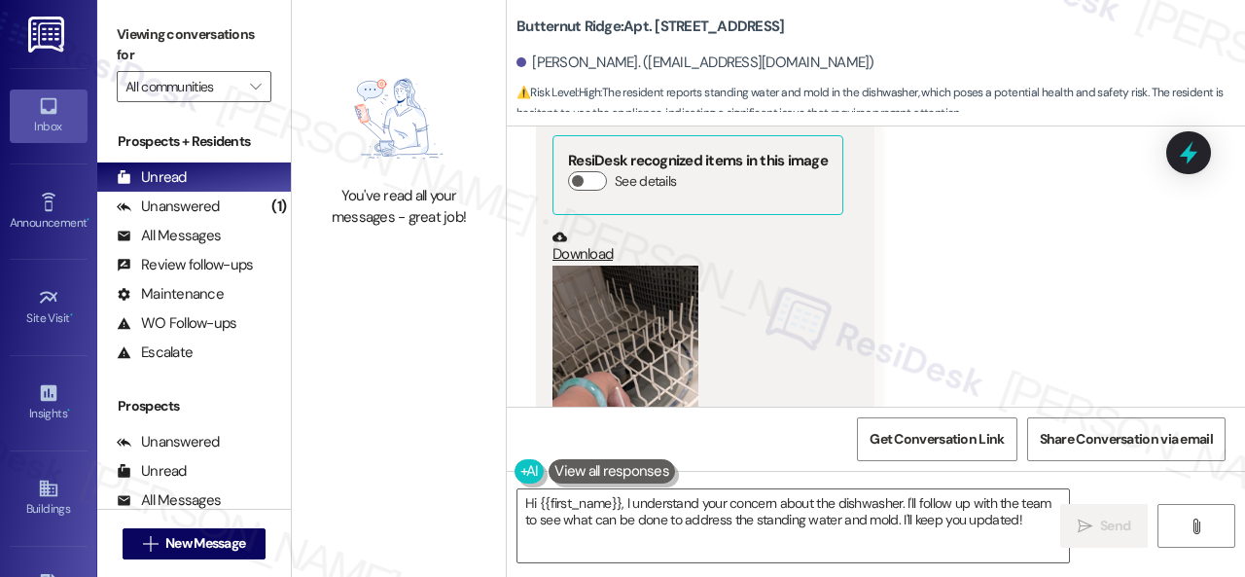
click at [652, 299] on button "Zoom image" at bounding box center [626, 396] width 146 height 260
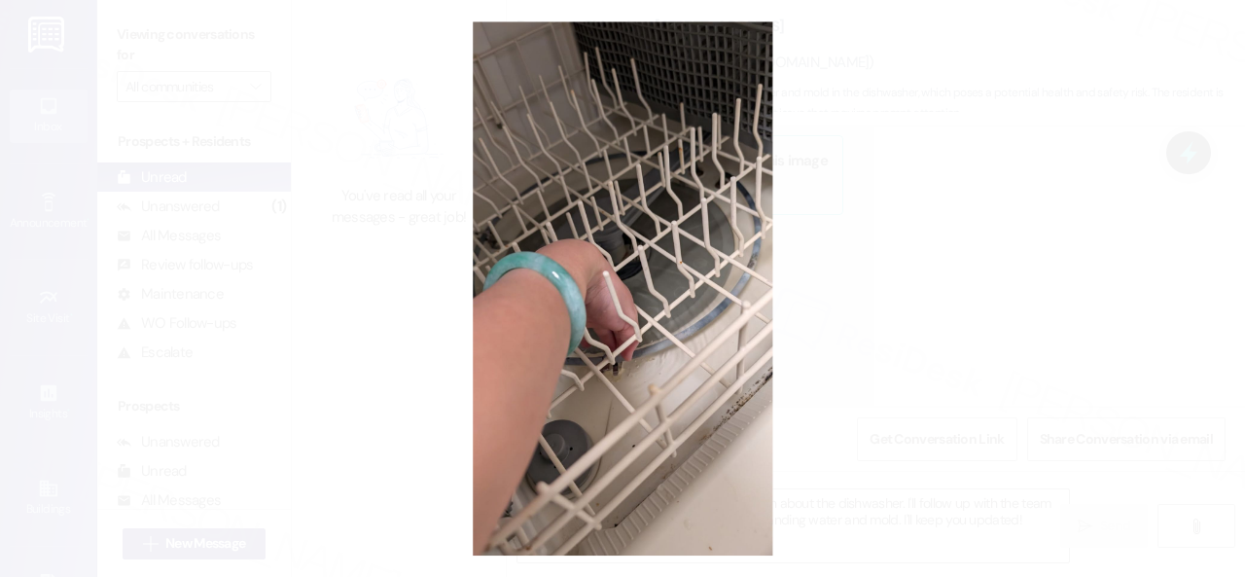
click at [696, 271] on button "Unzoom image" at bounding box center [622, 288] width 1245 height 577
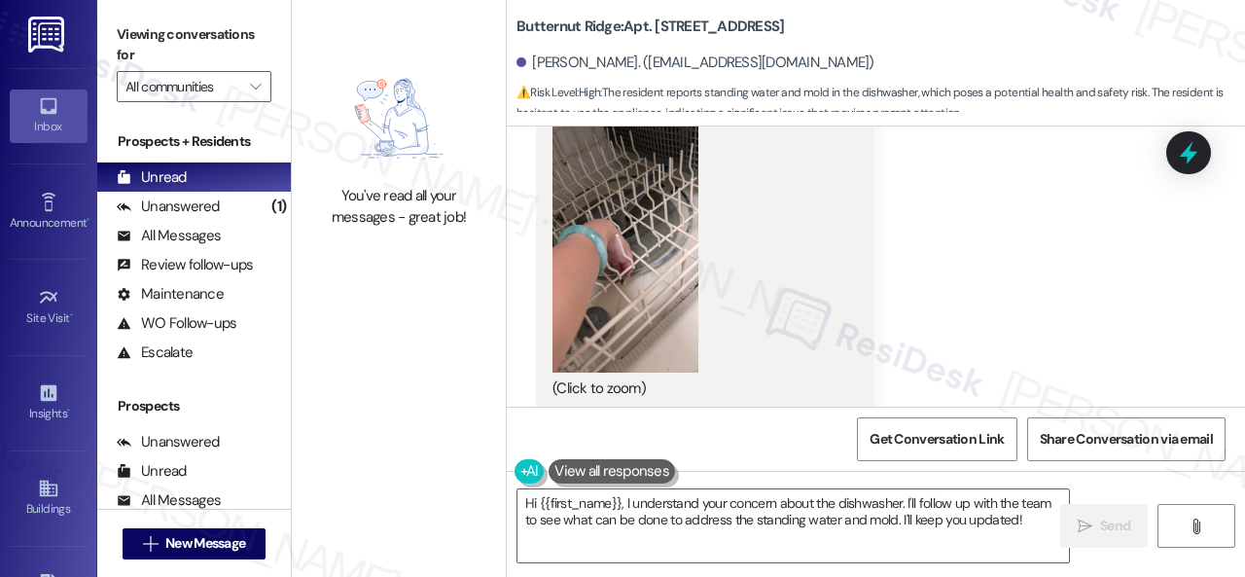
scroll to position [4596, 0]
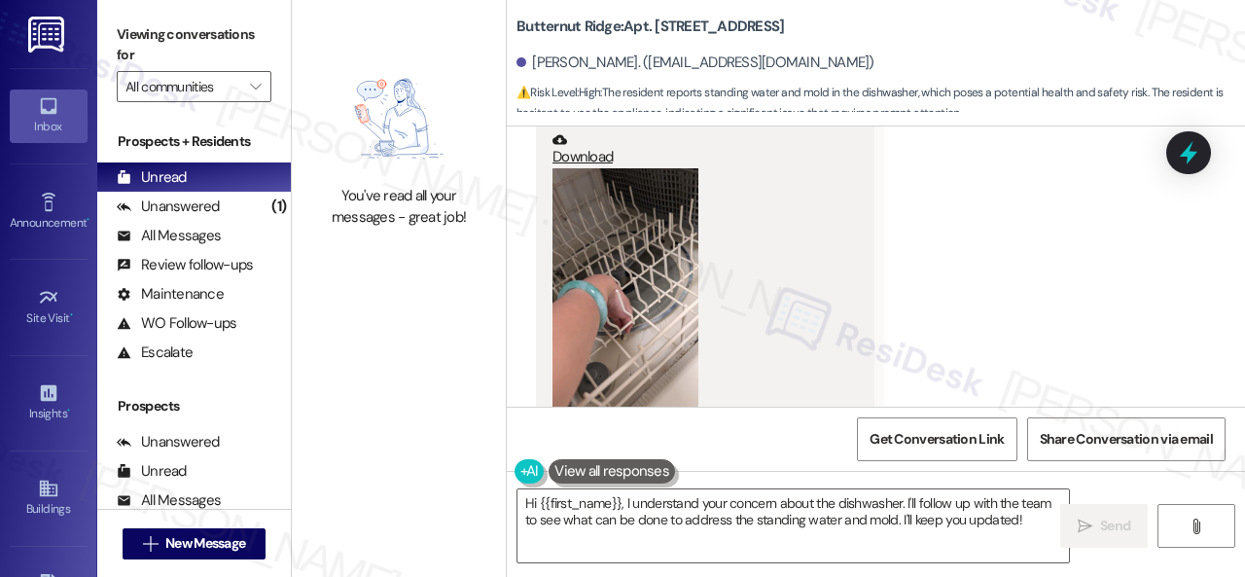
click at [626, 248] on button "Zoom image" at bounding box center [626, 298] width 146 height 260
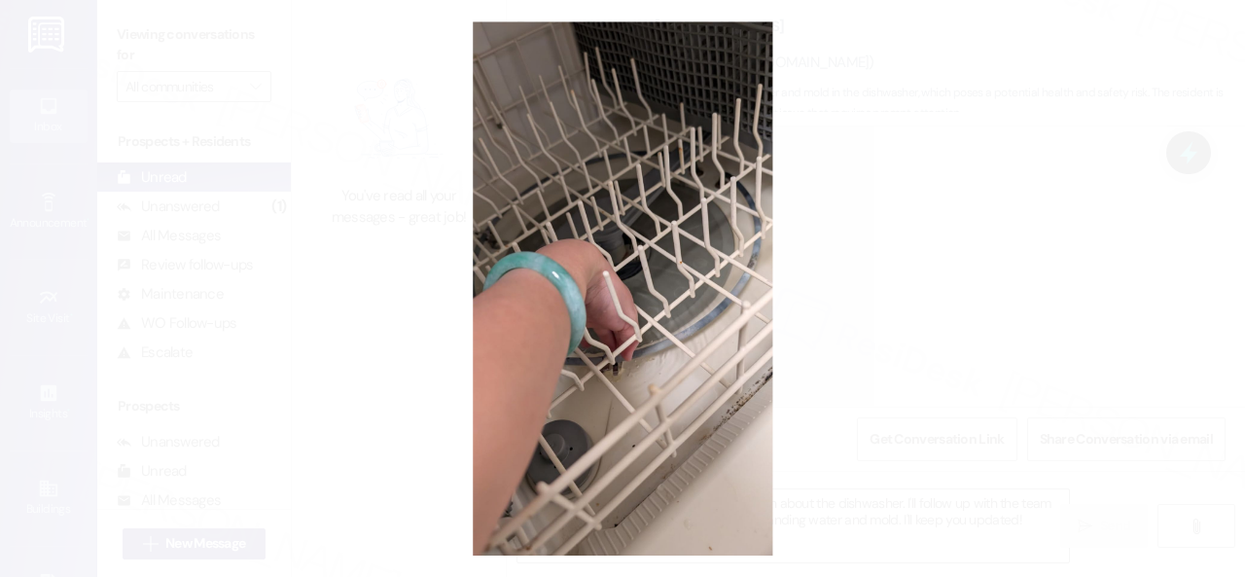
click at [690, 423] on button "Unzoom image" at bounding box center [622, 288] width 1245 height 577
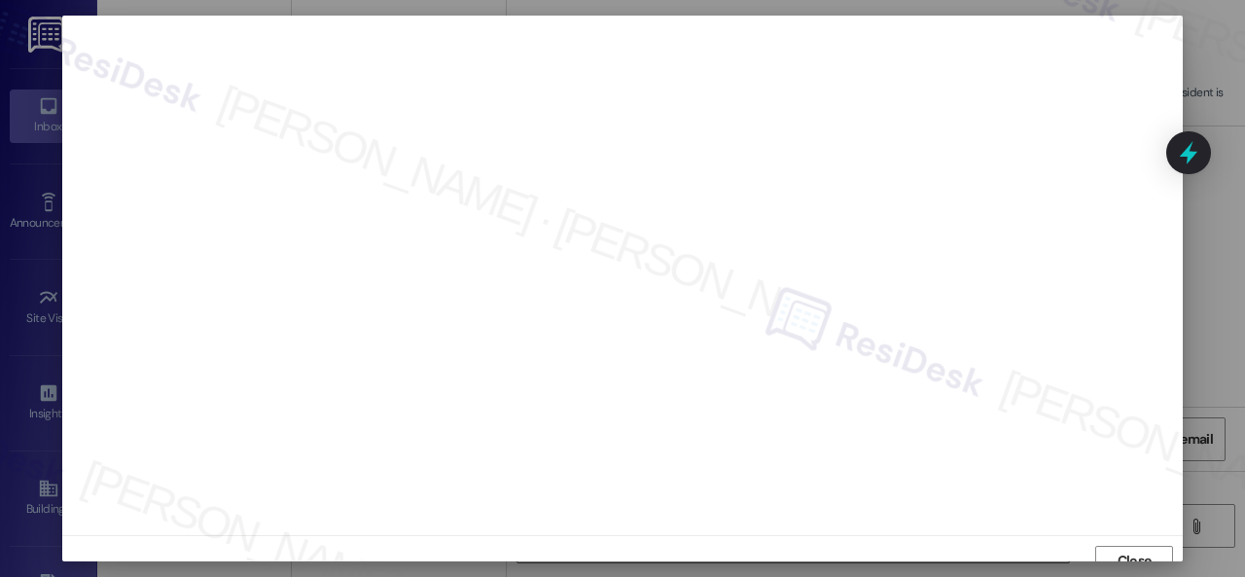
scroll to position [15, 0]
drag, startPoint x: 1109, startPoint y: 543, endPoint x: 1087, endPoint y: 544, distance: 22.4
click at [1110, 543] on button "Close" at bounding box center [1134, 546] width 78 height 31
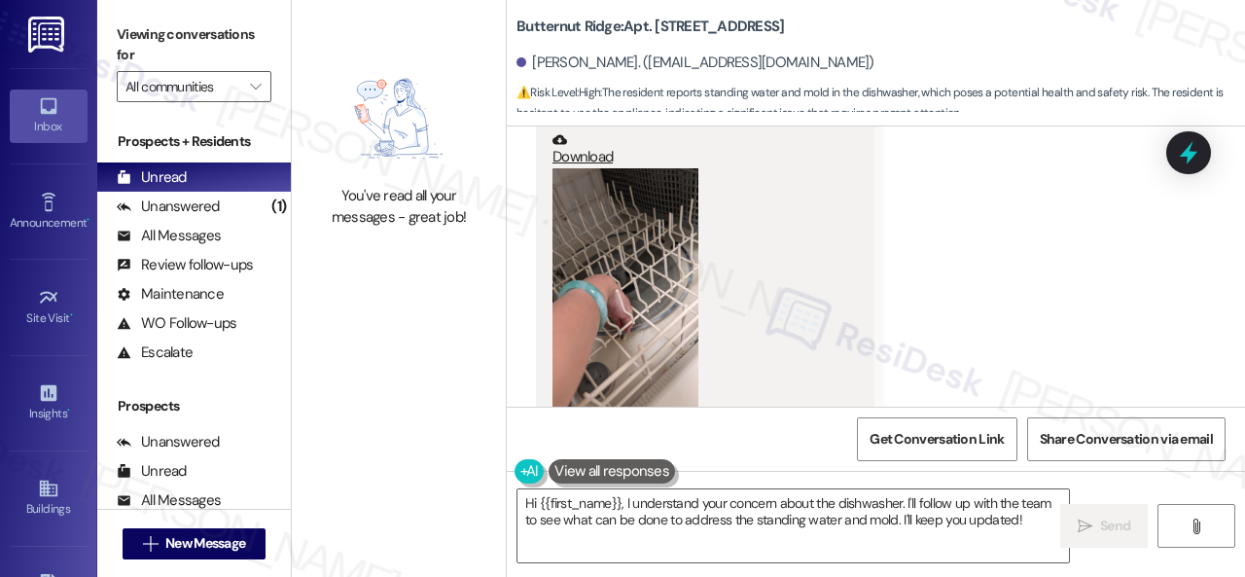
click at [818, 308] on div "(Click to zoom)" at bounding box center [698, 311] width 291 height 286
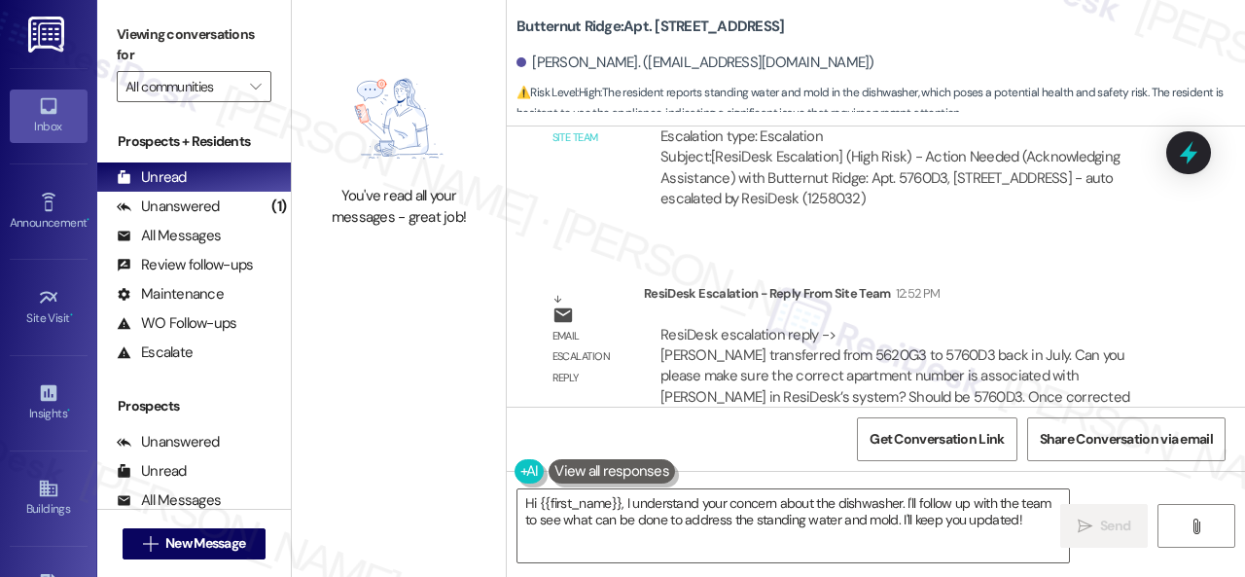
scroll to position [5471, 0]
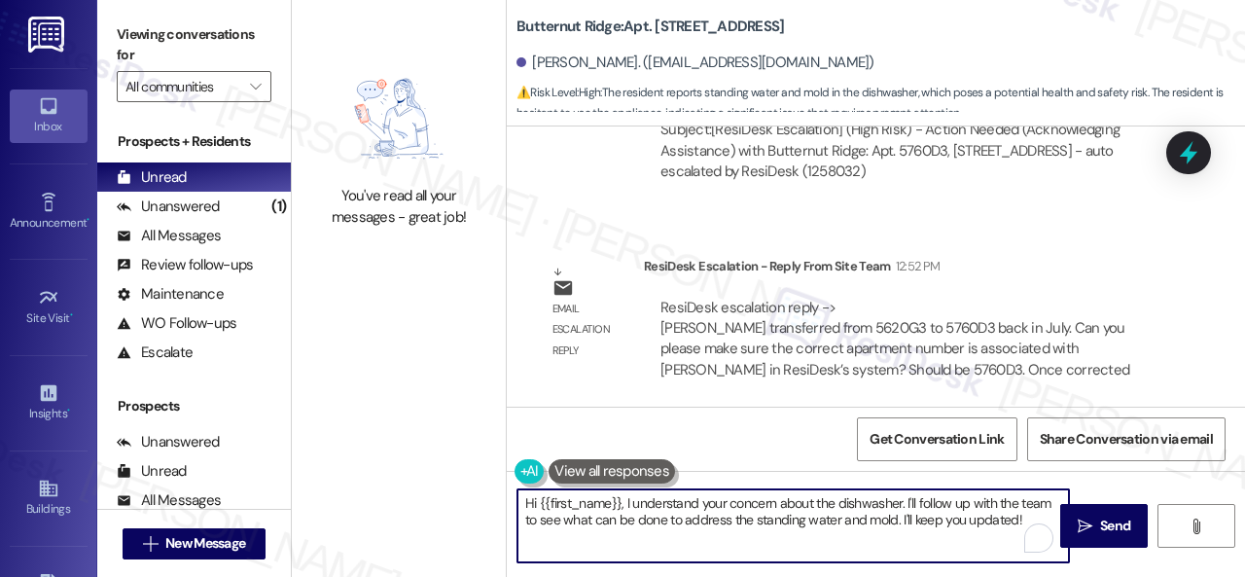
drag, startPoint x: 906, startPoint y: 499, endPoint x: 1019, endPoint y: 540, distance: 120.0
click at [1019, 540] on textarea "Hi {{first_name}}, I understand your concern about the dishwasher. I'll follow …" at bounding box center [794, 525] width 552 height 73
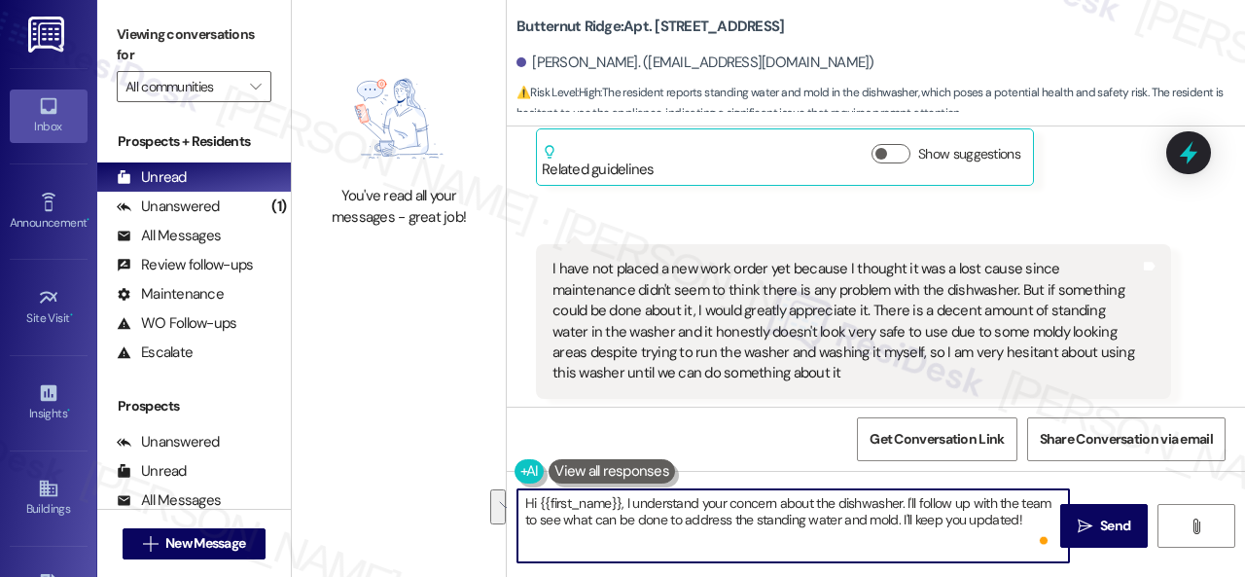
scroll to position [2942, 0]
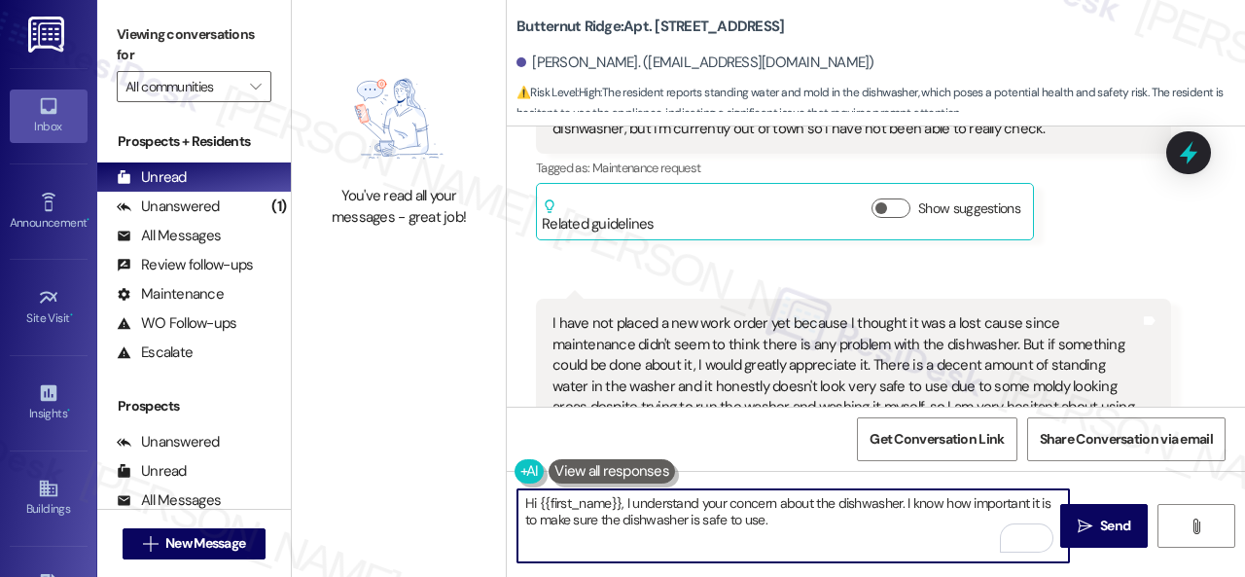
paste textarea "I've submitted a work order on your behalf and notified the site team. Please n…"
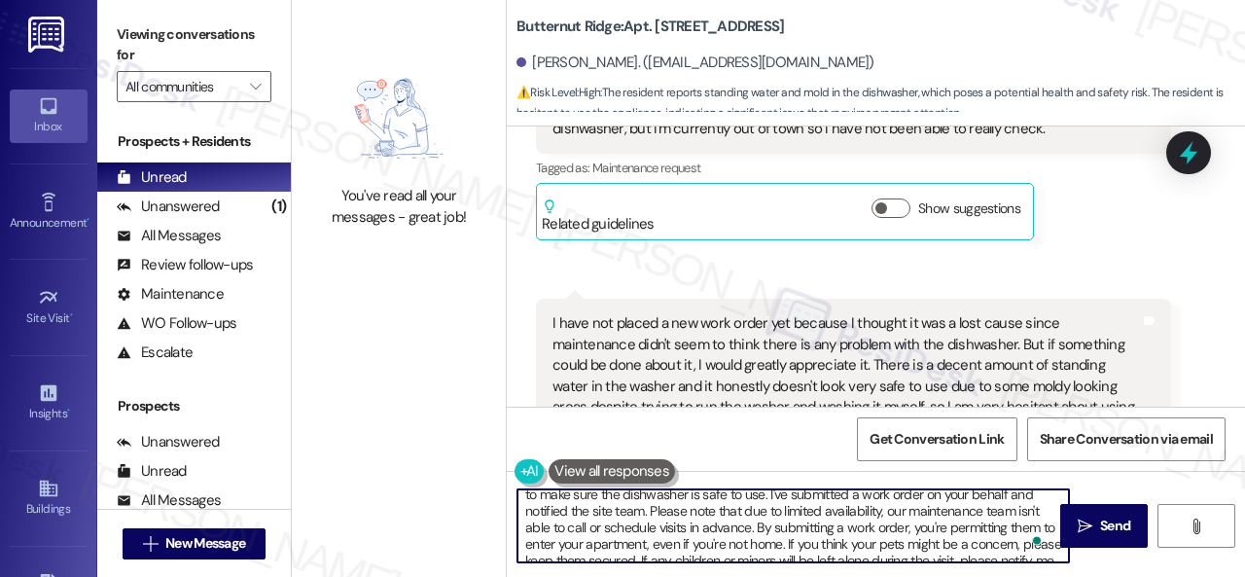
scroll to position [0, 0]
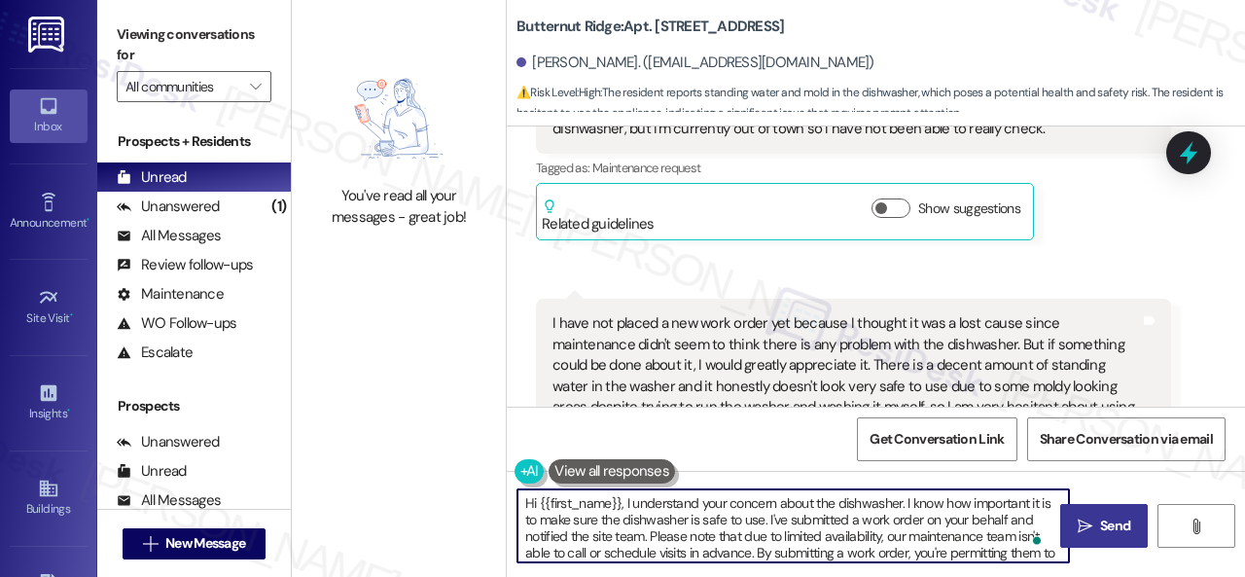
type textarea "Hi {{first_name}}, I understand your concern about the dishwasher. I know how i…"
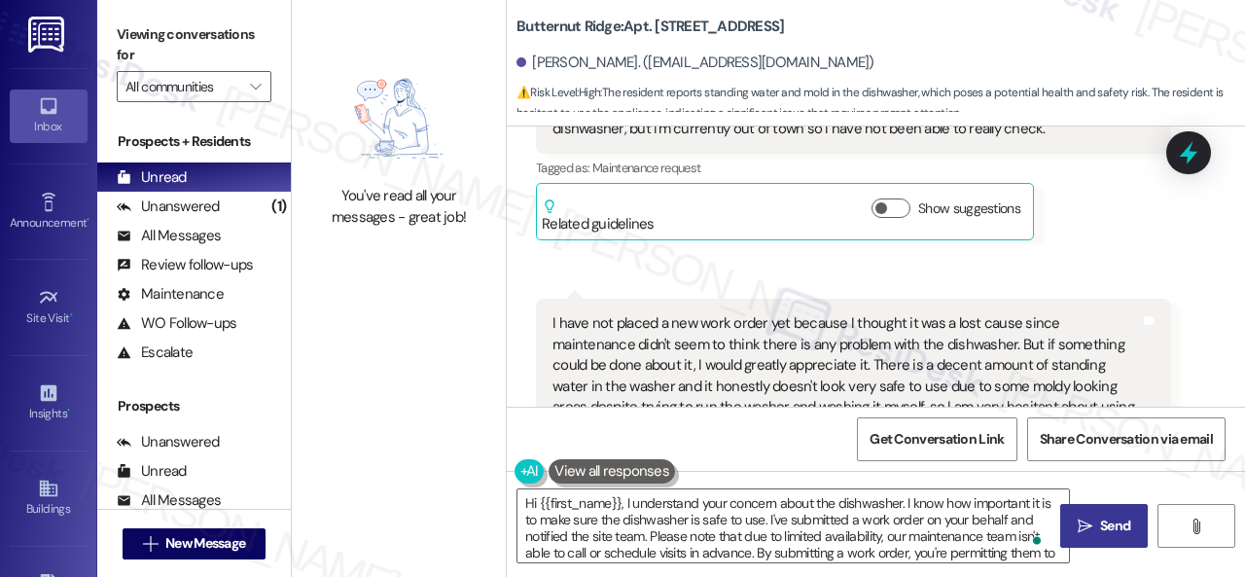
click at [1100, 526] on span "Send" at bounding box center [1115, 526] width 30 height 20
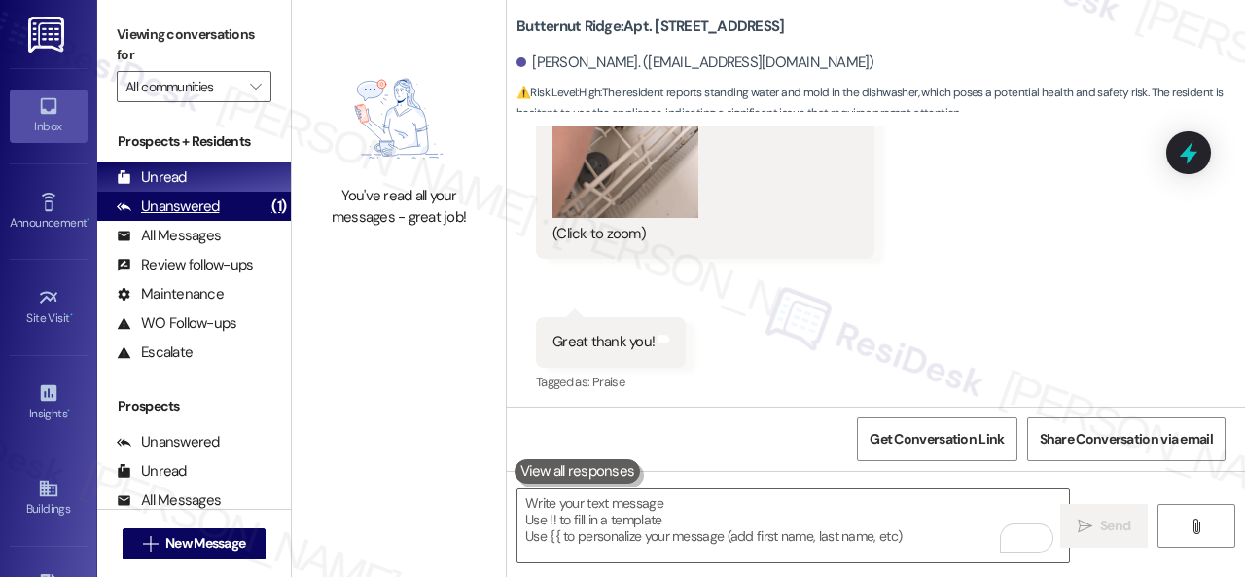
click at [158, 205] on div "Unanswered" at bounding box center [168, 207] width 103 height 20
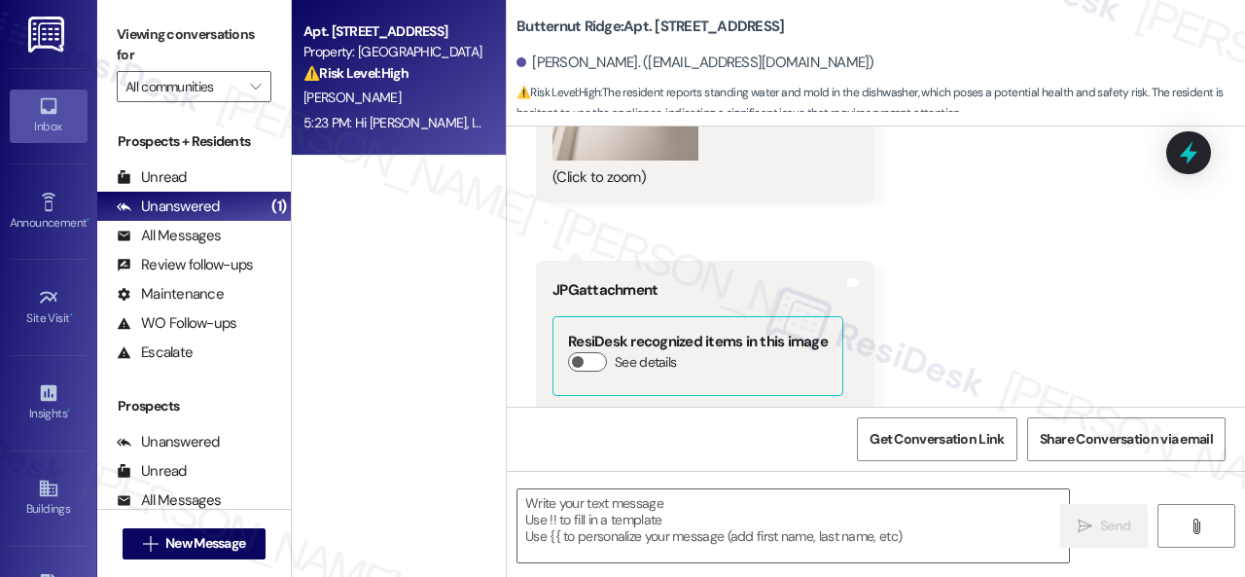
type textarea "Fetching suggested responses. Please feel free to read through the conversation…"
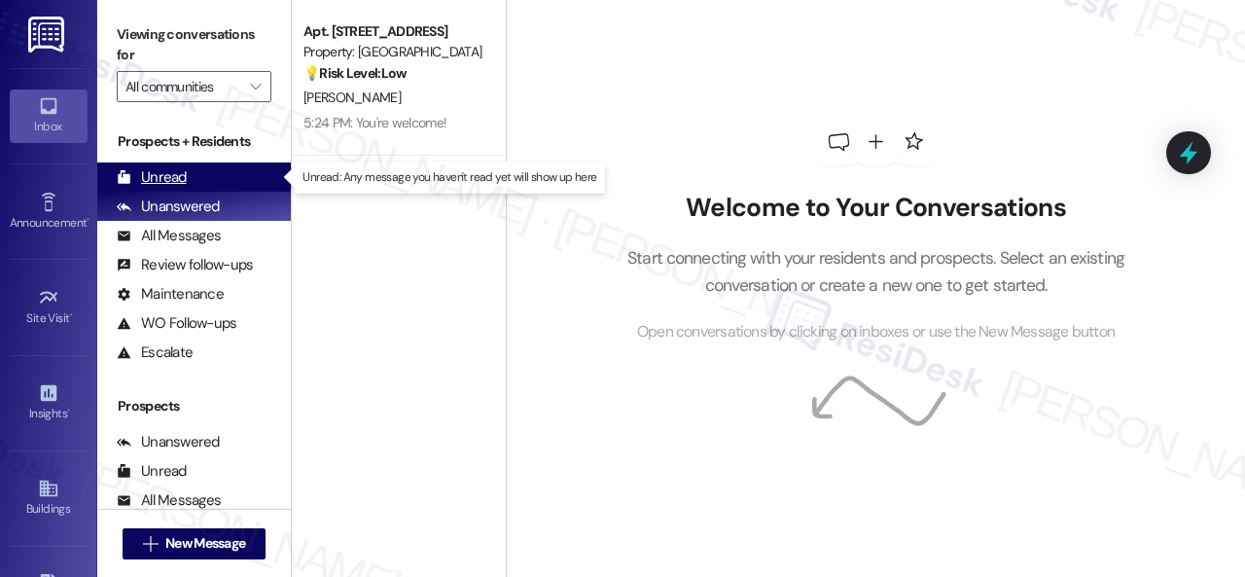
click at [178, 170] on div "Unread" at bounding box center [152, 177] width 70 height 20
